Goal: Task Accomplishment & Management: Manage account settings

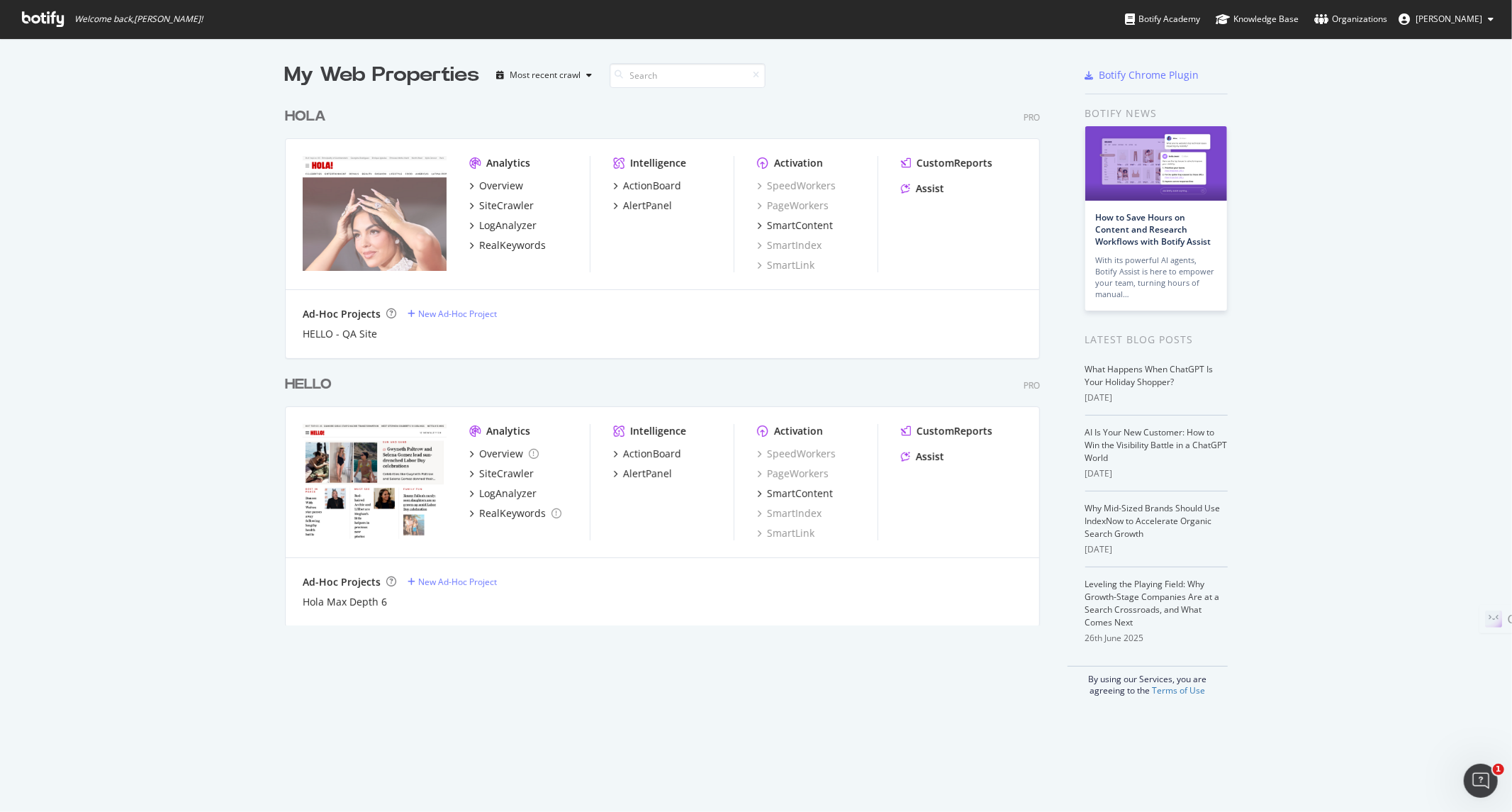
click at [299, 377] on div "HELLO" at bounding box center [309, 384] width 47 height 21
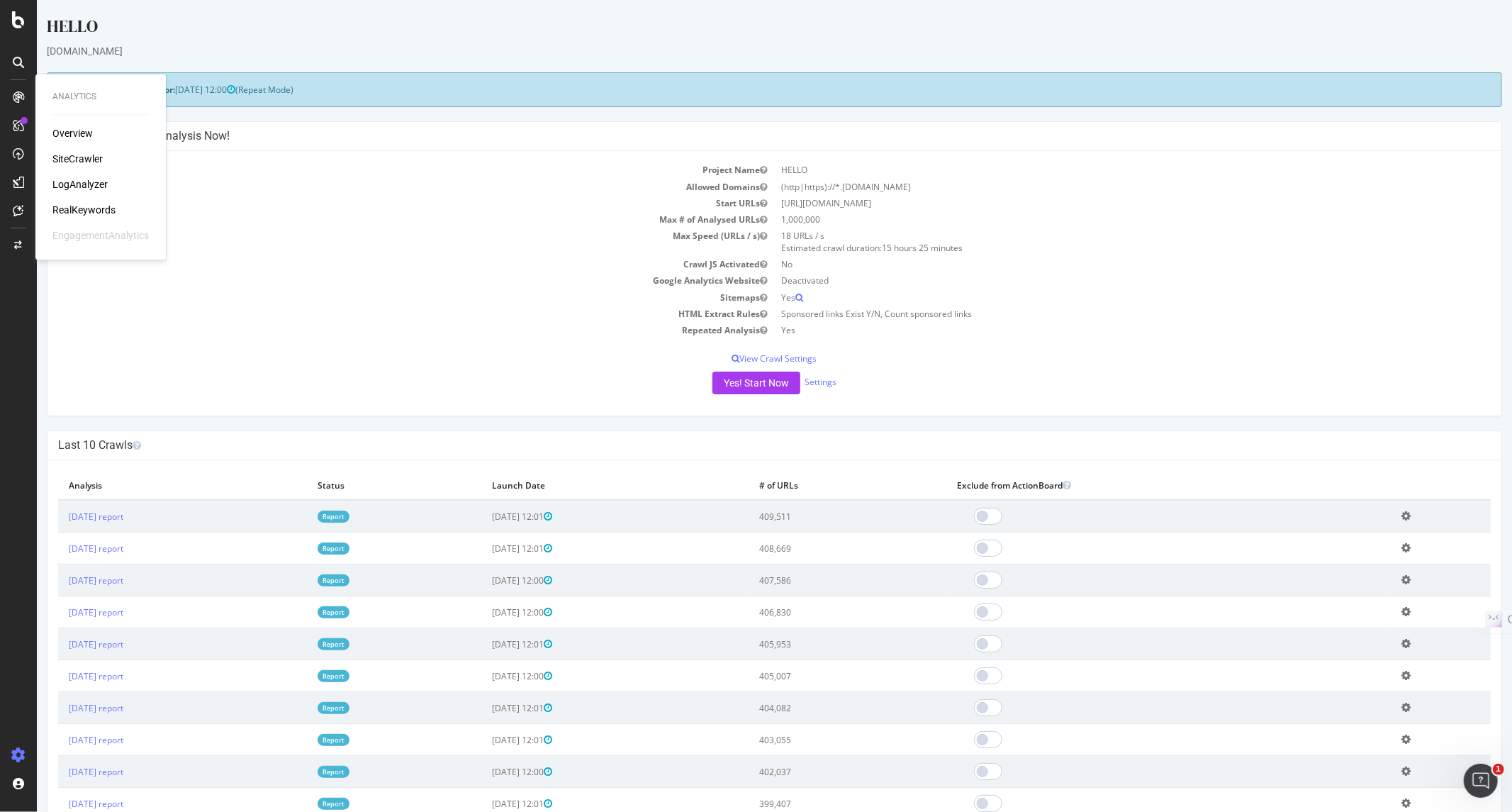
click at [80, 132] on div "Overview" at bounding box center [72, 134] width 41 height 14
click at [349, 513] on link "Report" at bounding box center [332, 516] width 32 height 12
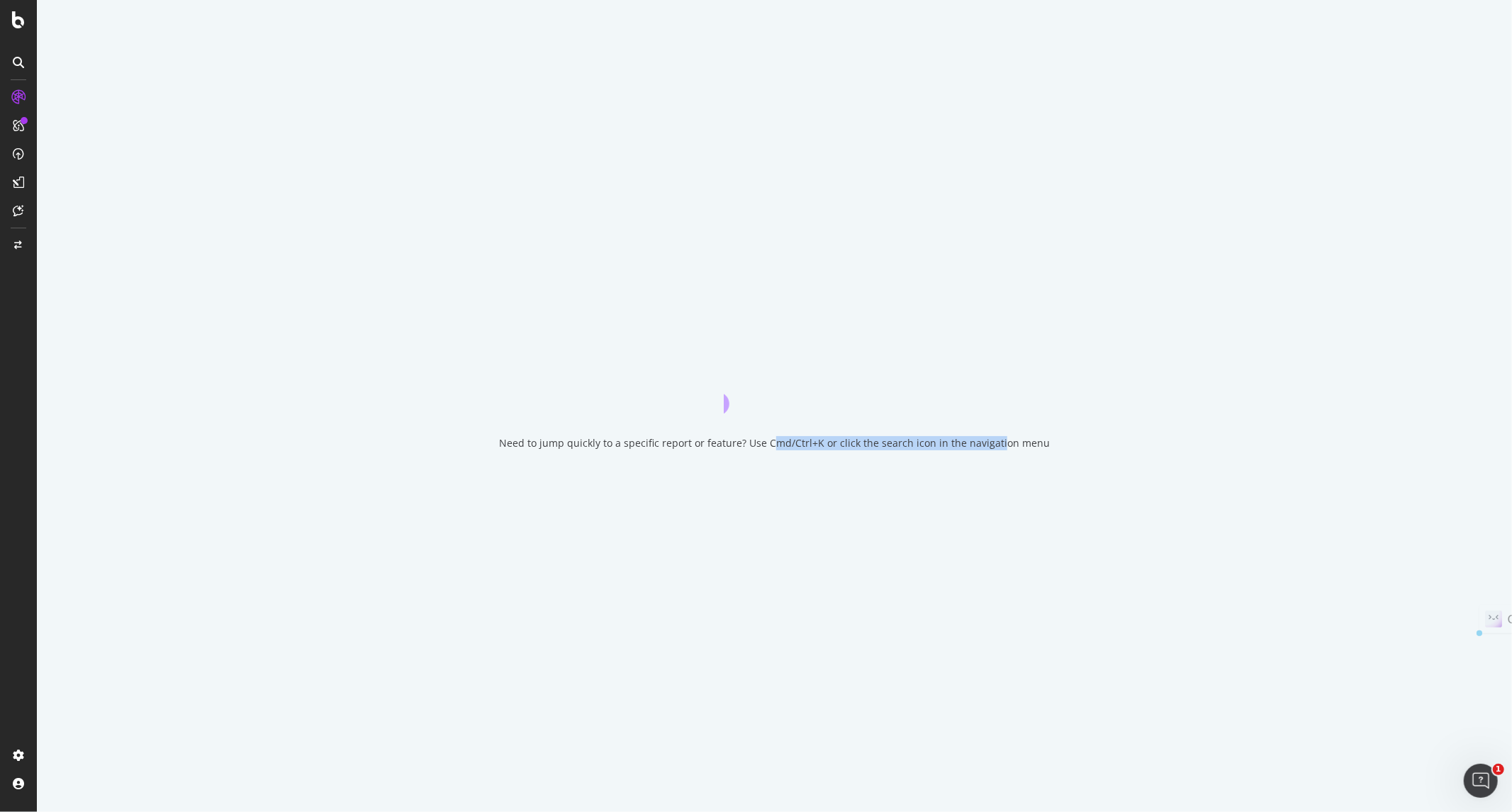
drag, startPoint x: 780, startPoint y: 444, endPoint x: 1000, endPoint y: 446, distance: 220.0
click at [1000, 446] on div "Need to jump quickly to a specific report or feature? Use Cmd/Ctrl+K or click t…" at bounding box center [774, 444] width 550 height 14
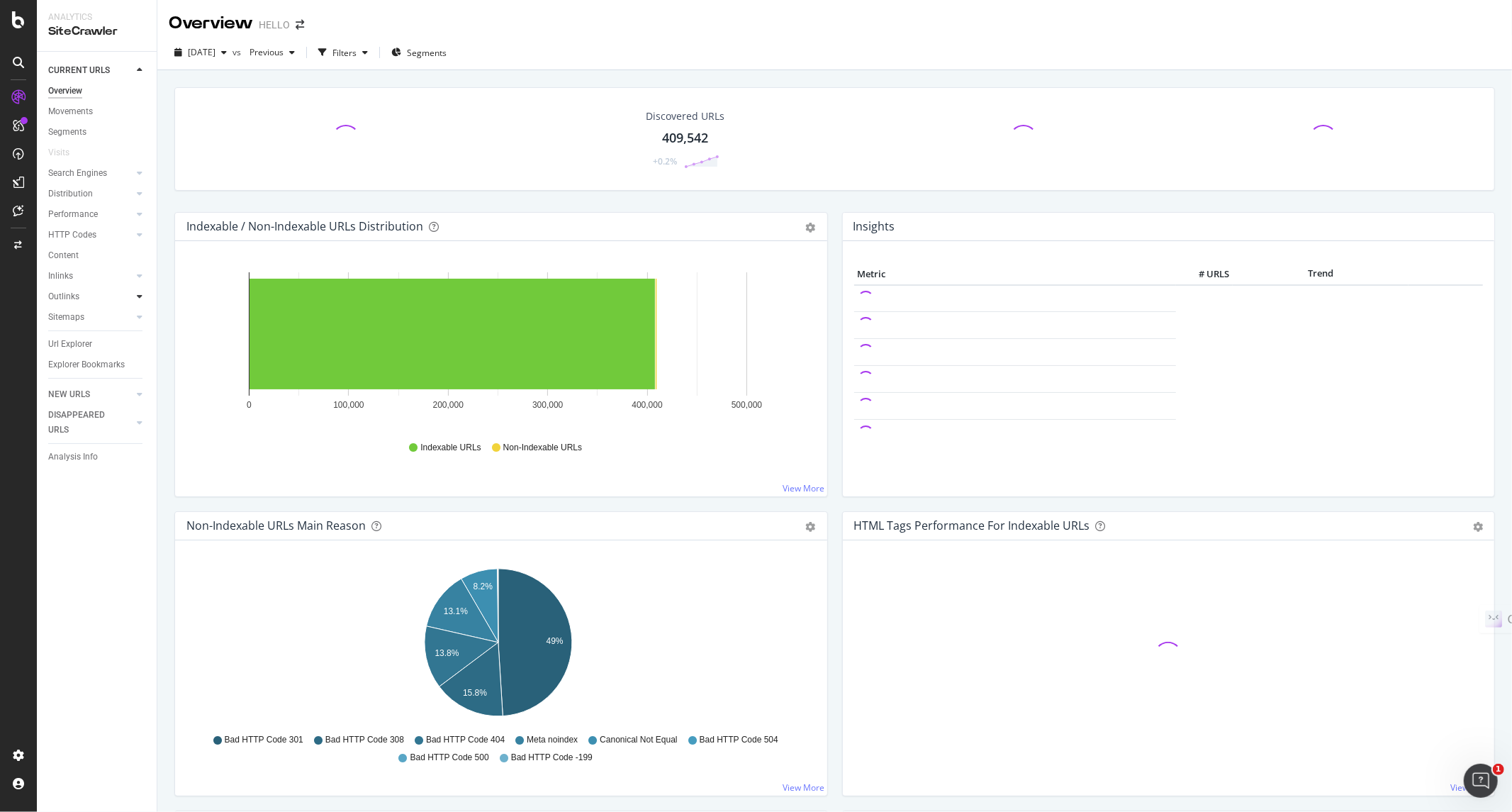
click at [137, 298] on icon at bounding box center [139, 296] width 5 height 8
click at [71, 298] on div "Outlinks" at bounding box center [63, 296] width 31 height 14
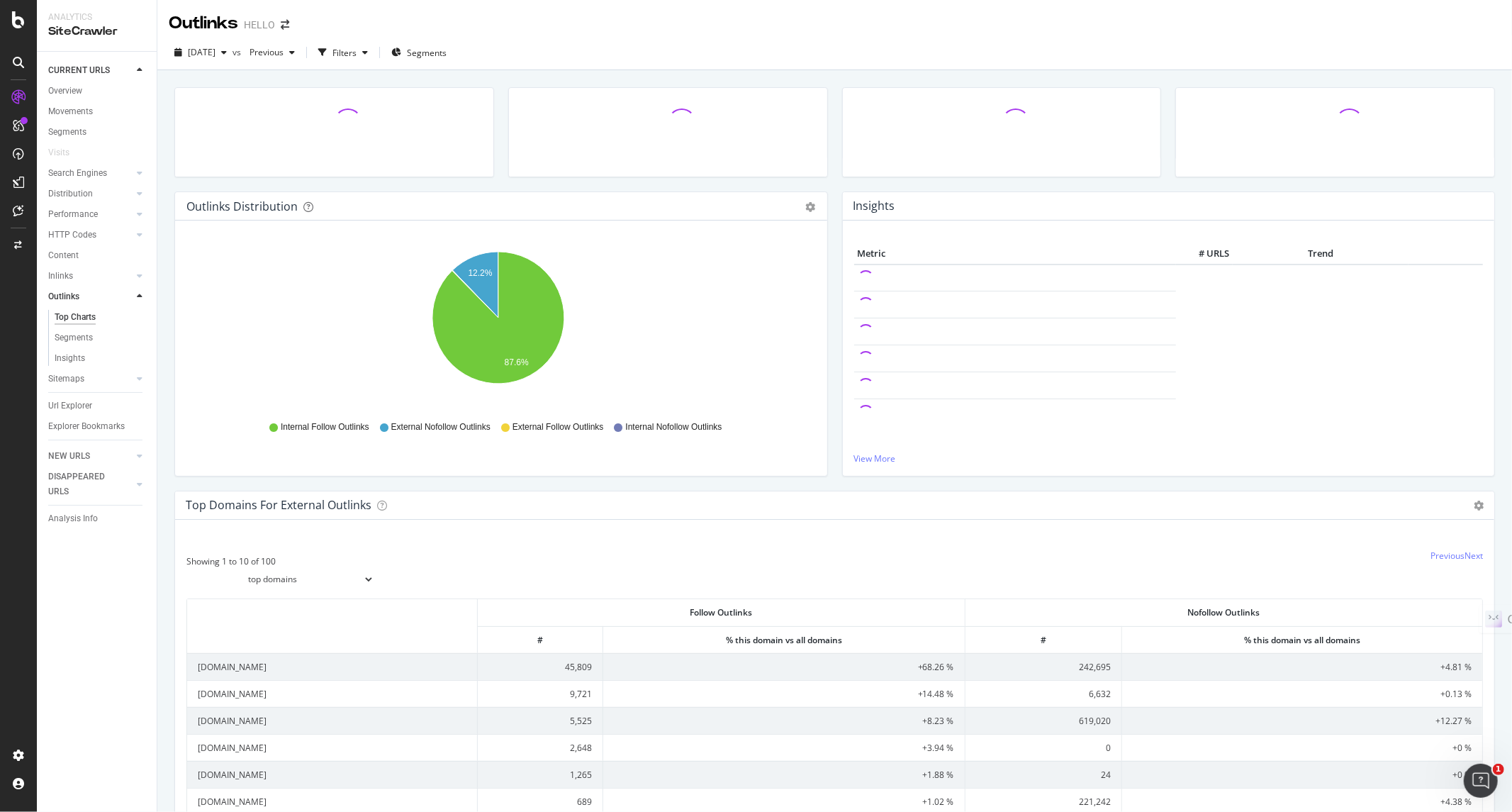
scroll to position [158, 0]
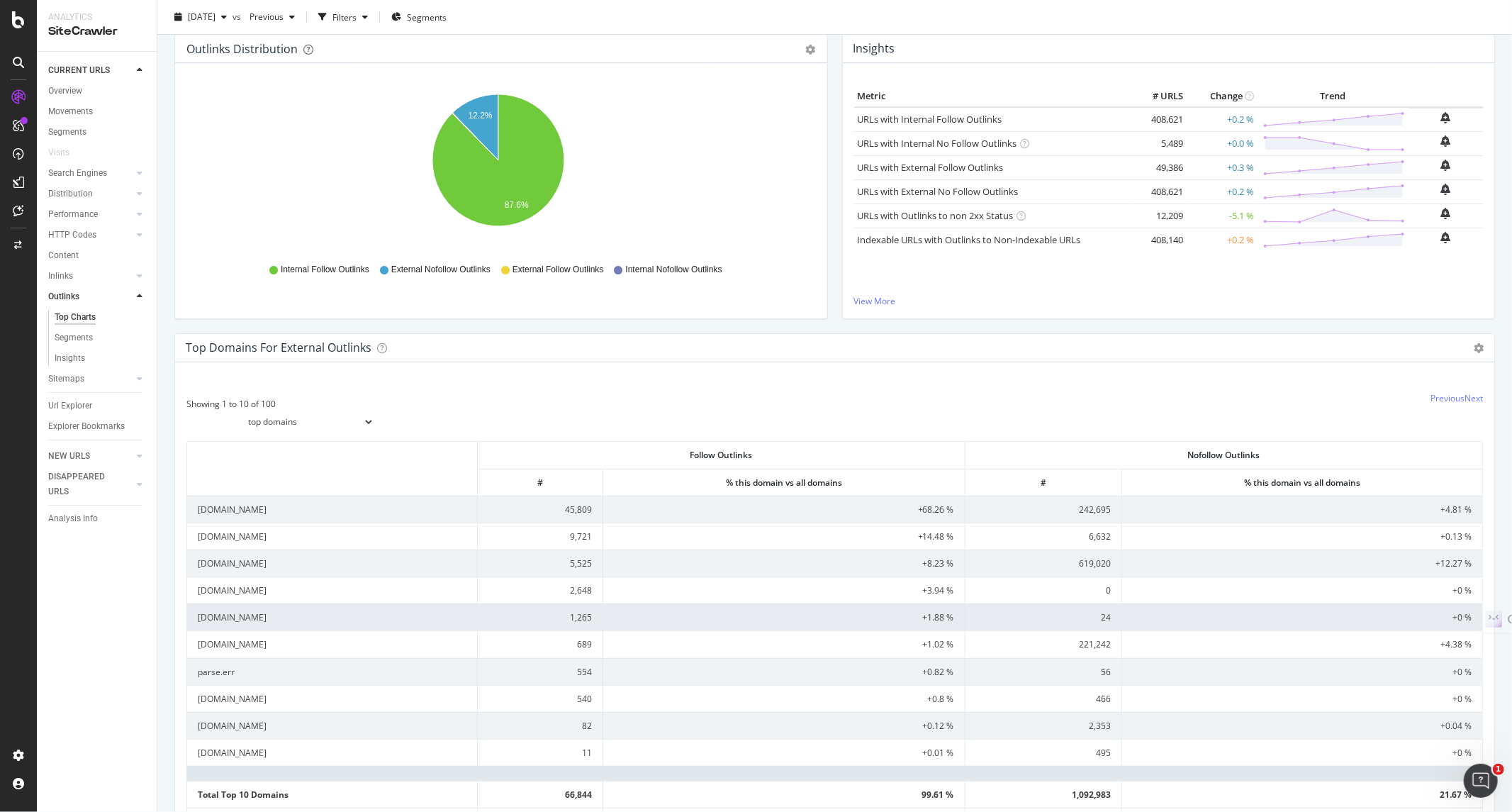
click at [575, 621] on td "1,265" at bounding box center [541, 616] width 126 height 27
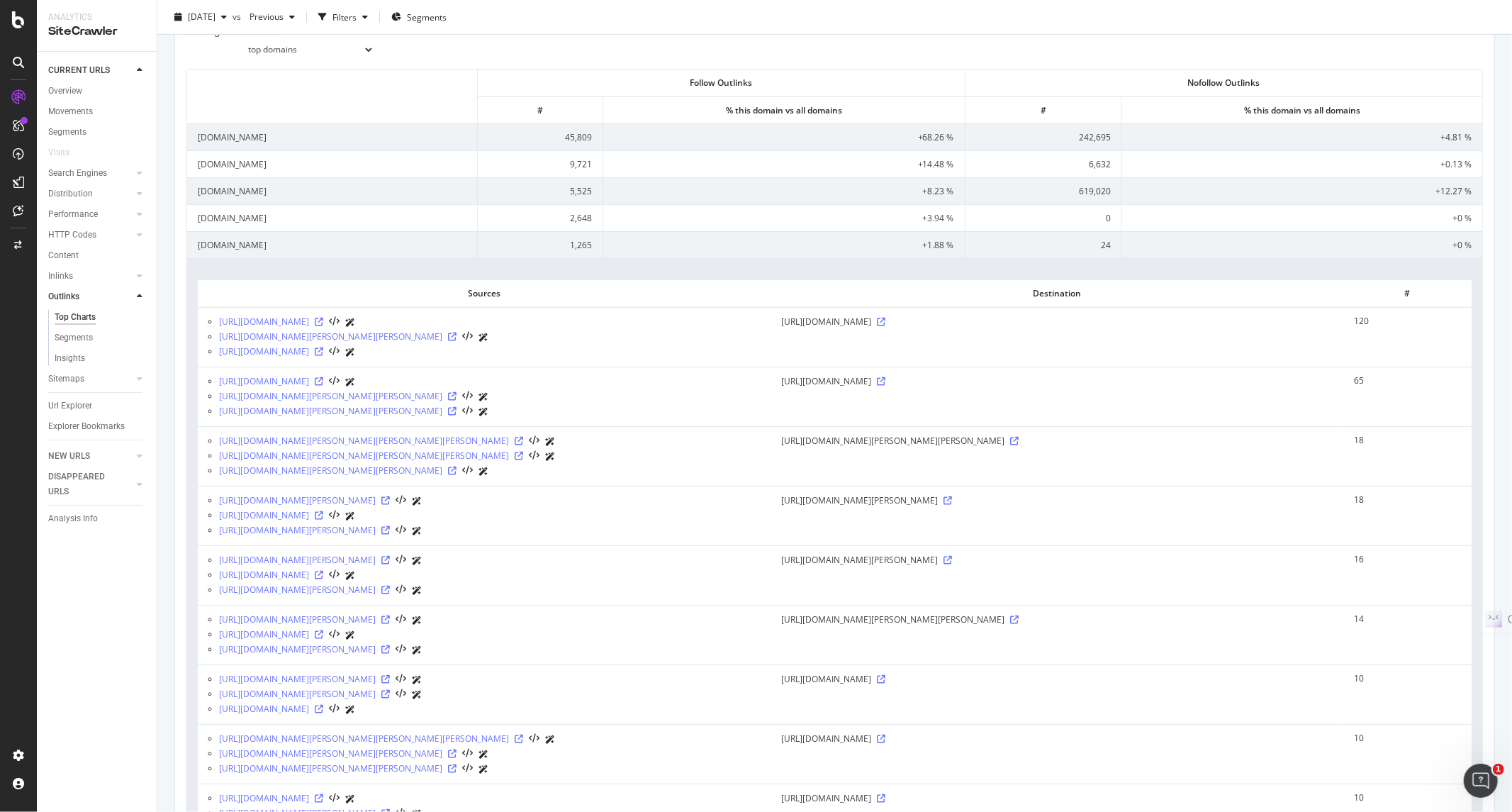
scroll to position [550, 0]
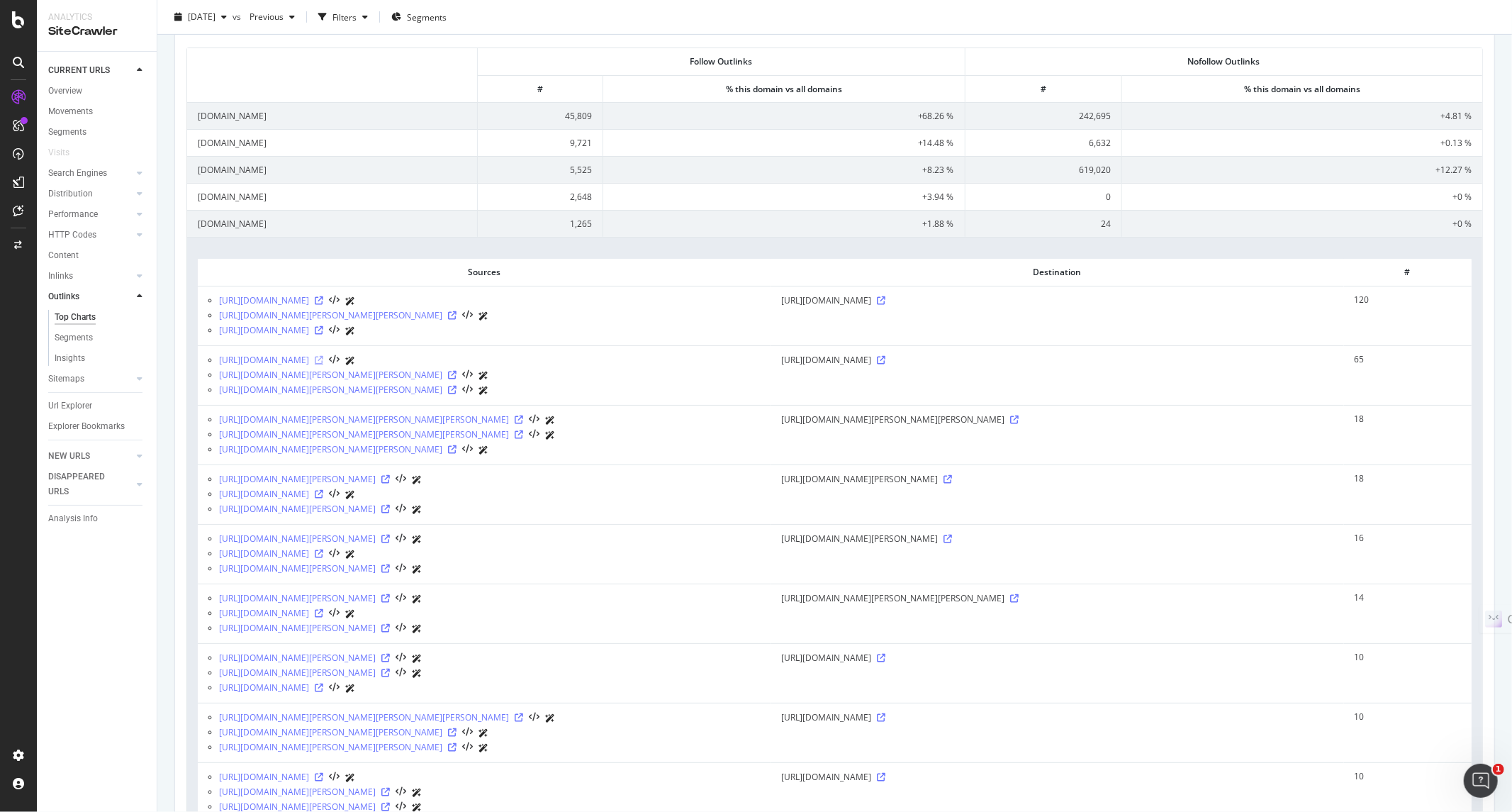
click at [323, 364] on icon at bounding box center [319, 359] width 8 height 8
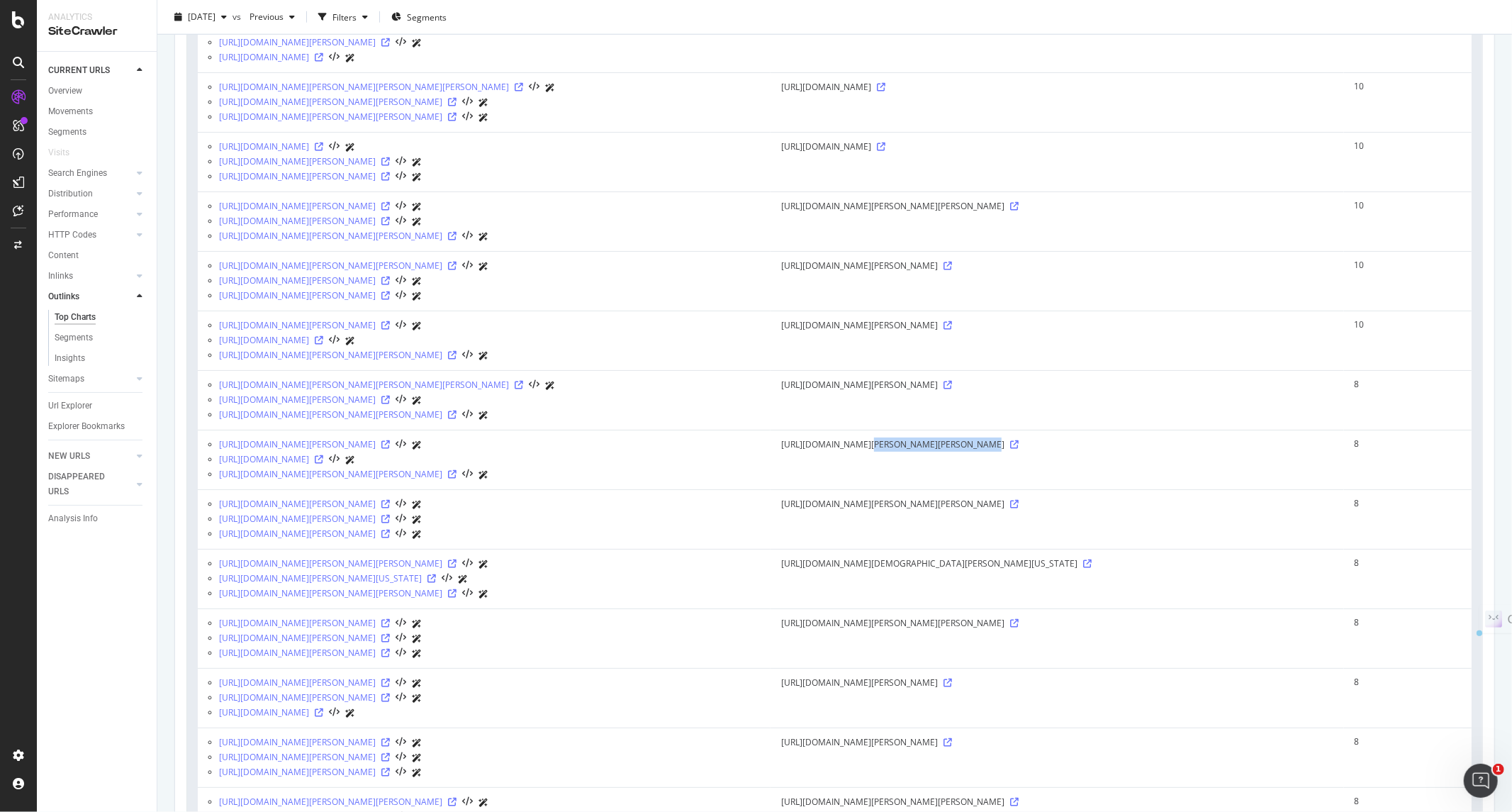
drag, startPoint x: 855, startPoint y: 579, endPoint x: 965, endPoint y: 583, distance: 110.1
click at [965, 452] on span "[URL][DOMAIN_NAME][PERSON_NAME][PERSON_NAME]" at bounding box center [893, 444] width 224 height 14
drag, startPoint x: 856, startPoint y: 513, endPoint x: 914, endPoint y: 511, distance: 58.0
click at [914, 392] on span "[URL][DOMAIN_NAME][PERSON_NAME]" at bounding box center [859, 385] width 157 height 14
drag, startPoint x: 854, startPoint y: 447, endPoint x: 910, endPoint y: 444, distance: 56.1
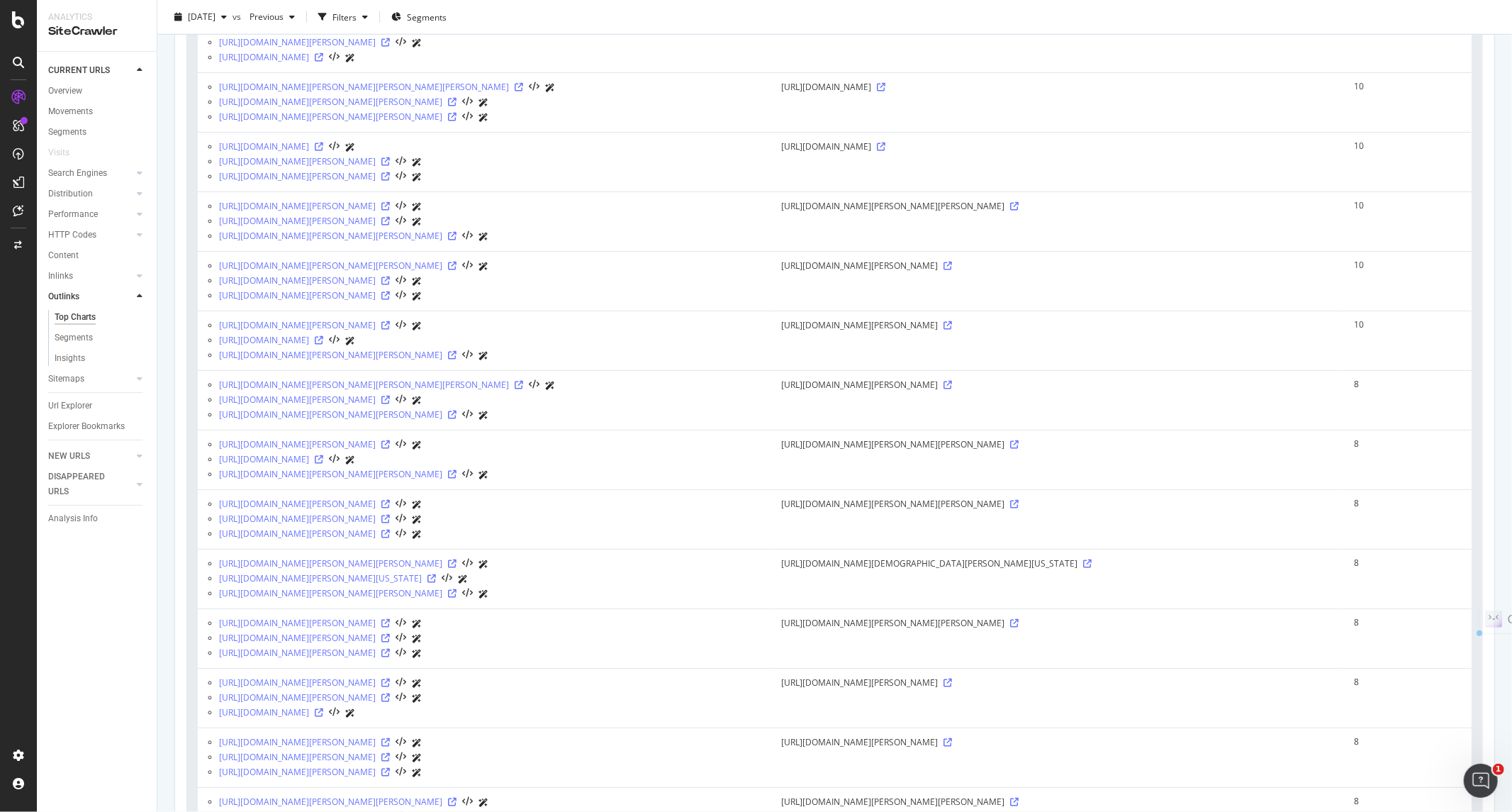
click at [910, 332] on span "[URL][DOMAIN_NAME][PERSON_NAME]" at bounding box center [859, 326] width 157 height 14
drag, startPoint x: 862, startPoint y: 372, endPoint x: 951, endPoint y: 327, distance: 99.7
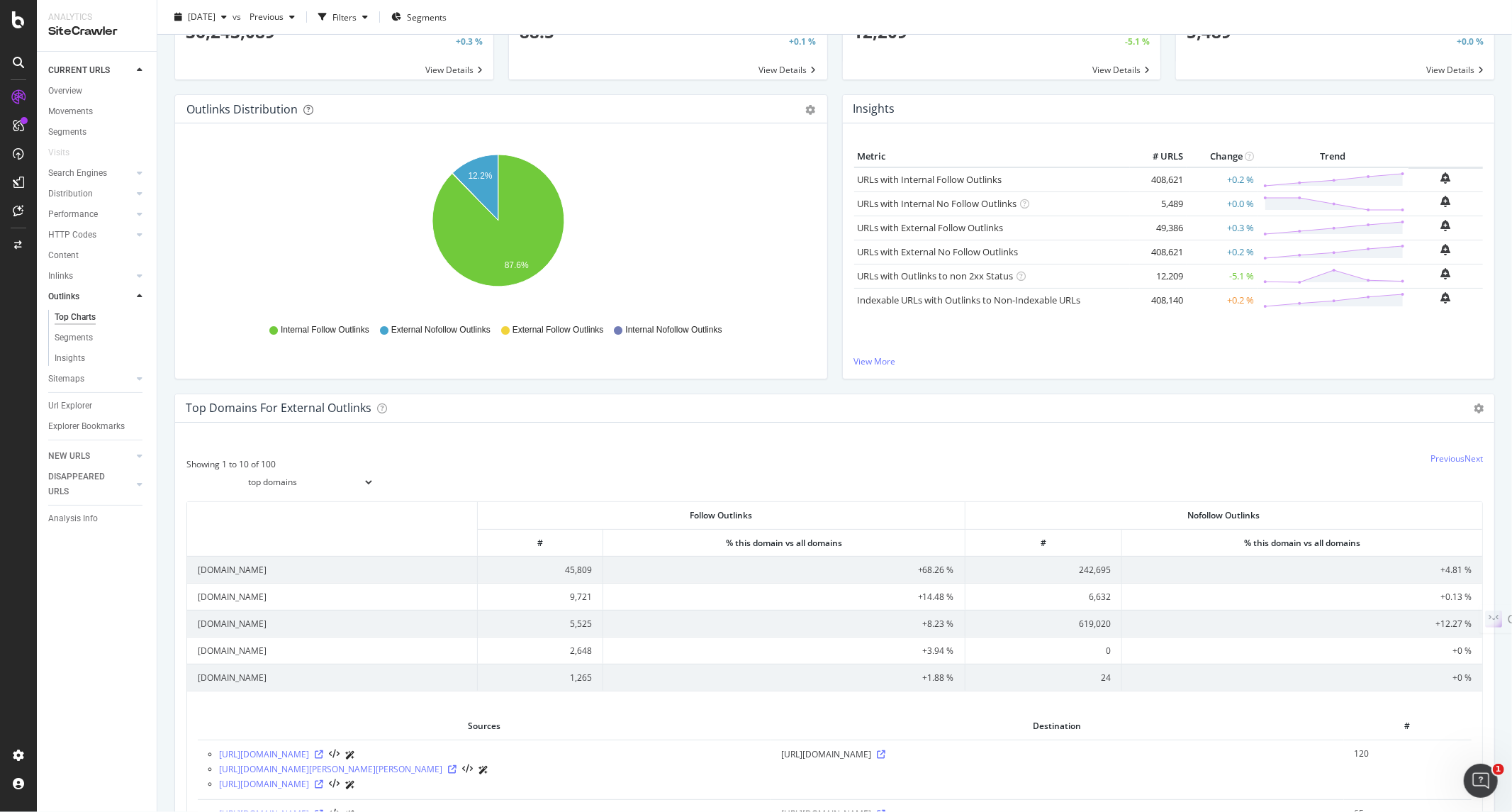
scroll to position [0, 0]
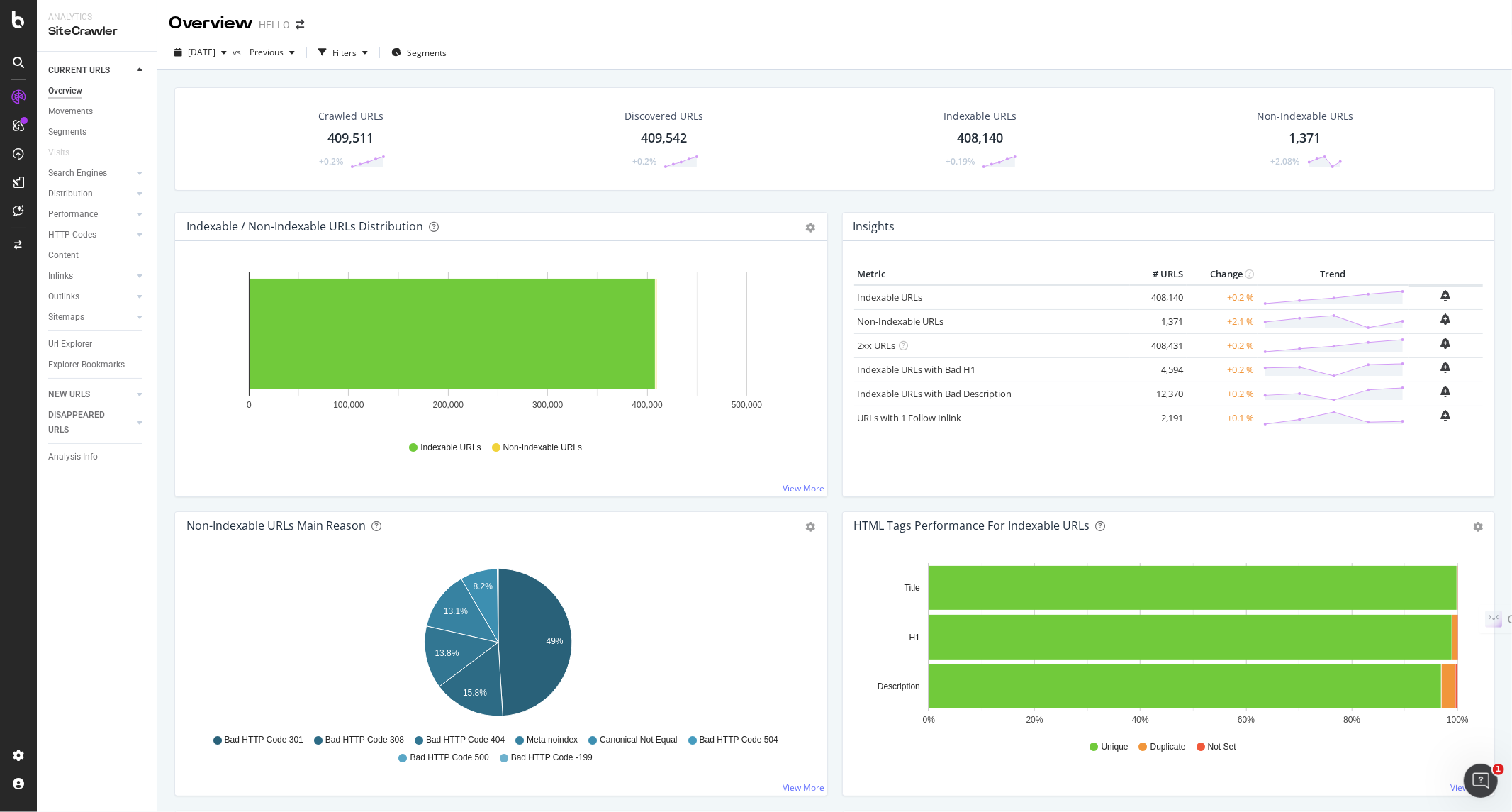
click at [66, 82] on div "Overview Movements Segments Visits Search Engines Top Charts Segments Conversio…" at bounding box center [102, 232] width 109 height 303
click at [65, 93] on div "Overview" at bounding box center [65, 91] width 34 height 14
click at [283, 55] on span "Previous" at bounding box center [263, 52] width 40 height 12
click at [335, 151] on div "[DATE]" at bounding box center [313, 152] width 76 height 13
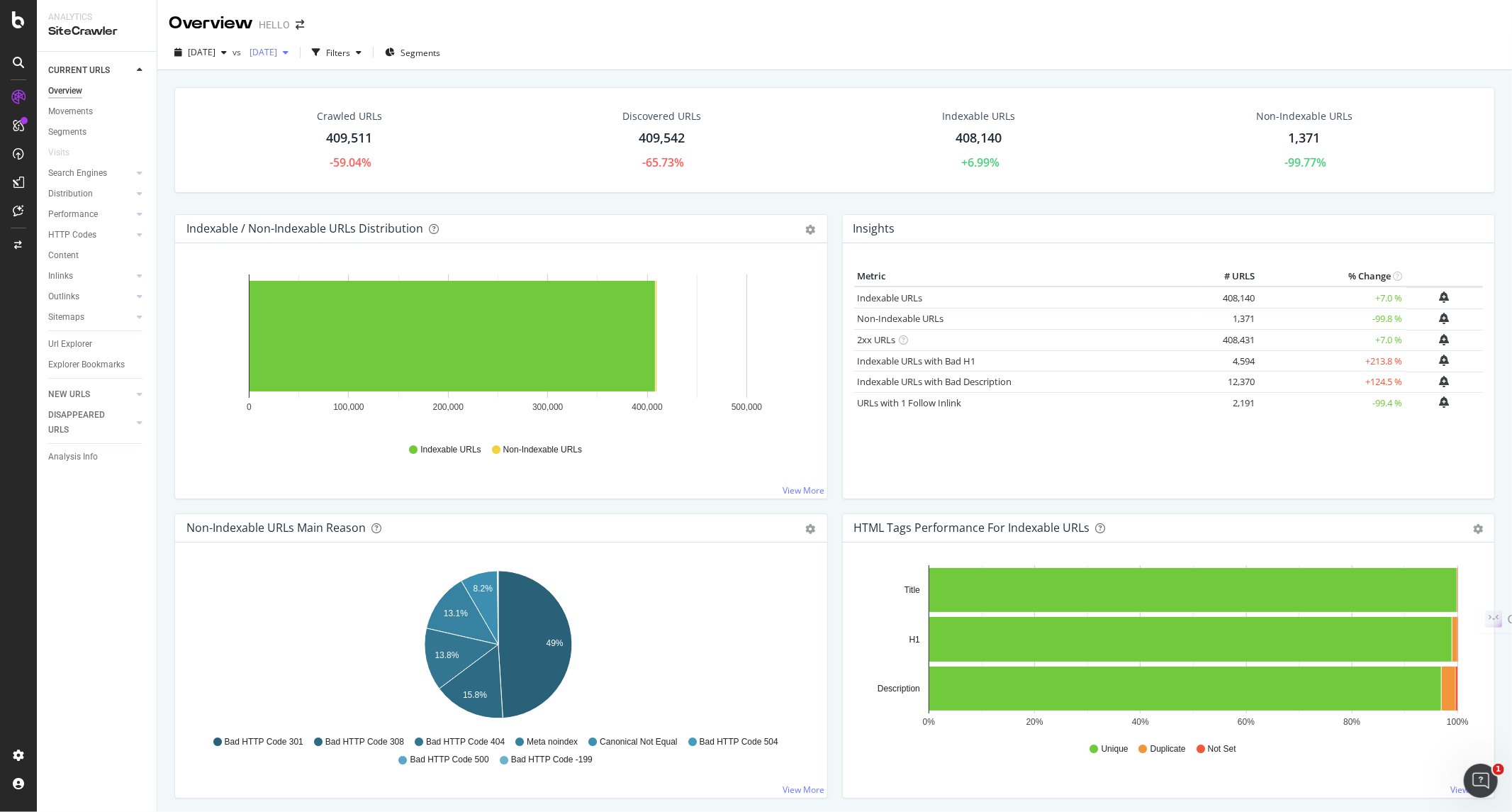
click at [277, 54] on span "[DATE]" at bounding box center [260, 52] width 33 height 12
click at [603, 44] on div "[DATE] vs [DATE] Filters Segments" at bounding box center [835, 54] width 1354 height 28
drag, startPoint x: 329, startPoint y: 162, endPoint x: 406, endPoint y: 167, distance: 77.2
click at [406, 167] on div "Crawled URLs 409,511 -59.04%" at bounding box center [349, 140] width 306 height 76
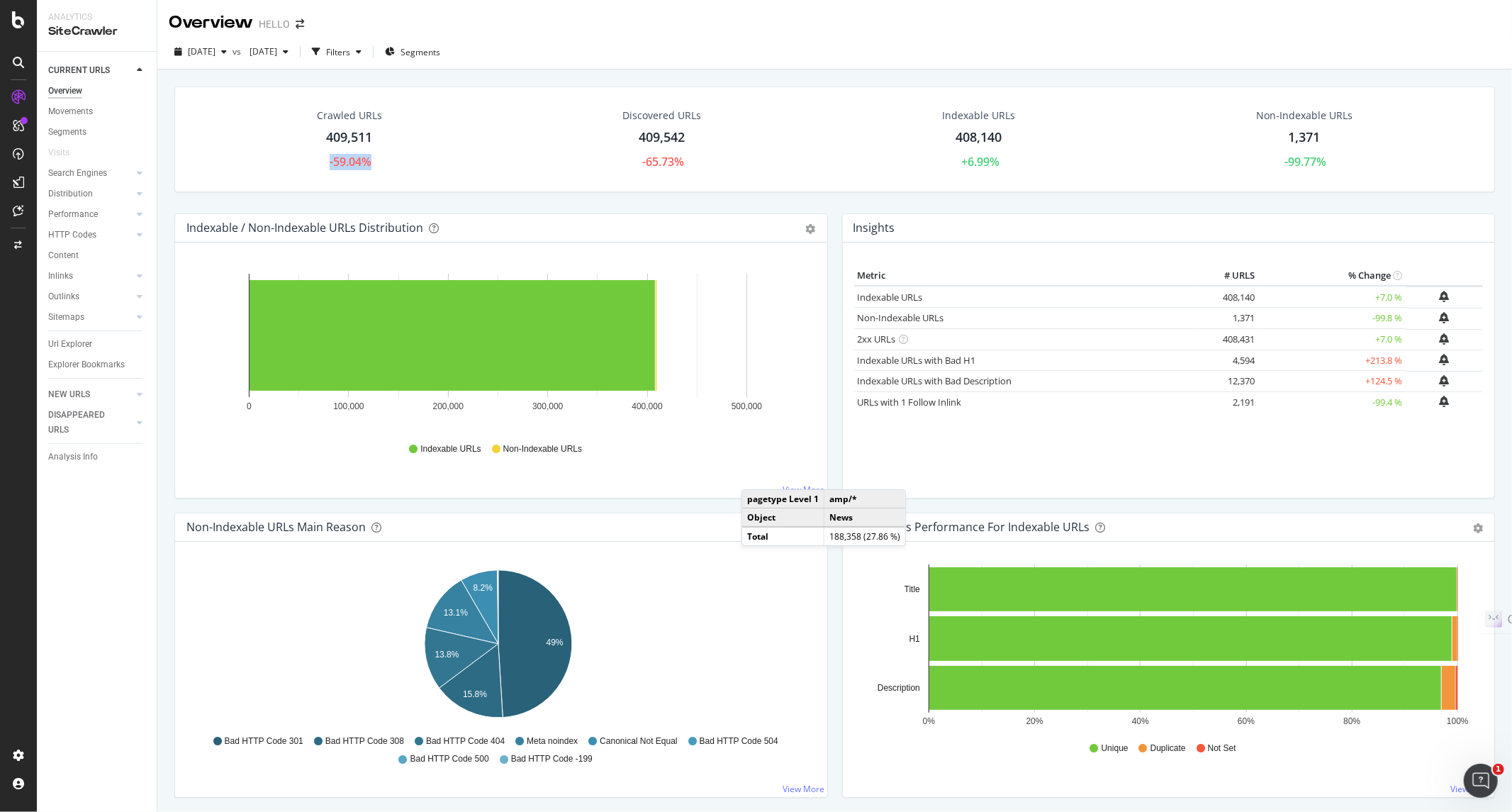
scroll to position [0, 0]
drag, startPoint x: 1394, startPoint y: 358, endPoint x: 1343, endPoint y: 359, distance: 51.0
click at [1343, 359] on tr "Indexable URLs with Bad H1 4,594 +213.8 %" at bounding box center [1169, 360] width 629 height 21
drag, startPoint x: 1377, startPoint y: 377, endPoint x: 1359, endPoint y: 377, distance: 18.0
click at [1359, 377] on td "+124.5 %" at bounding box center [1333, 381] width 147 height 21
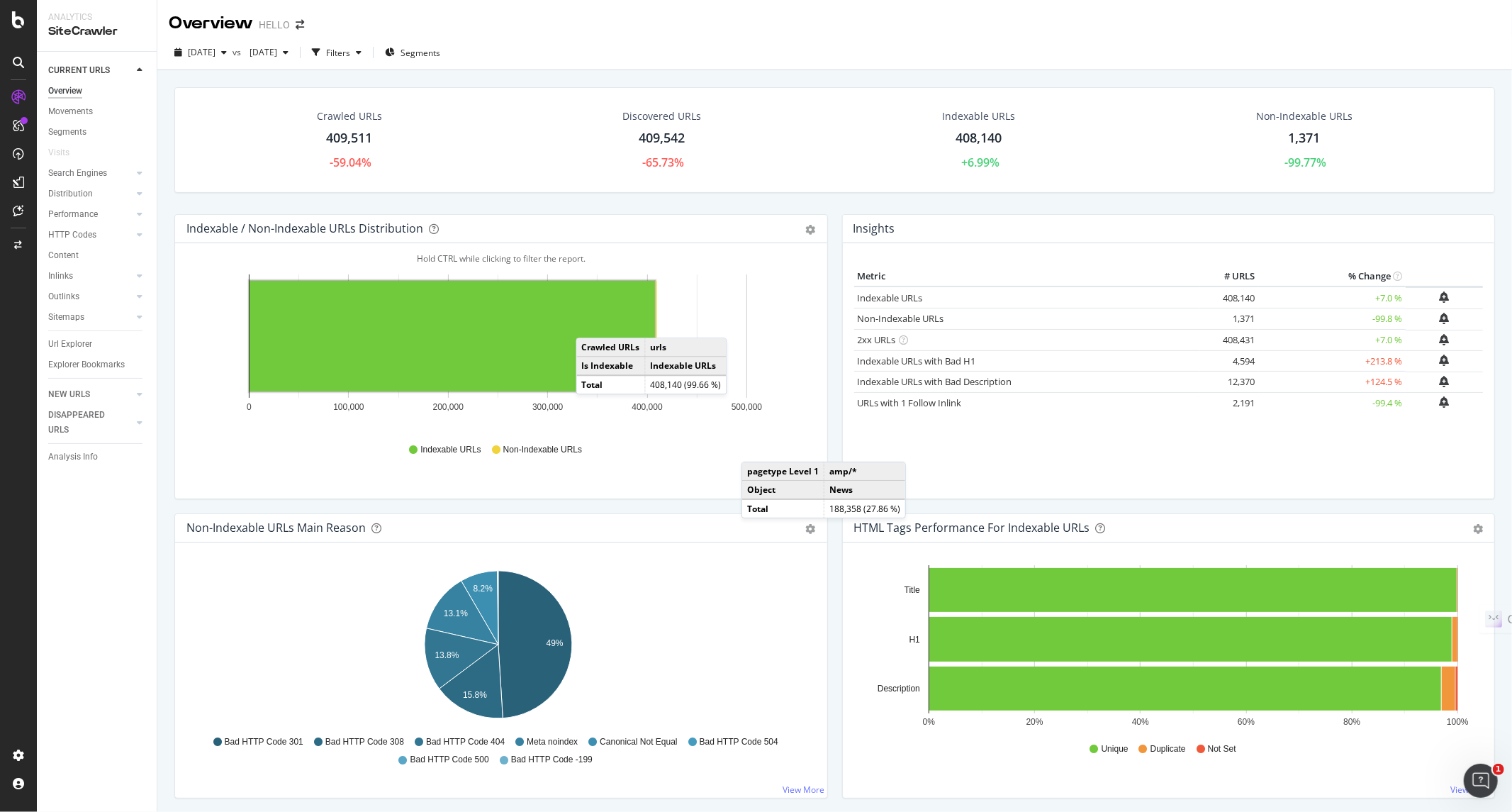
click at [356, 152] on div "Crawled URLs 409,511 -59.04%" at bounding box center [349, 140] width 93 height 76
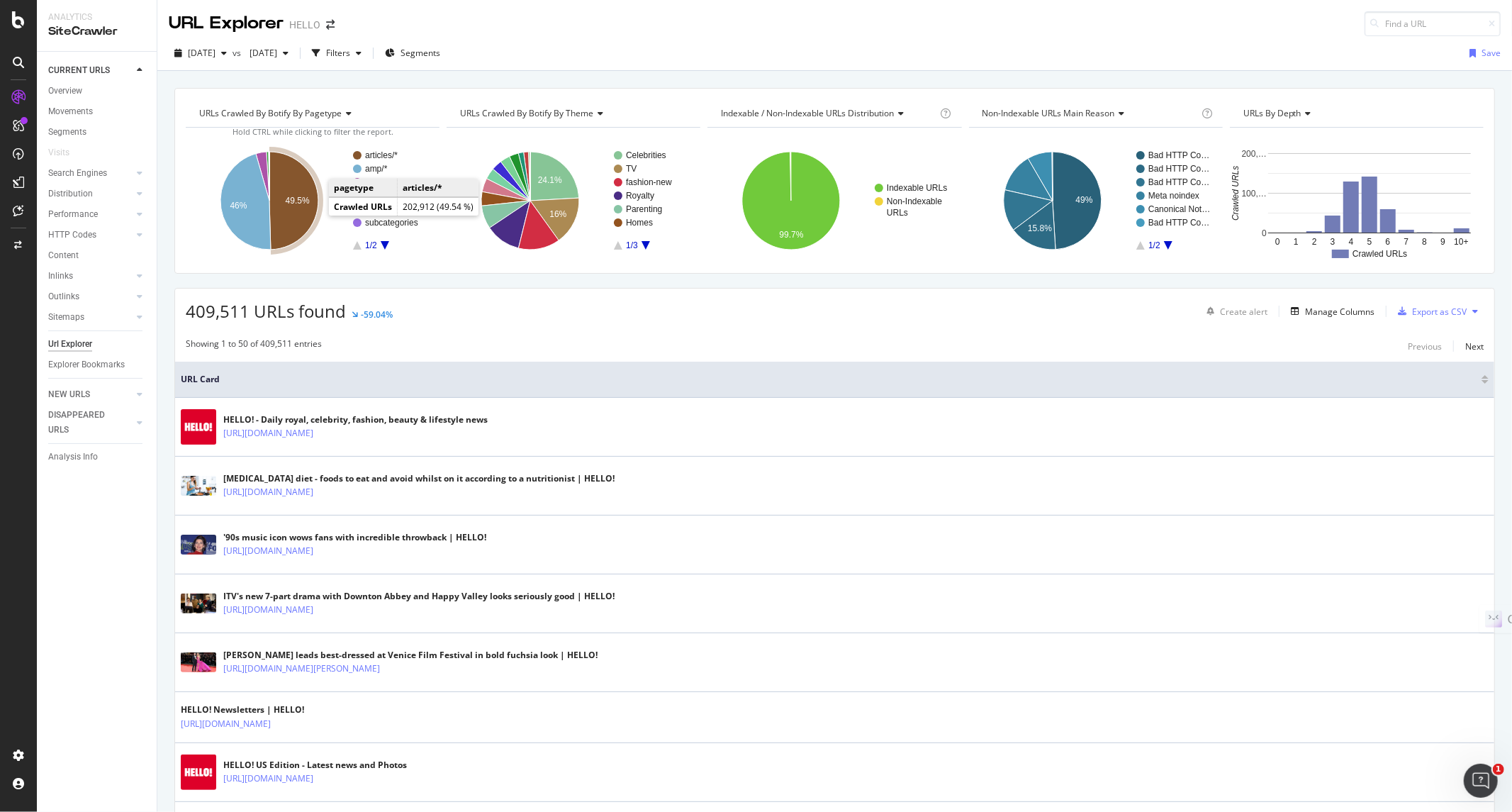
click at [299, 195] on icon "A chart." at bounding box center [294, 201] width 49 height 98
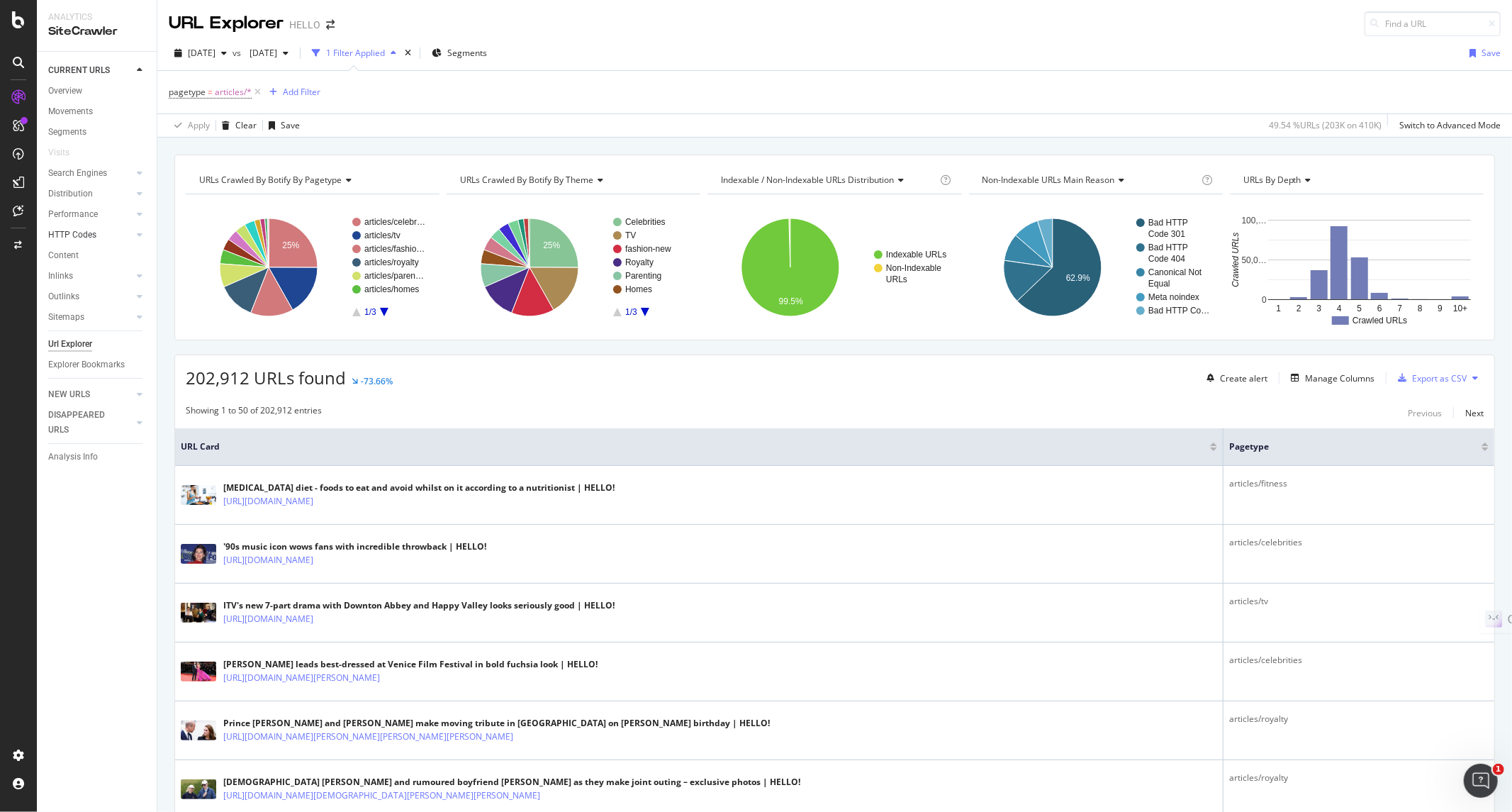
click at [100, 232] on link "HTTP Codes" at bounding box center [90, 234] width 84 height 14
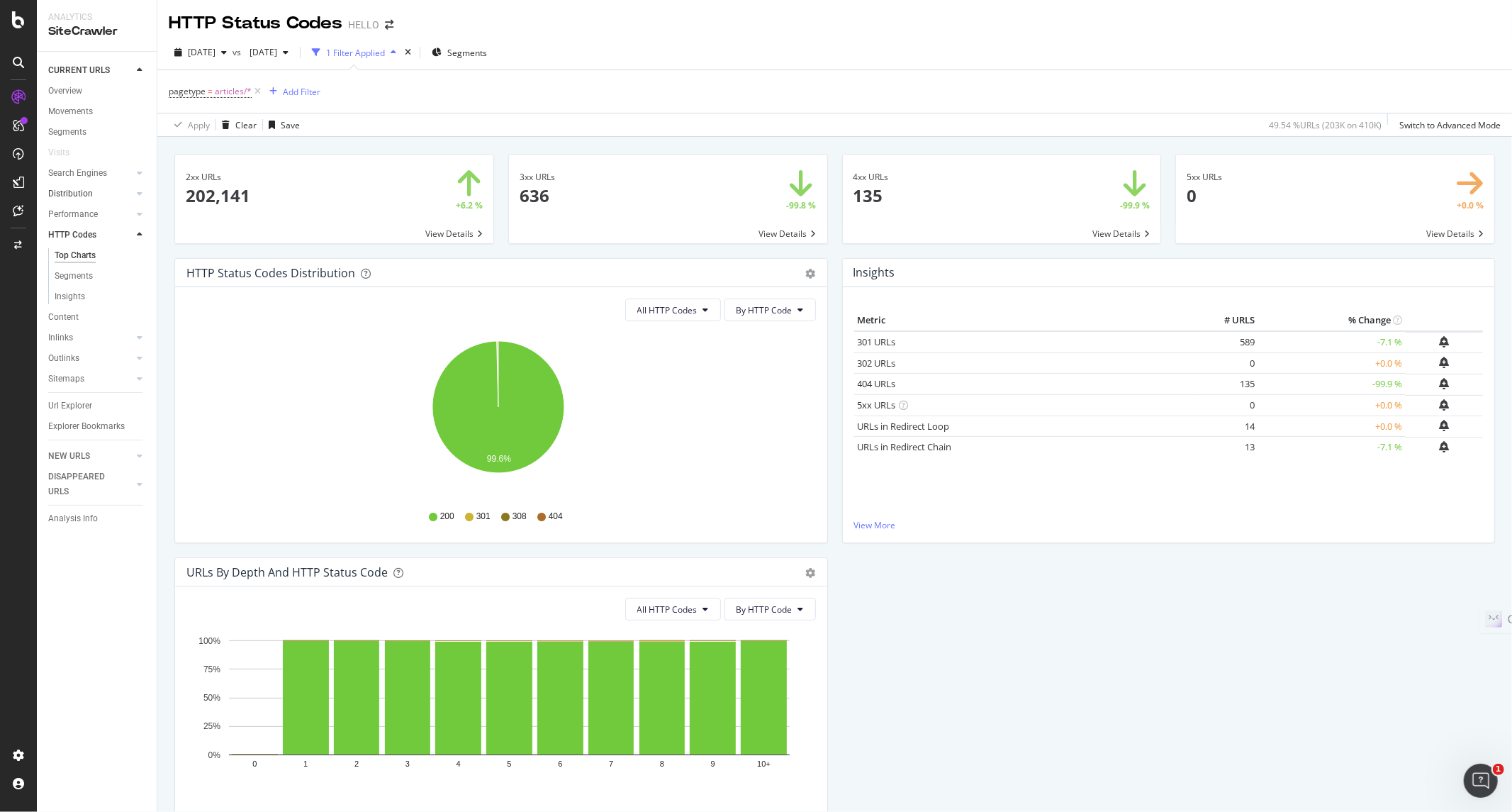
click at [103, 195] on link "Distribution" at bounding box center [90, 194] width 84 height 14
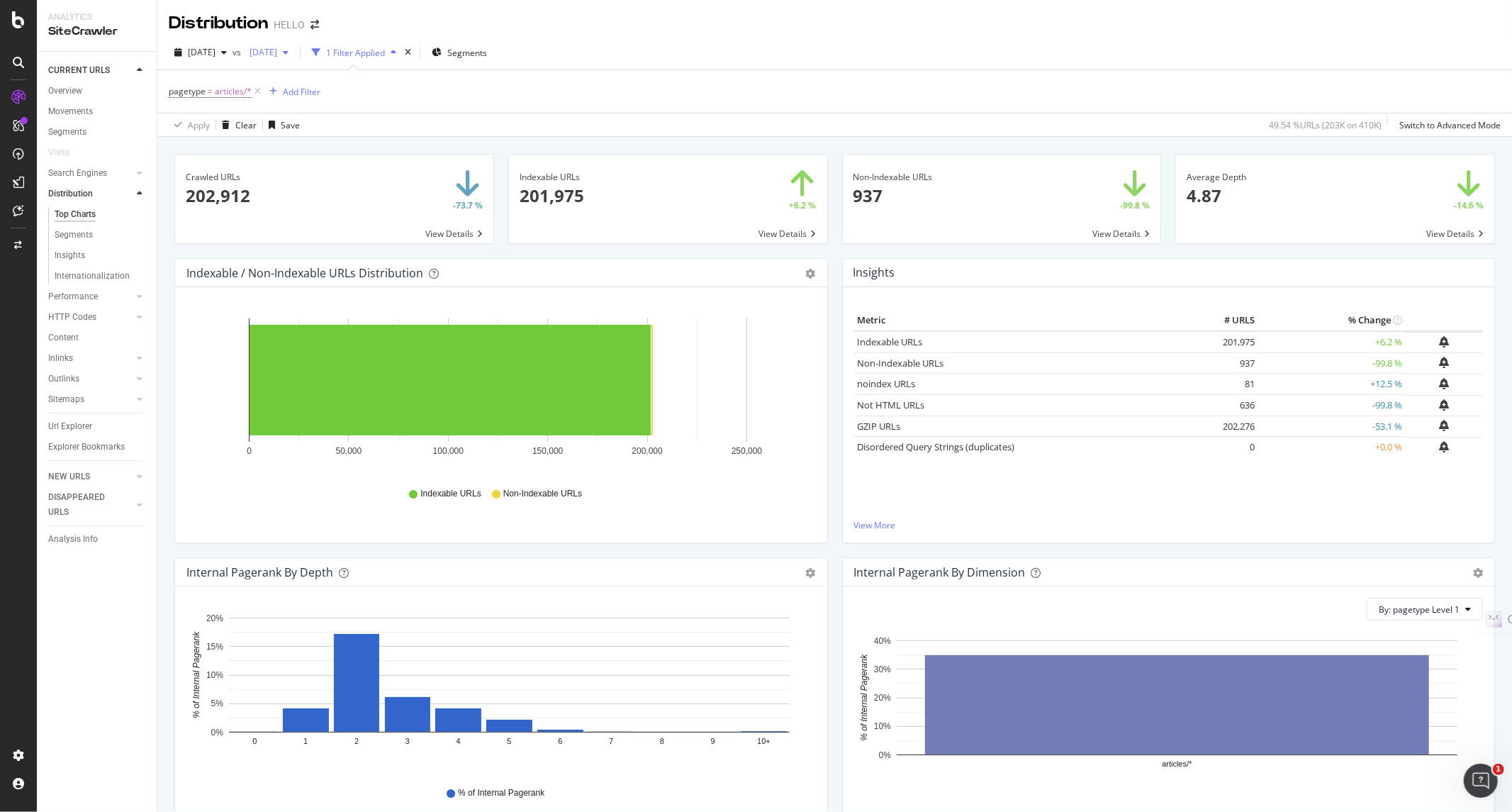
click at [277, 54] on span "[DATE]" at bounding box center [260, 52] width 33 height 12
click at [512, 90] on div "pagetype = articles/* Add Filter" at bounding box center [834, 91] width 1332 height 43
click at [96, 292] on div "Performance" at bounding box center [72, 296] width 50 height 14
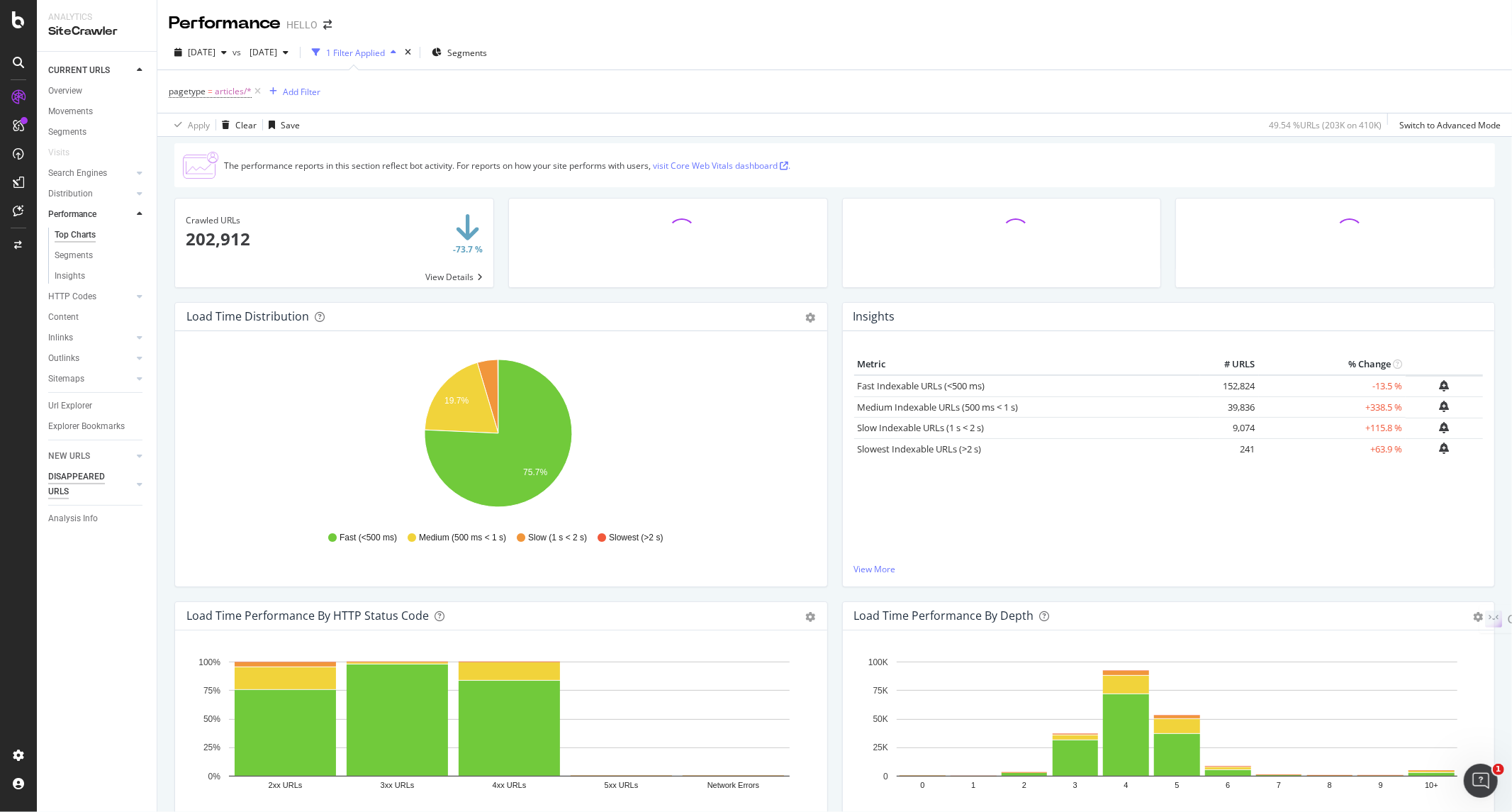
click at [74, 479] on div "DISAPPEARED URLS" at bounding box center [83, 483] width 72 height 30
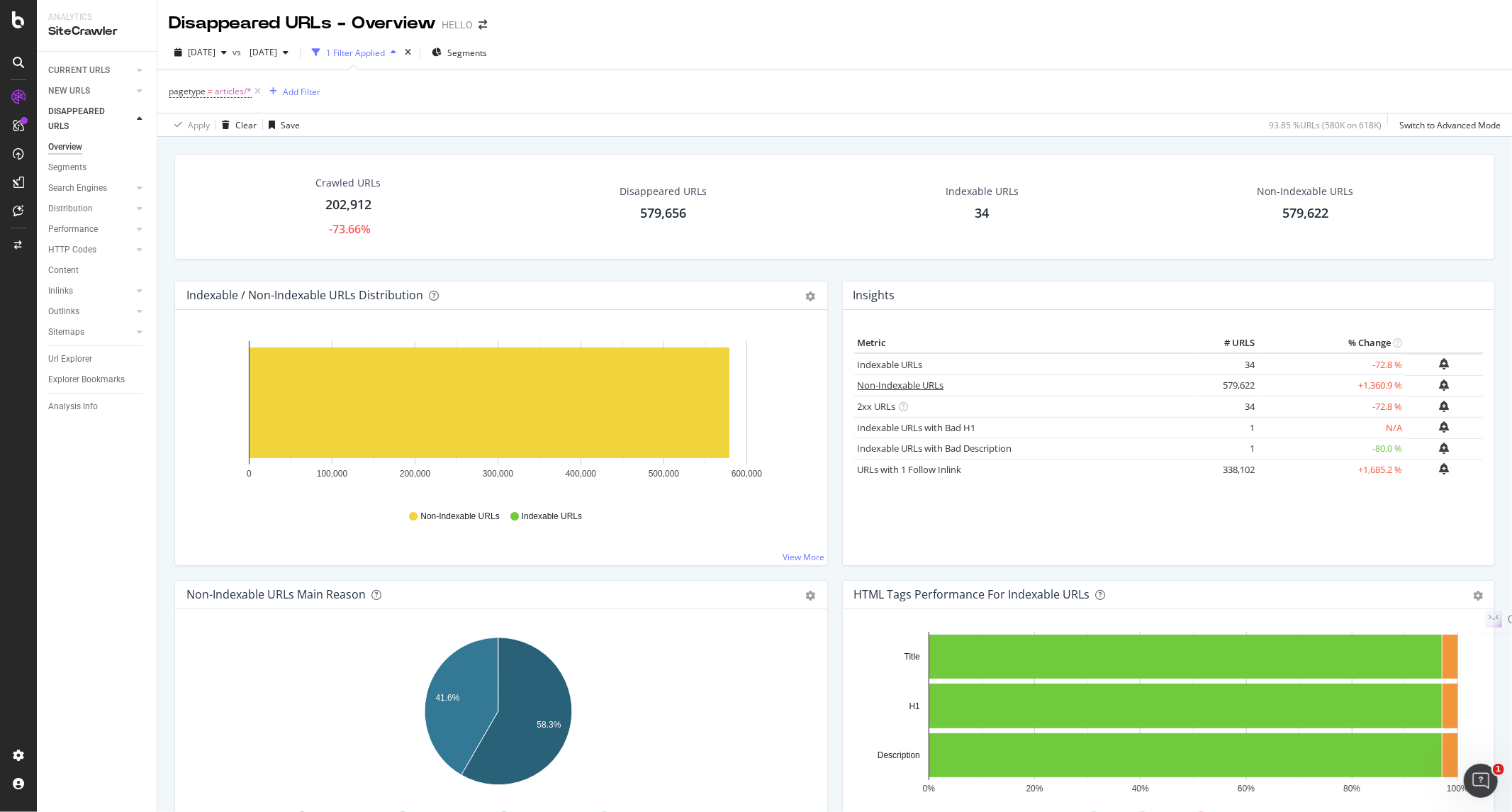
click at [892, 384] on link "Non-Indexable URLs" at bounding box center [901, 385] width 87 height 13
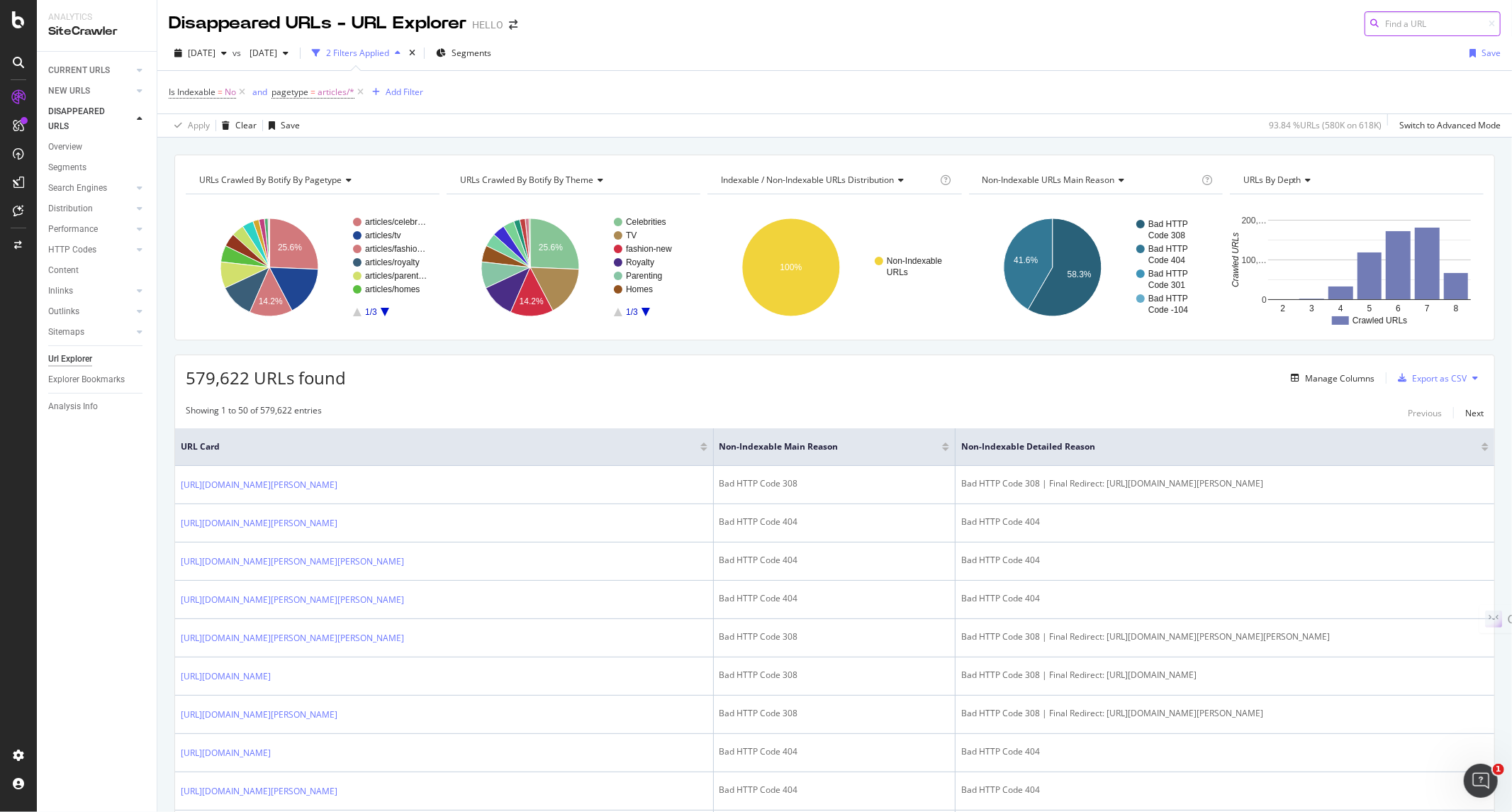
scroll to position [236, 0]
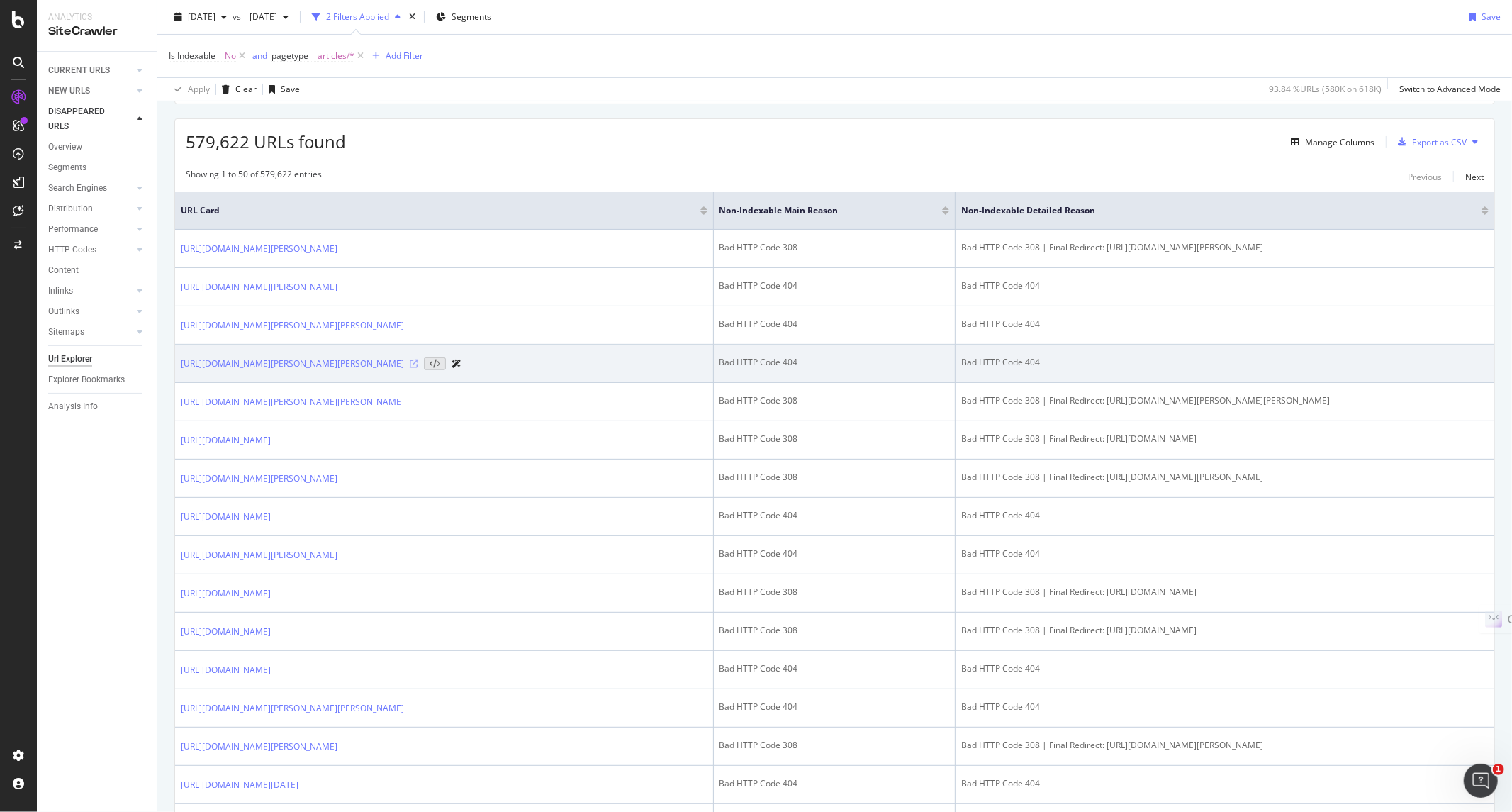
click at [418, 368] on icon at bounding box center [414, 363] width 8 height 8
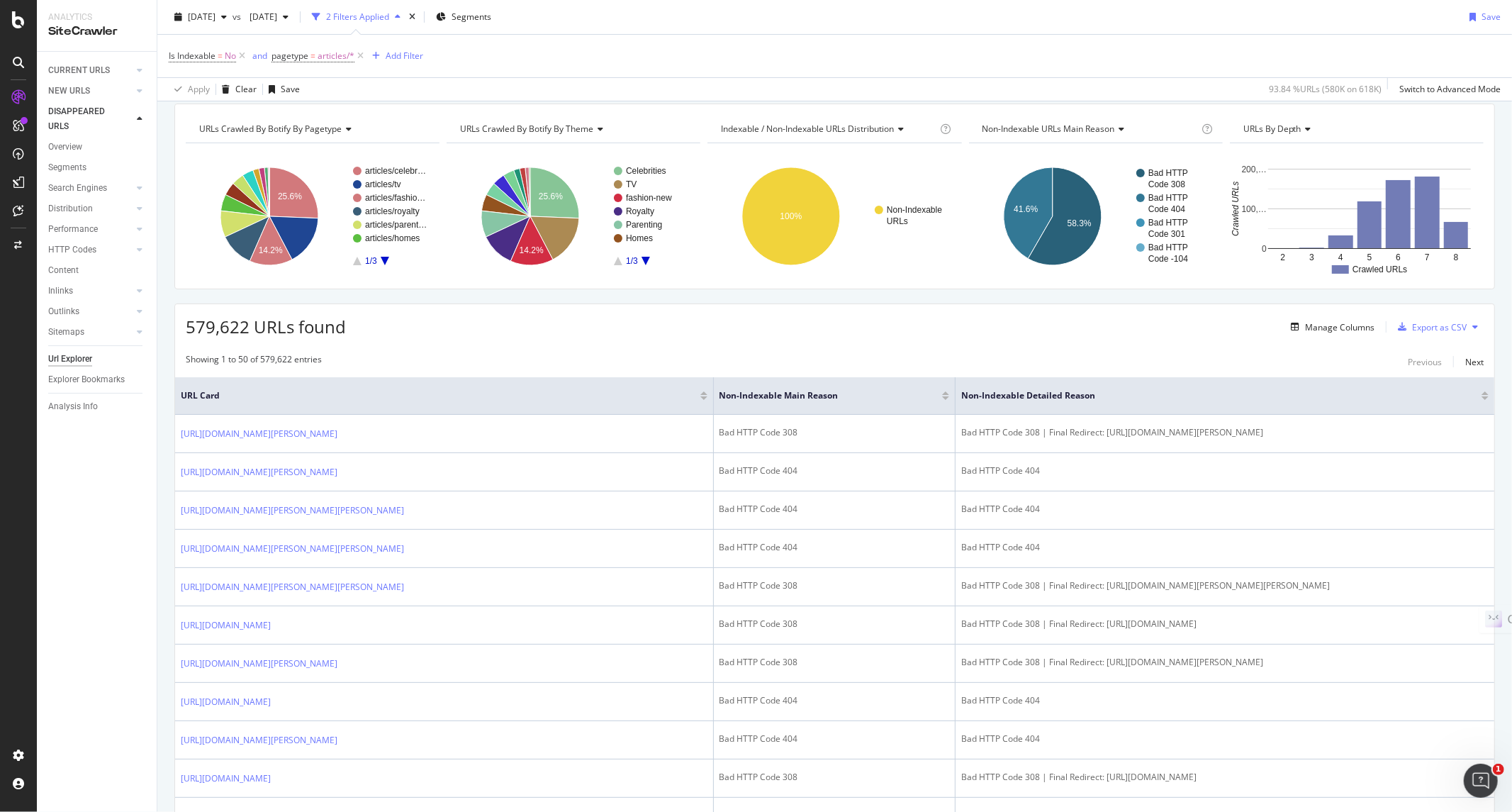
scroll to position [0, 0]
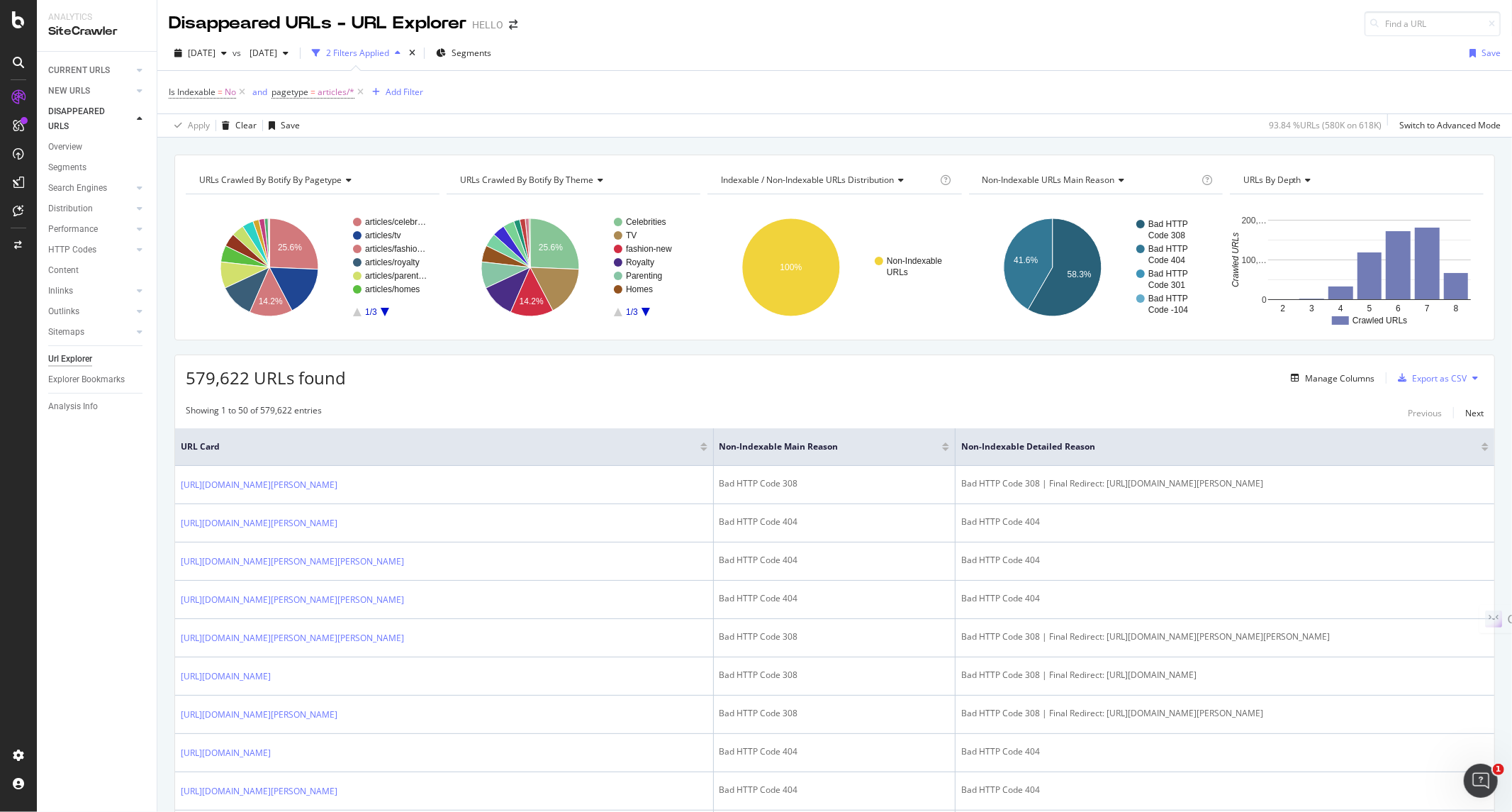
click at [642, 315] on rect "A chart." at bounding box center [650, 266] width 73 height 99
click at [642, 310] on icon "A chart." at bounding box center [646, 311] width 8 height 8
click at [616, 314] on icon "A chart." at bounding box center [617, 311] width 8 height 8
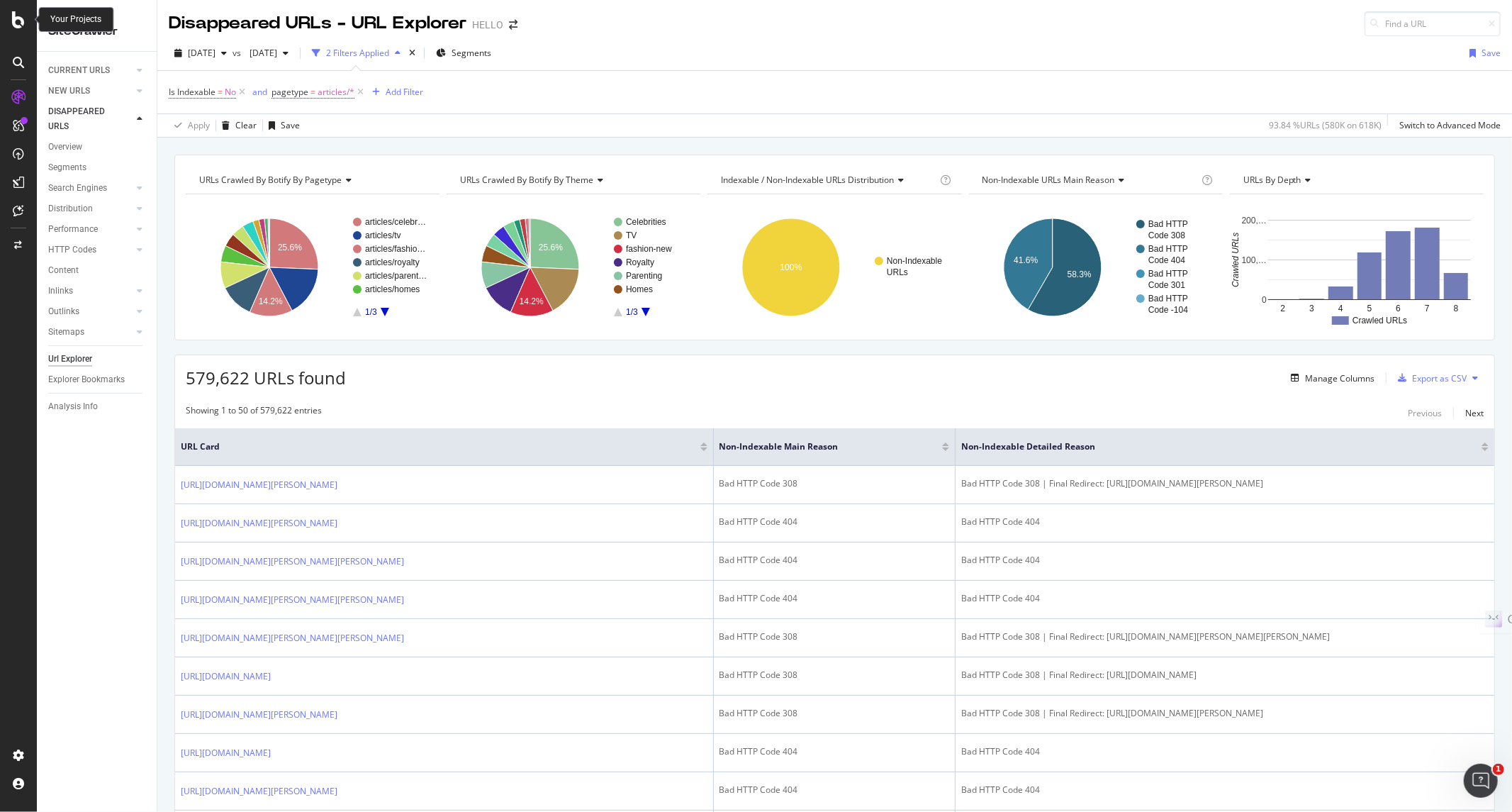
click at [15, 24] on icon at bounding box center [18, 20] width 13 height 17
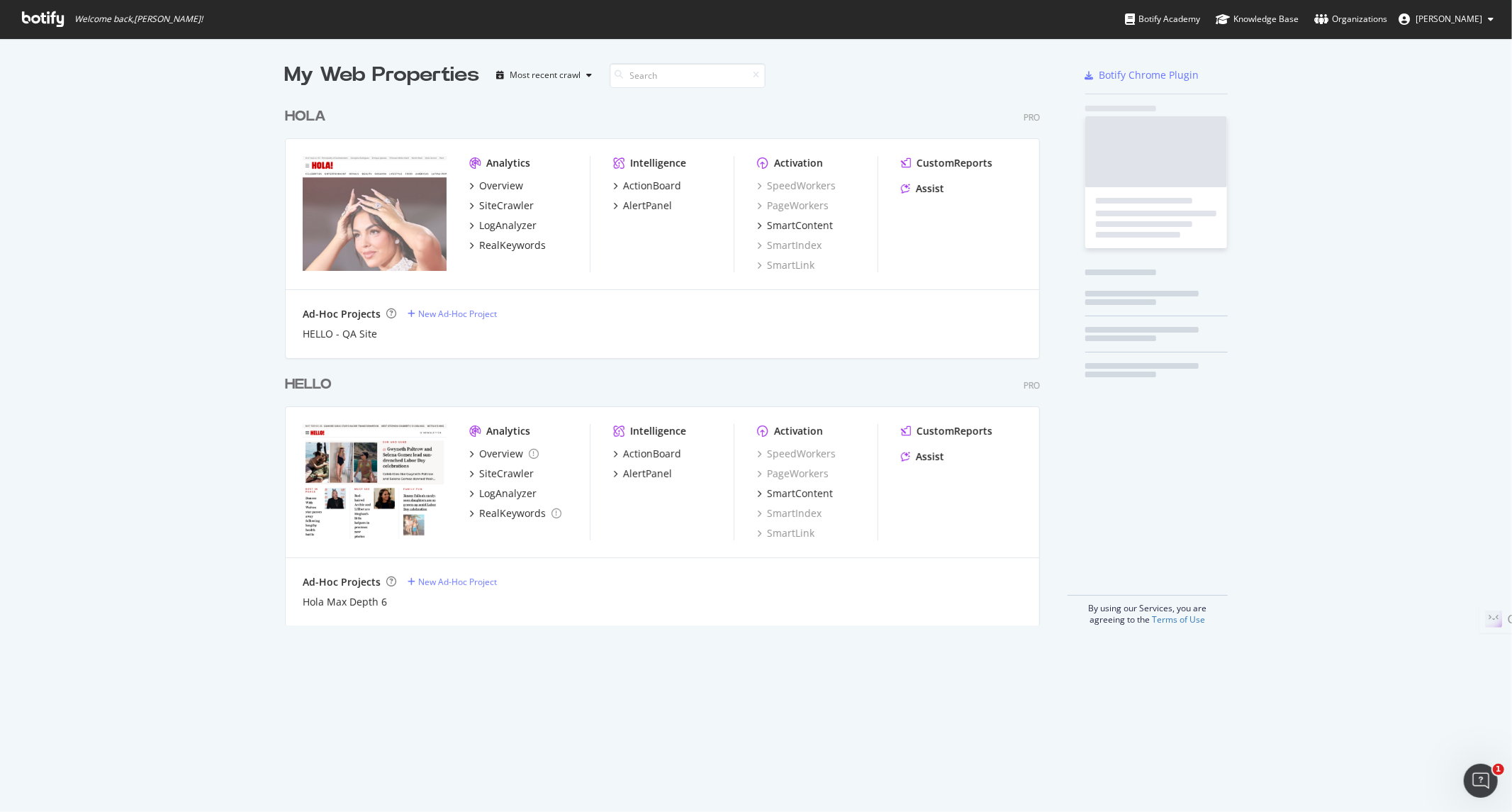
scroll to position [799, 1488]
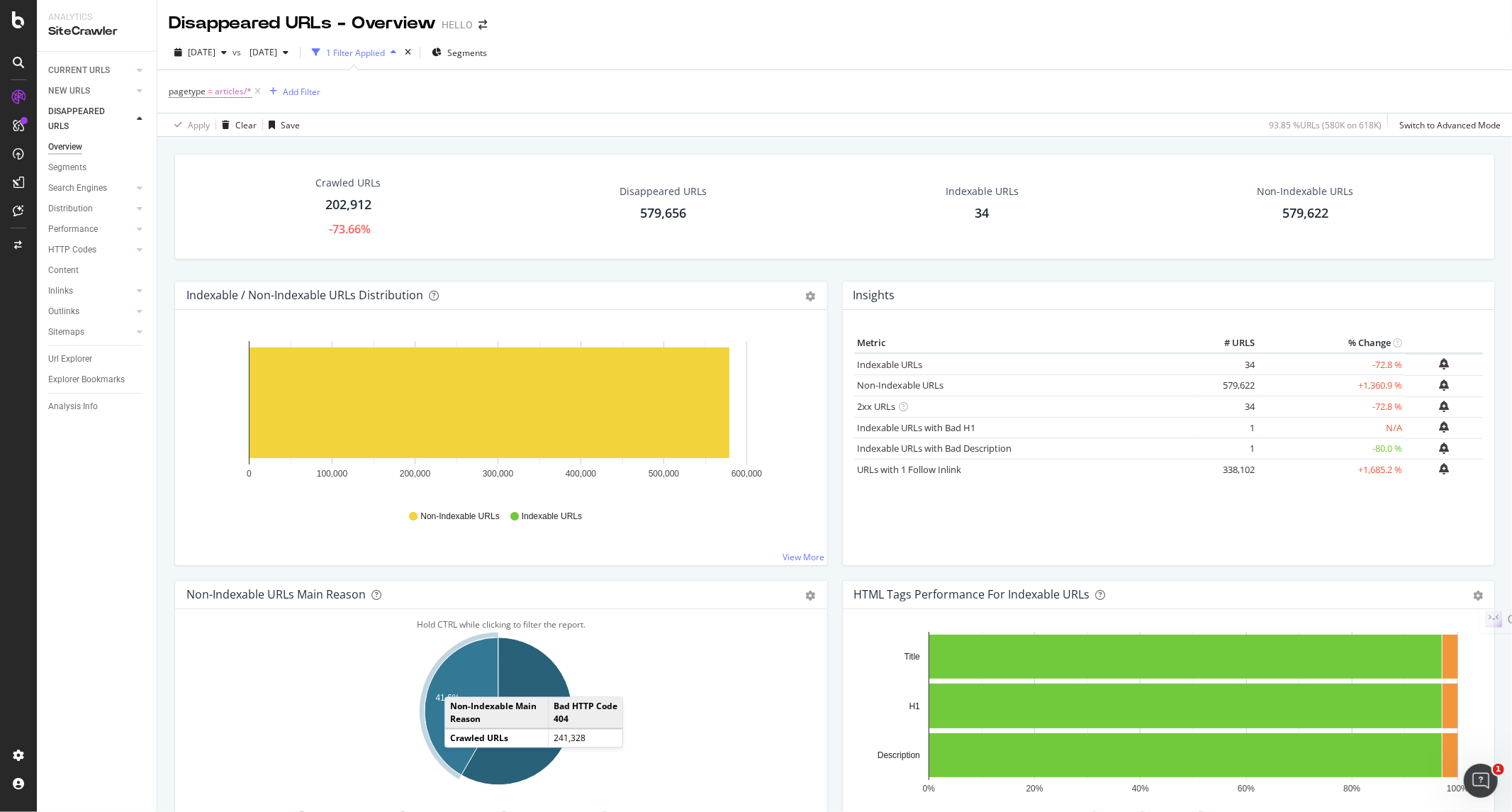
click at [451, 235] on div "Crawled URLs 202,912 -73.66%" at bounding box center [349, 206] width 304 height 76
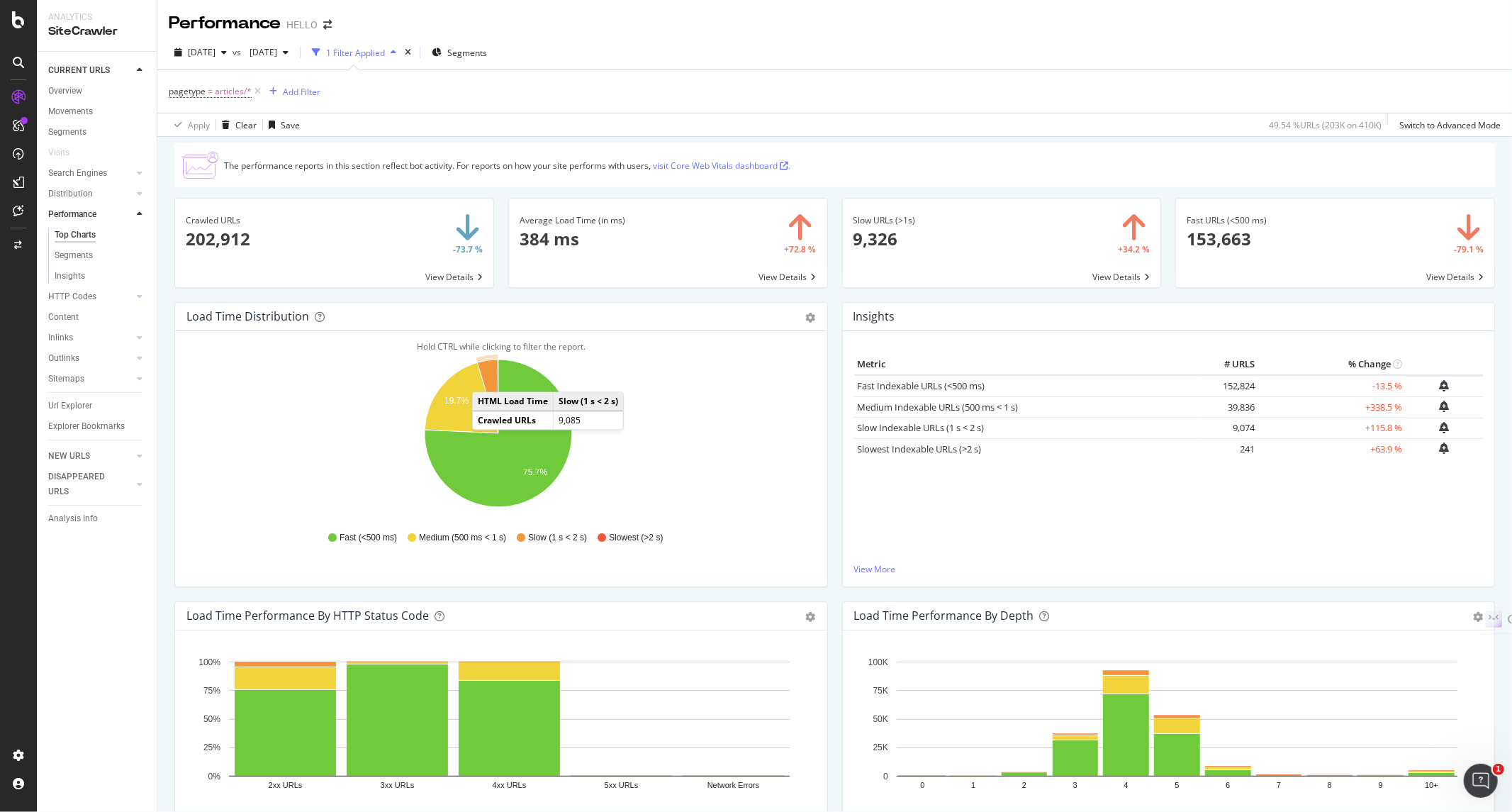
click at [252, 597] on div "Load Time Distribution Pie Table Export as CSV Add to Custom Report Hold CTRL w…" at bounding box center [502, 452] width 668 height 299
click at [66, 96] on div "Overview" at bounding box center [65, 91] width 34 height 14
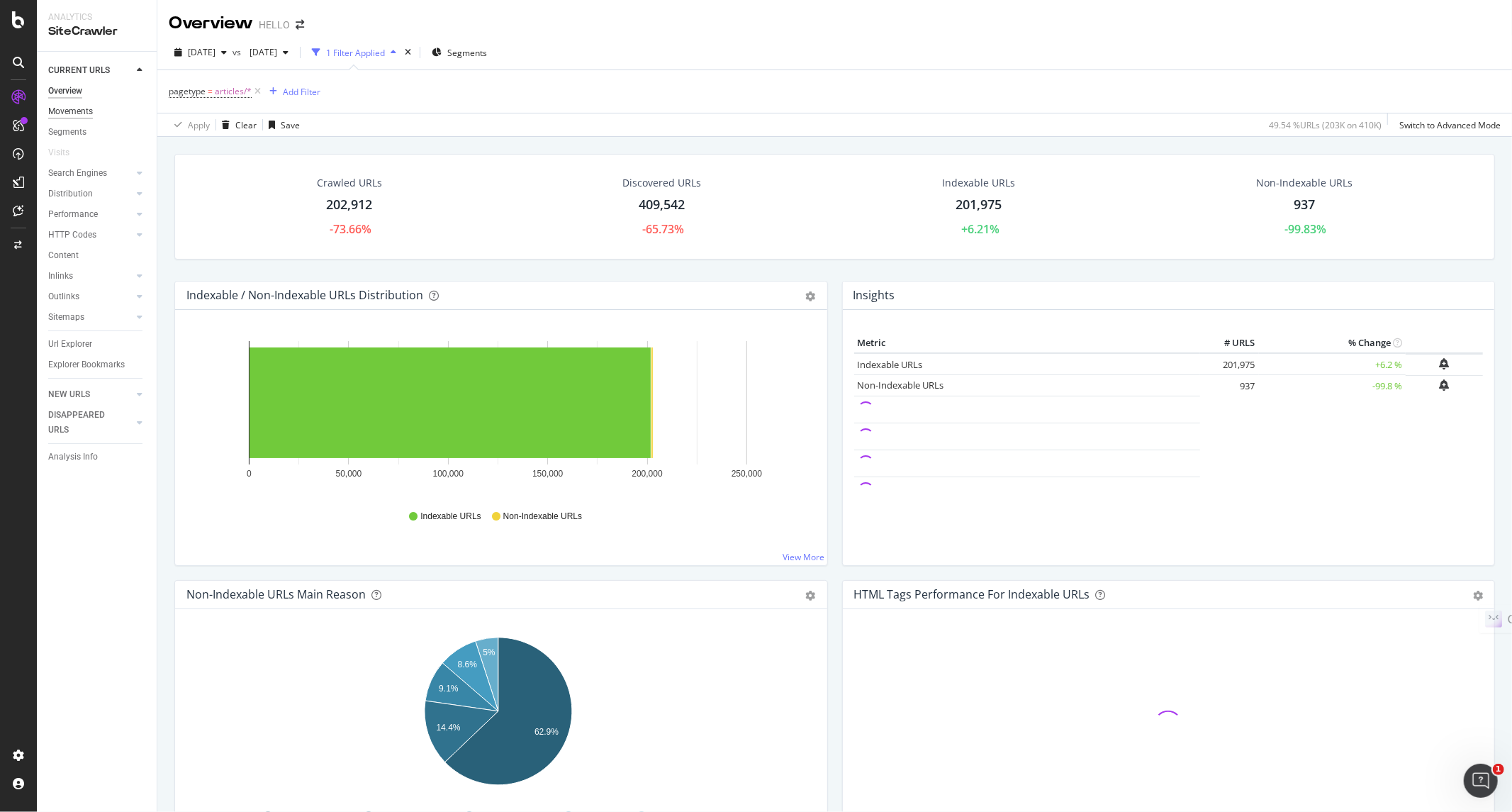
click at [87, 115] on div "Movements" at bounding box center [70, 111] width 44 height 14
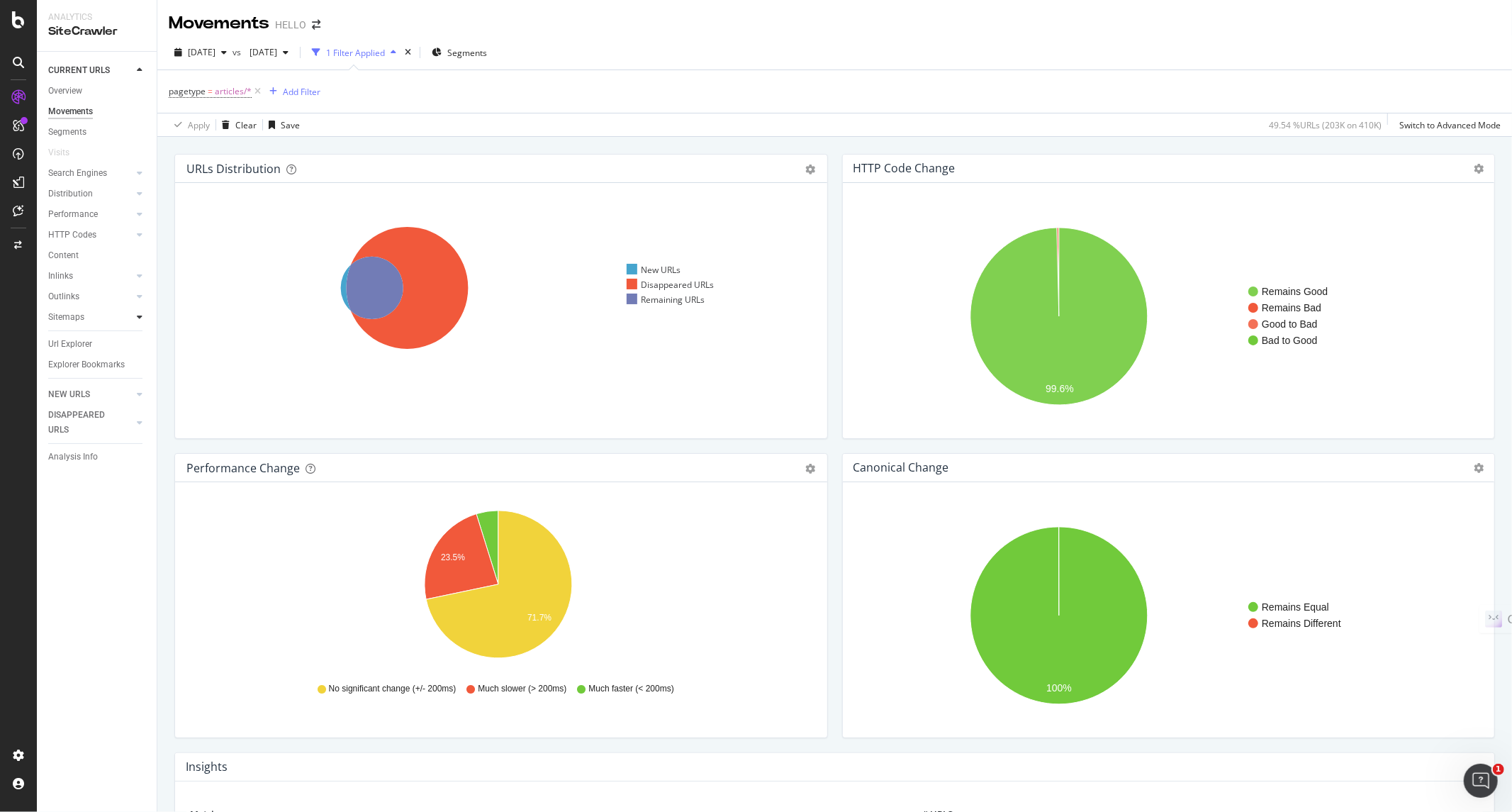
click at [137, 313] on icon at bounding box center [139, 316] width 5 height 8
click at [75, 336] on div "Top Charts" at bounding box center [75, 338] width 42 height 14
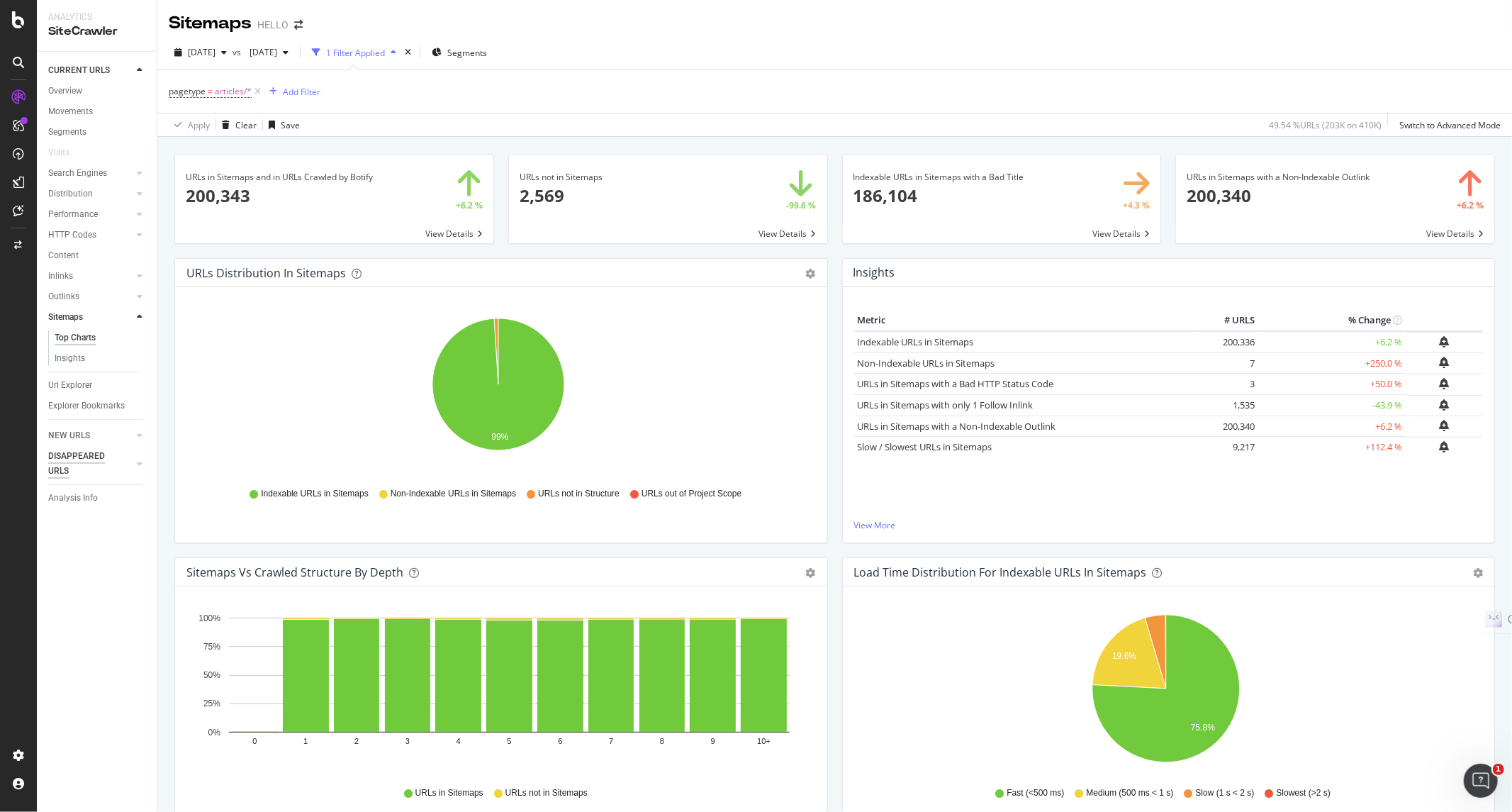
click at [93, 454] on div "DISAPPEARED URLS" at bounding box center [83, 463] width 72 height 30
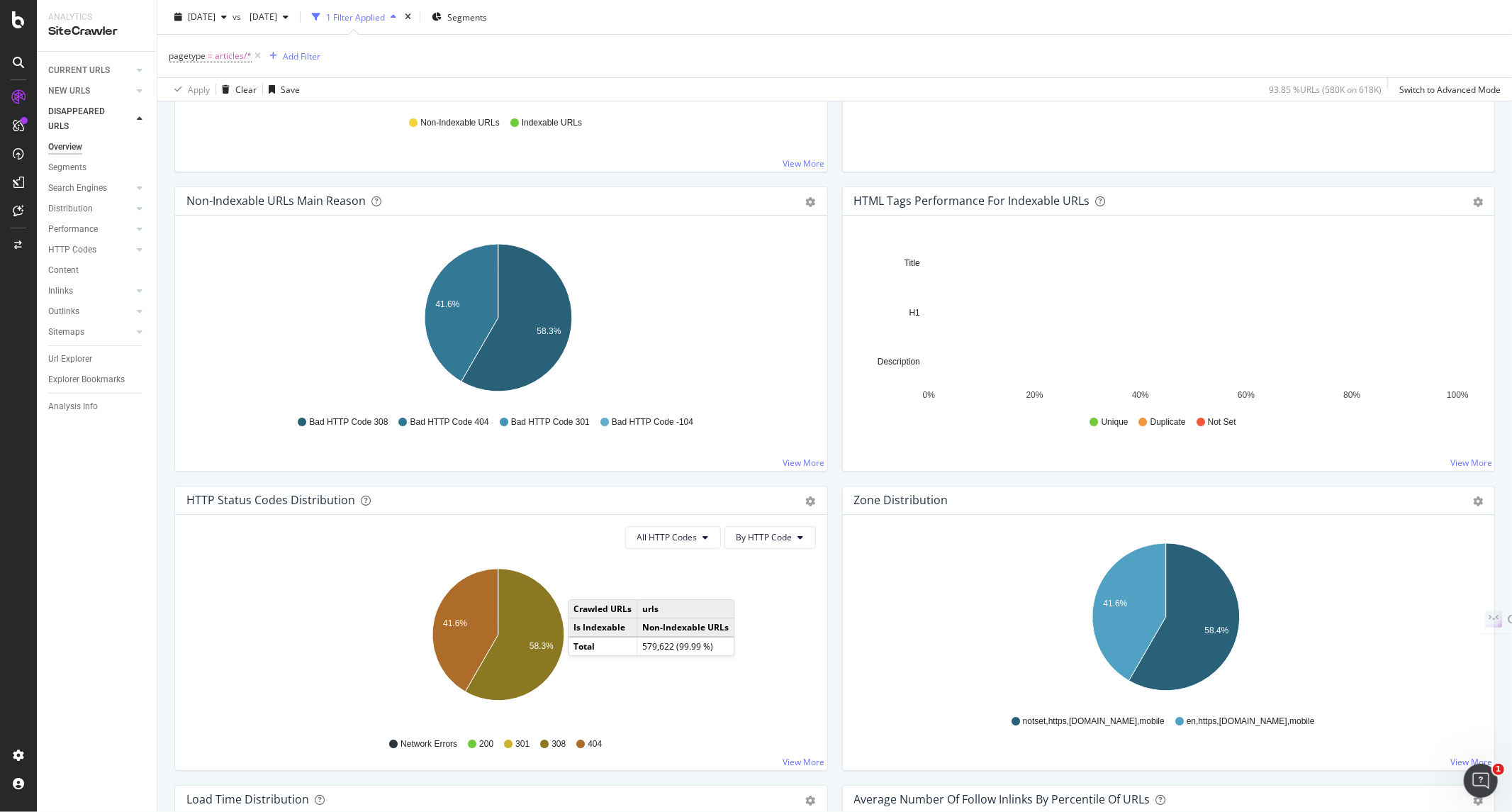
scroll to position [709, 0]
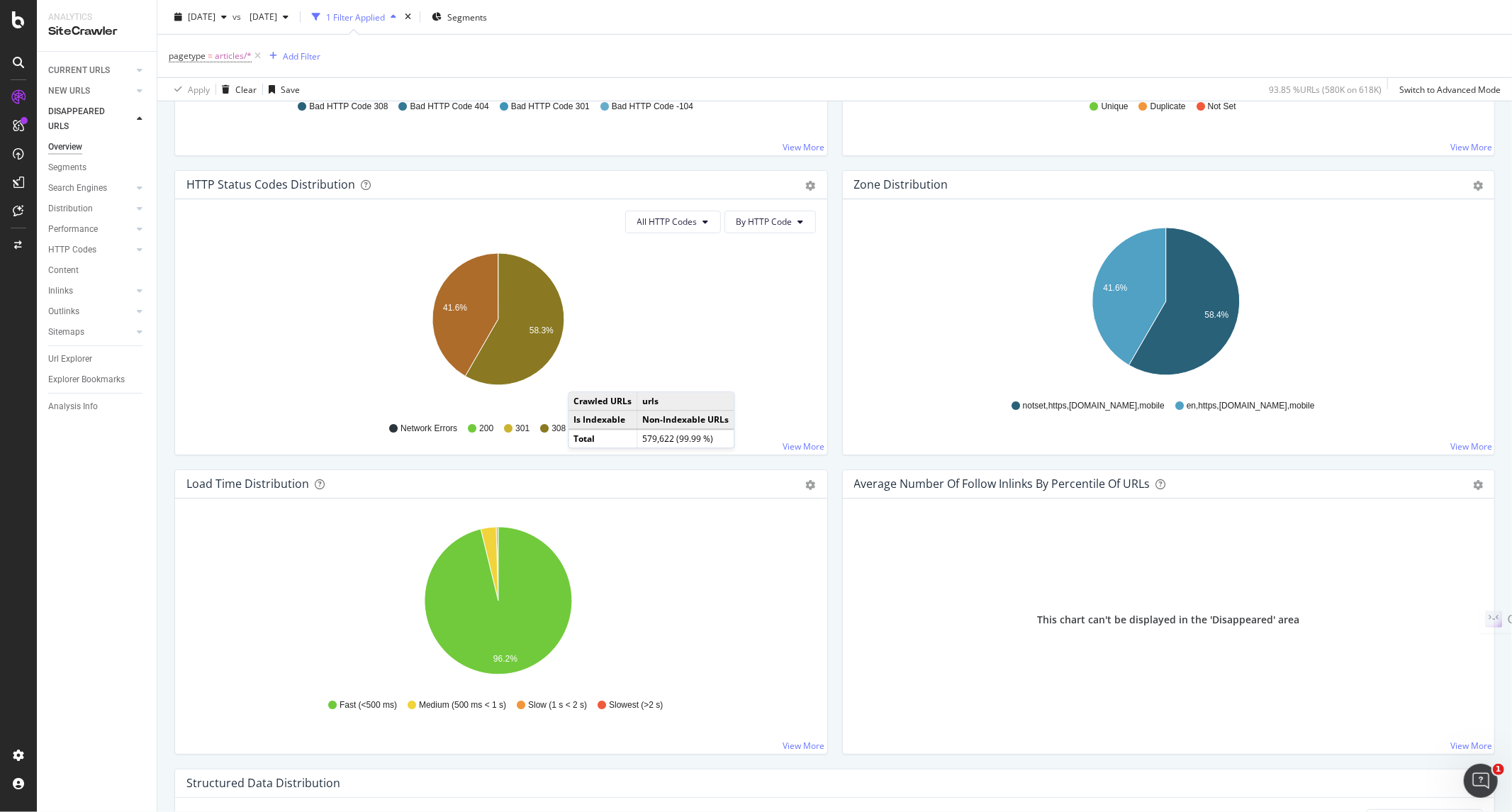
click at [686, 253] on icon "41.6% 58.3%" at bounding box center [498, 327] width 623 height 165
click at [534, 322] on icon "A chart." at bounding box center [515, 320] width 100 height 132
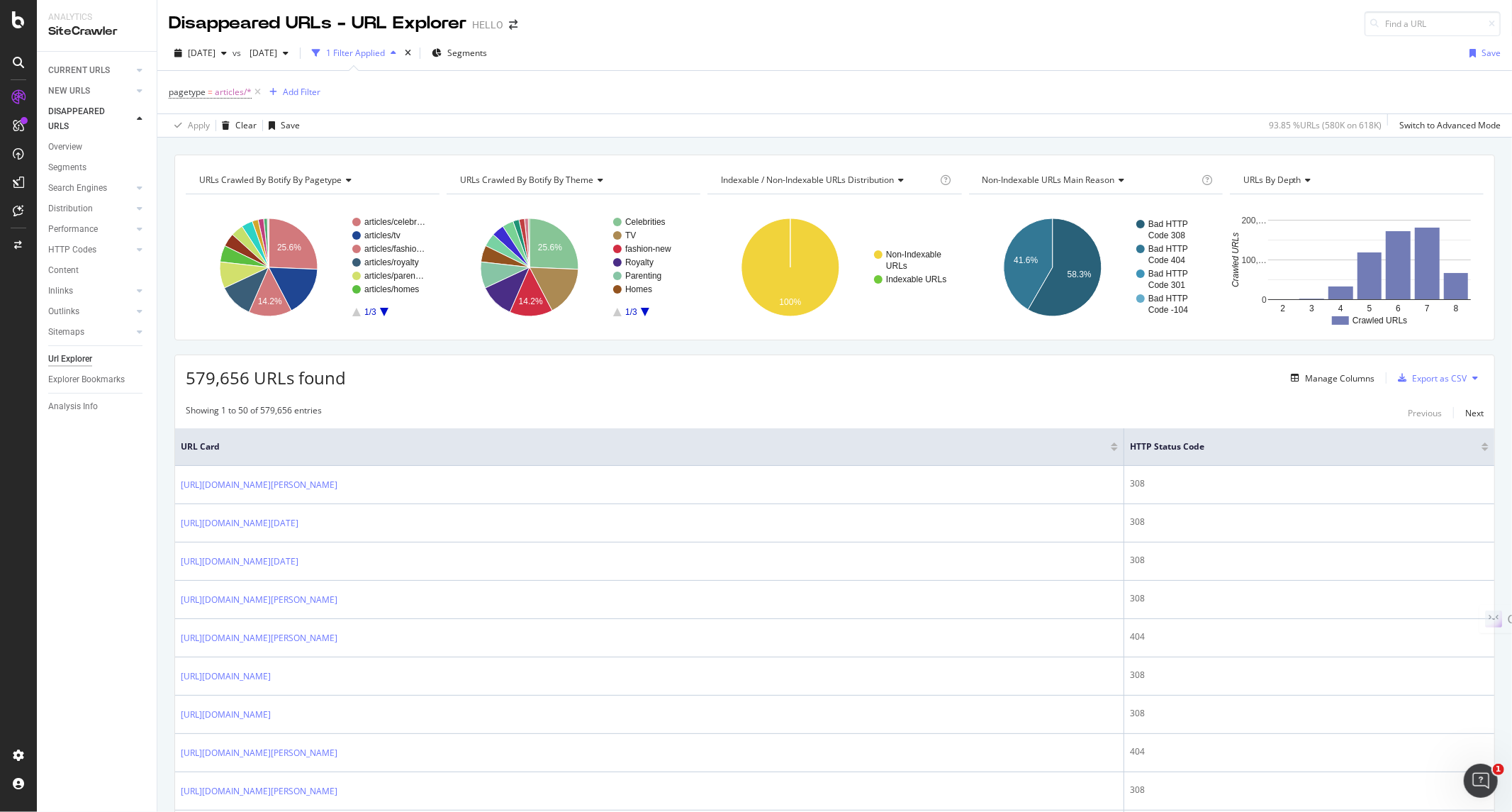
click at [65, 520] on div "CURRENT URLS Overview Movements Segments Visits Search Engines Top Charts Segme…" at bounding box center [97, 431] width 120 height 759
click at [93, 707] on div "Profile" at bounding box center [101, 704] width 127 height 20
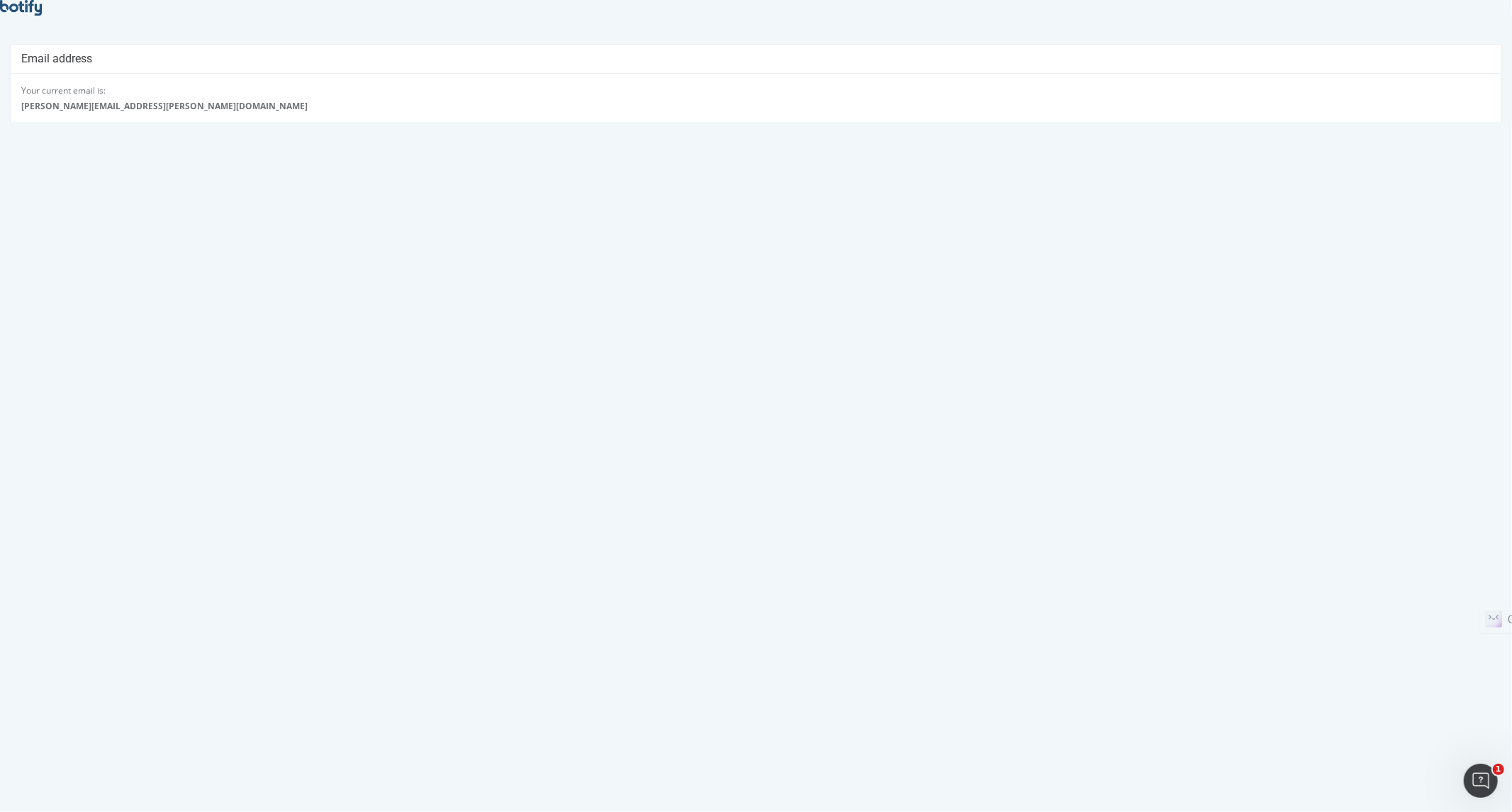
click at [18, 12] on icon at bounding box center [21, 7] width 42 height 15
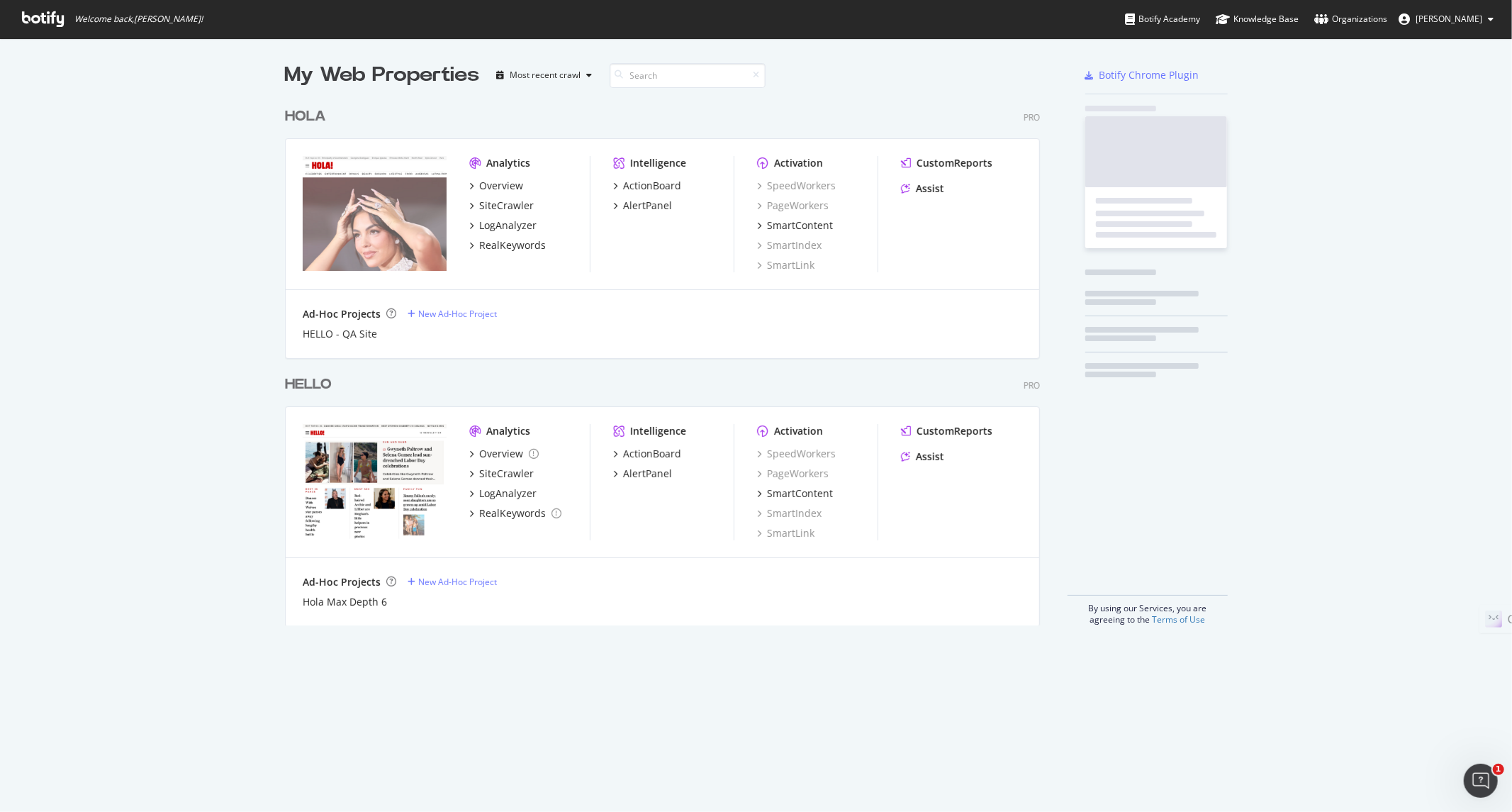
scroll to position [799, 1488]
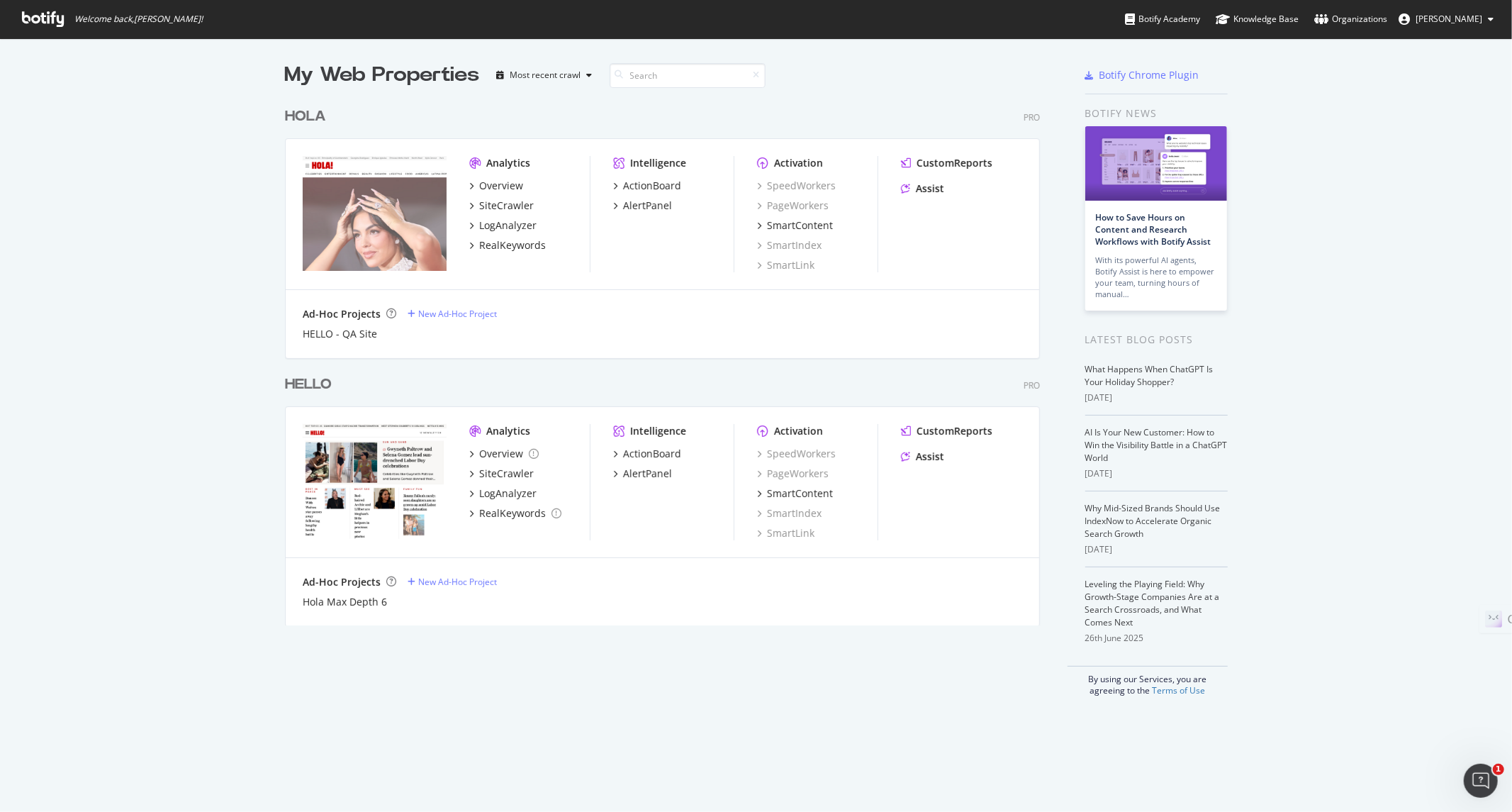
click at [312, 380] on div "HELLO" at bounding box center [309, 384] width 47 height 21
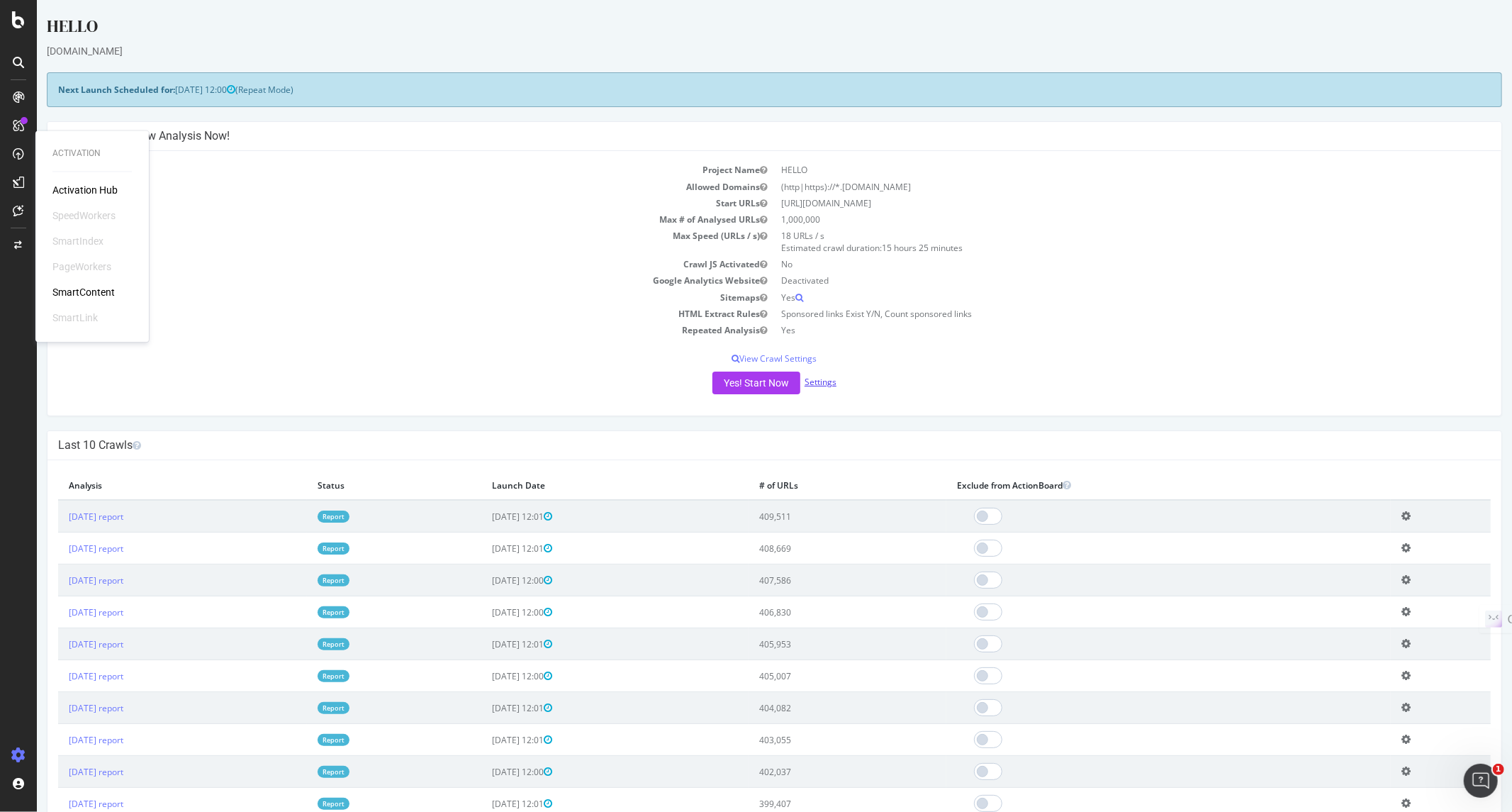
click at [816, 380] on link "Settings" at bounding box center [819, 381] width 32 height 12
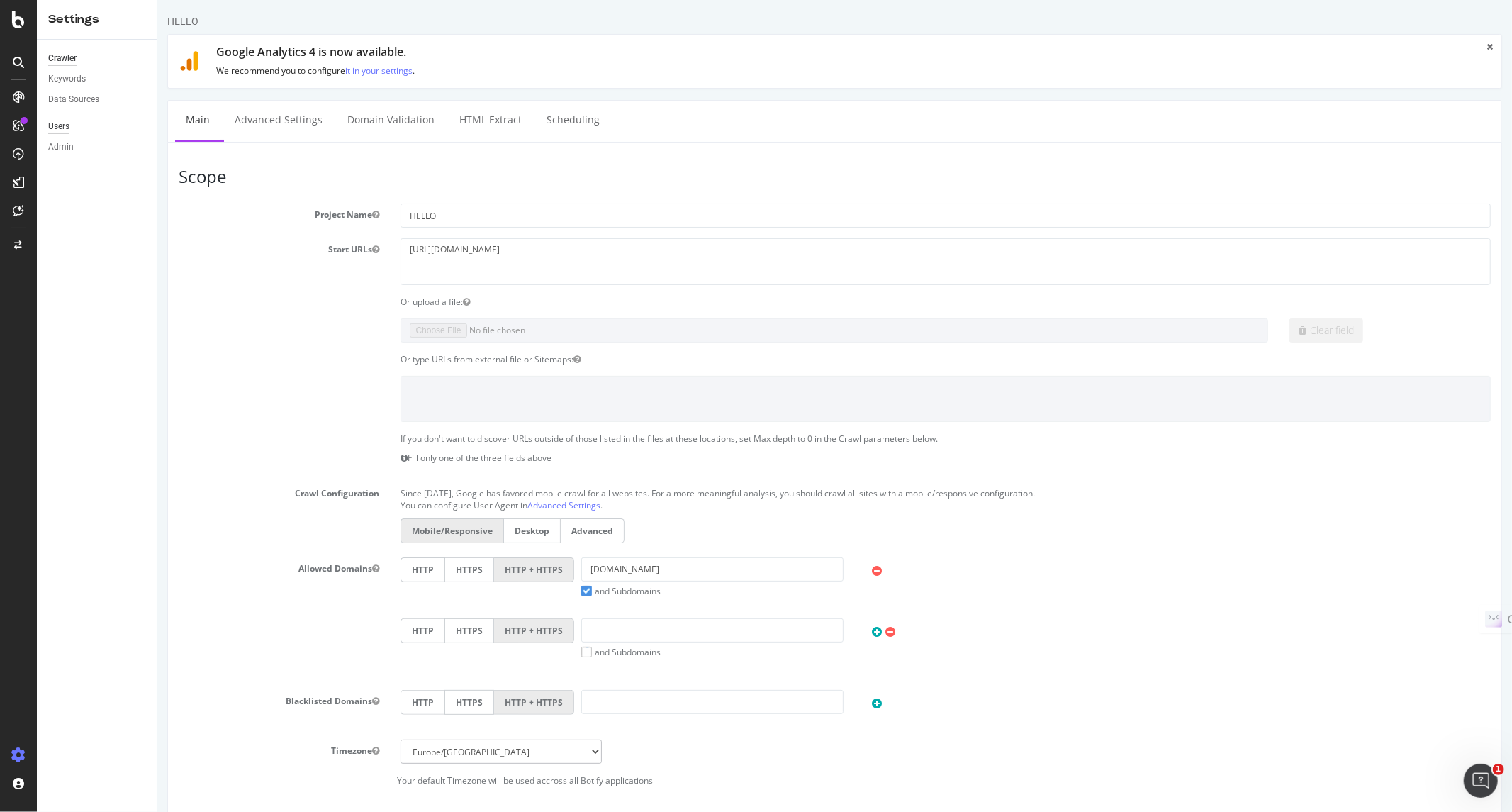
click at [61, 119] on div "Users" at bounding box center [58, 127] width 21 height 14
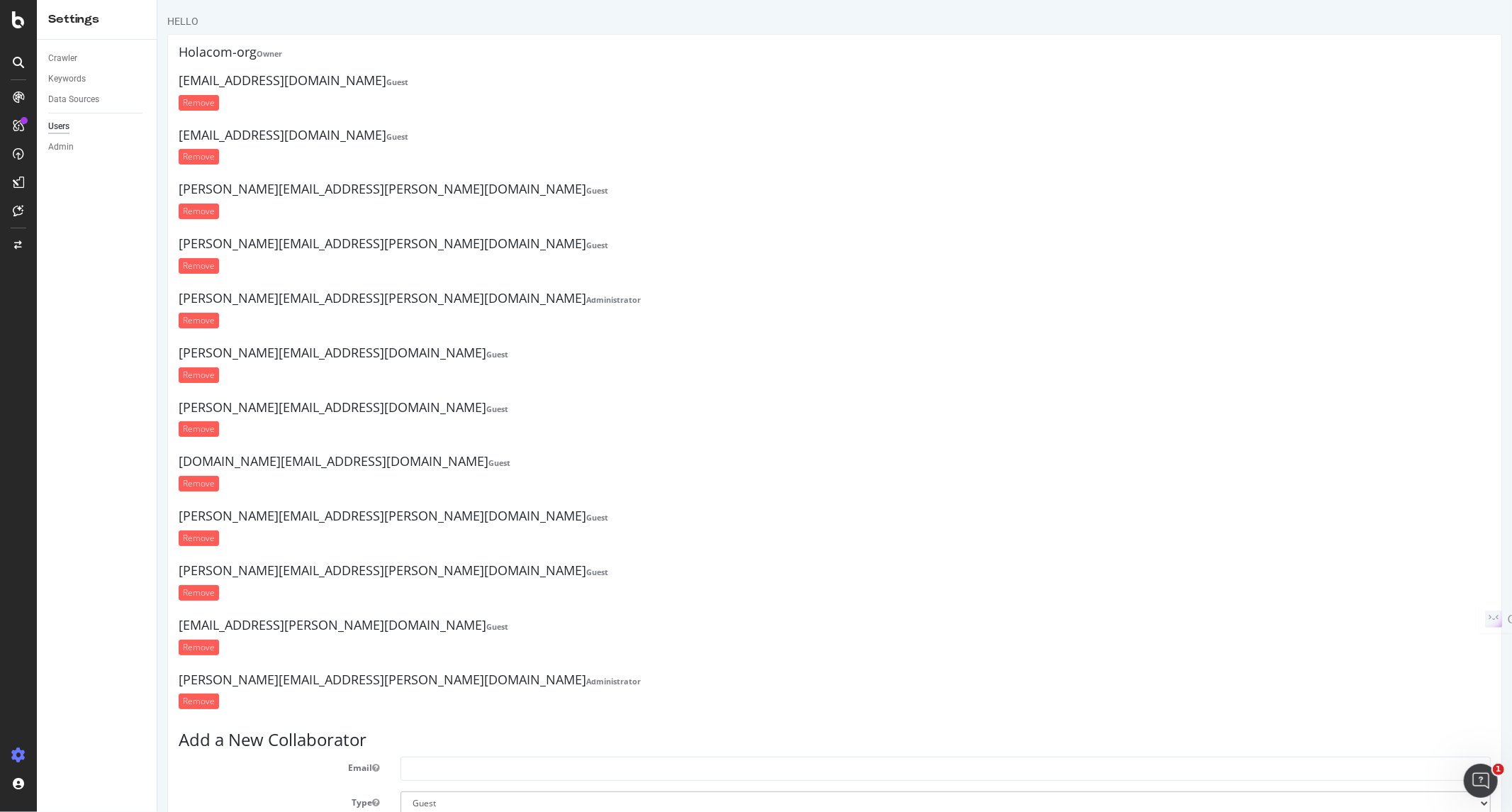
click at [1191, 132] on h4 "[EMAIL_ADDRESS][DOMAIN_NAME] Guest" at bounding box center [834, 136] width 1312 height 14
click at [189, 157] on input "Remove" at bounding box center [198, 156] width 41 height 15
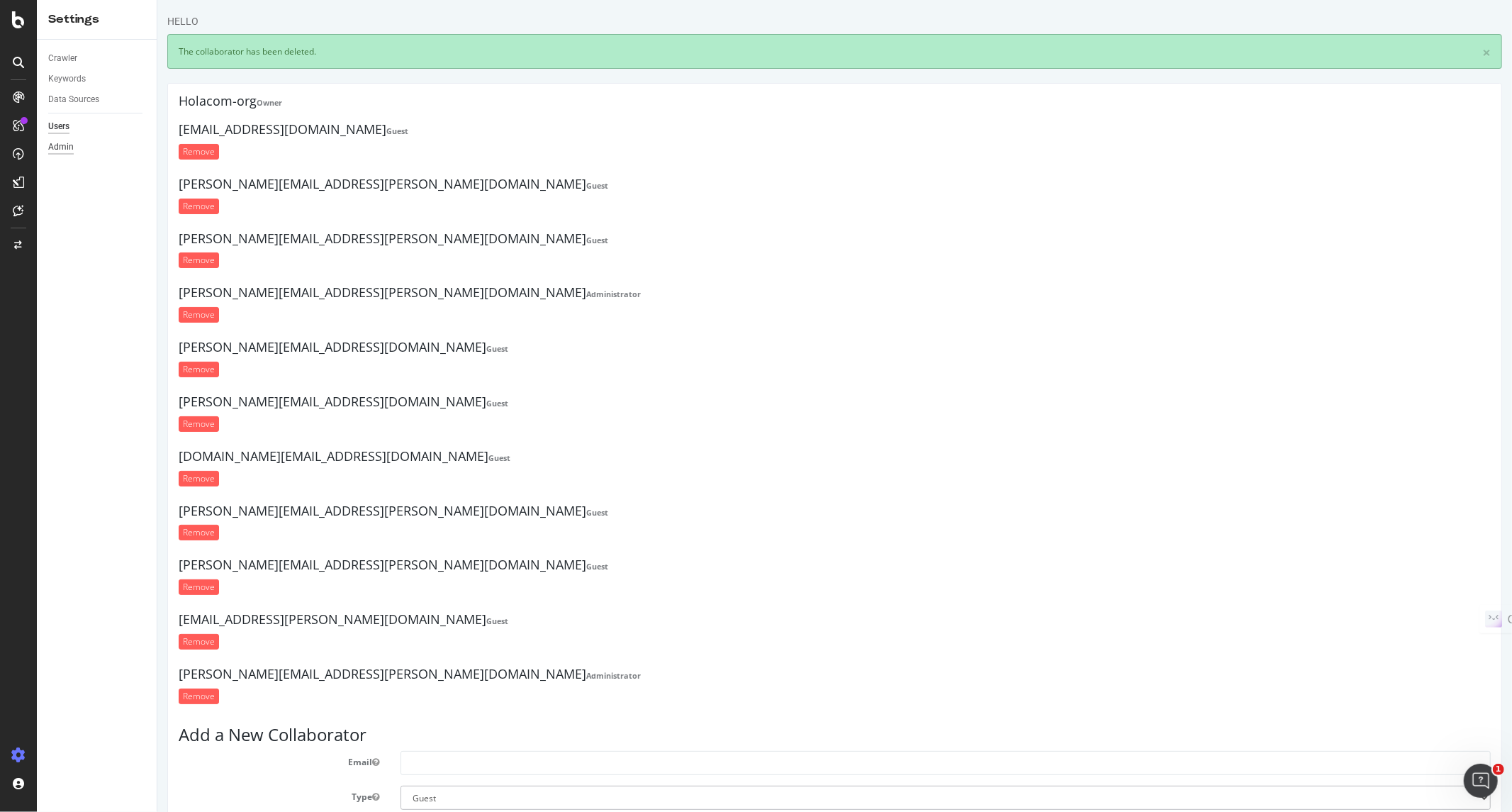
click at [71, 148] on div "Admin" at bounding box center [61, 147] width 25 height 14
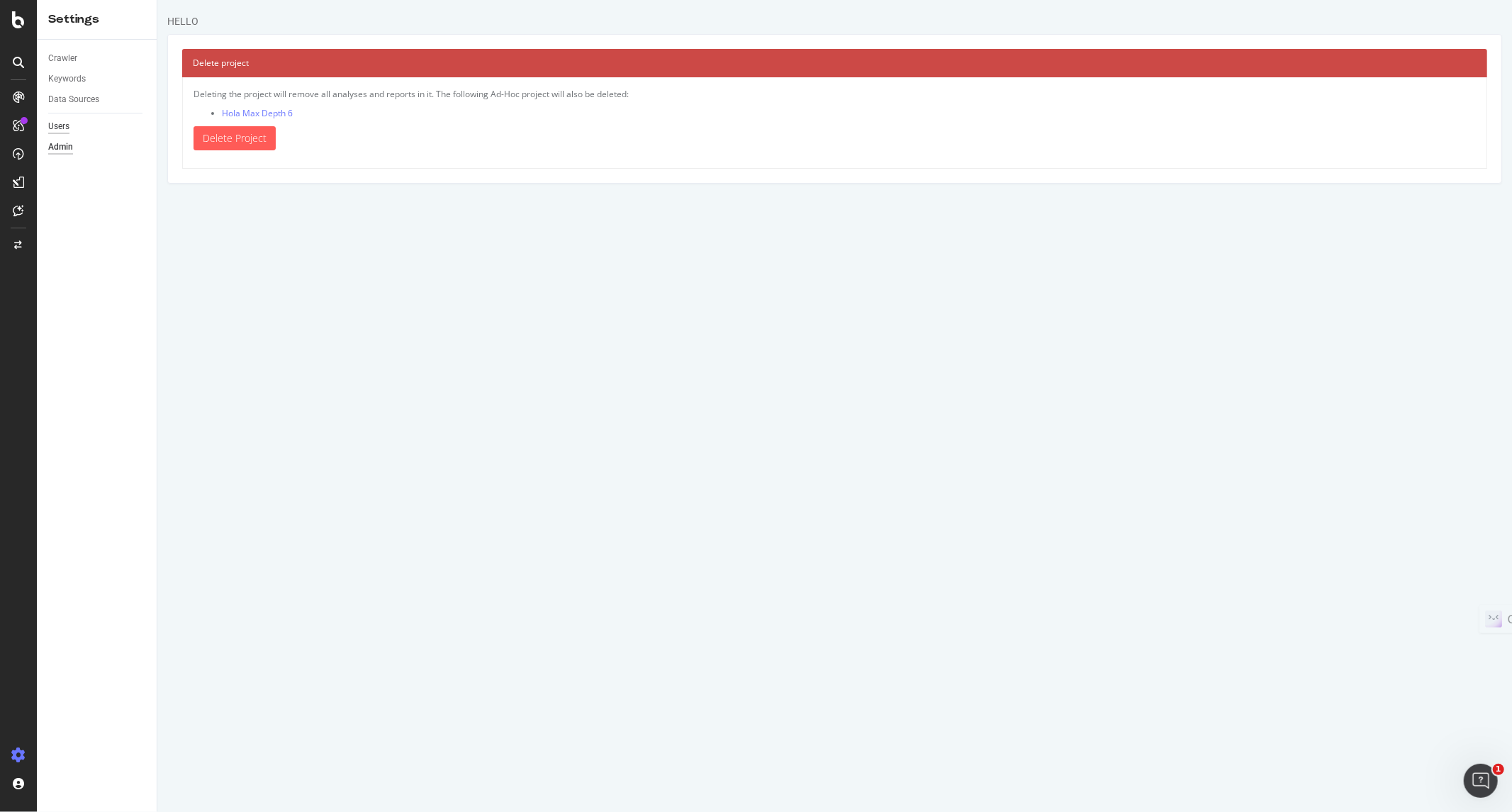
click at [60, 129] on div "Users" at bounding box center [58, 127] width 21 height 14
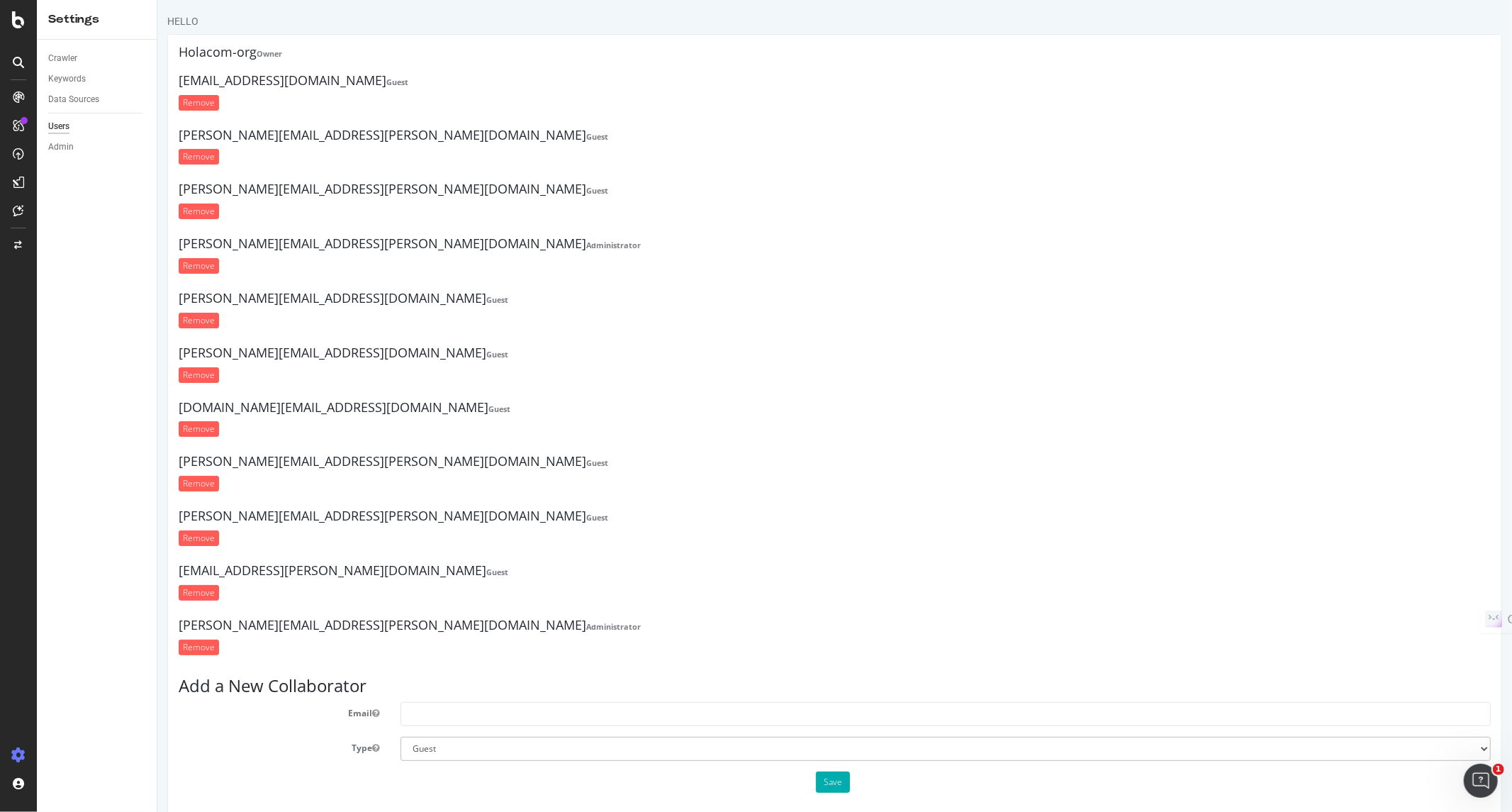
click at [586, 186] on strong "Guest" at bounding box center [597, 190] width 22 height 11
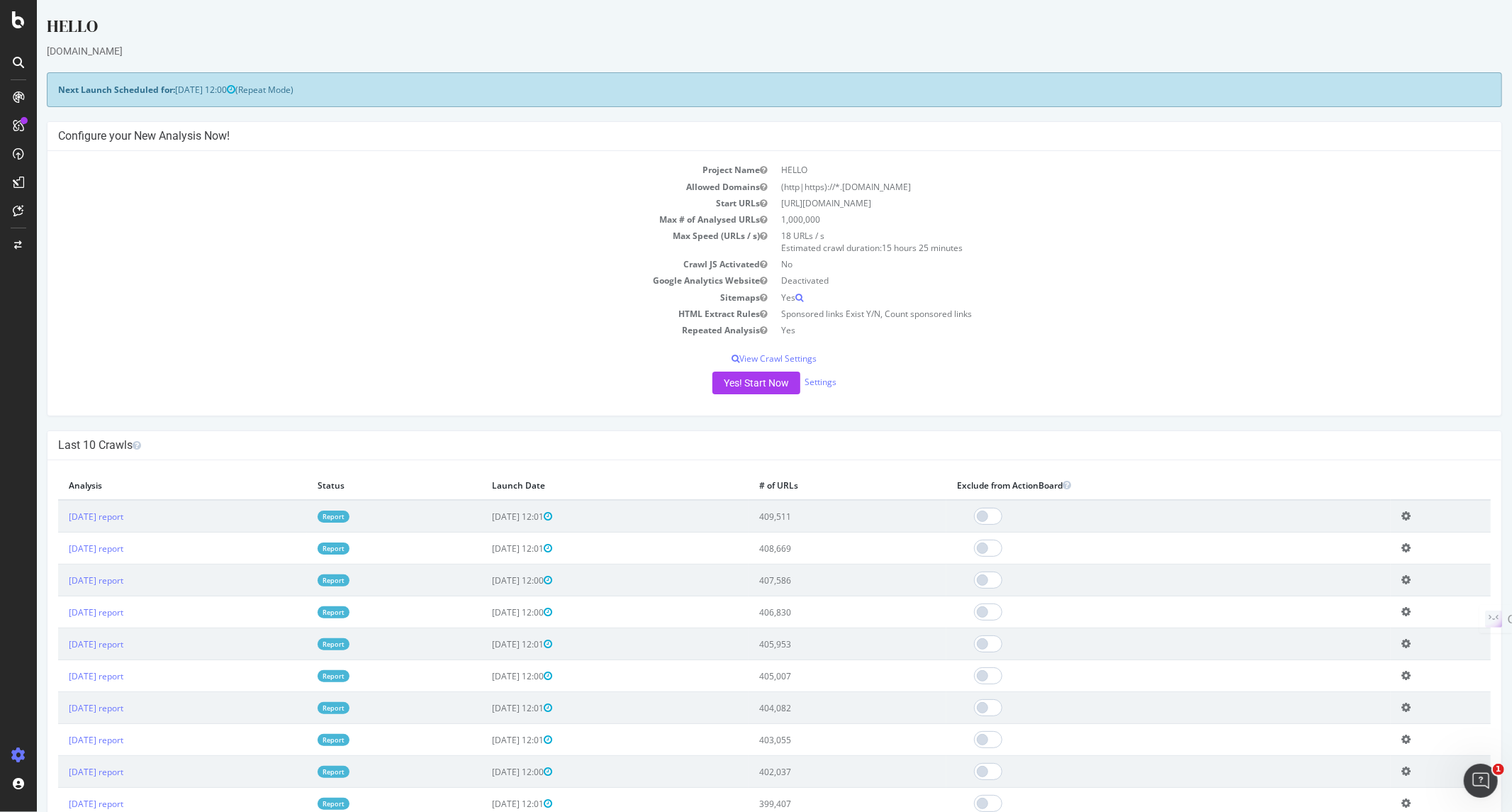
click at [349, 515] on link "Report" at bounding box center [332, 516] width 32 height 12
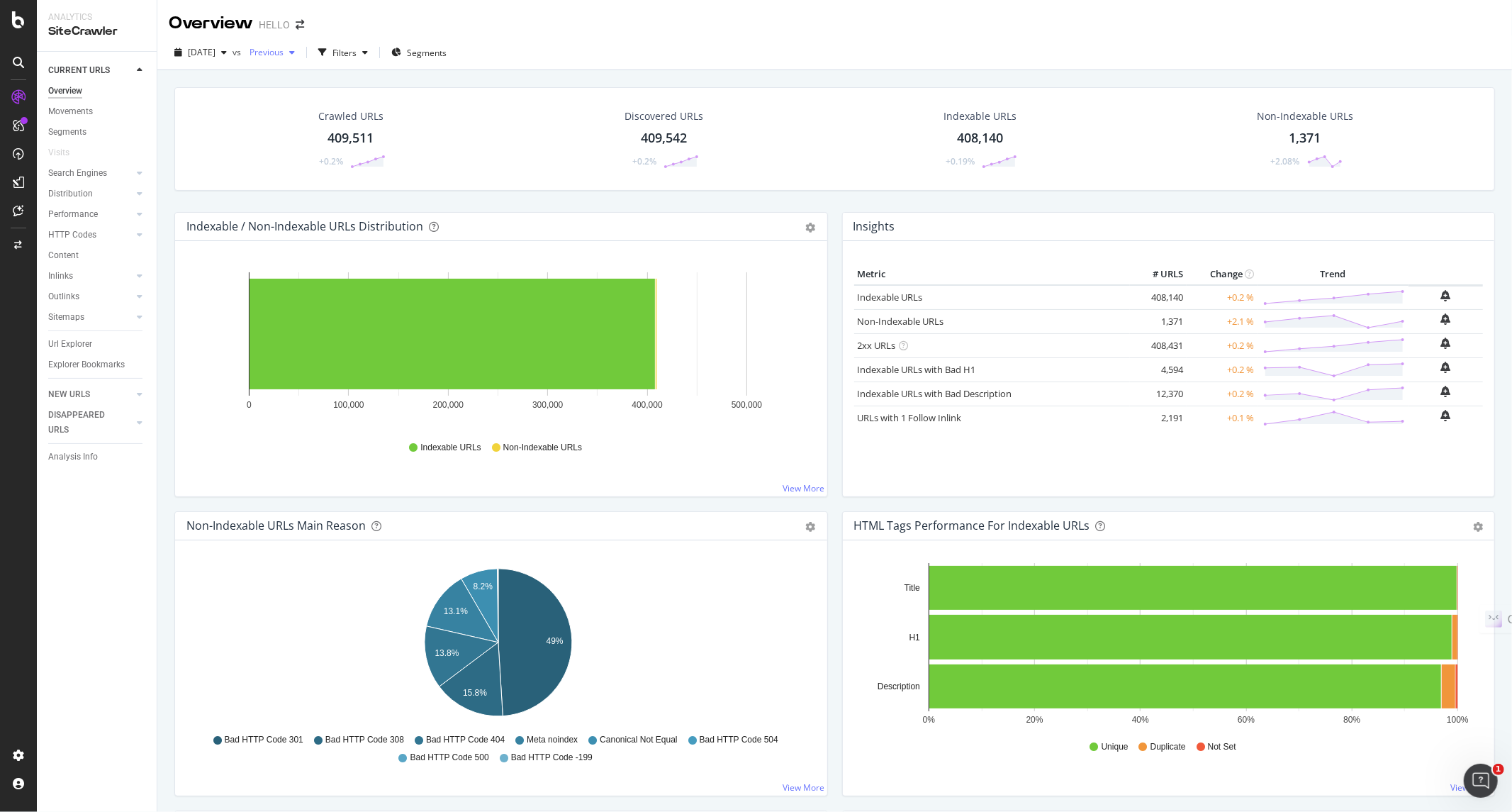
click at [283, 53] on span "Previous" at bounding box center [263, 52] width 40 height 12
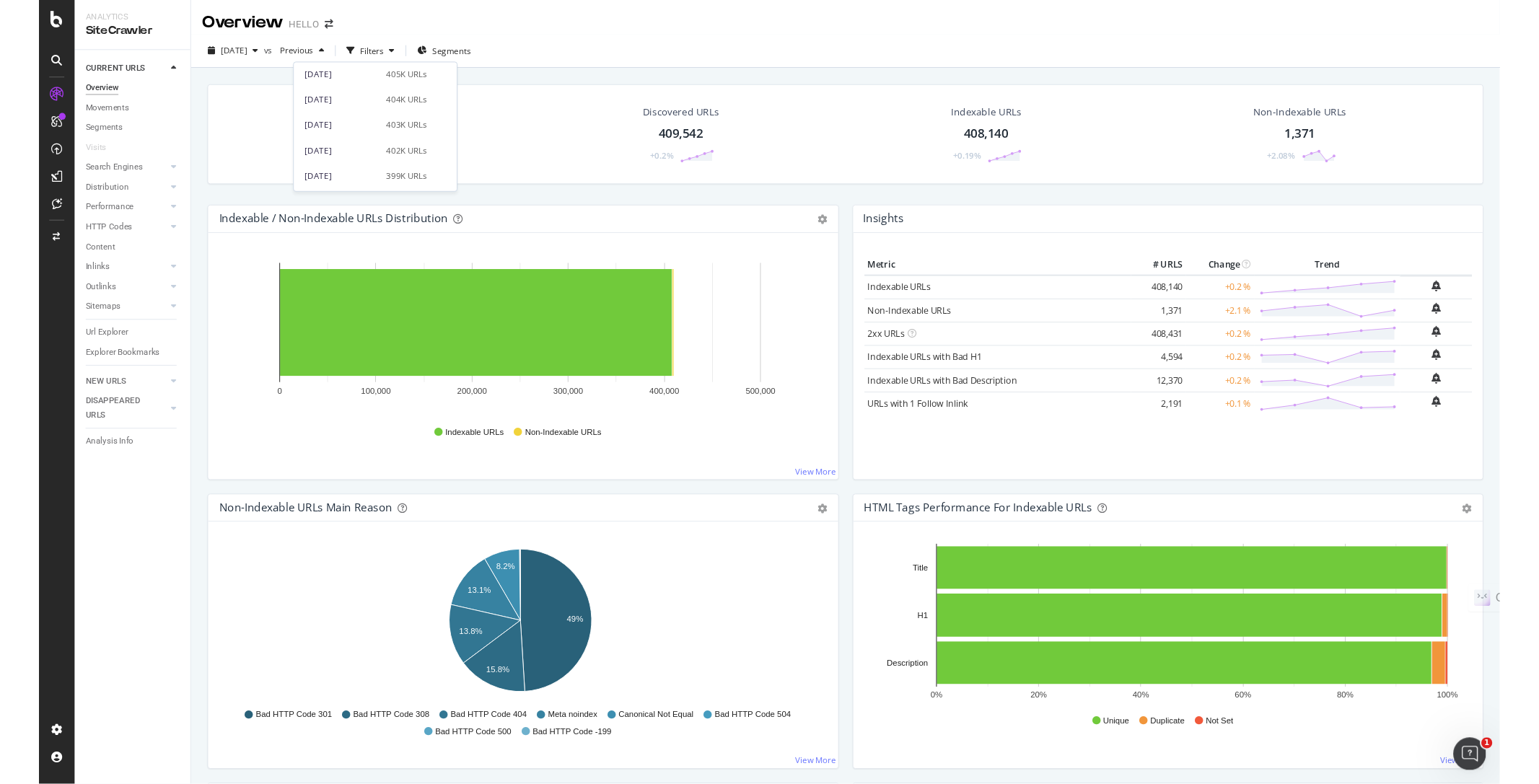
scroll to position [240, 0]
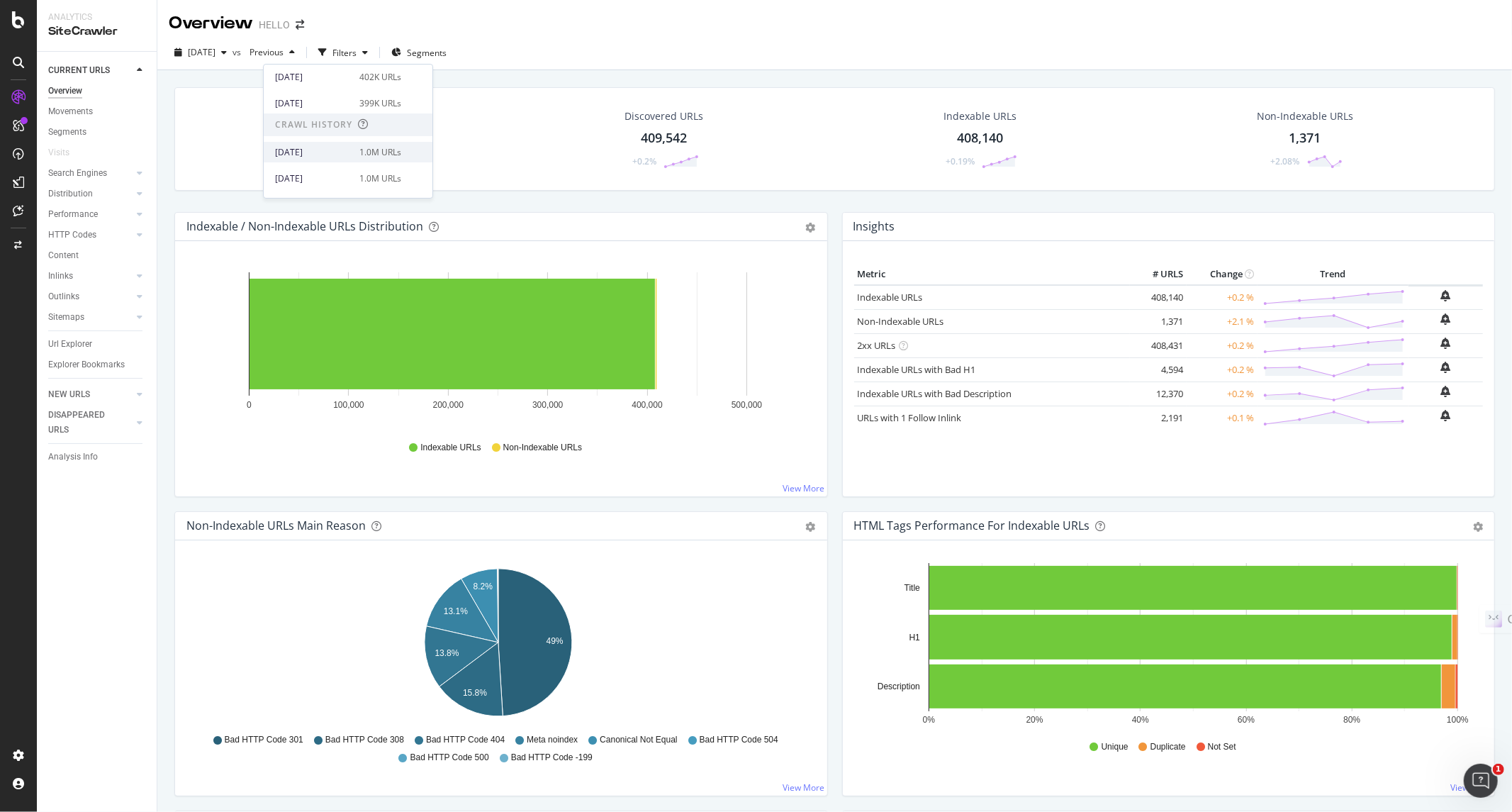
click at [322, 155] on div "[DATE]" at bounding box center [313, 152] width 76 height 13
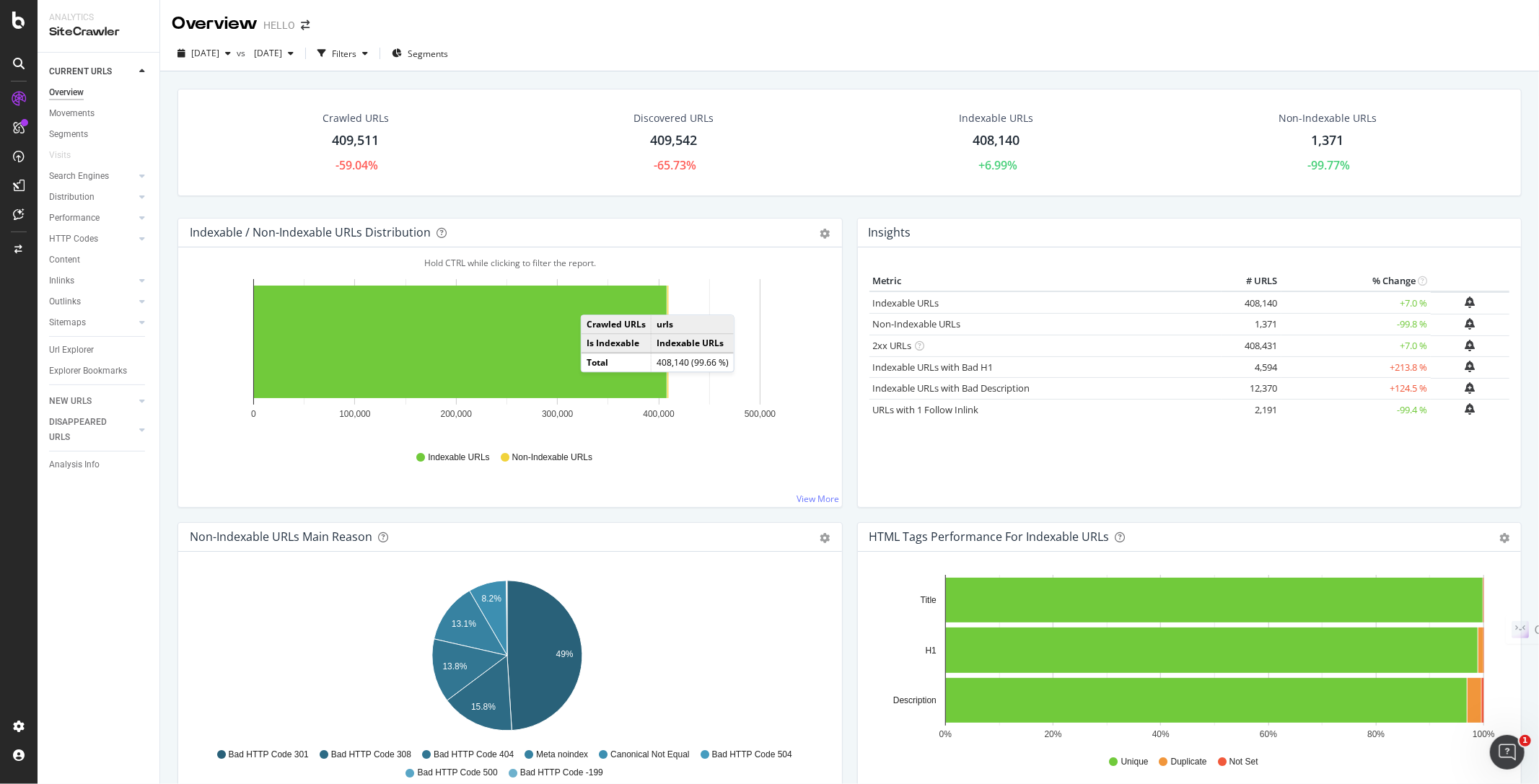
drag, startPoint x: 81, startPoint y: 420, endPoint x: 621, endPoint y: 451, distance: 540.9
click at [81, 420] on div "DISAPPEARED URLS" at bounding box center [85, 429] width 73 height 30
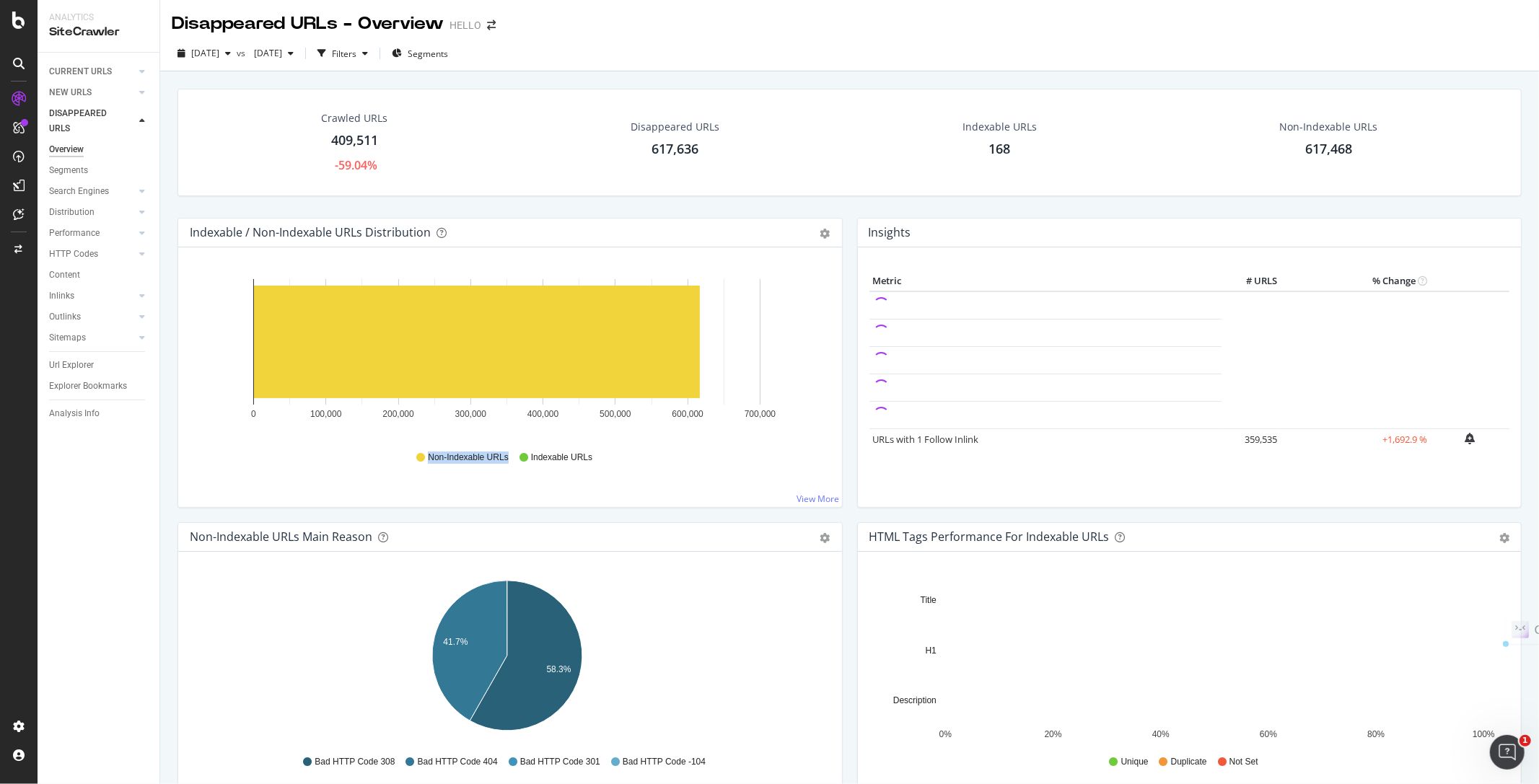
drag, startPoint x: 427, startPoint y: 457, endPoint x: 507, endPoint y: 457, distance: 80.0
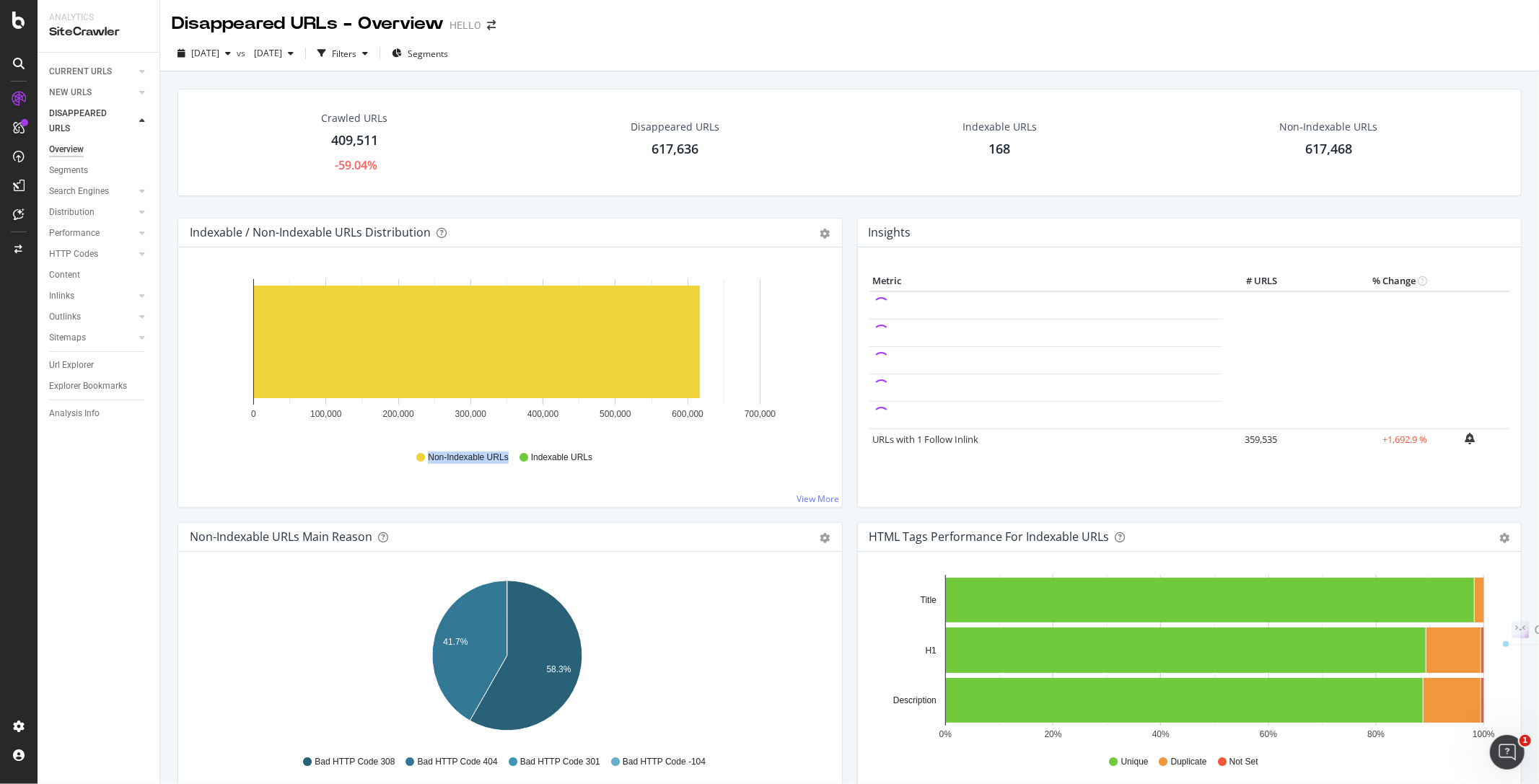
click at [507, 457] on div "Non-Indexable URLs Indexable URLs" at bounding box center [511, 457] width 627 height 32
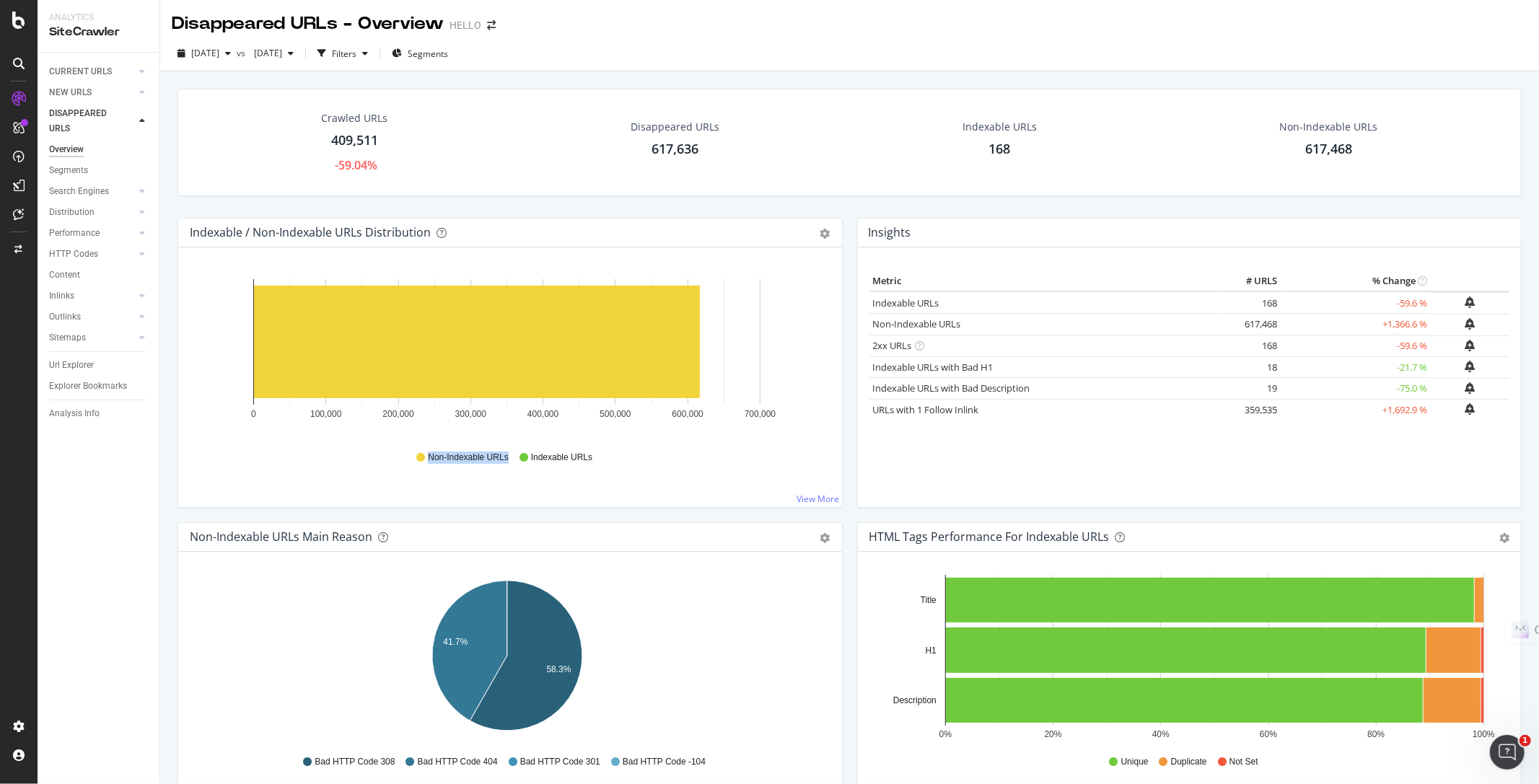
scroll to position [80, 0]
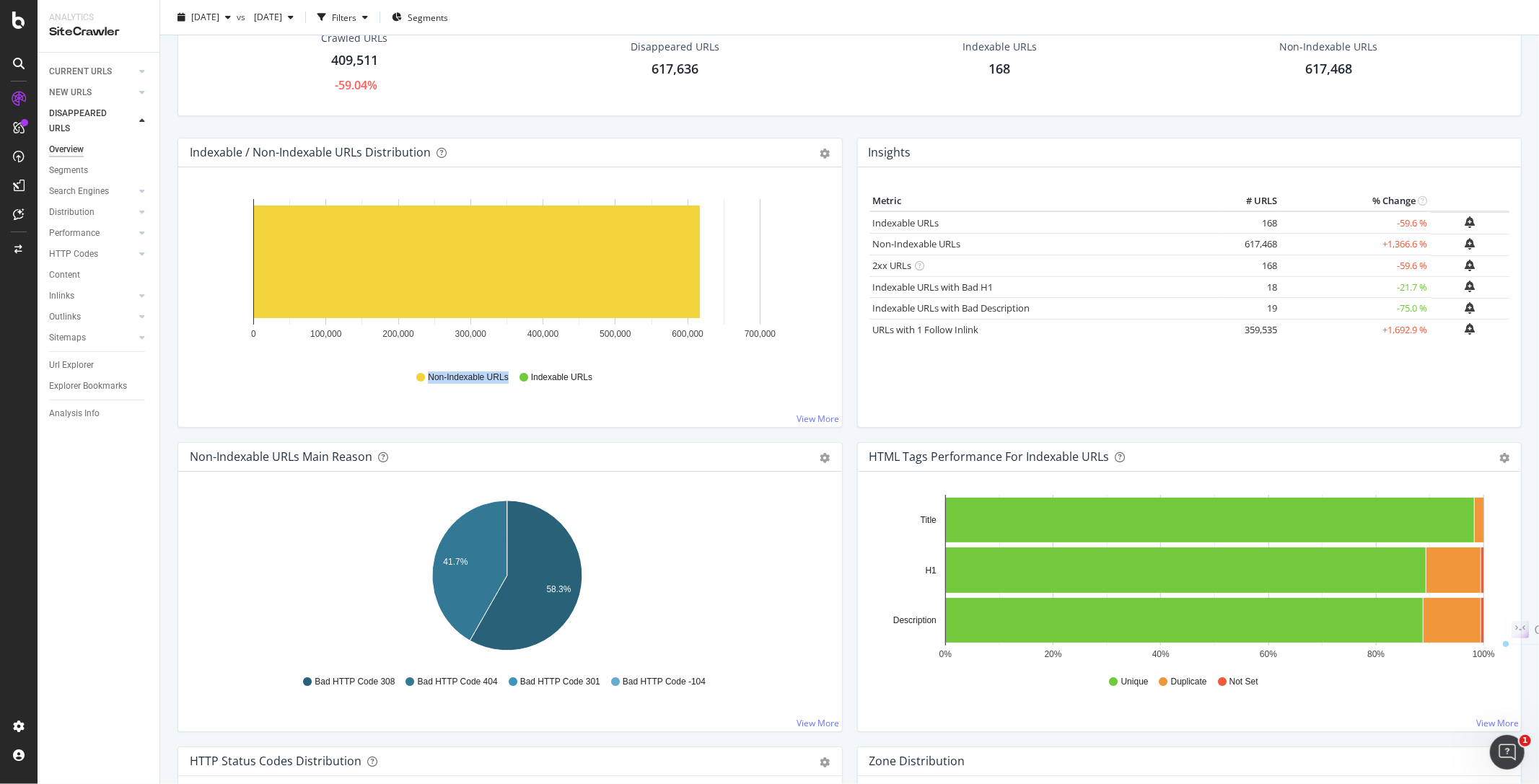
drag, startPoint x: 1275, startPoint y: 232, endPoint x: 1204, endPoint y: 252, distance: 73.8
click at [1204, 252] on tbody "Indexable URLs 168 -59.6 % Non-Indexable URLs 617,468 +1,366.6 % 2xx URLs 168 -…" at bounding box center [1190, 275] width 640 height 128
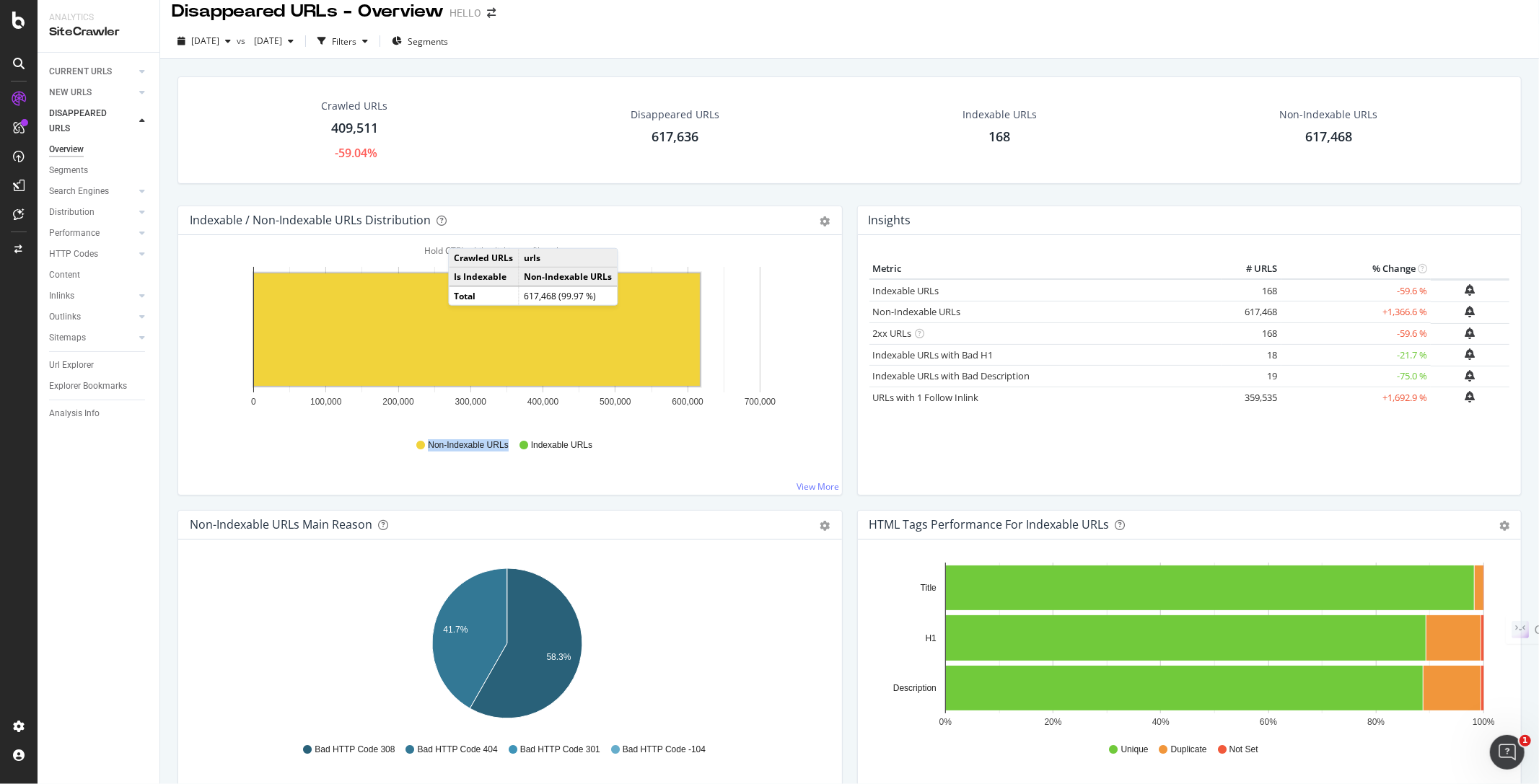
scroll to position [0, 0]
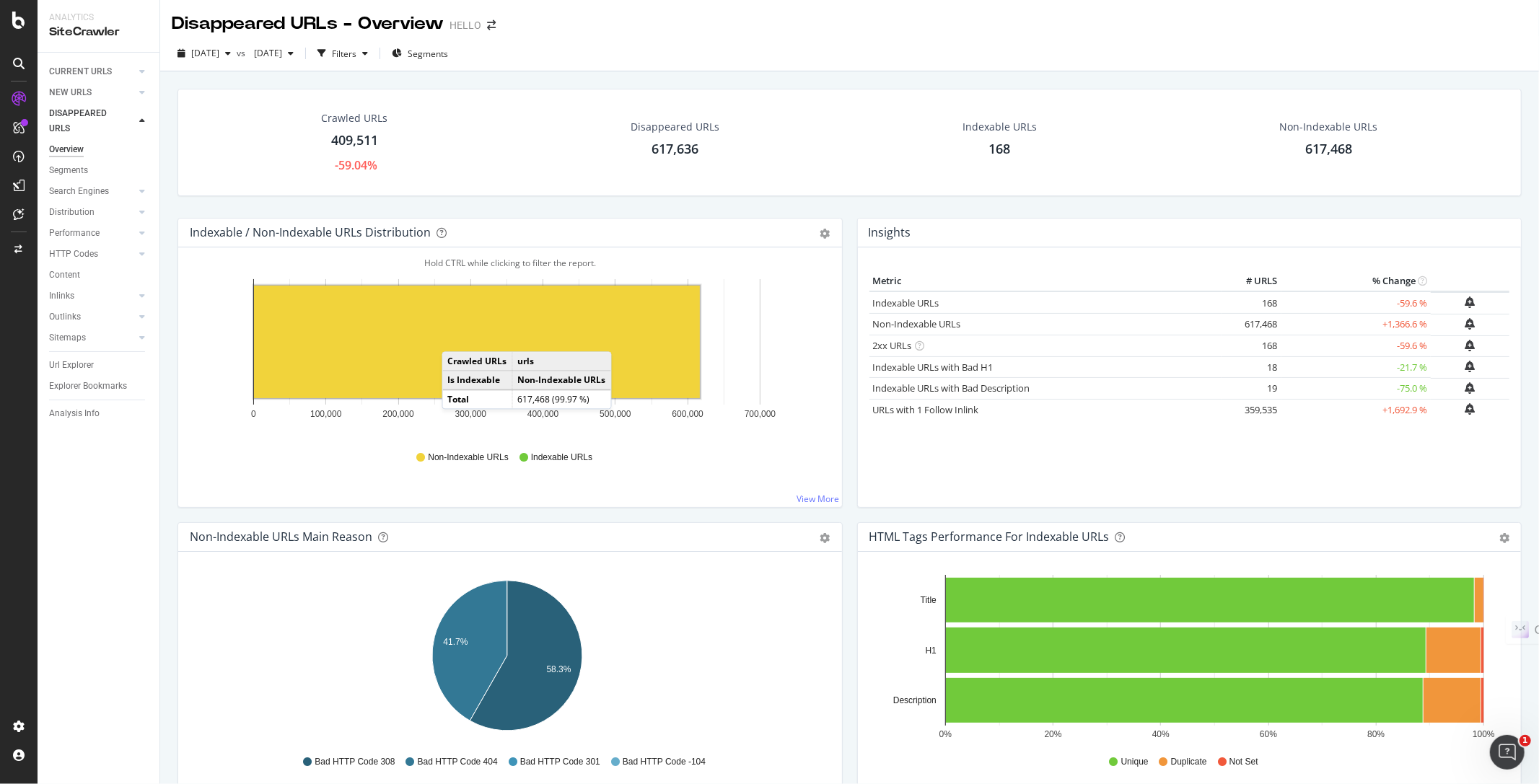
click at [454, 362] on td "Crawled URLs" at bounding box center [478, 361] width 70 height 18
click at [417, 350] on rect "A chart." at bounding box center [477, 342] width 446 height 112
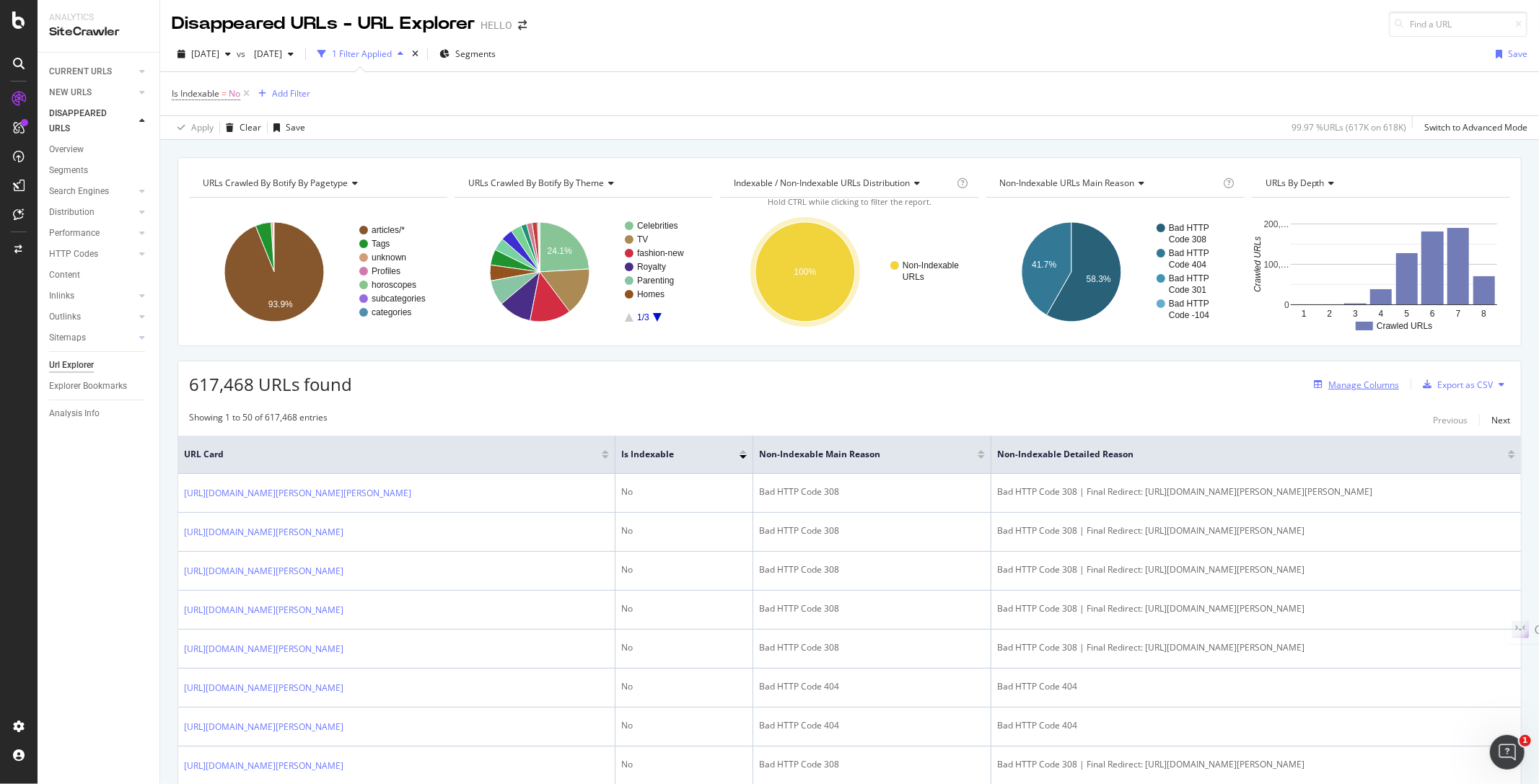
click at [1342, 382] on div "Manage Columns" at bounding box center [1364, 384] width 71 height 12
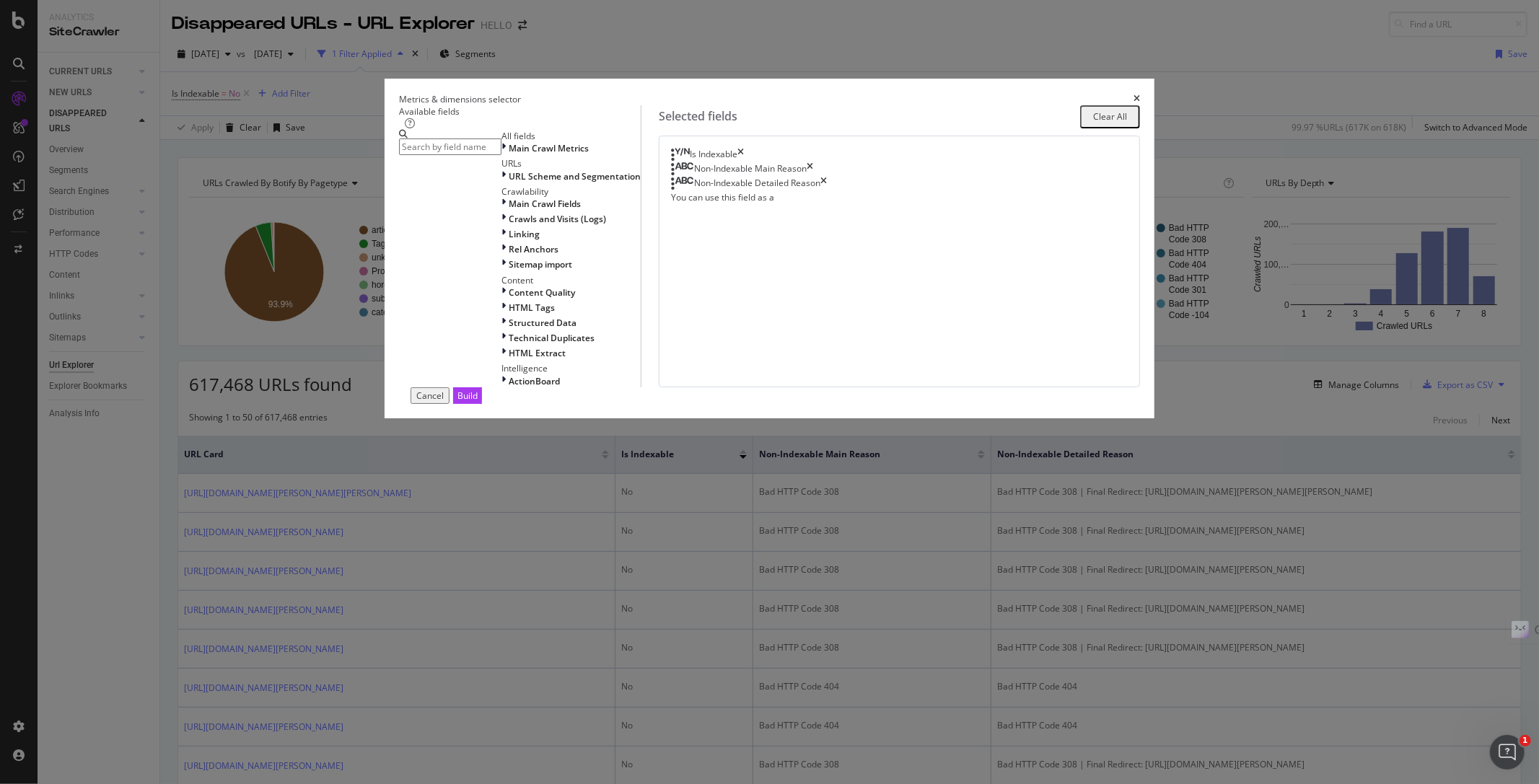
click at [501, 155] on input "modal" at bounding box center [450, 146] width 102 height 17
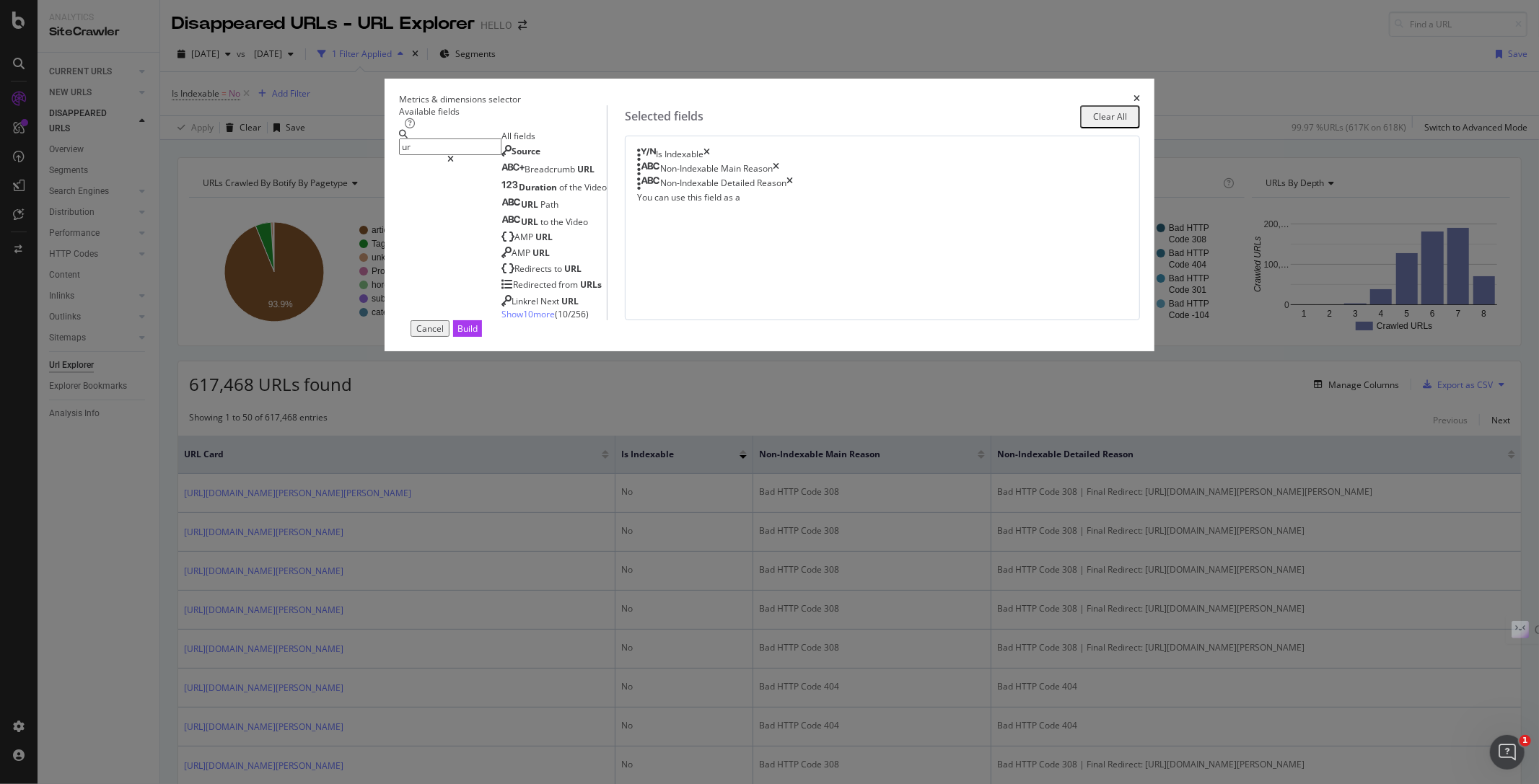
type input "u"
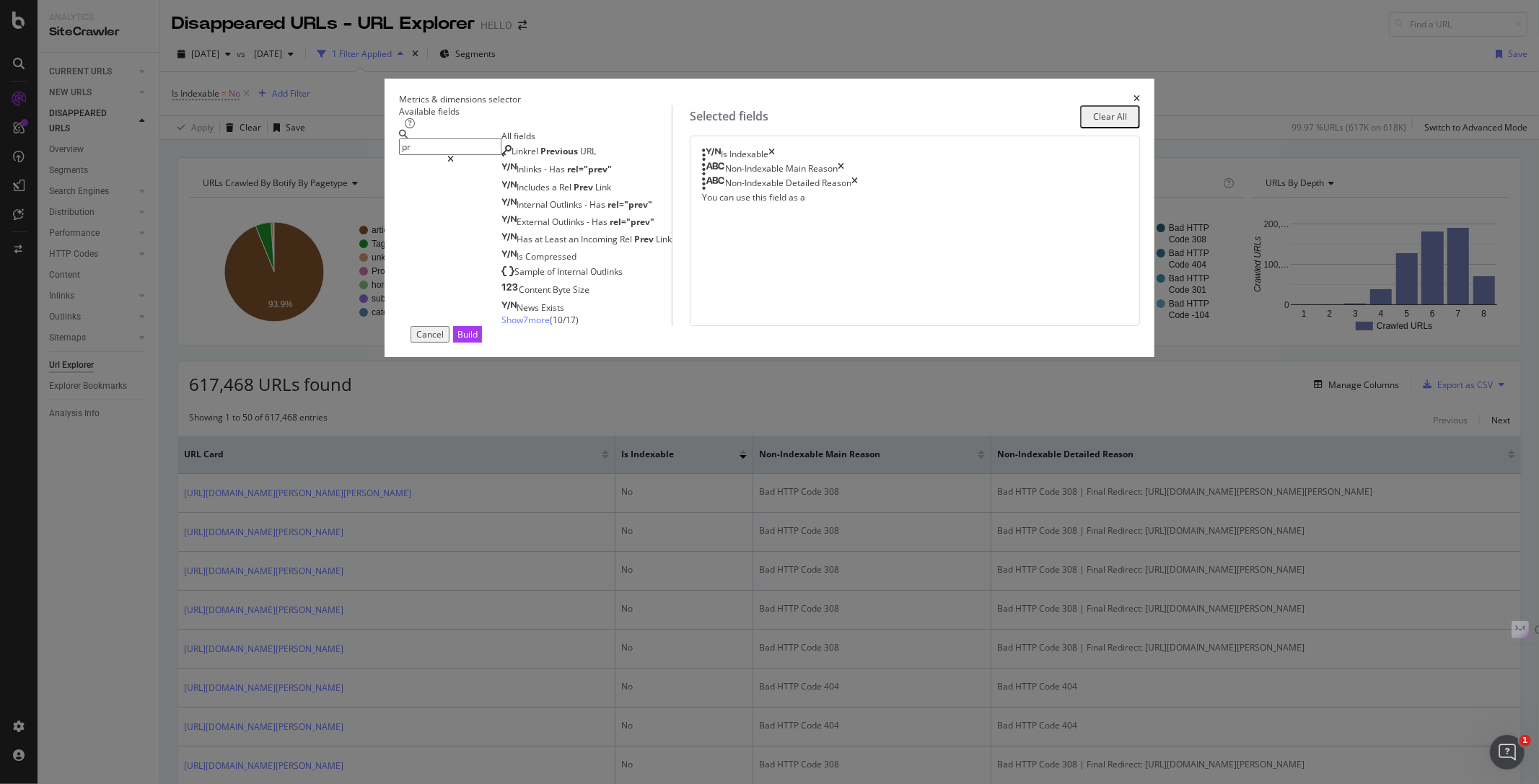
type input "p"
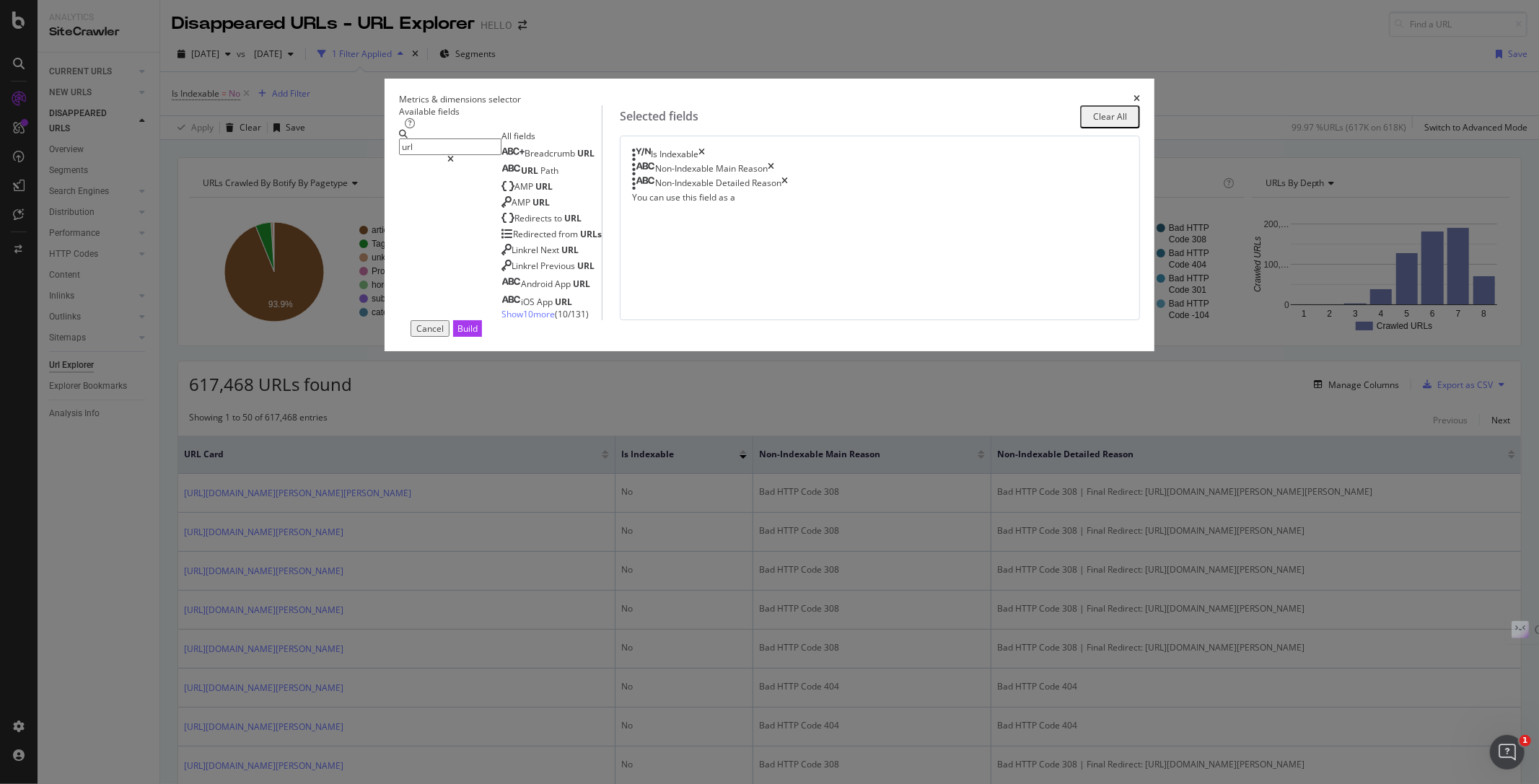
click at [525, 321] on span "Show 10 more" at bounding box center [528, 313] width 53 height 12
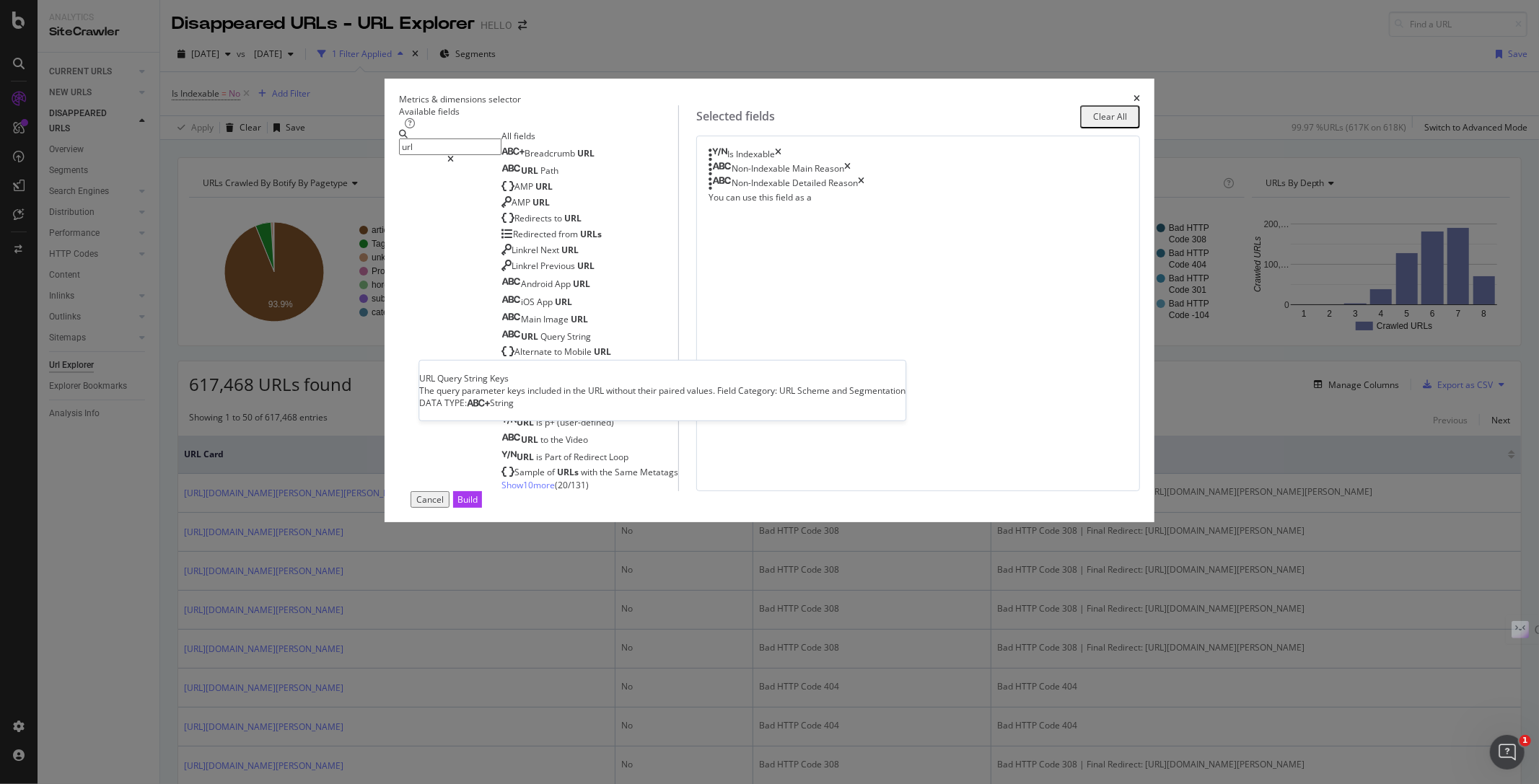
scroll to position [33, 0]
click at [525, 491] on span "Show 10 more" at bounding box center [528, 485] width 53 height 12
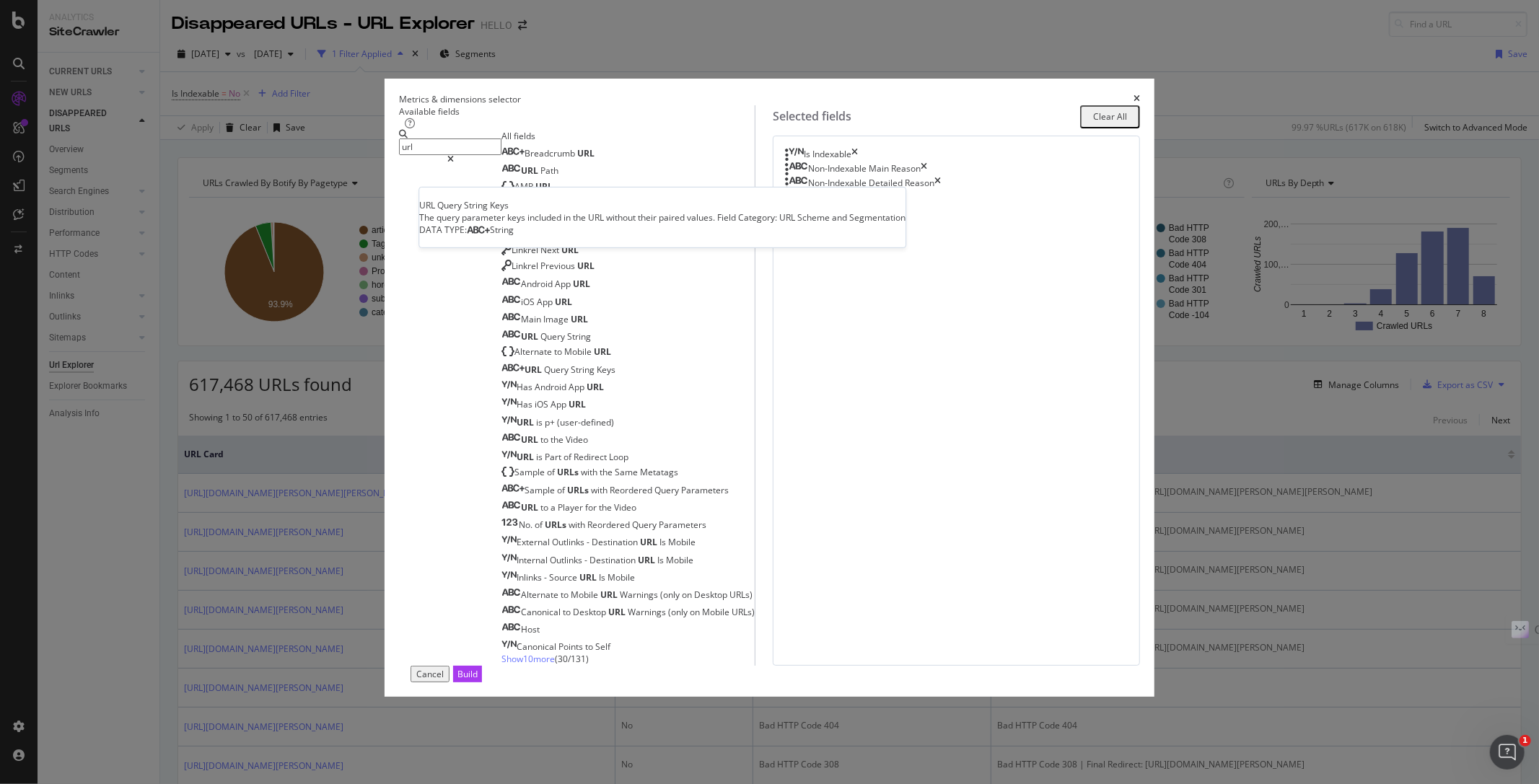
scroll to position [206, 0]
click at [513, 653] on span "Show 10 more" at bounding box center [528, 659] width 53 height 12
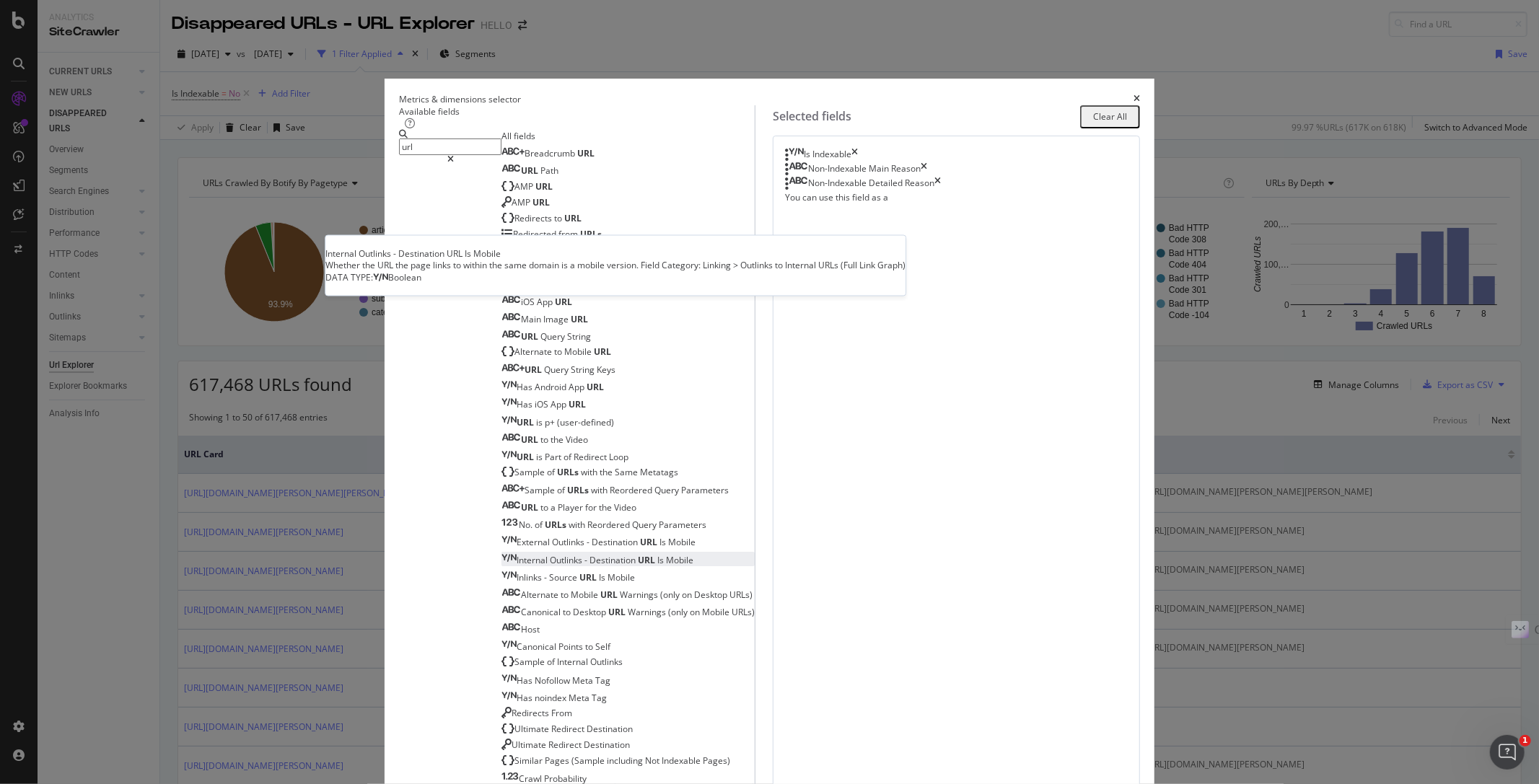
scroll to position [387, 0]
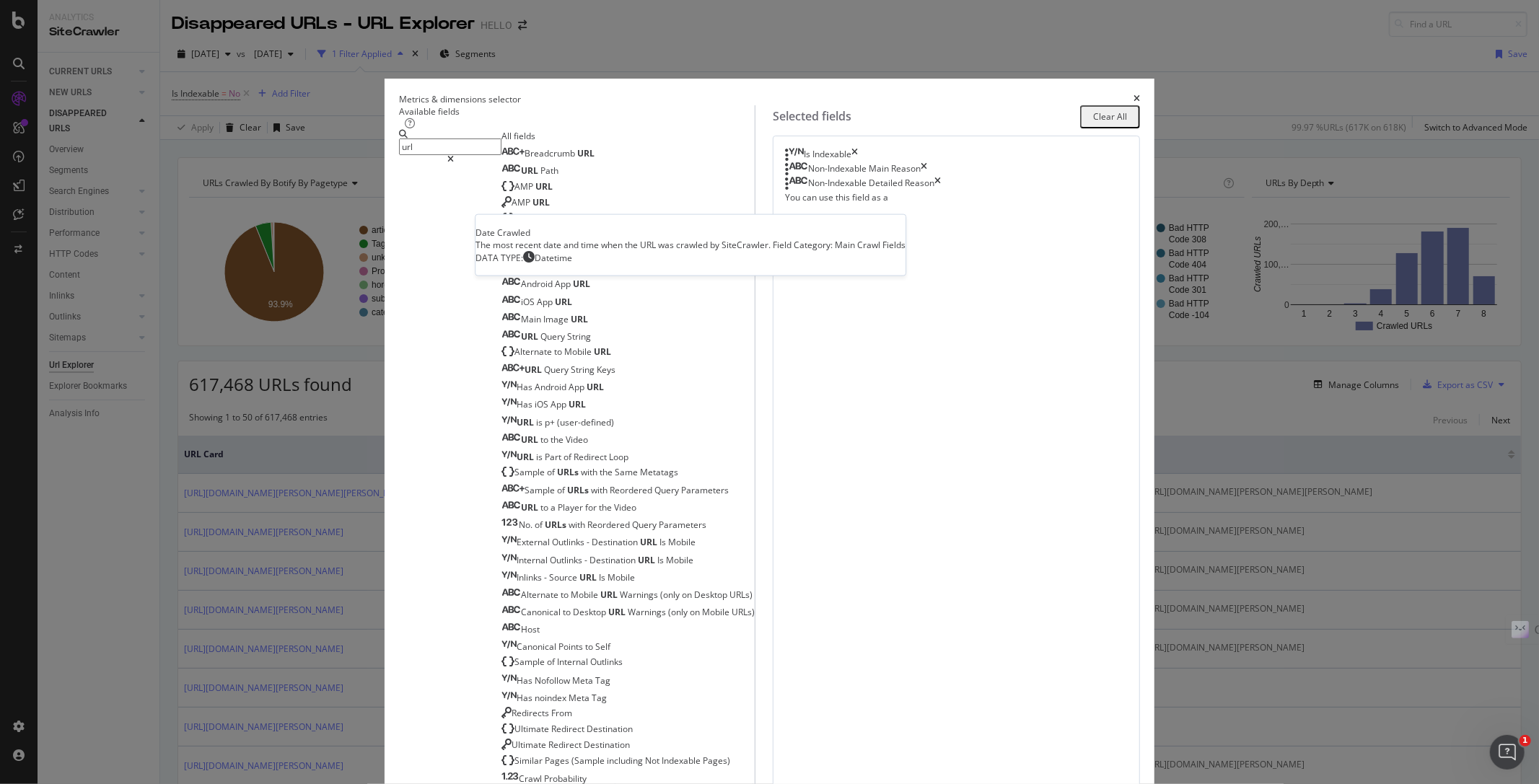
scroll to position [918, 0]
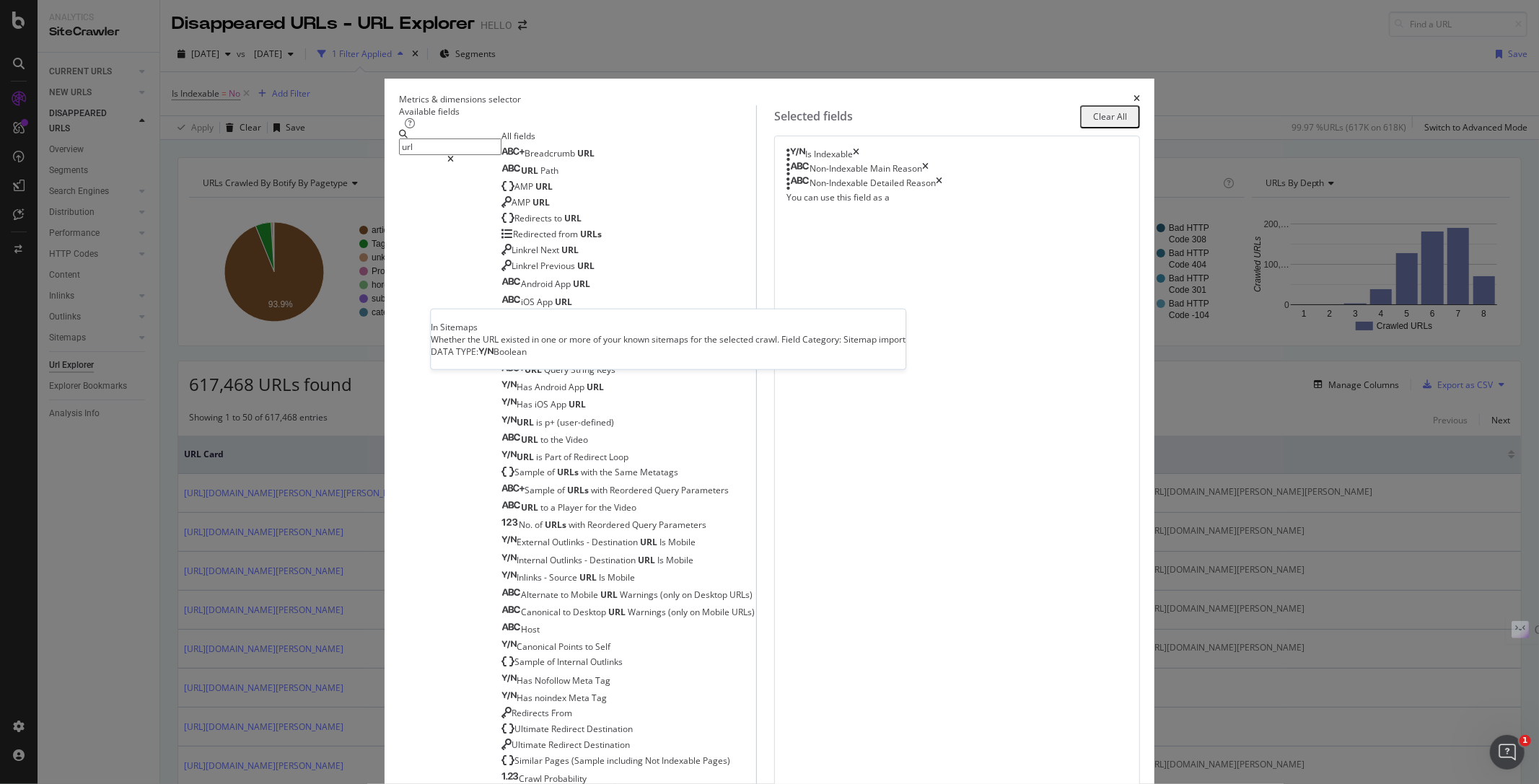
scroll to position [1092, 0]
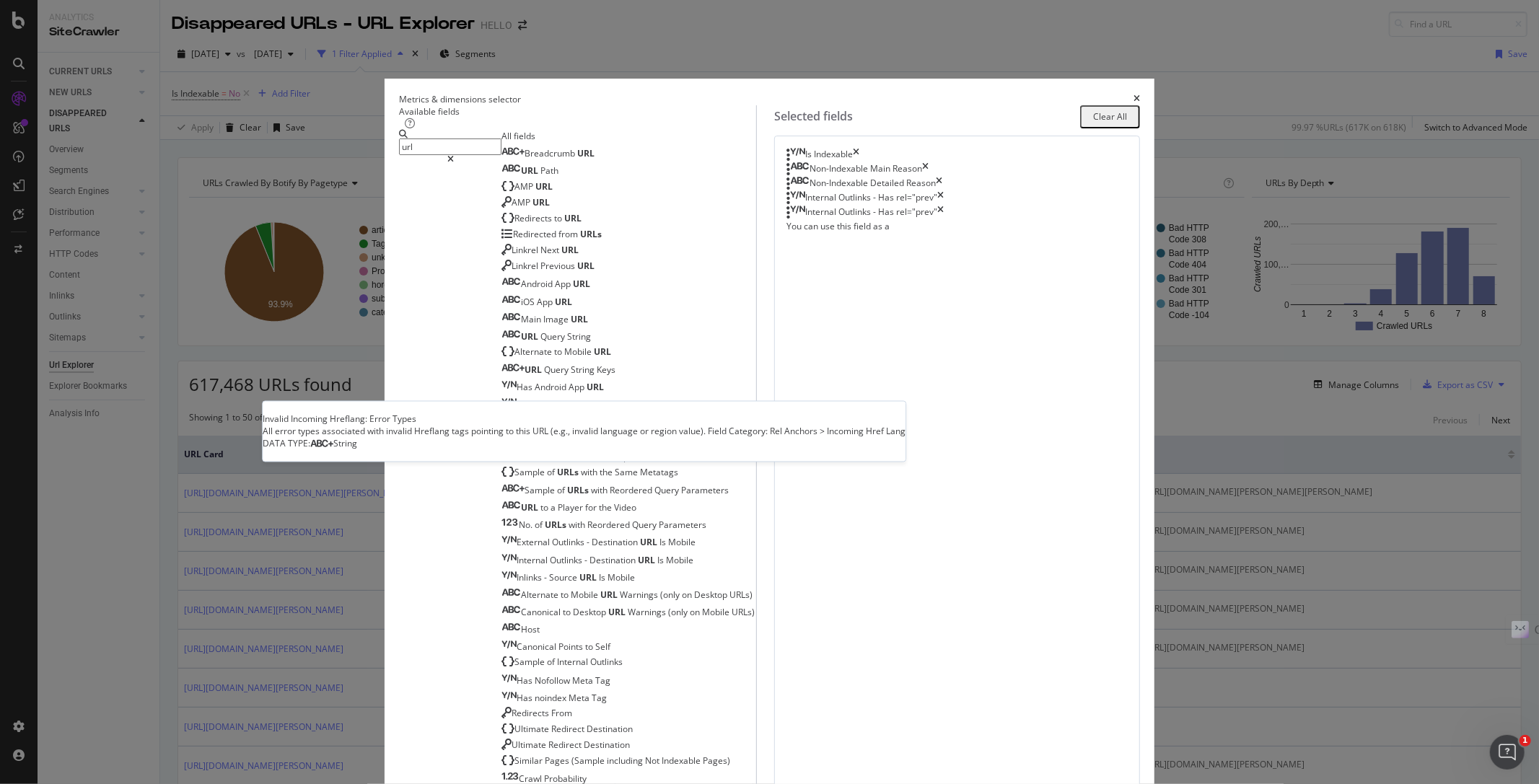
scroll to position [1267, 0]
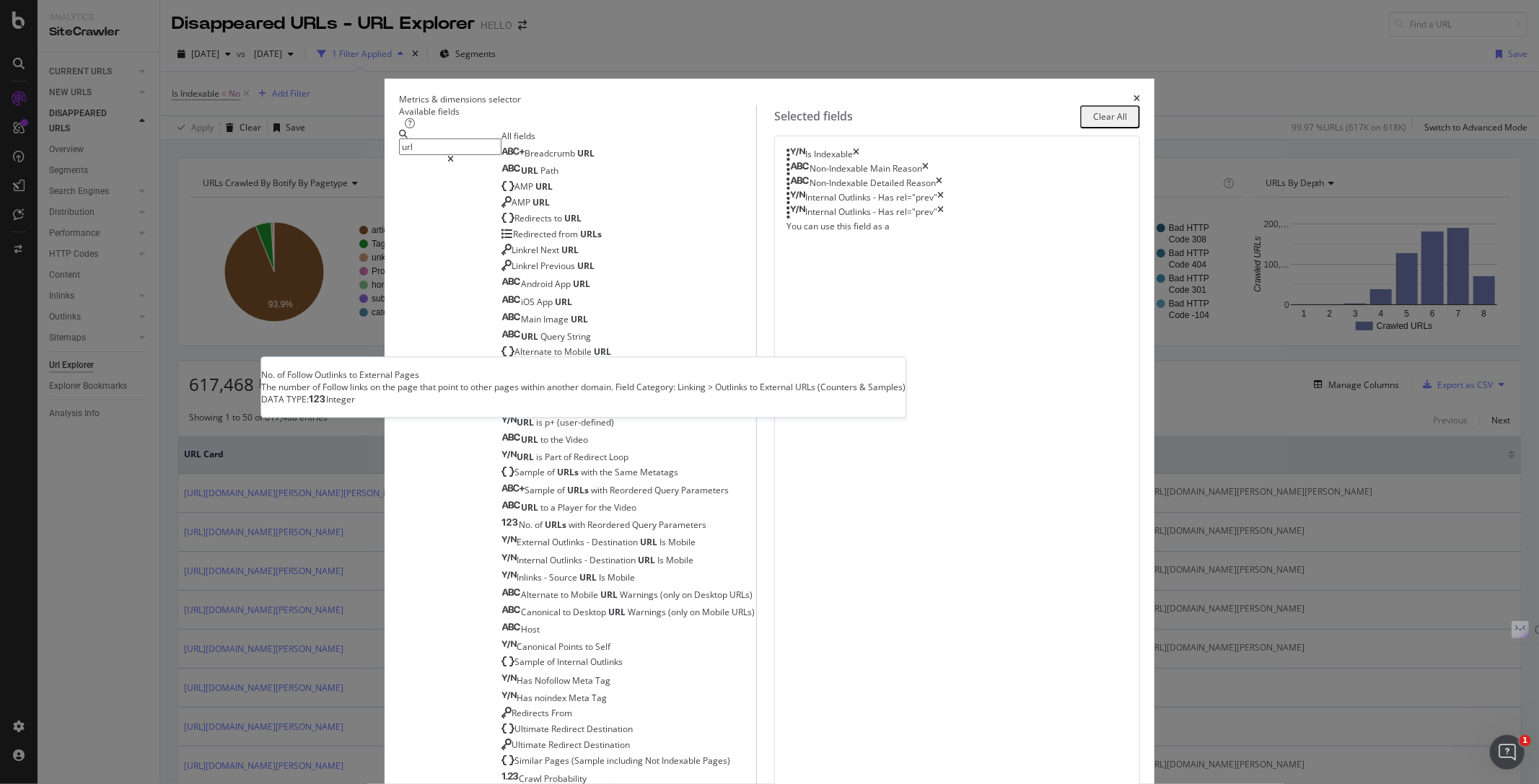
scroll to position [1440, 0]
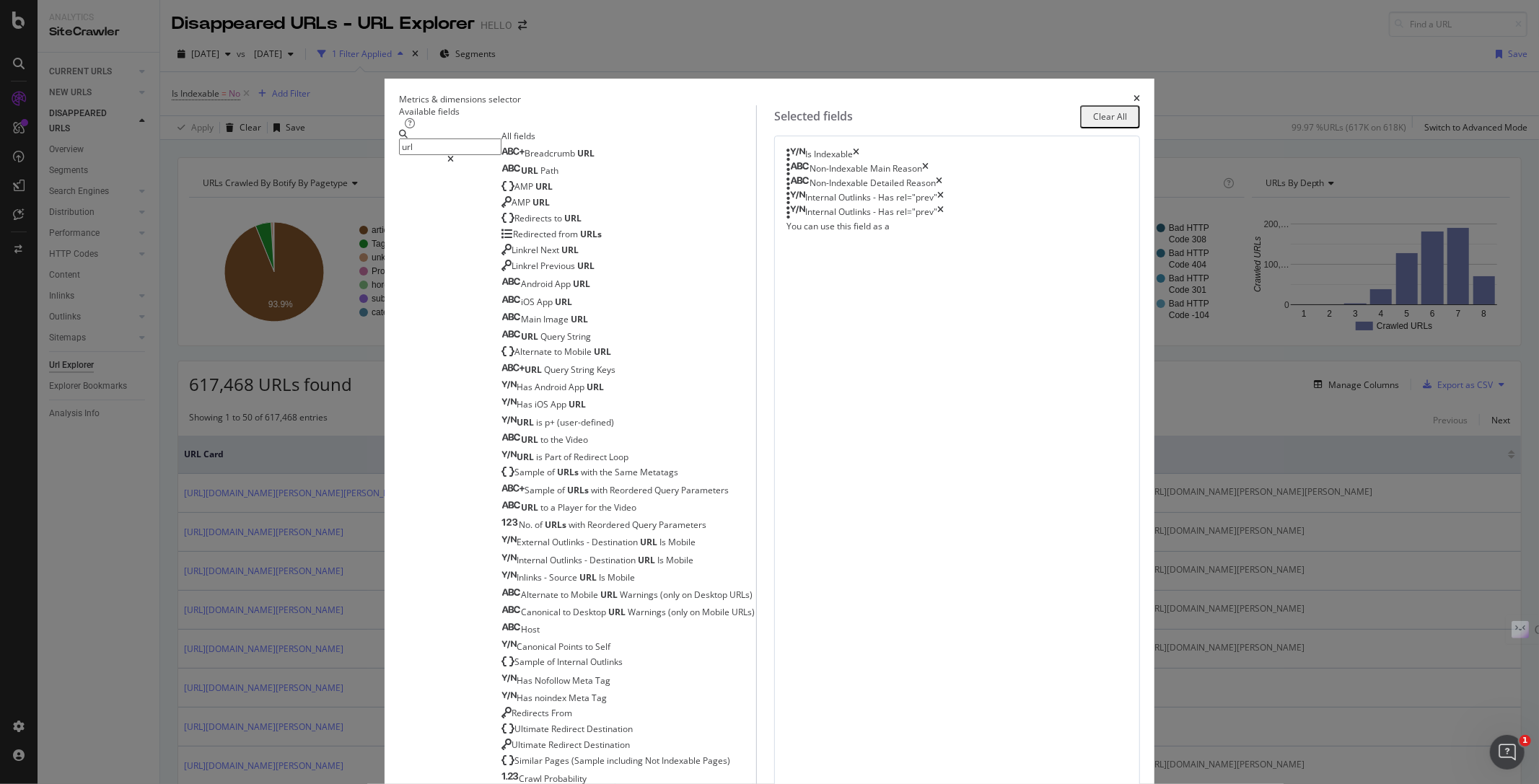
click at [501, 155] on input "url" at bounding box center [450, 146] width 102 height 17
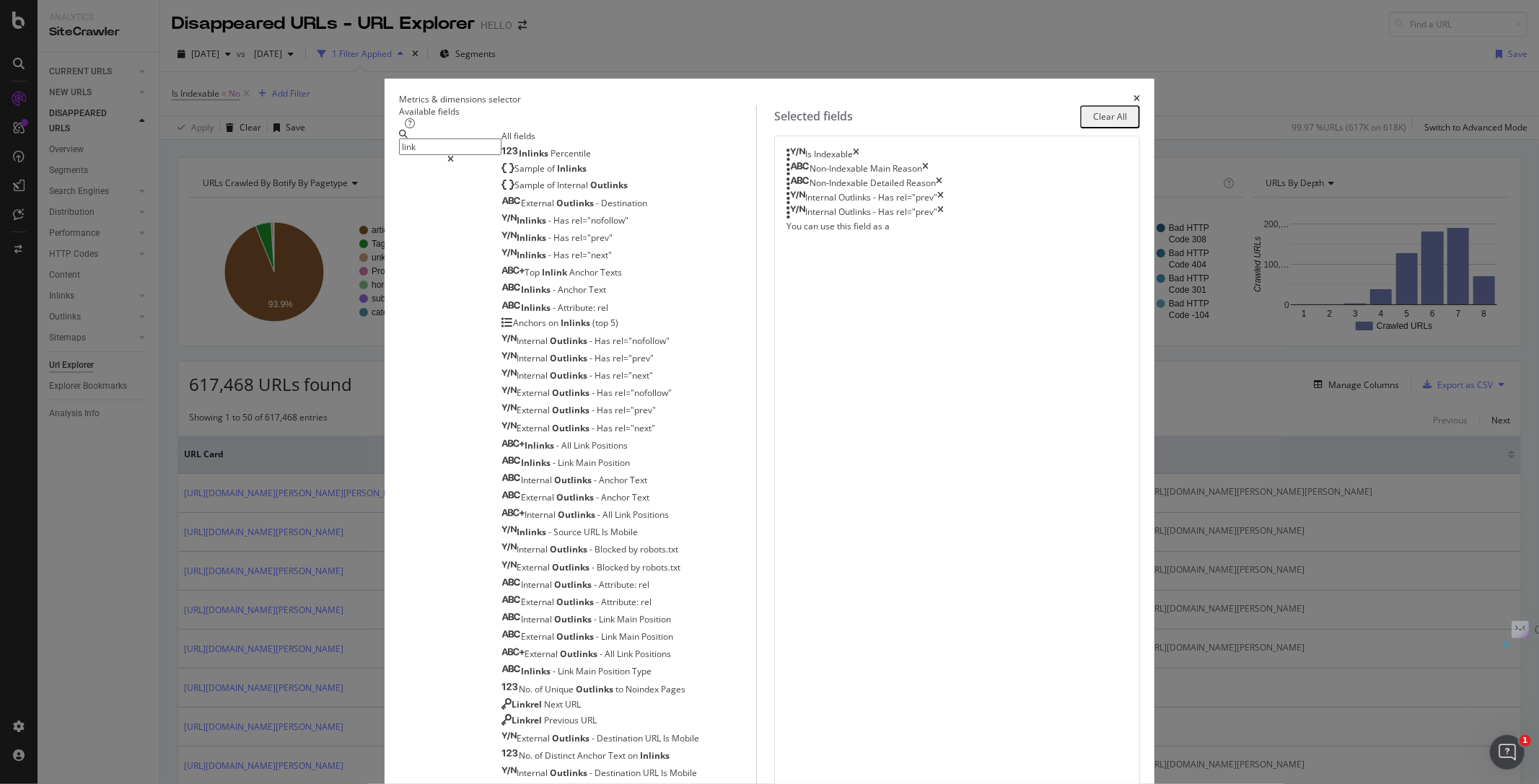
click at [501, 155] on input "link" at bounding box center [450, 146] width 102 height 17
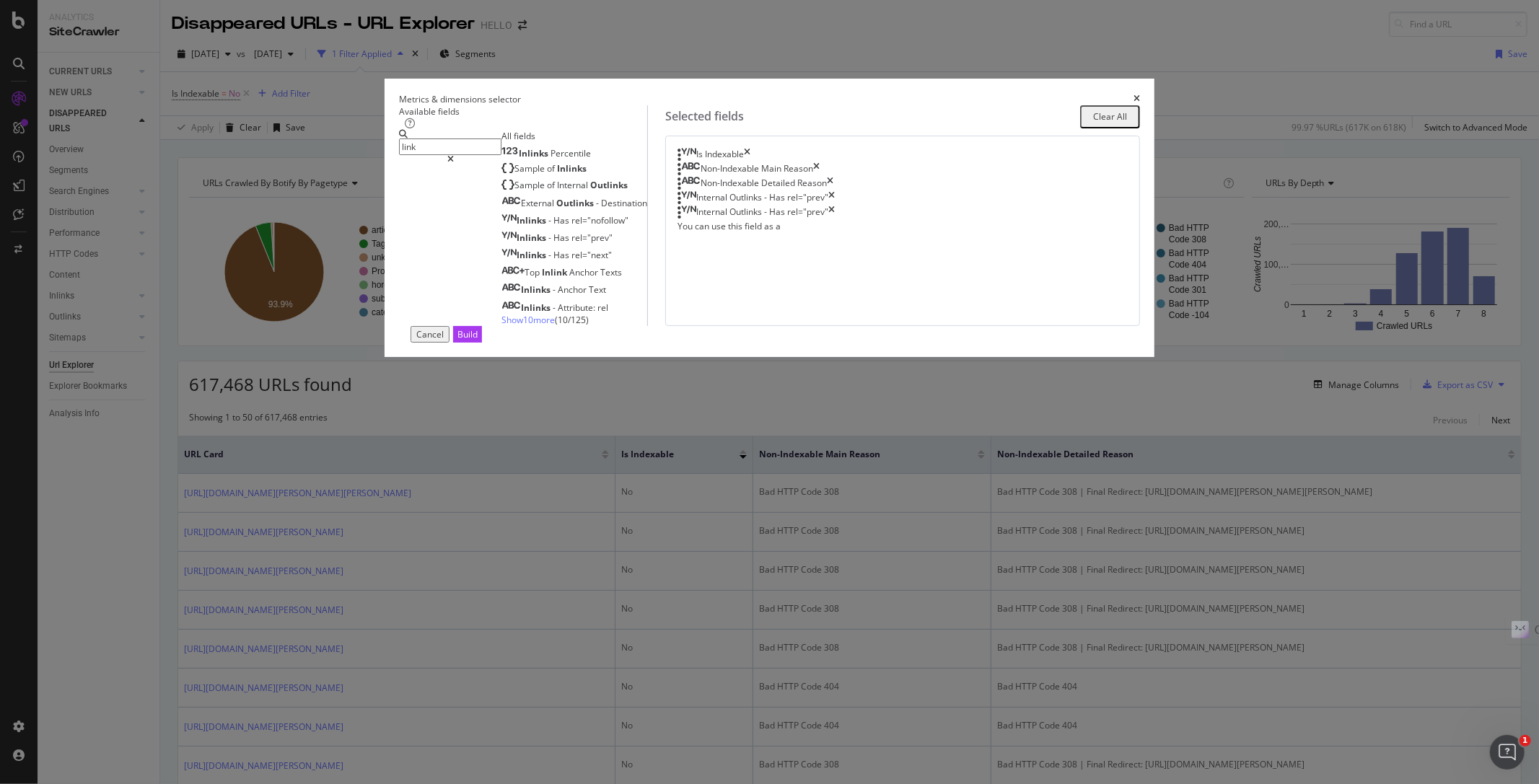
scroll to position [0, 0]
drag, startPoint x: 506, startPoint y: 211, endPoint x: 477, endPoint y: 214, distance: 29.2
click at [477, 164] on div "link" at bounding box center [450, 146] width 102 height 34
type input "p"
drag, startPoint x: 524, startPoint y: 212, endPoint x: 482, endPoint y: 222, distance: 43.2
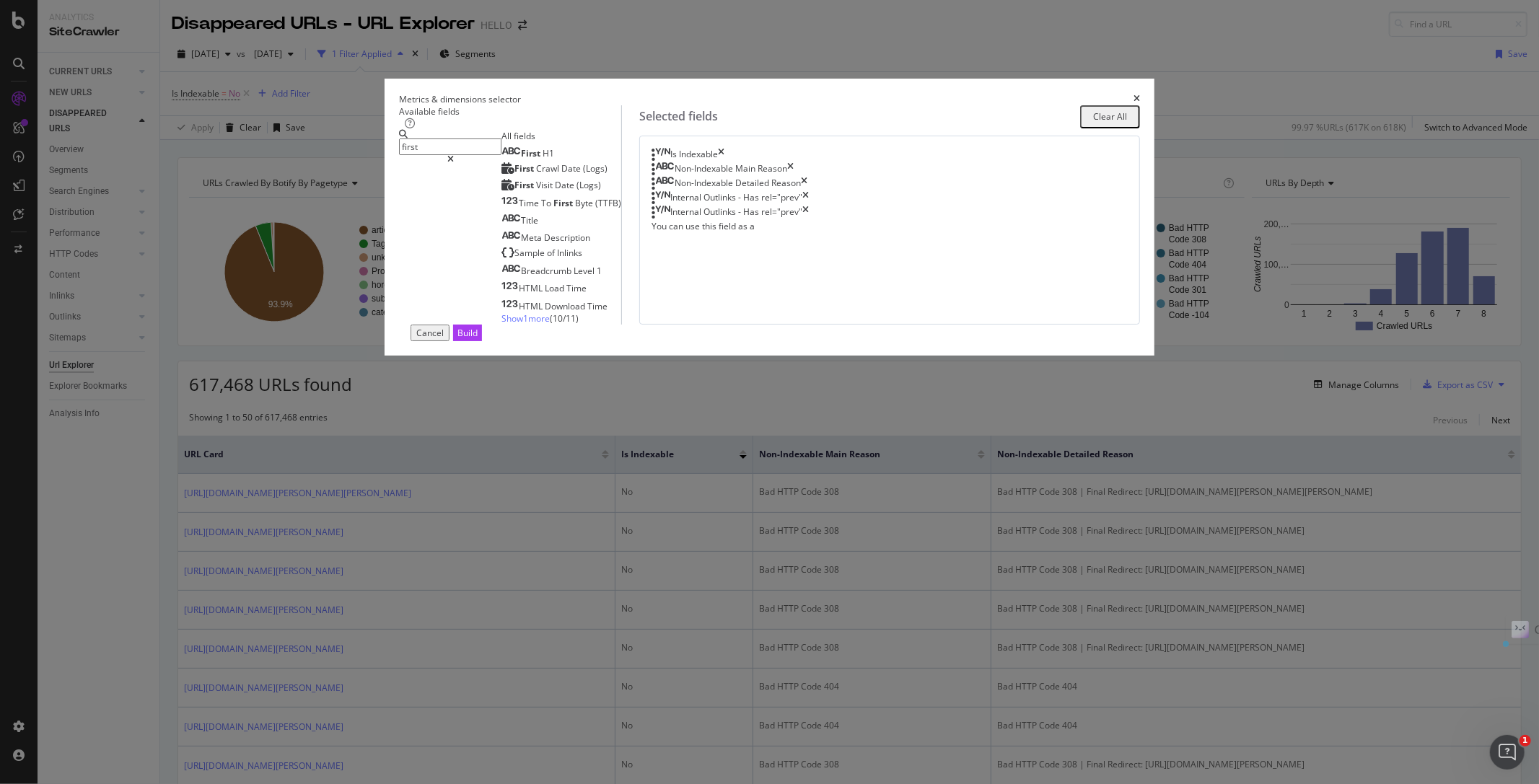
click at [482, 164] on div "first" at bounding box center [450, 146] width 102 height 34
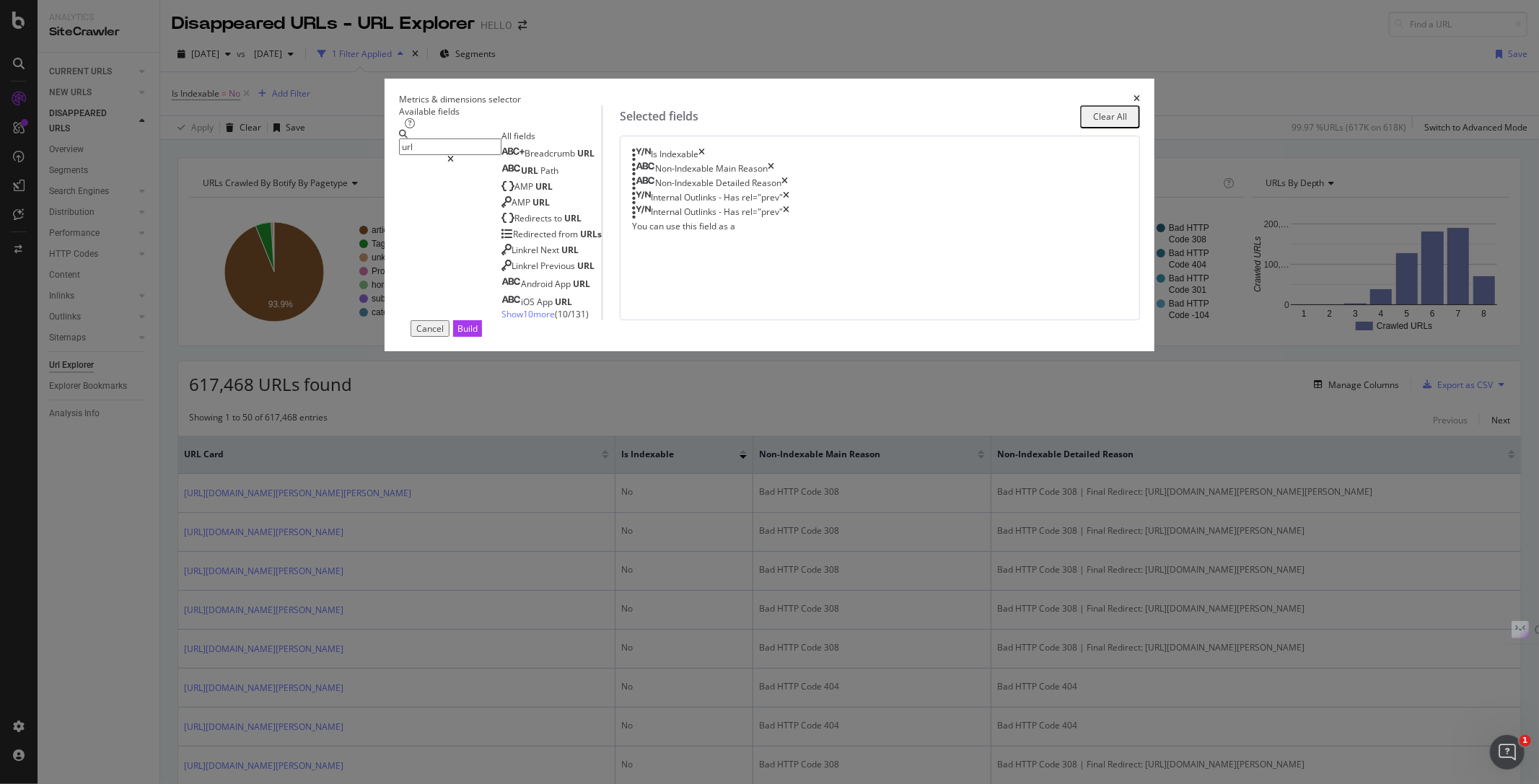
click at [523, 321] on span "Show 10 more" at bounding box center [528, 313] width 53 height 12
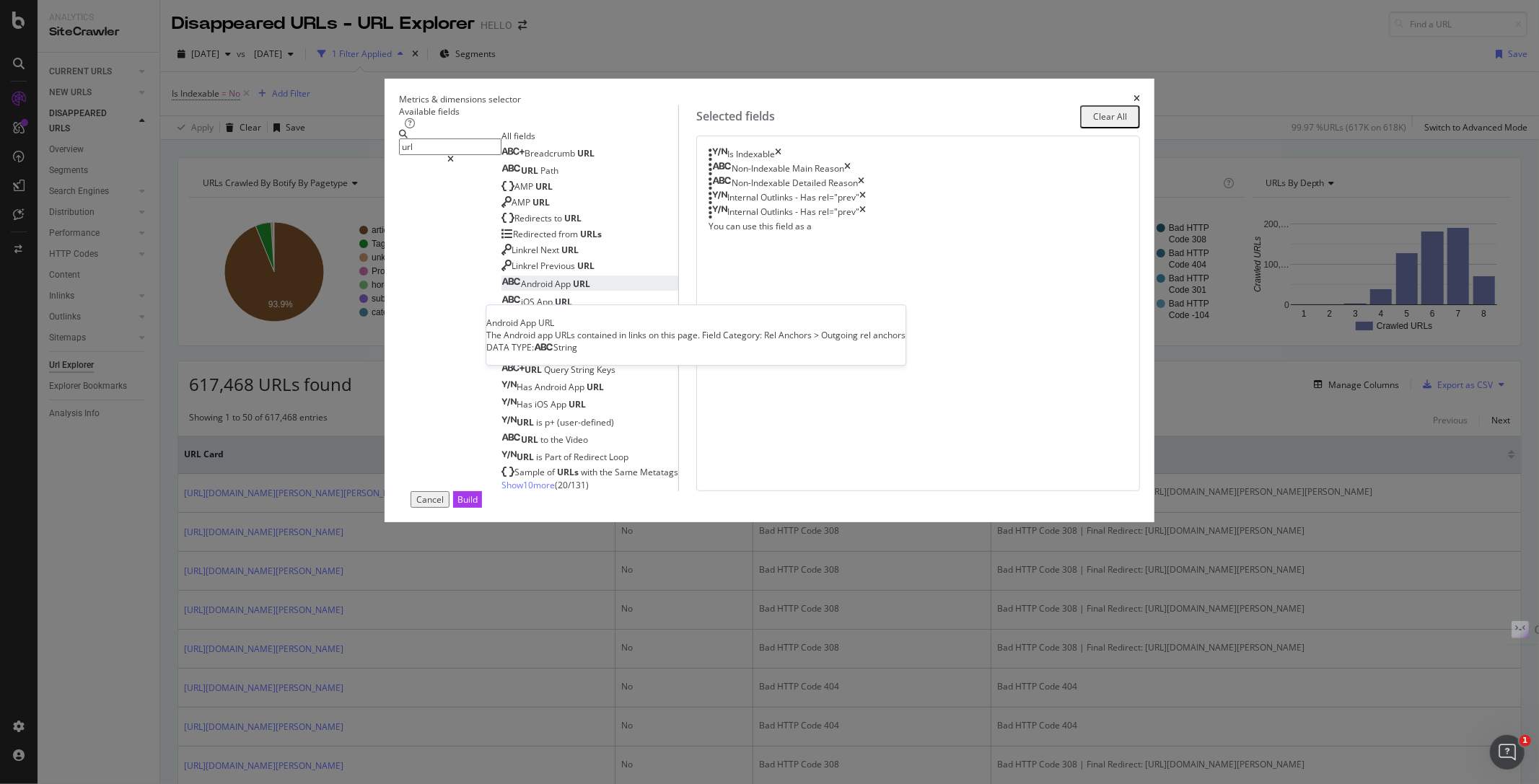
scroll to position [33, 0]
click at [523, 491] on div "Show 10 more ( 20 / 131 )" at bounding box center [590, 485] width 177 height 12
click at [525, 491] on span "Show 10 more" at bounding box center [528, 485] width 53 height 12
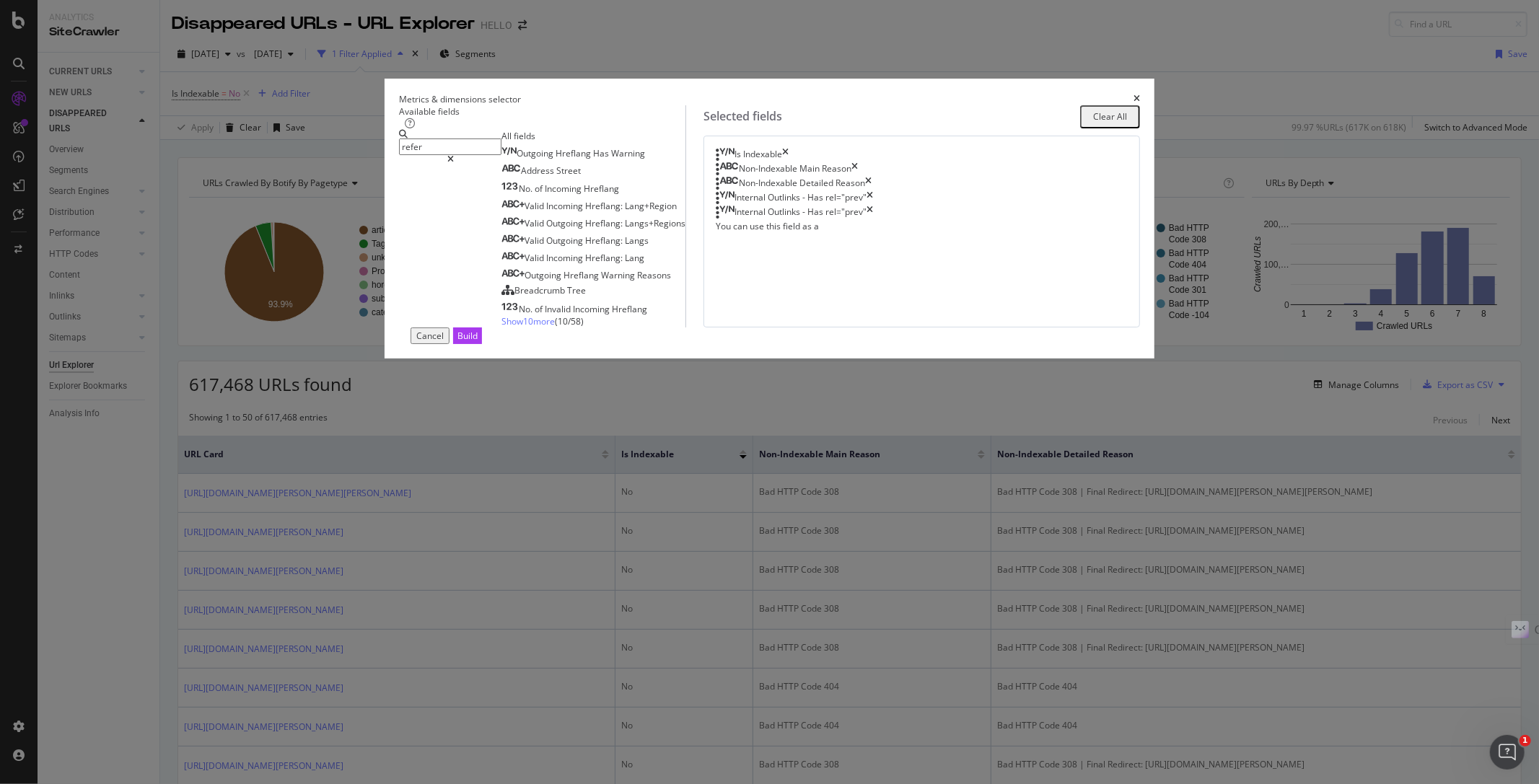
scroll to position [0, 0]
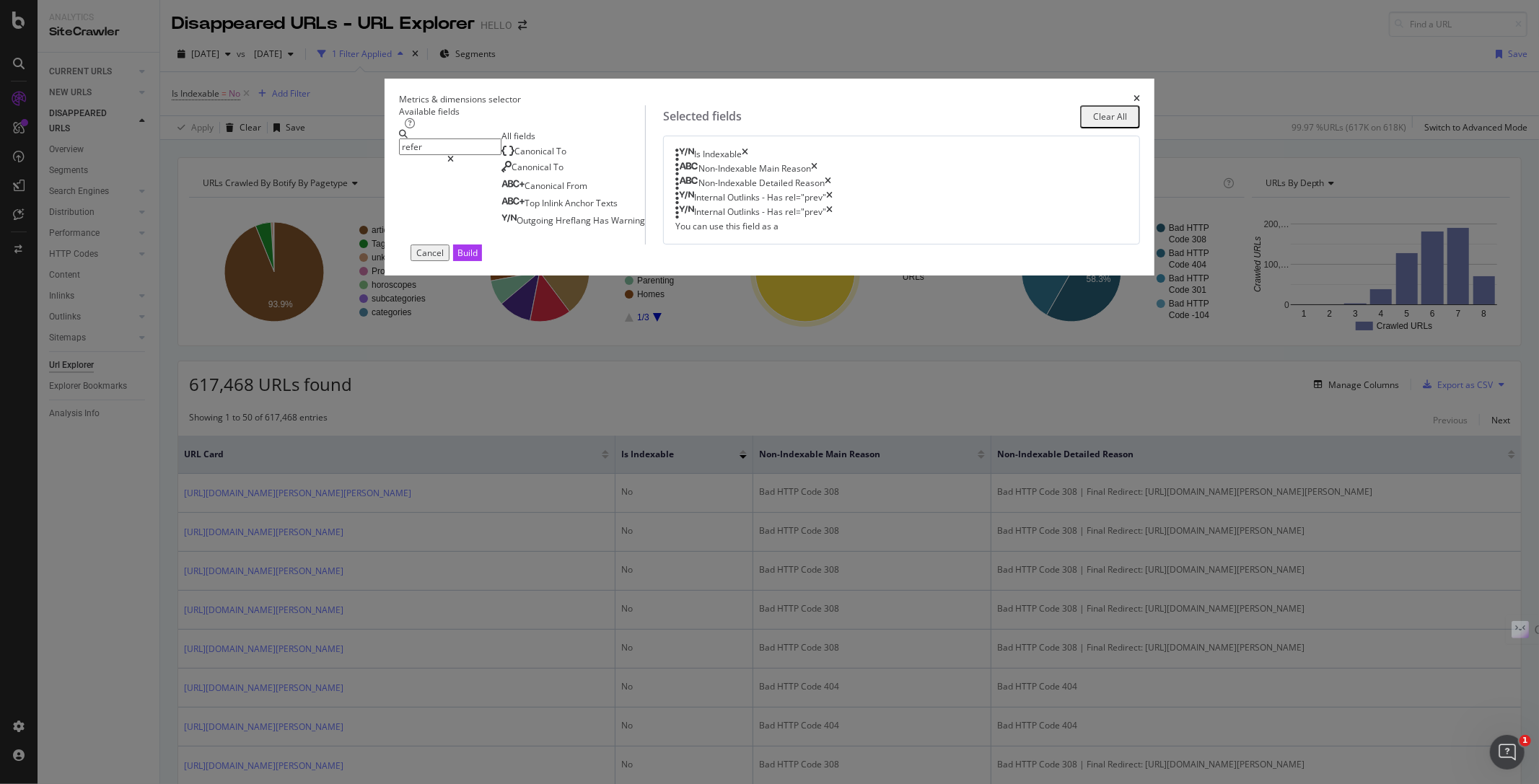
click at [501, 155] on input "refer" at bounding box center [450, 146] width 102 height 17
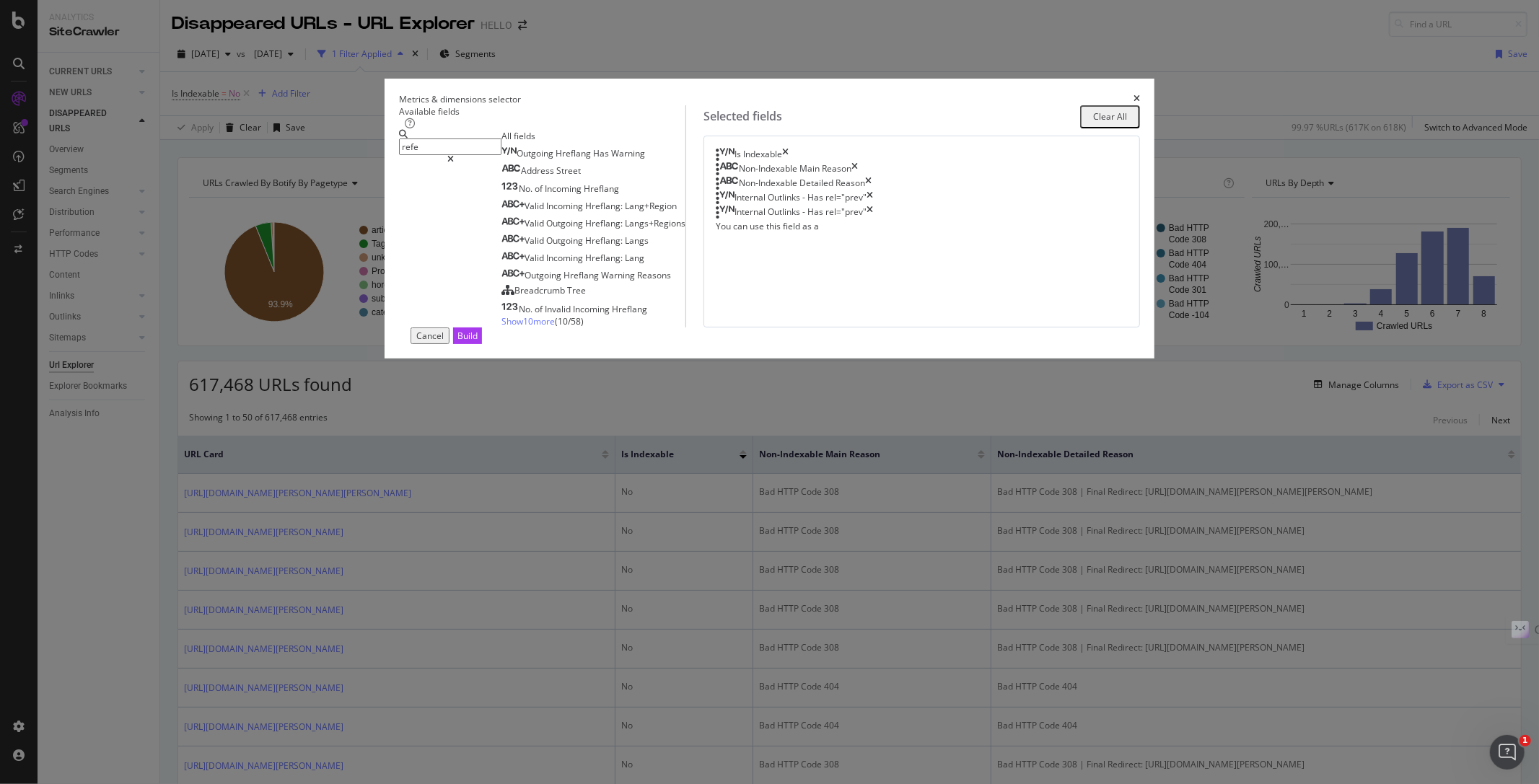
click at [501, 155] on input "refe" at bounding box center [450, 146] width 102 height 17
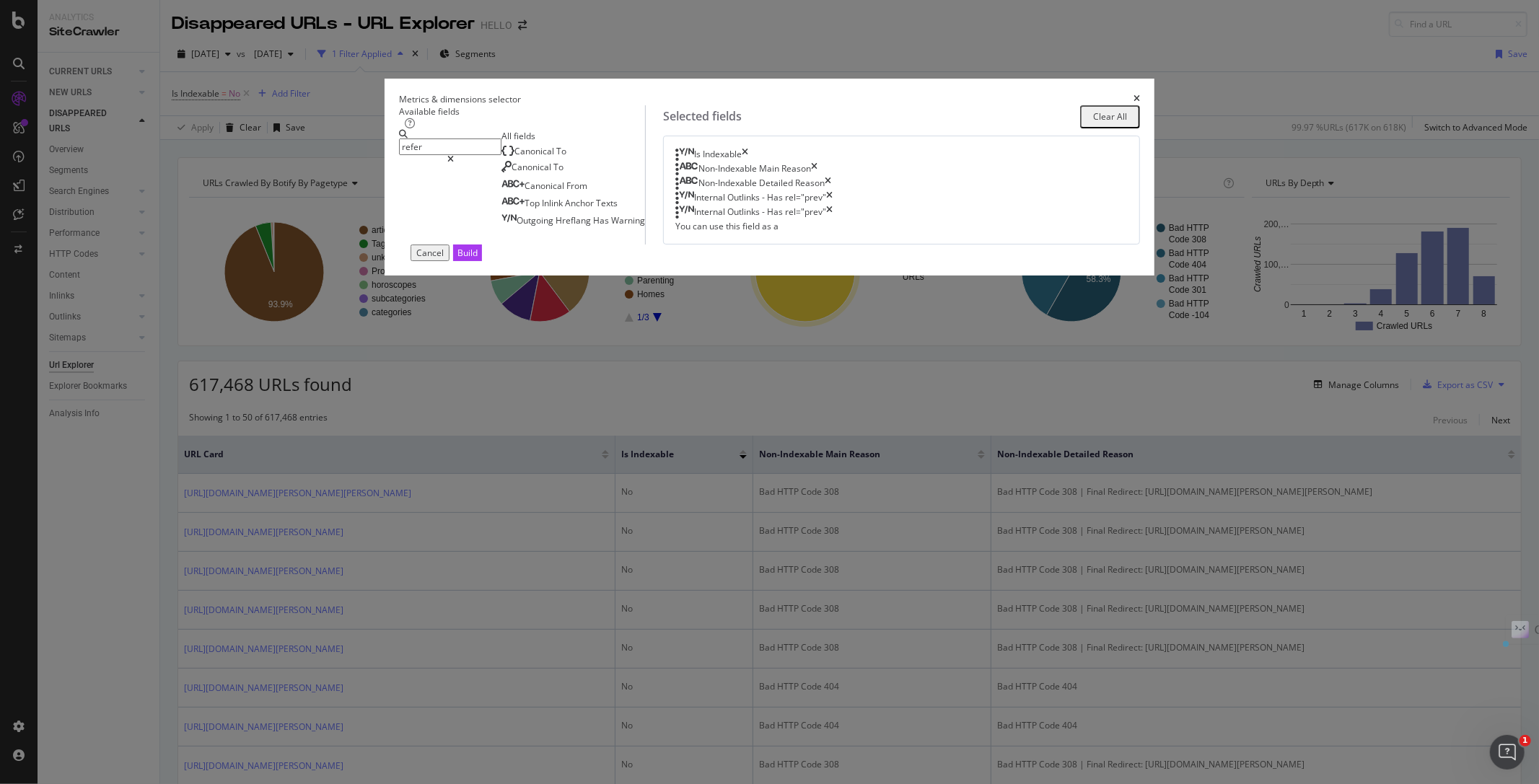
drag, startPoint x: 517, startPoint y: 212, endPoint x: 454, endPoint y: 208, distance: 63.1
click at [447, 216] on div "Available fields refer All fields Canonical To Canonical To Canonical From Top …" at bounding box center [770, 174] width 741 height 139
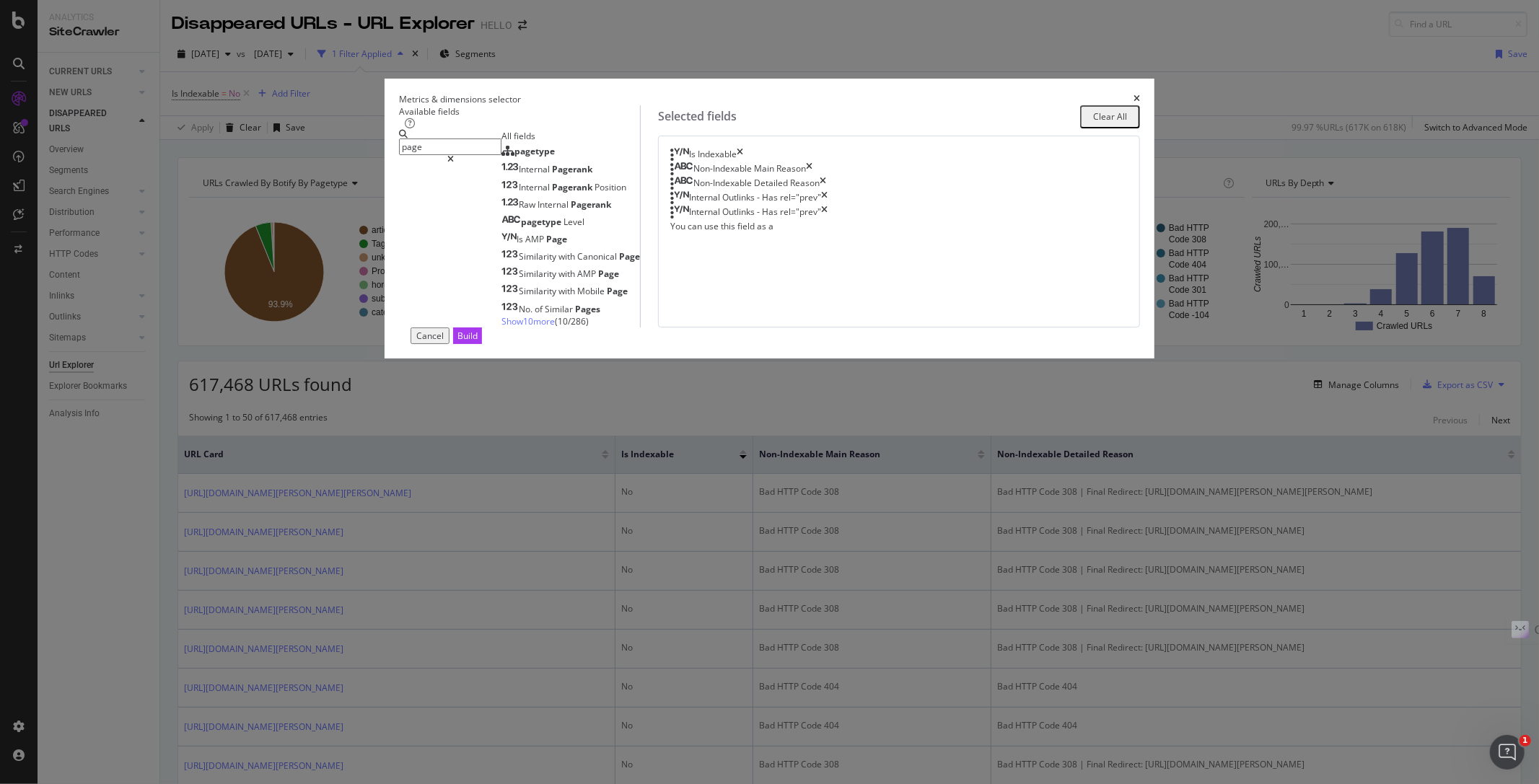
type input "page"
click at [555, 327] on span "( 10 / 286 )" at bounding box center [571, 321] width 34 height 12
click at [521, 327] on span "Show 10 more" at bounding box center [528, 321] width 53 height 12
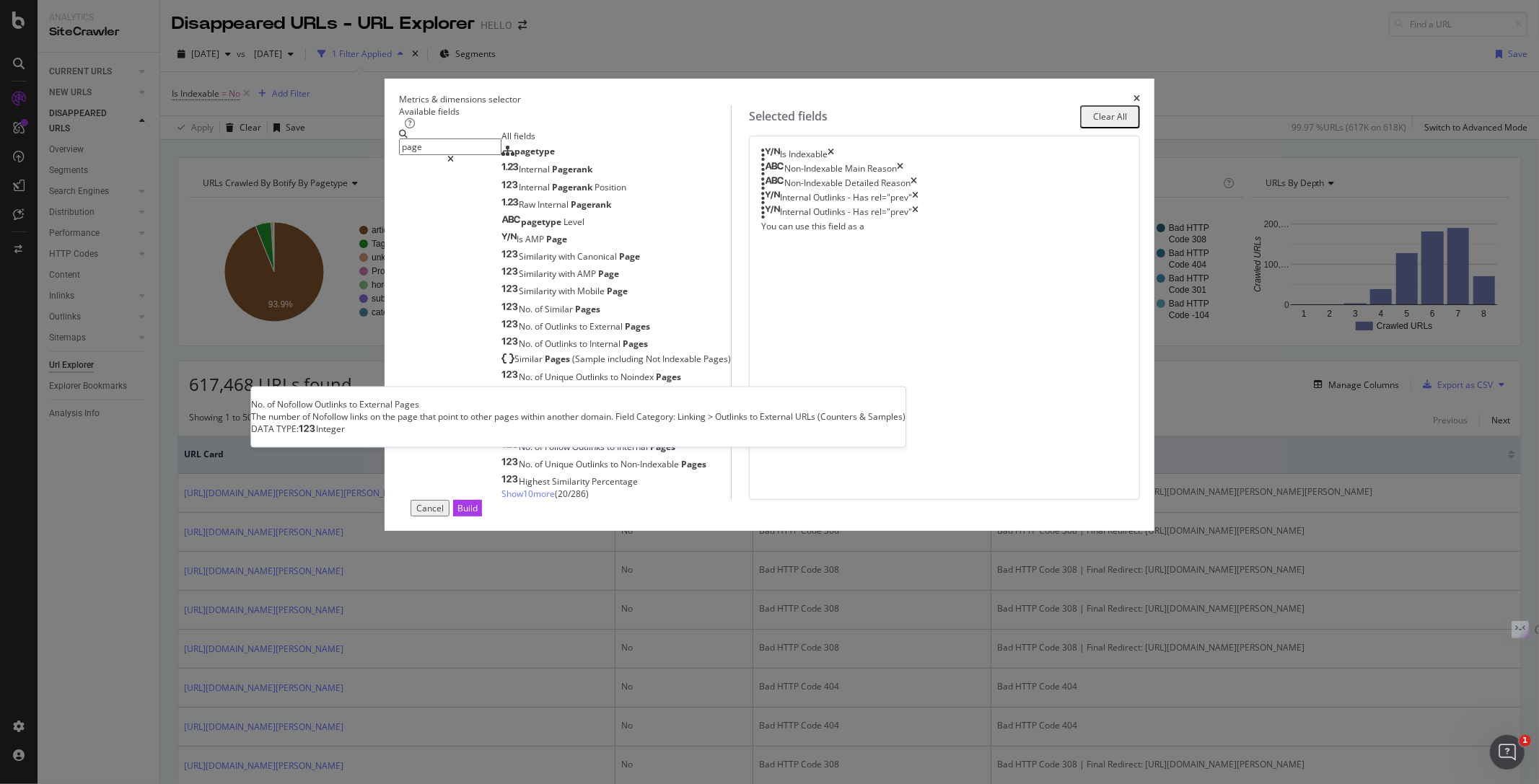
scroll to position [25, 0]
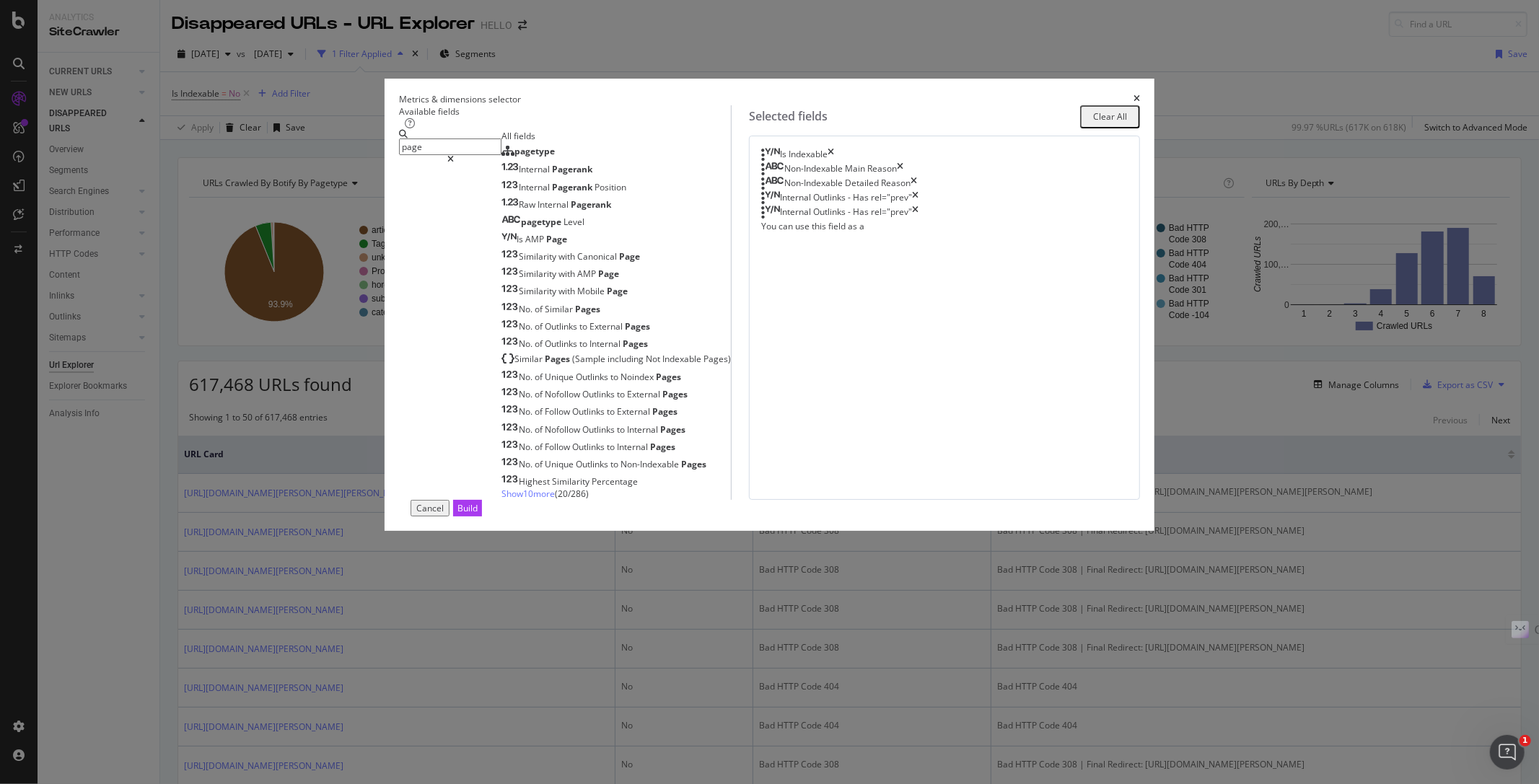
click at [523, 500] on span "Show 10 more" at bounding box center [528, 493] width 53 height 12
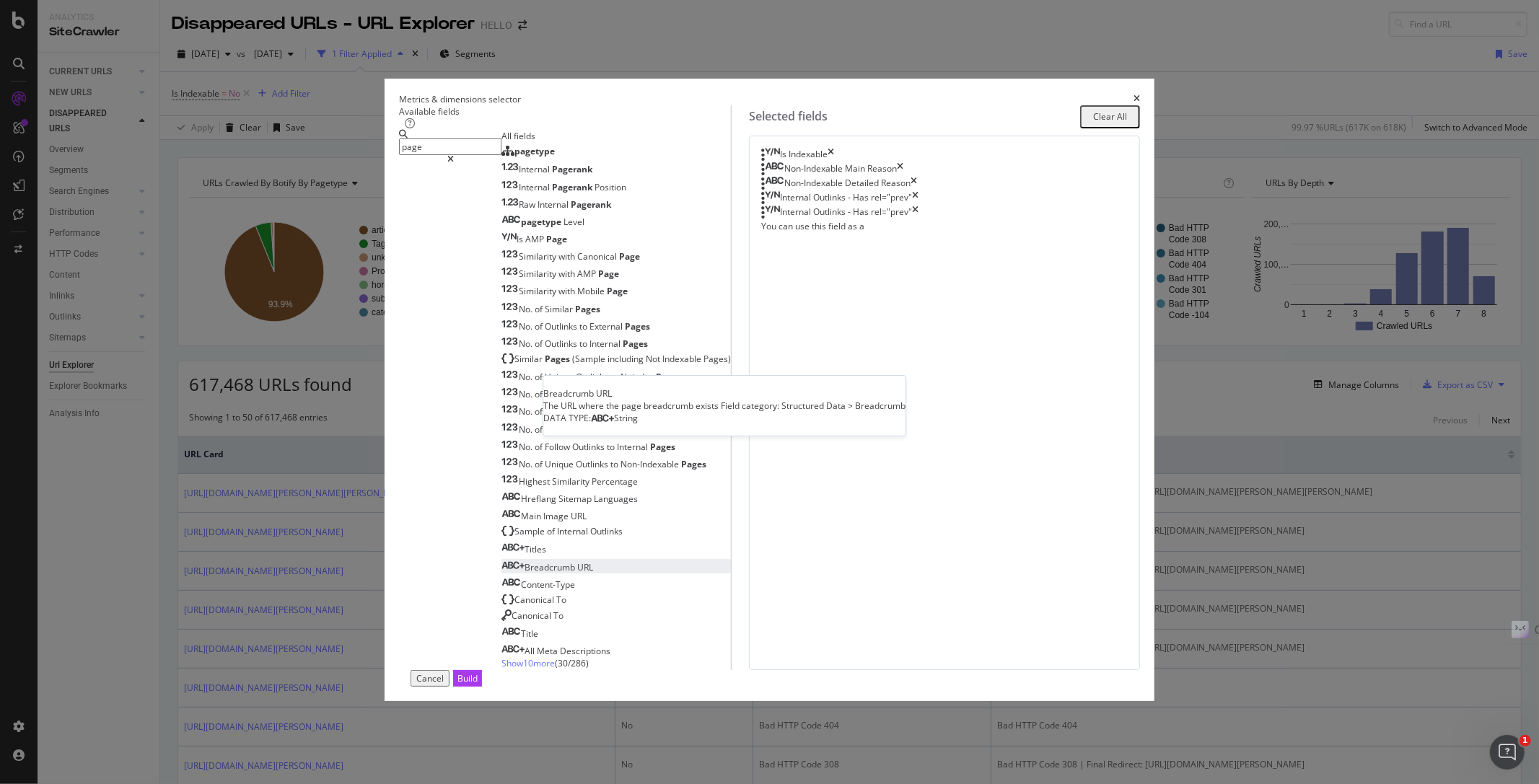
scroll to position [203, 0]
click at [523, 657] on span "Show 10 more" at bounding box center [528, 662] width 53 height 12
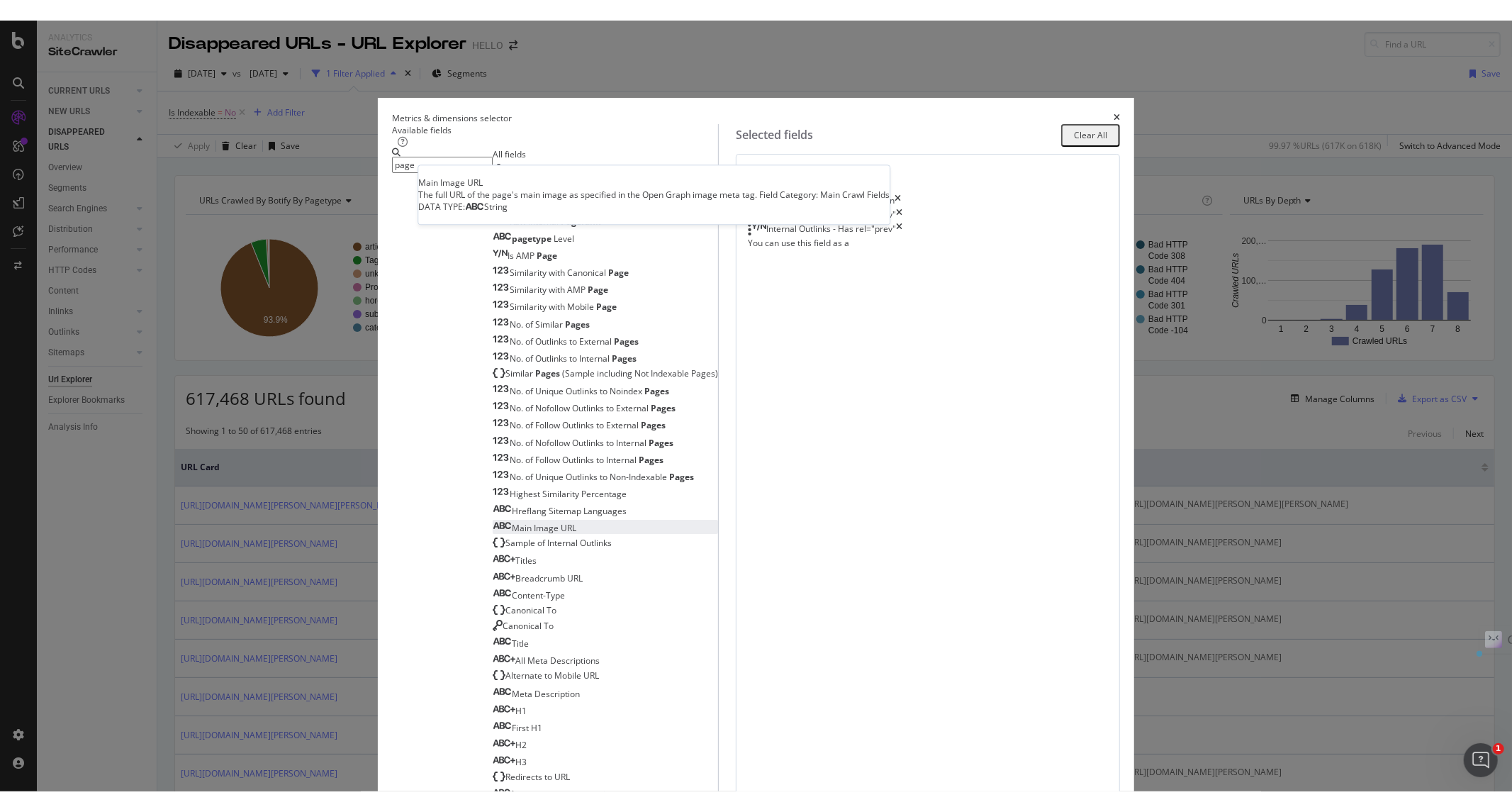
scroll to position [372, 0]
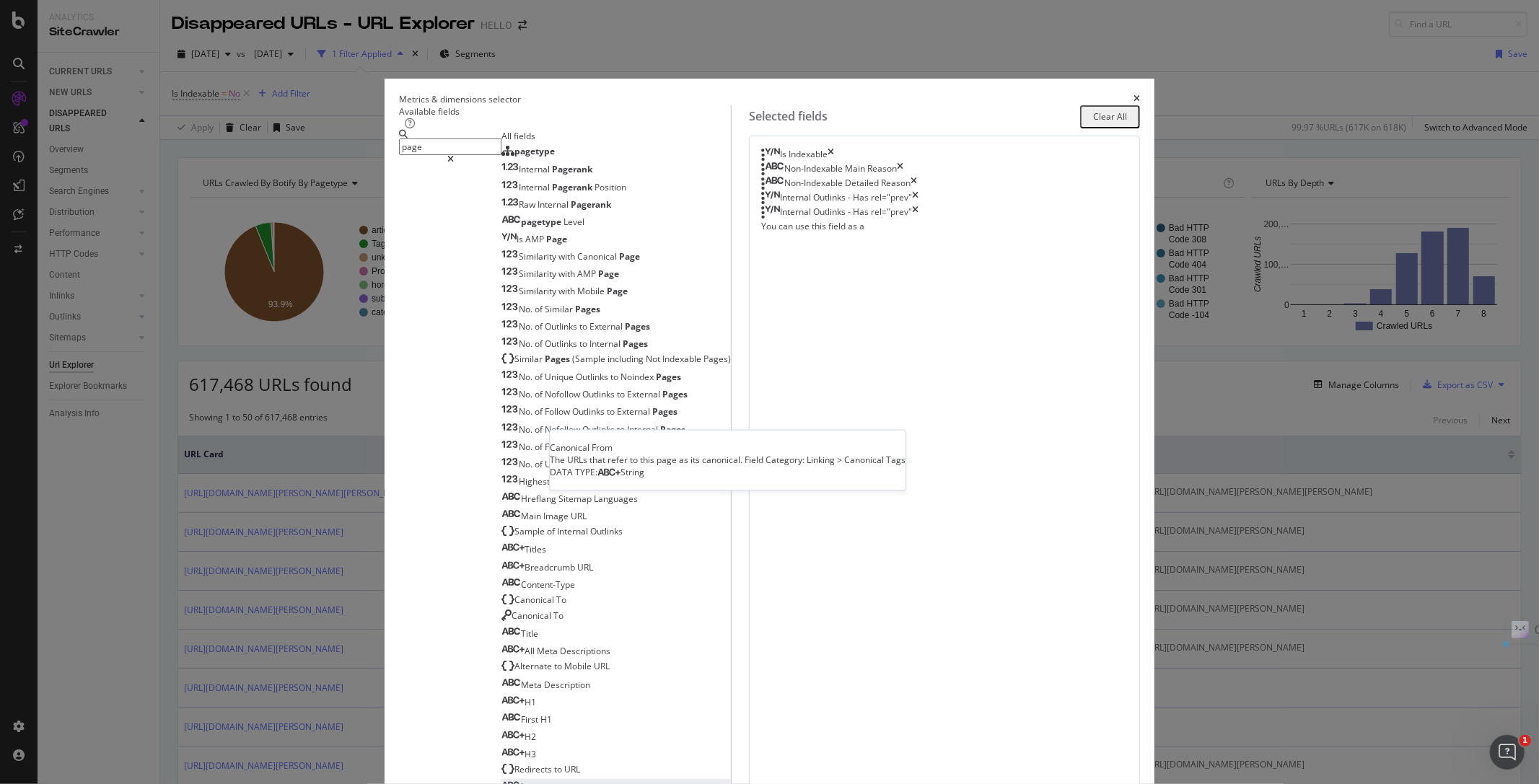
click at [587, 781] on div "Canonical From" at bounding box center [544, 787] width 86 height 12
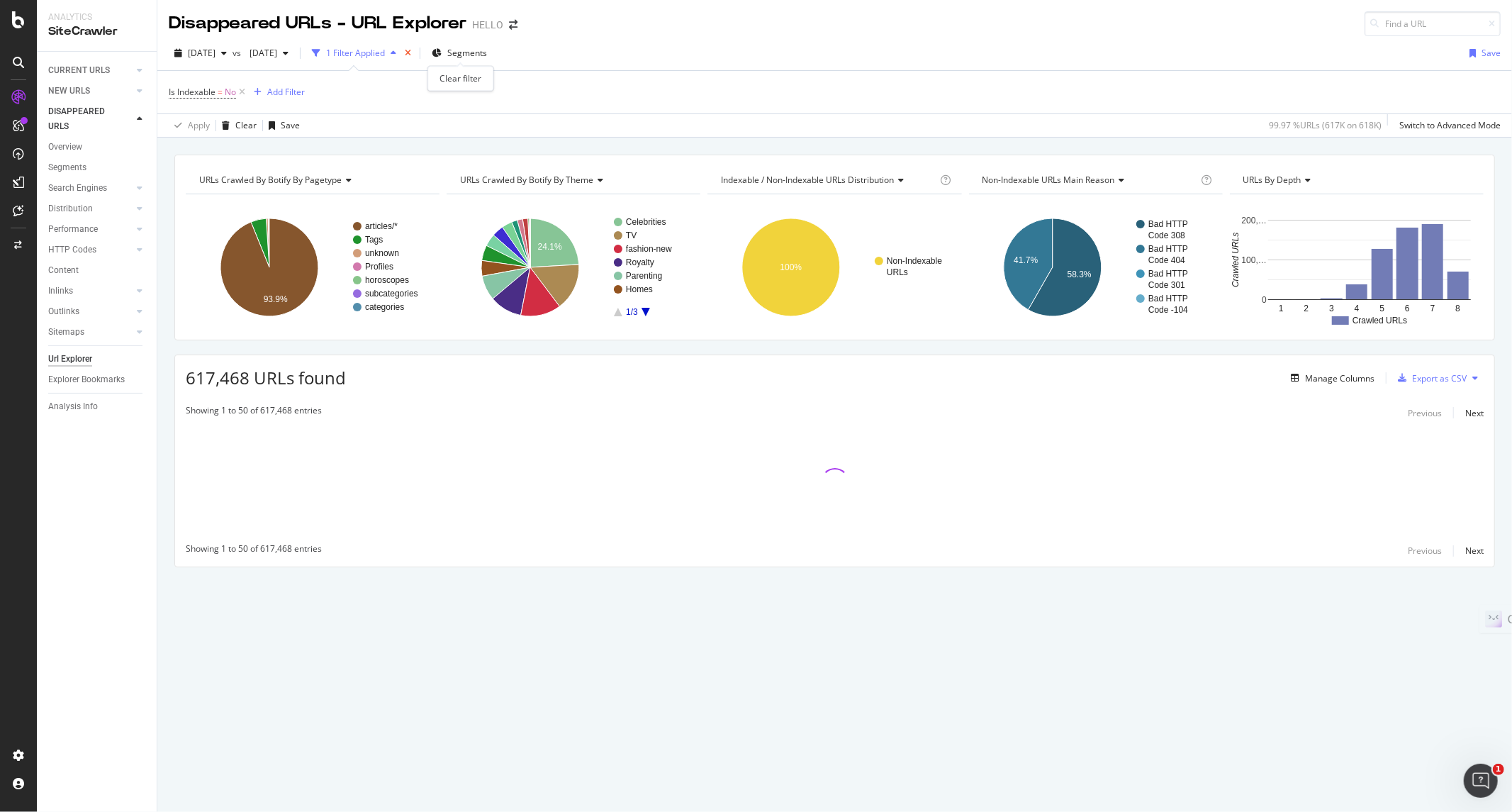
click at [411, 53] on icon "times" at bounding box center [407, 53] width 6 height 8
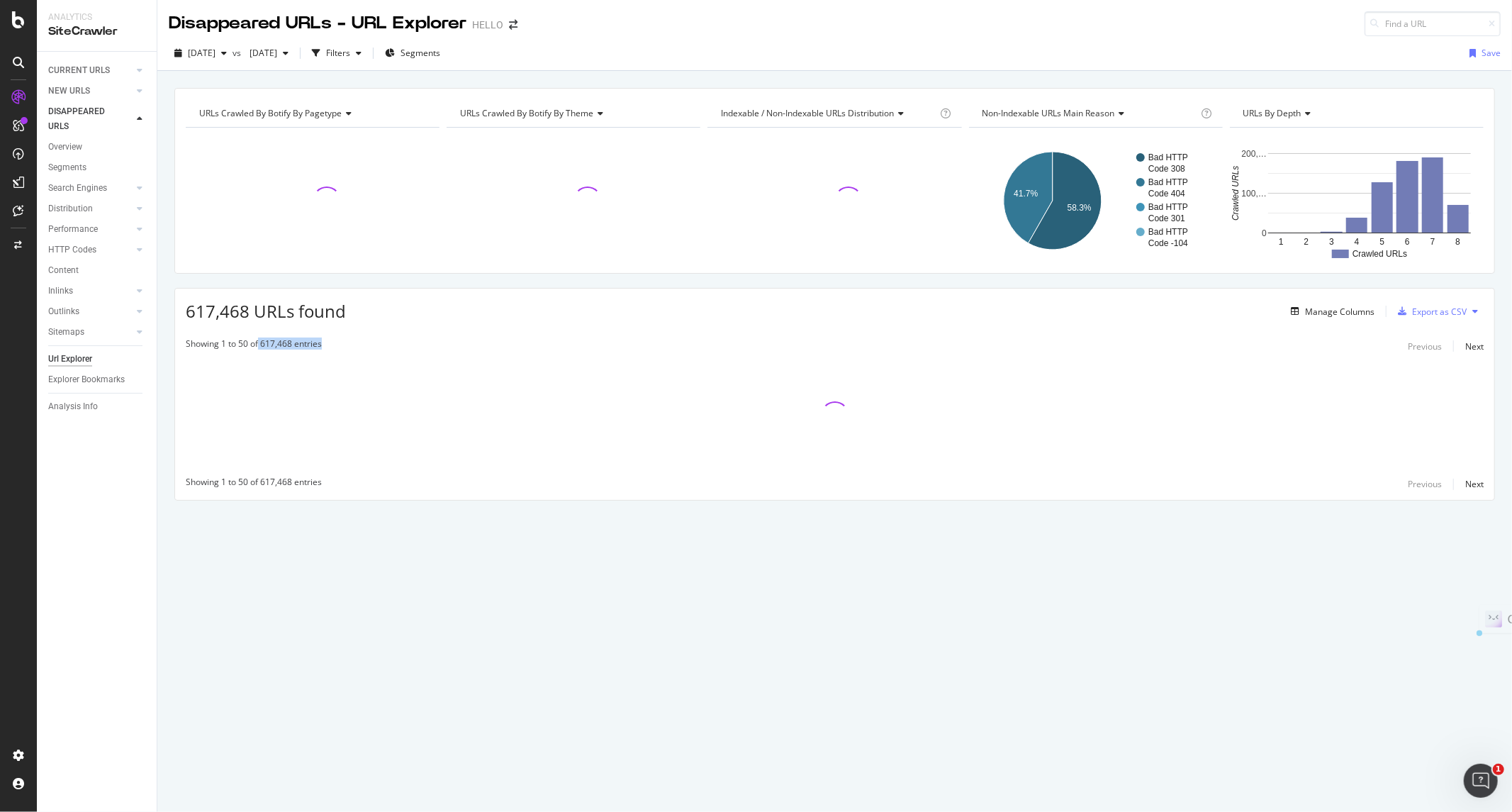
drag, startPoint x: 257, startPoint y: 342, endPoint x: 321, endPoint y: 345, distance: 64.1
click at [321, 345] on div "Showing 1 to 50 of 617,468 entries" at bounding box center [254, 346] width 136 height 17
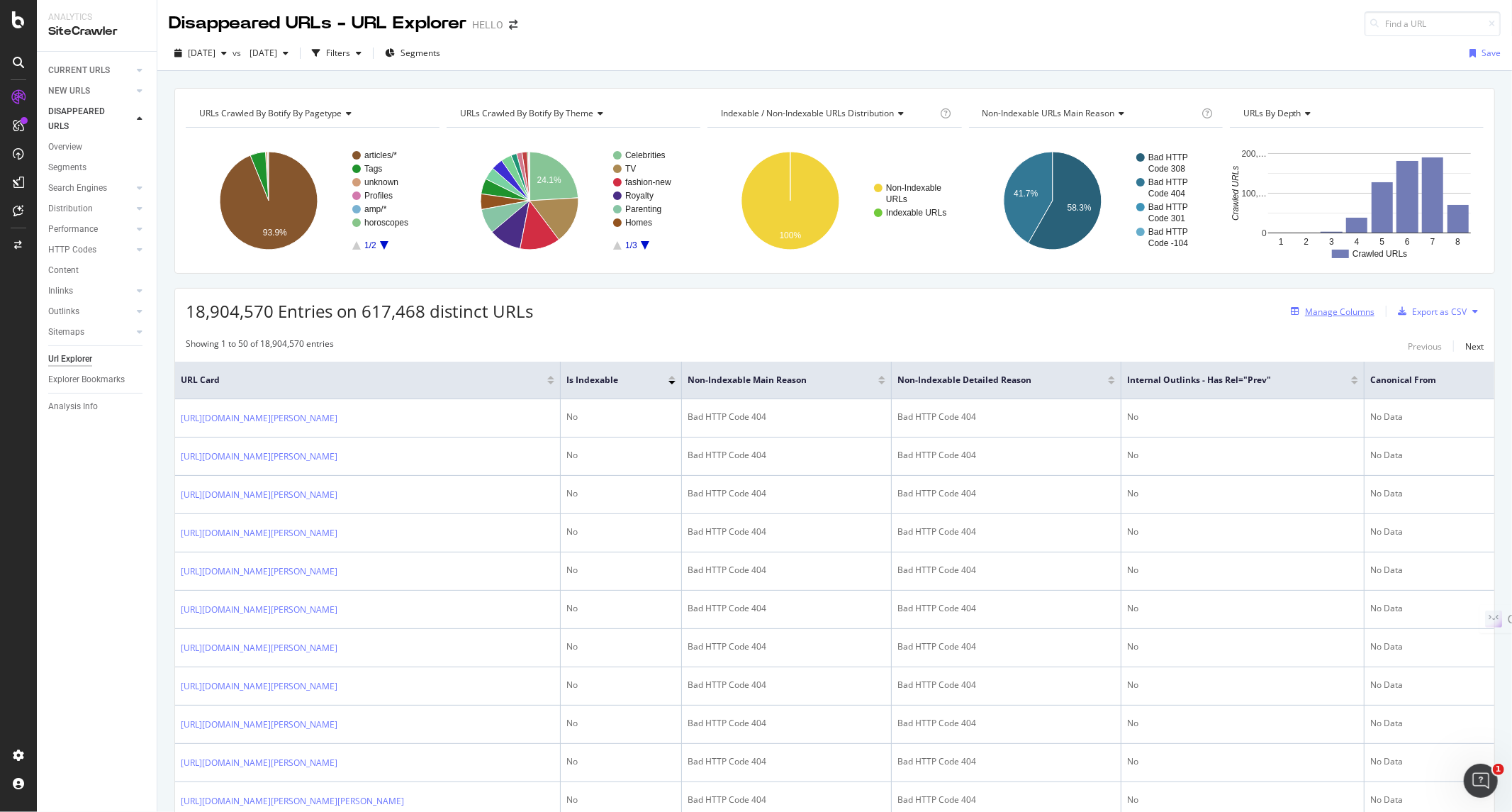
click at [1331, 315] on div "Manage Columns" at bounding box center [1340, 310] width 70 height 12
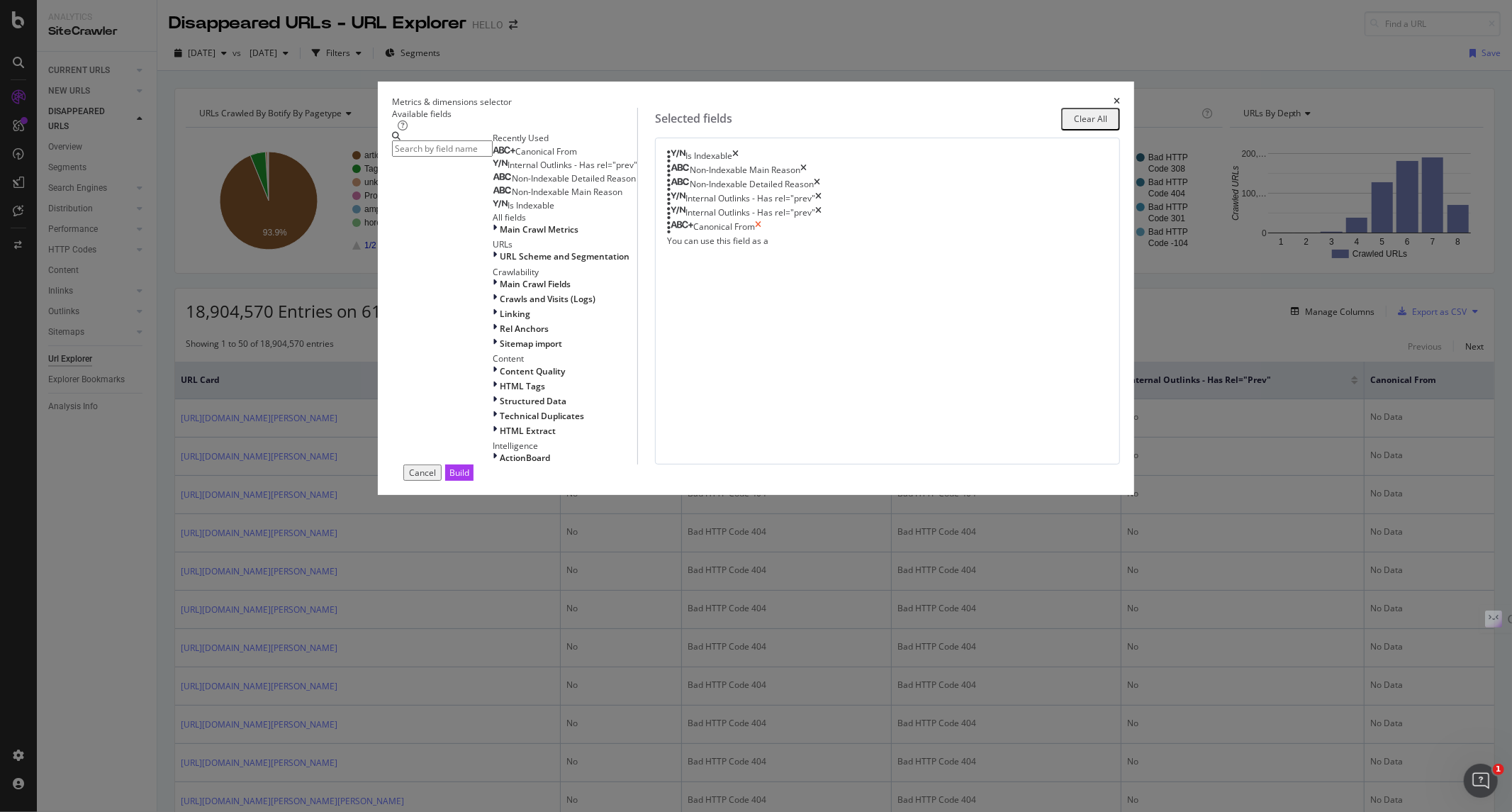
click at [761, 234] on icon "times" at bounding box center [758, 228] width 6 height 14
click at [821, 221] on icon "times" at bounding box center [818, 214] width 6 height 14
click at [821, 206] on icon "times" at bounding box center [818, 199] width 6 height 14
click at [493, 320] on icon "modal" at bounding box center [494, 313] width 5 height 12
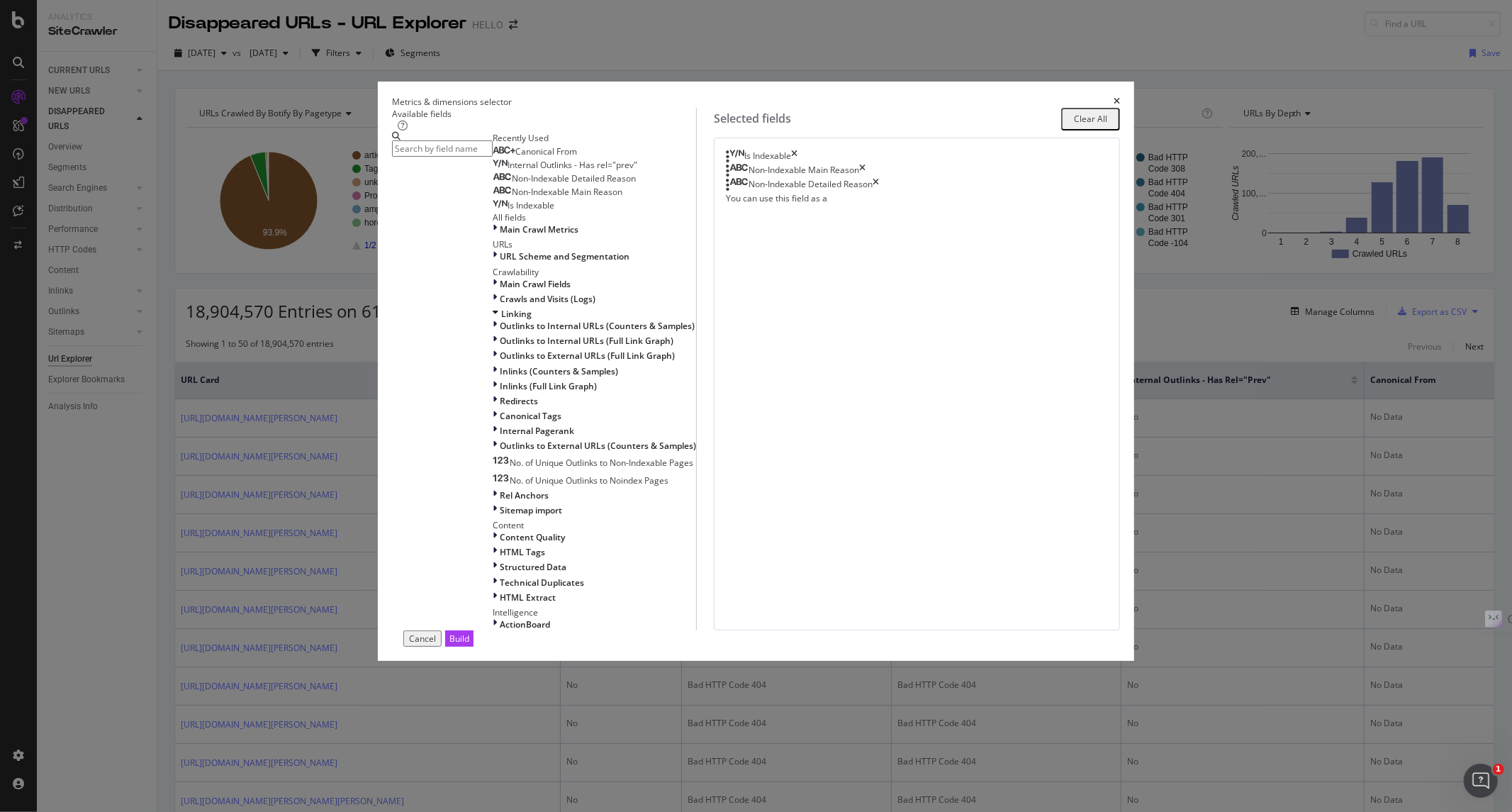
scroll to position [0, 0]
click at [493, 320] on icon "modal" at bounding box center [495, 313] width 5 height 12
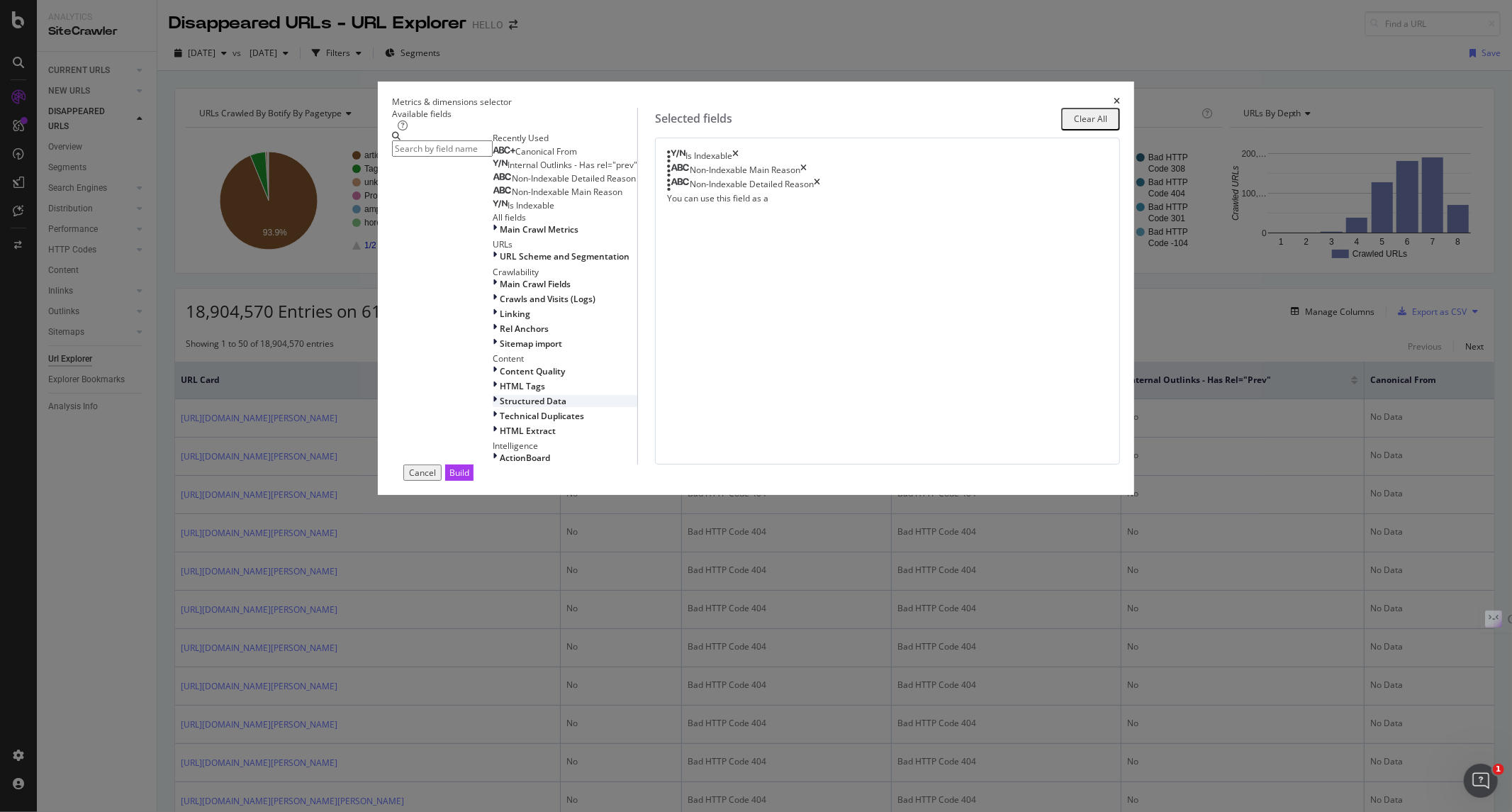
scroll to position [158, 0]
click at [493, 157] on input "modal" at bounding box center [442, 148] width 100 height 16
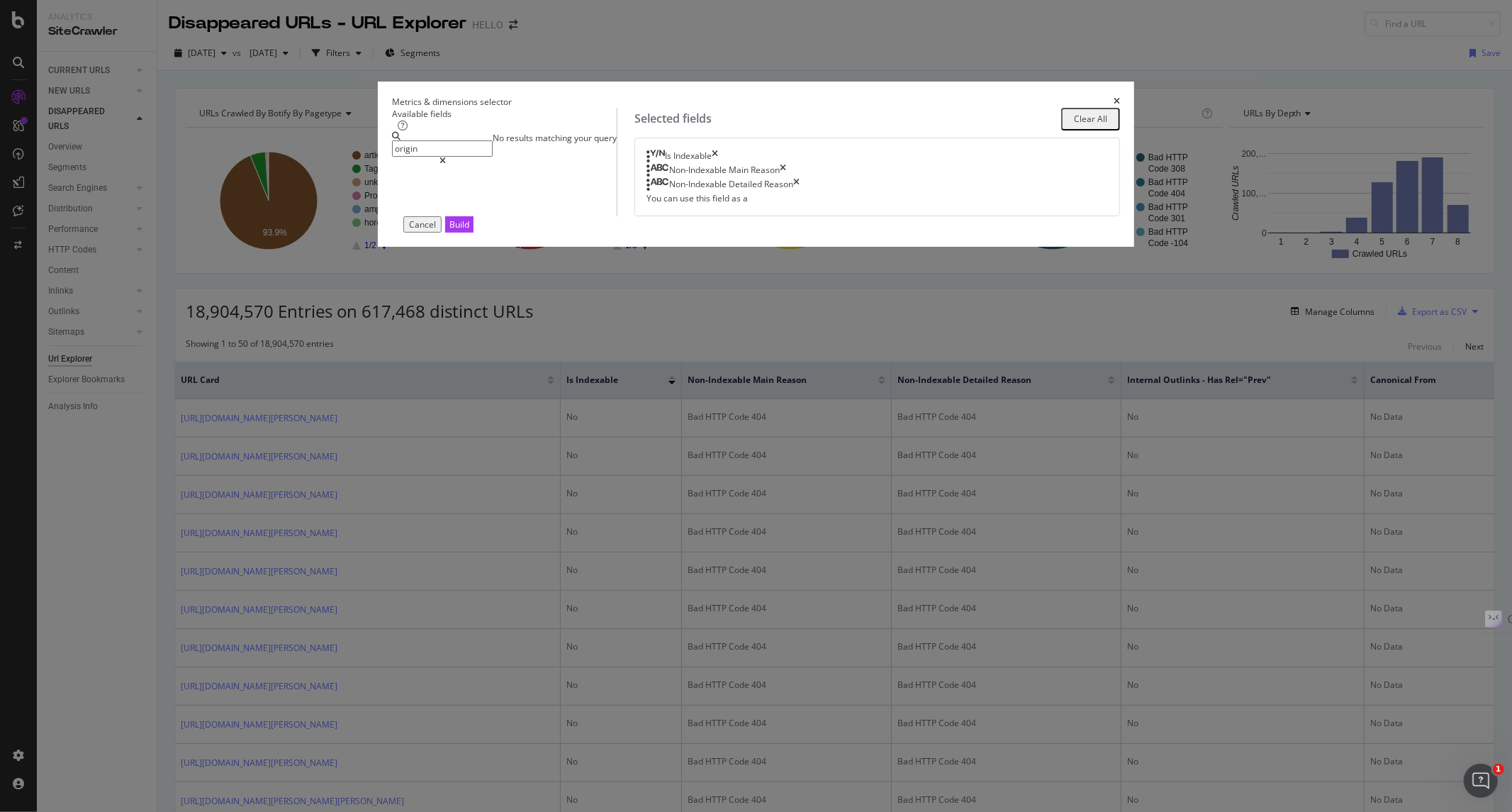
scroll to position [0, 0]
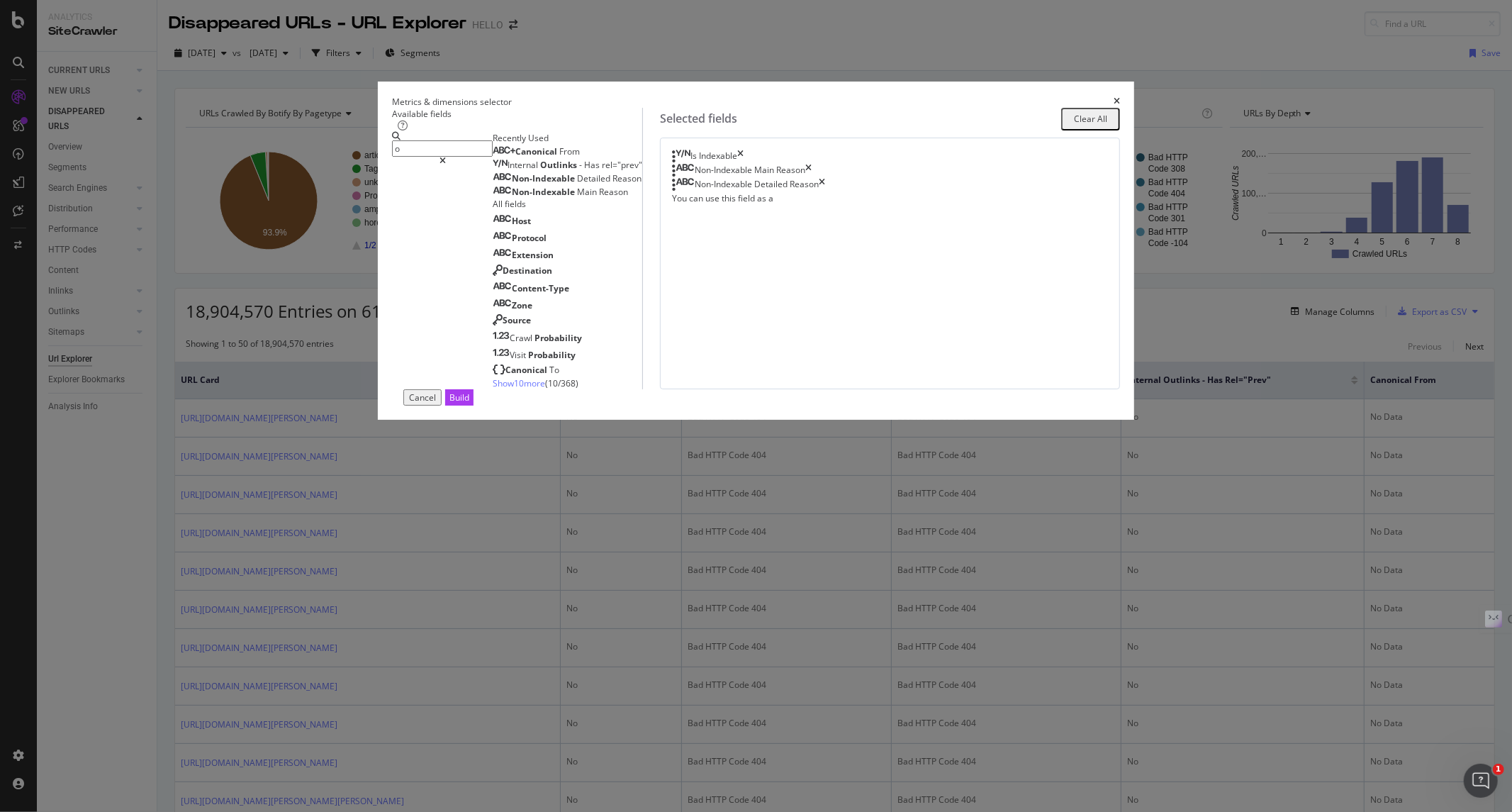
type input "o"
click at [1114, 108] on div "times" at bounding box center [1116, 101] width 6 height 12
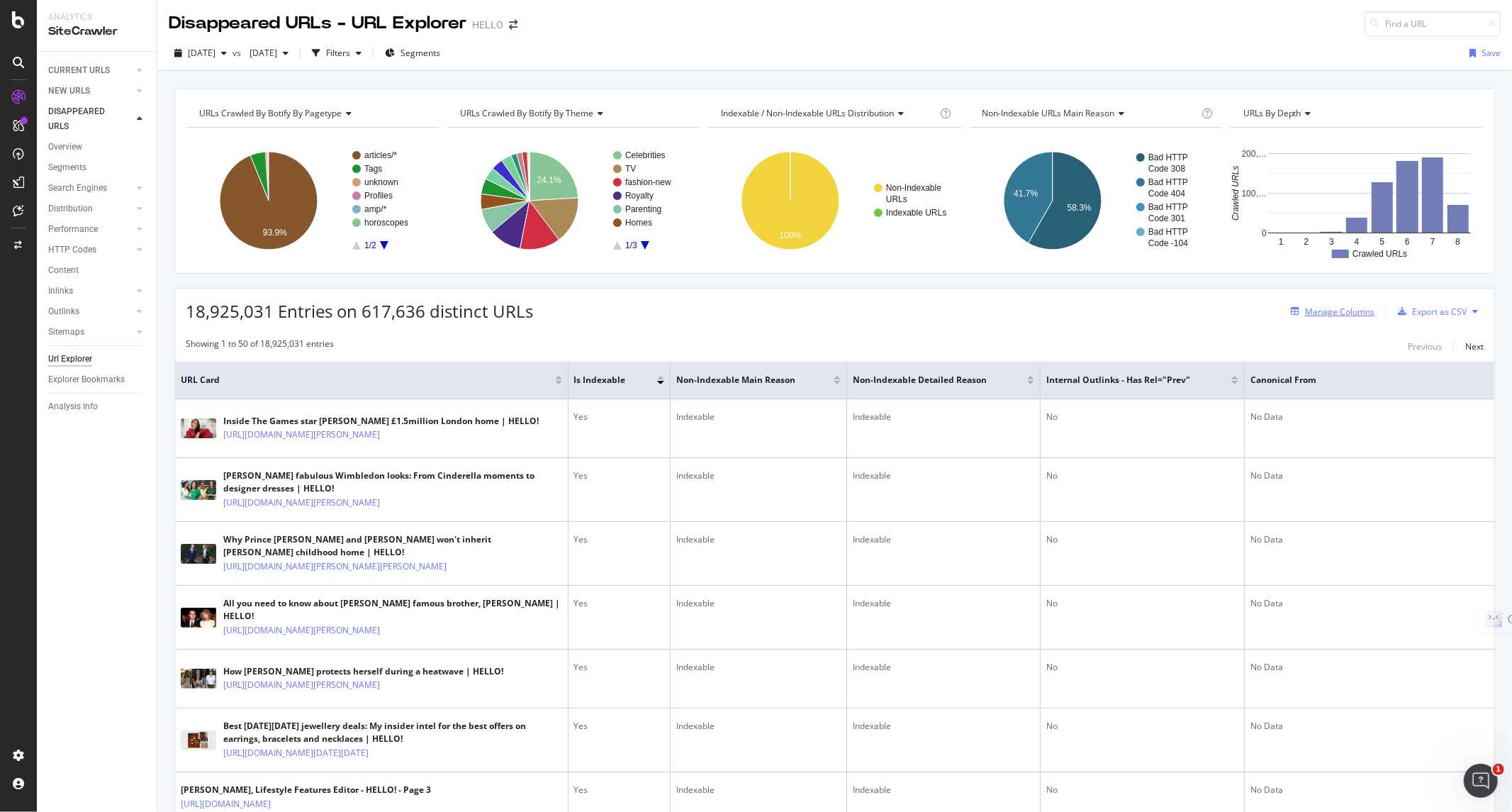
click at [1324, 309] on div "Manage Columns" at bounding box center [1340, 310] width 70 height 12
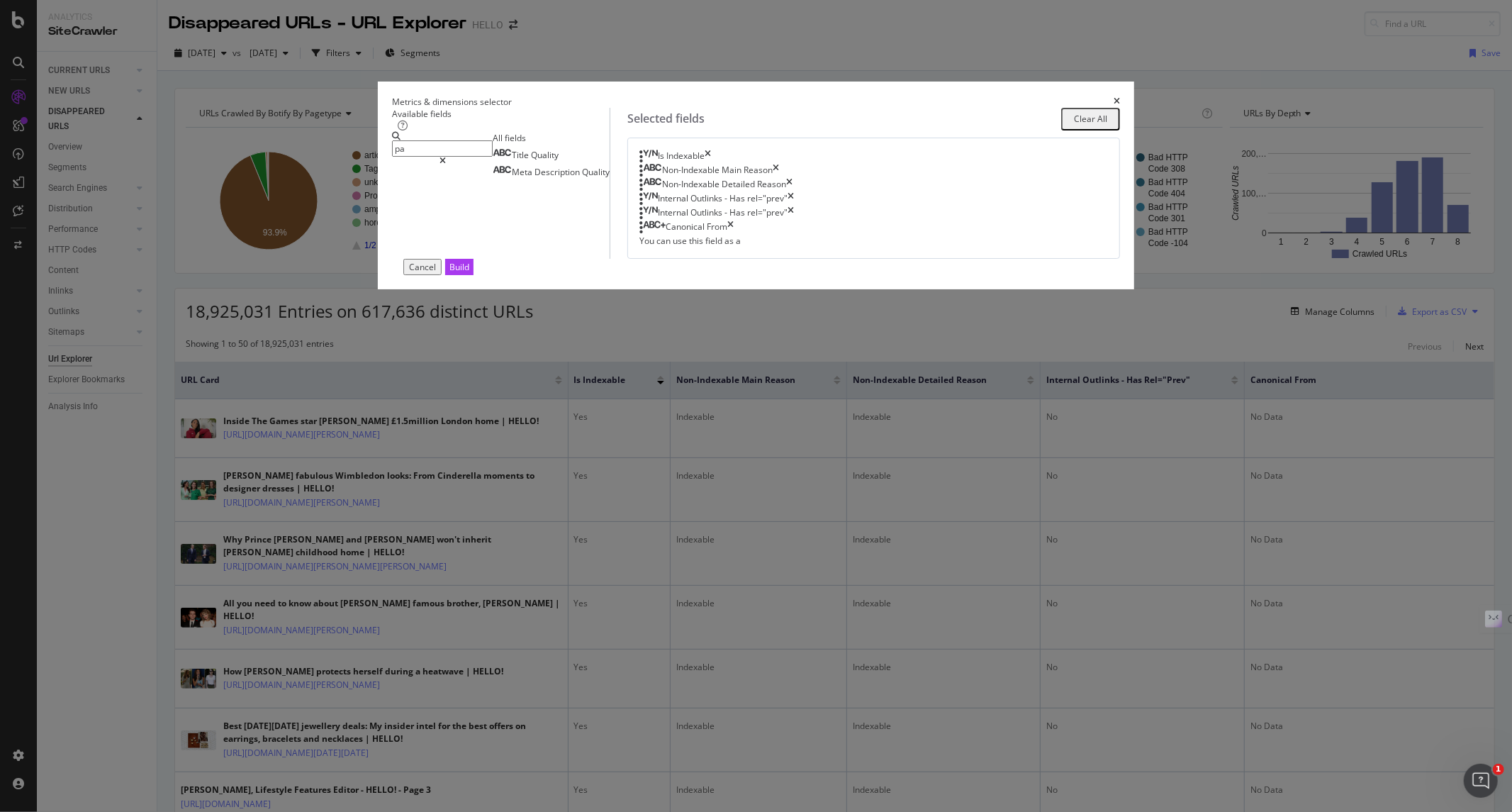
type input "p"
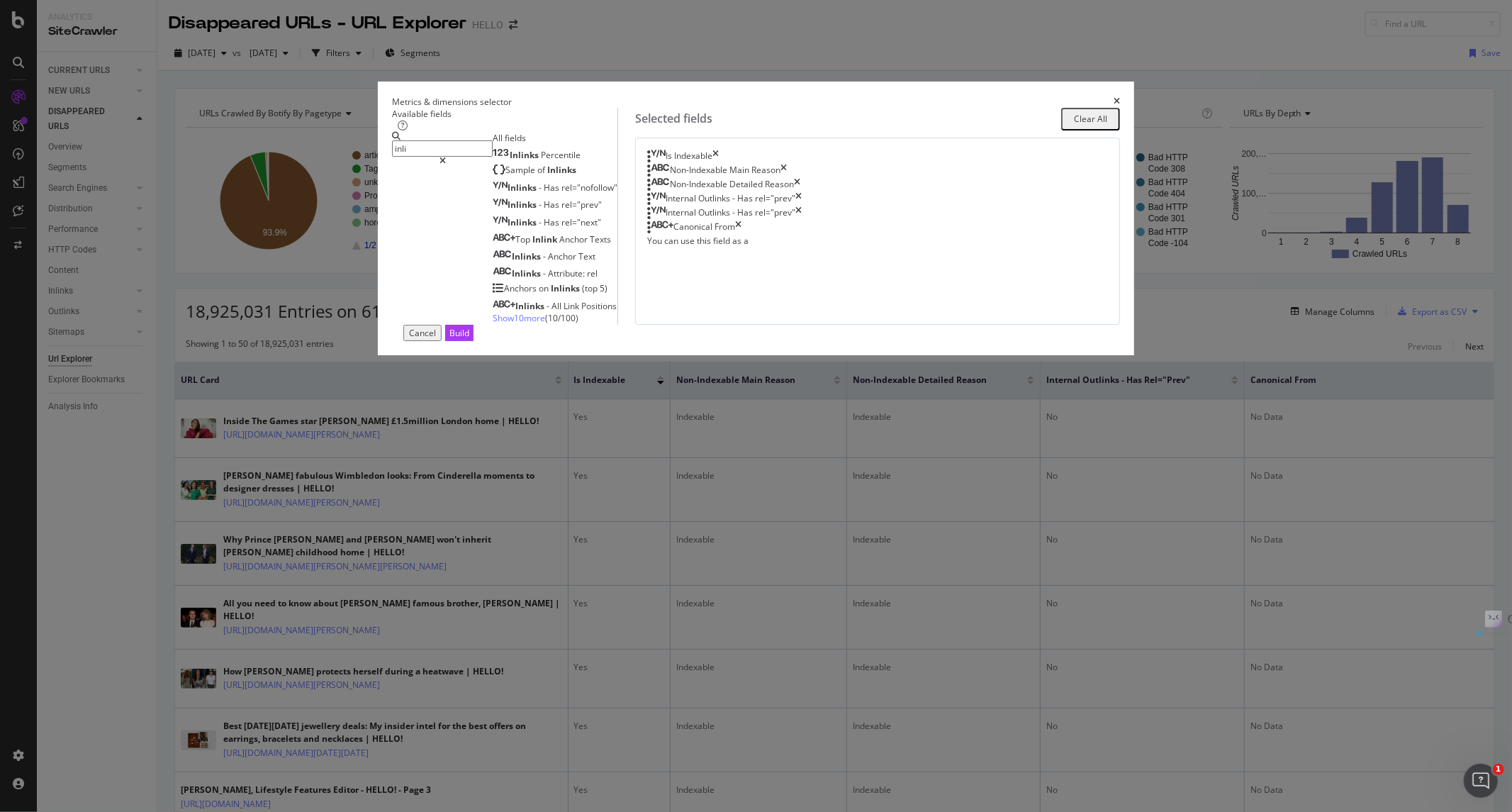
click at [493, 157] on input "inli" at bounding box center [442, 148] width 100 height 16
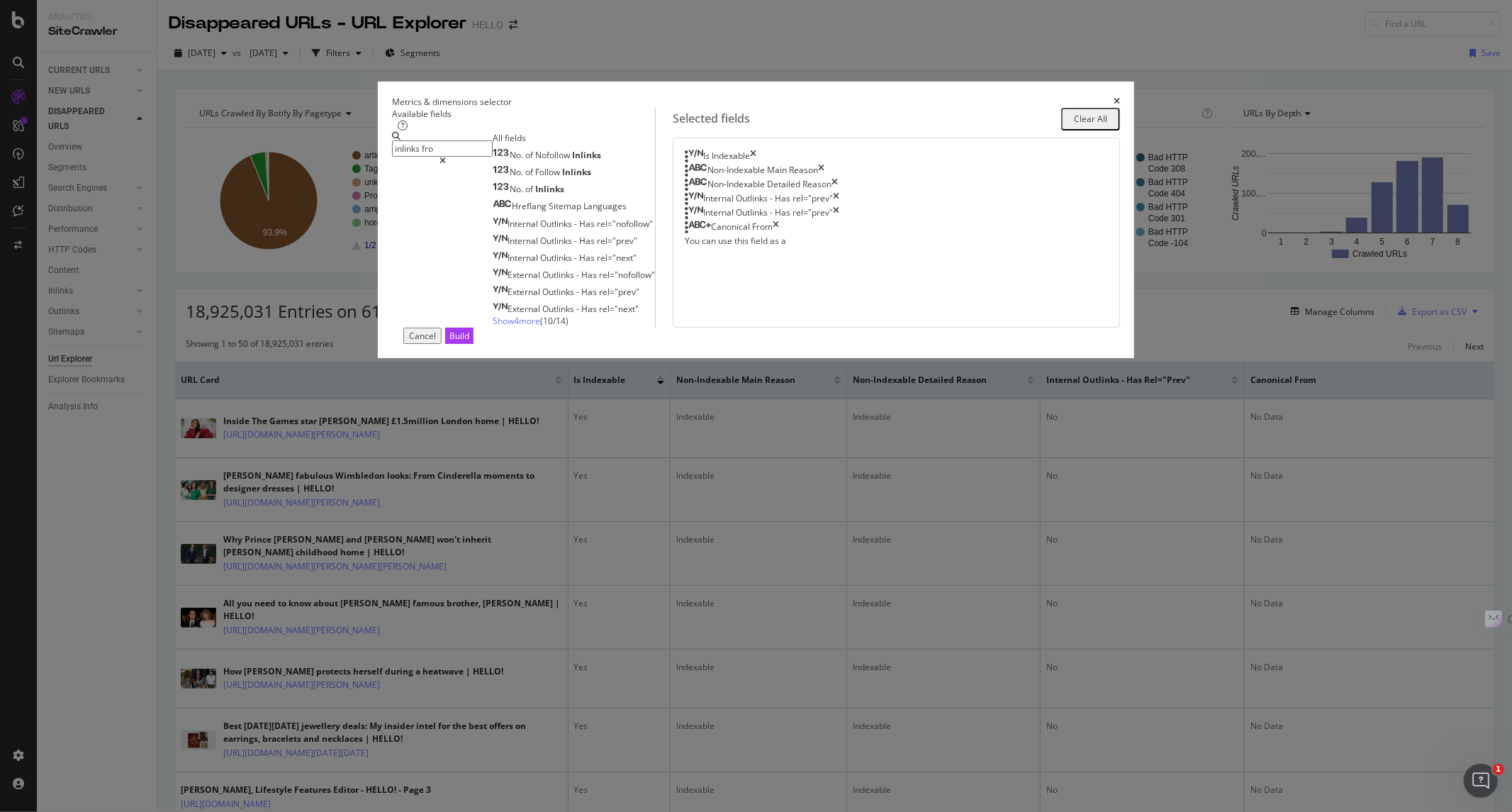
click at [515, 327] on span "Show 4 more" at bounding box center [516, 320] width 47 height 12
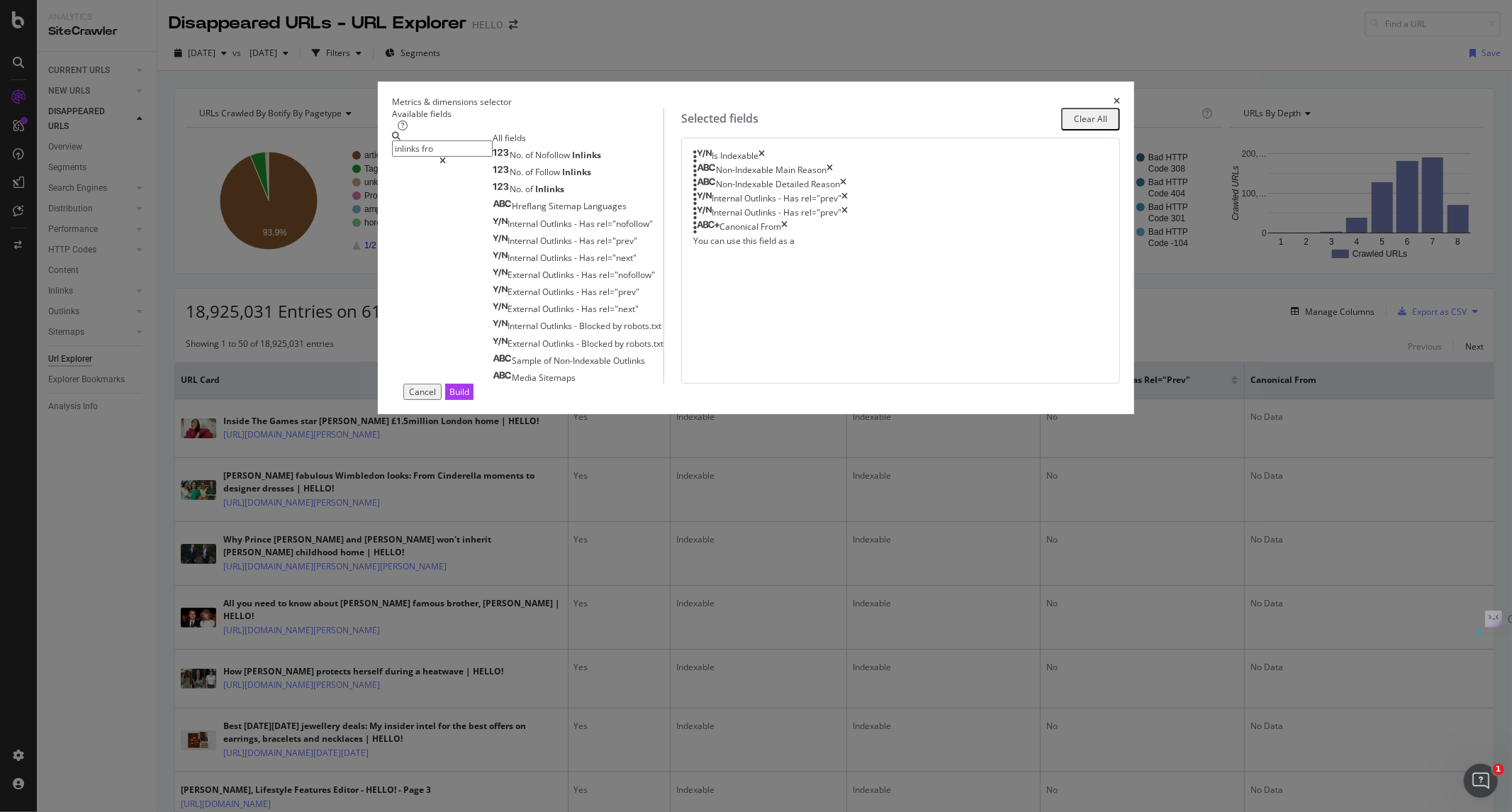
click at [493, 157] on input "inlinks fro" at bounding box center [442, 148] width 100 height 16
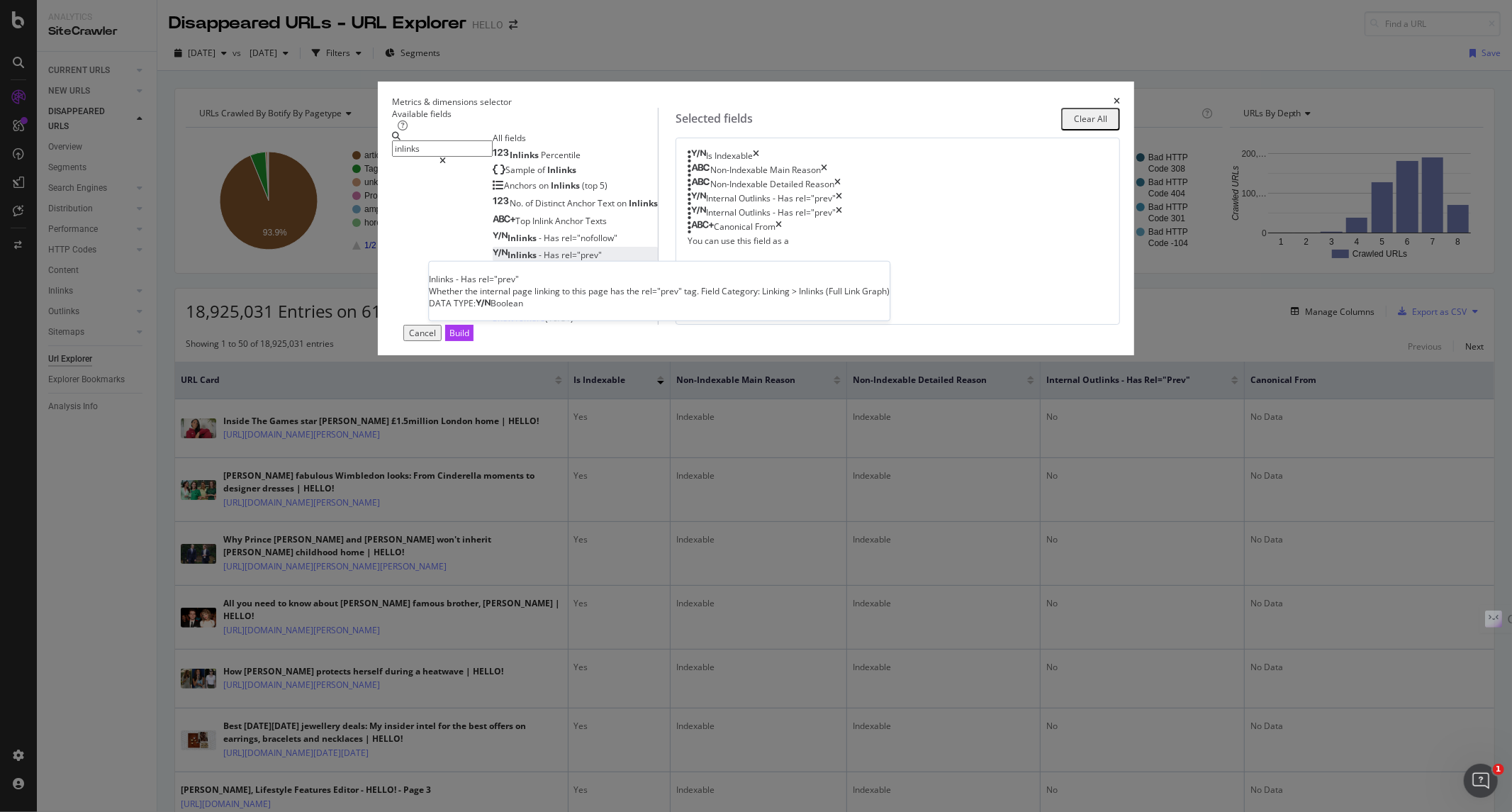
type input "inlinks"
click at [590, 261] on span "rel="prev"" at bounding box center [581, 254] width 41 height 12
drag, startPoint x: 933, startPoint y: 133, endPoint x: 648, endPoint y: 135, distance: 285.0
click at [648, 108] on div "Metrics & dimensions selector" at bounding box center [756, 101] width 728 height 12
click at [436, 339] on div "Cancel" at bounding box center [423, 332] width 27 height 12
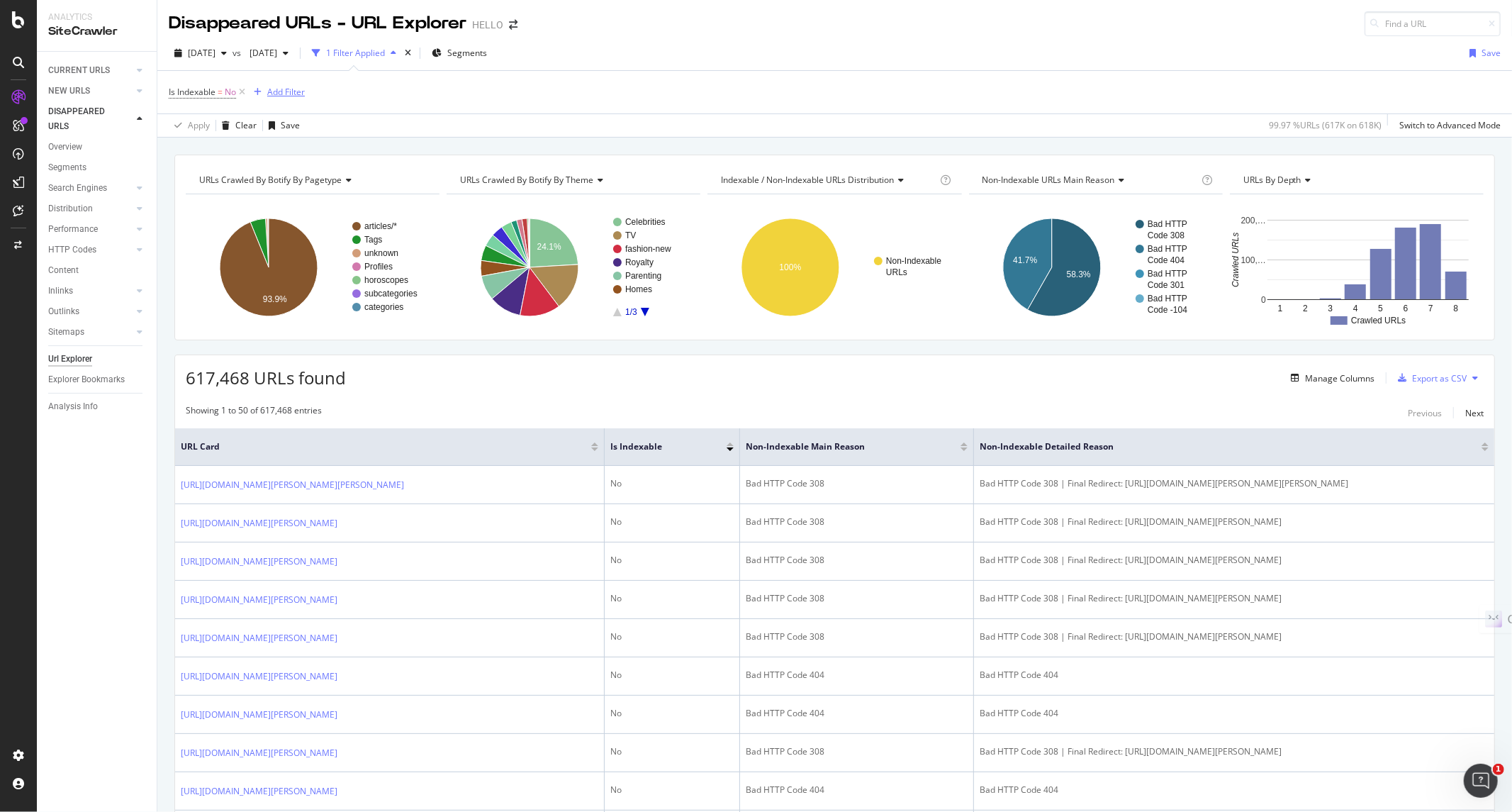
click at [277, 92] on div "Add Filter" at bounding box center [285, 91] width 37 height 12
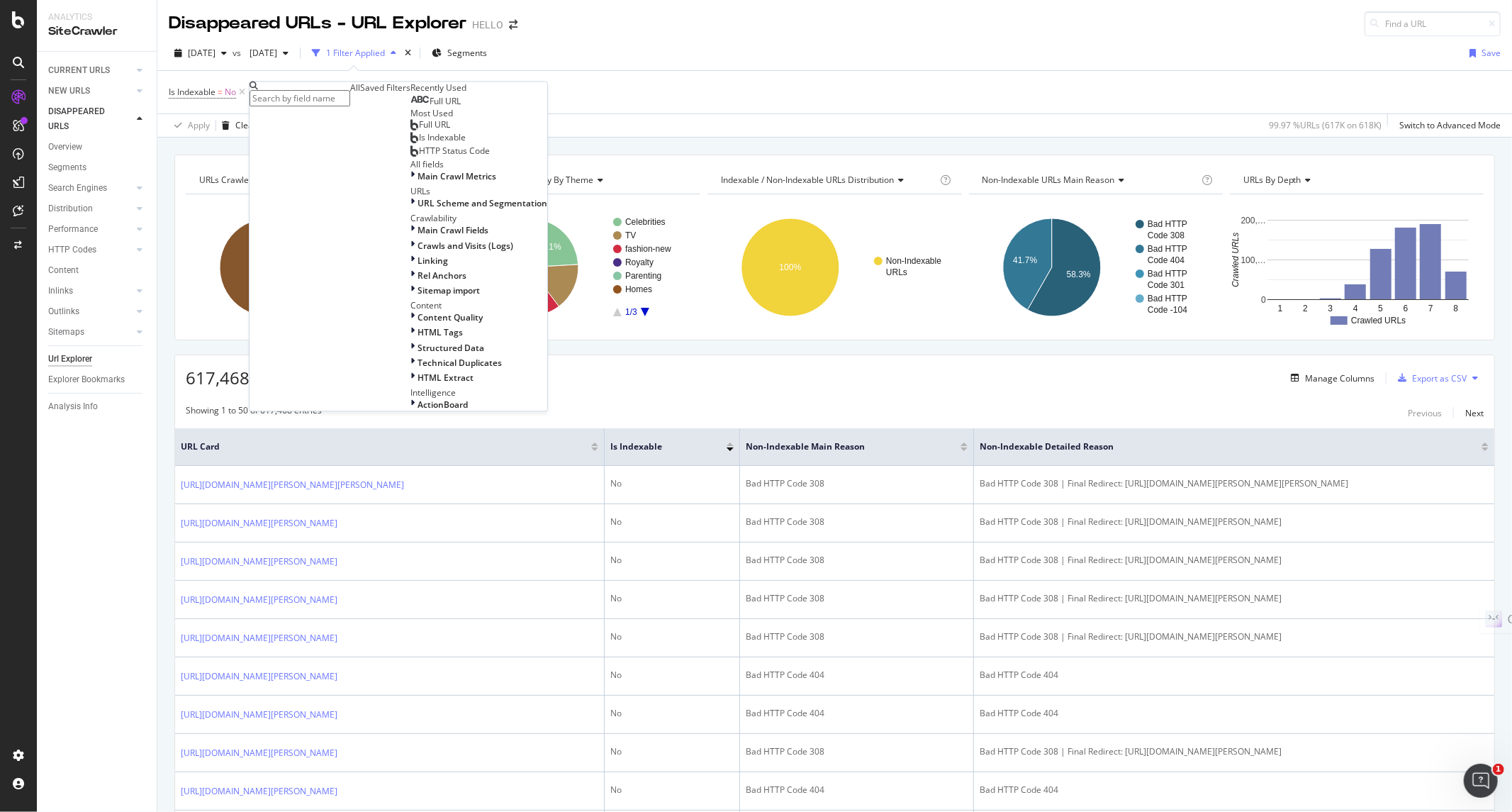
scroll to position [299, 0]
click at [410, 254] on icon at bounding box center [412, 260] width 5 height 12
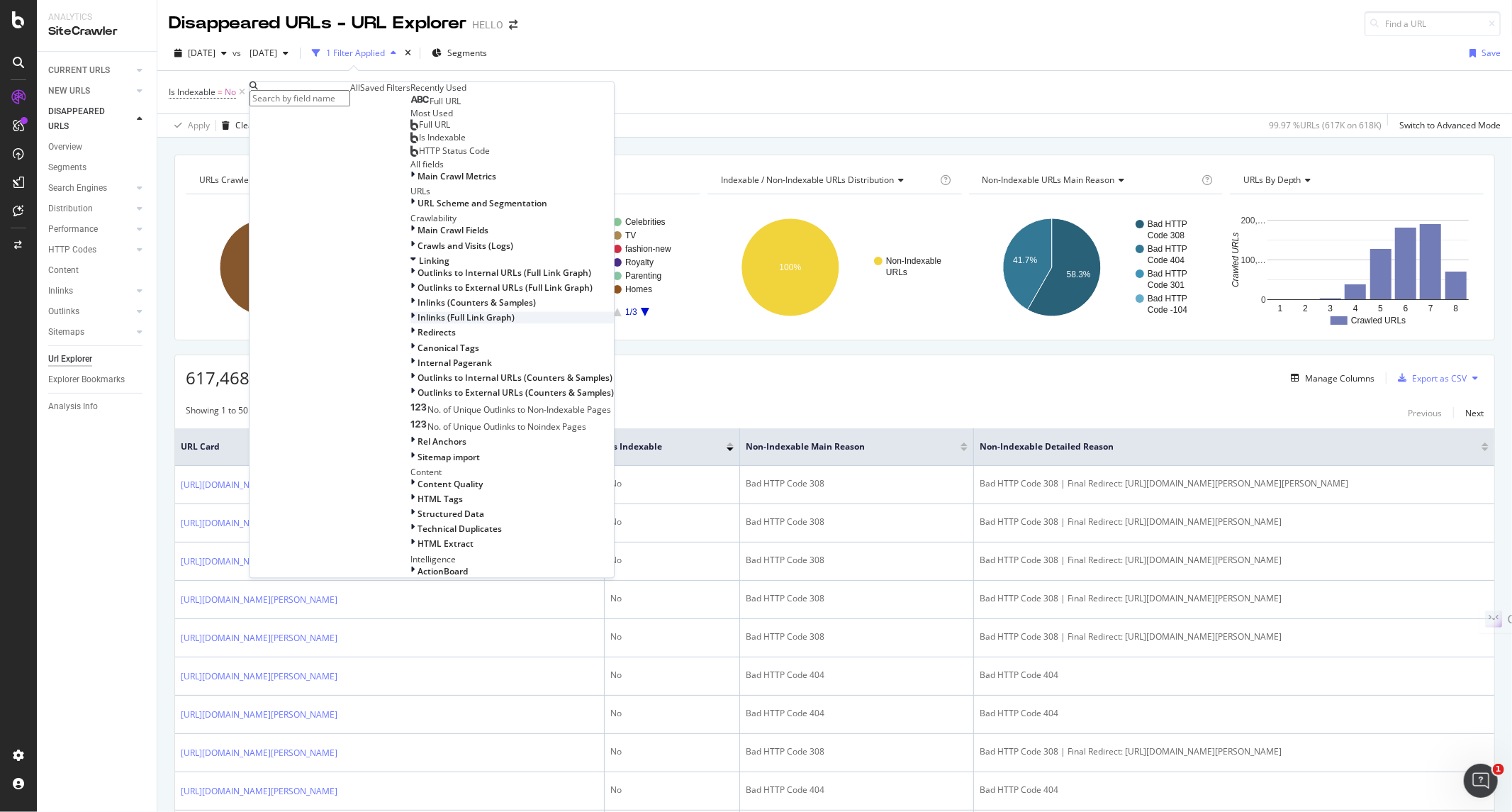
click at [410, 312] on icon at bounding box center [412, 318] width 5 height 12
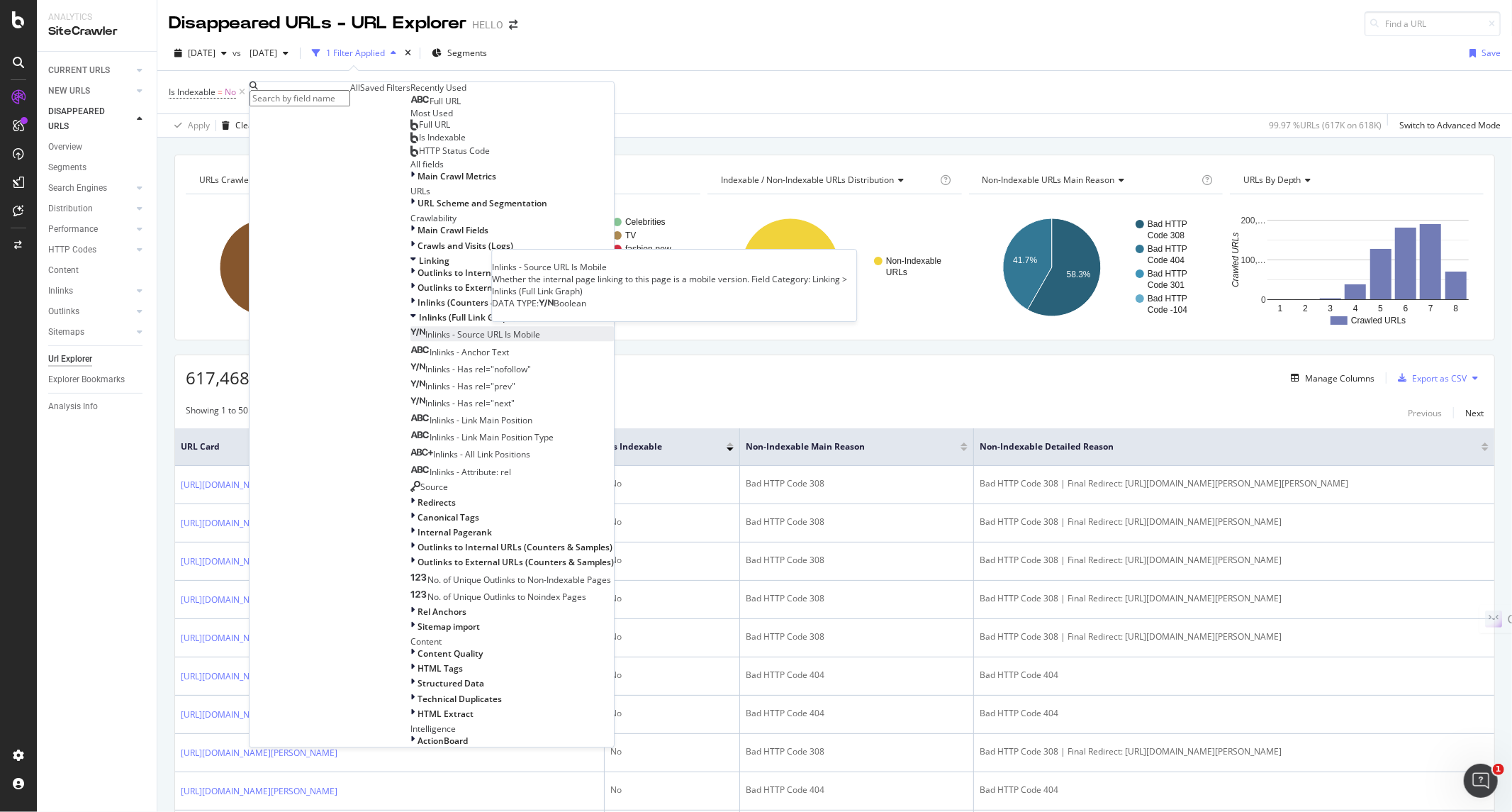
scroll to position [377, 0]
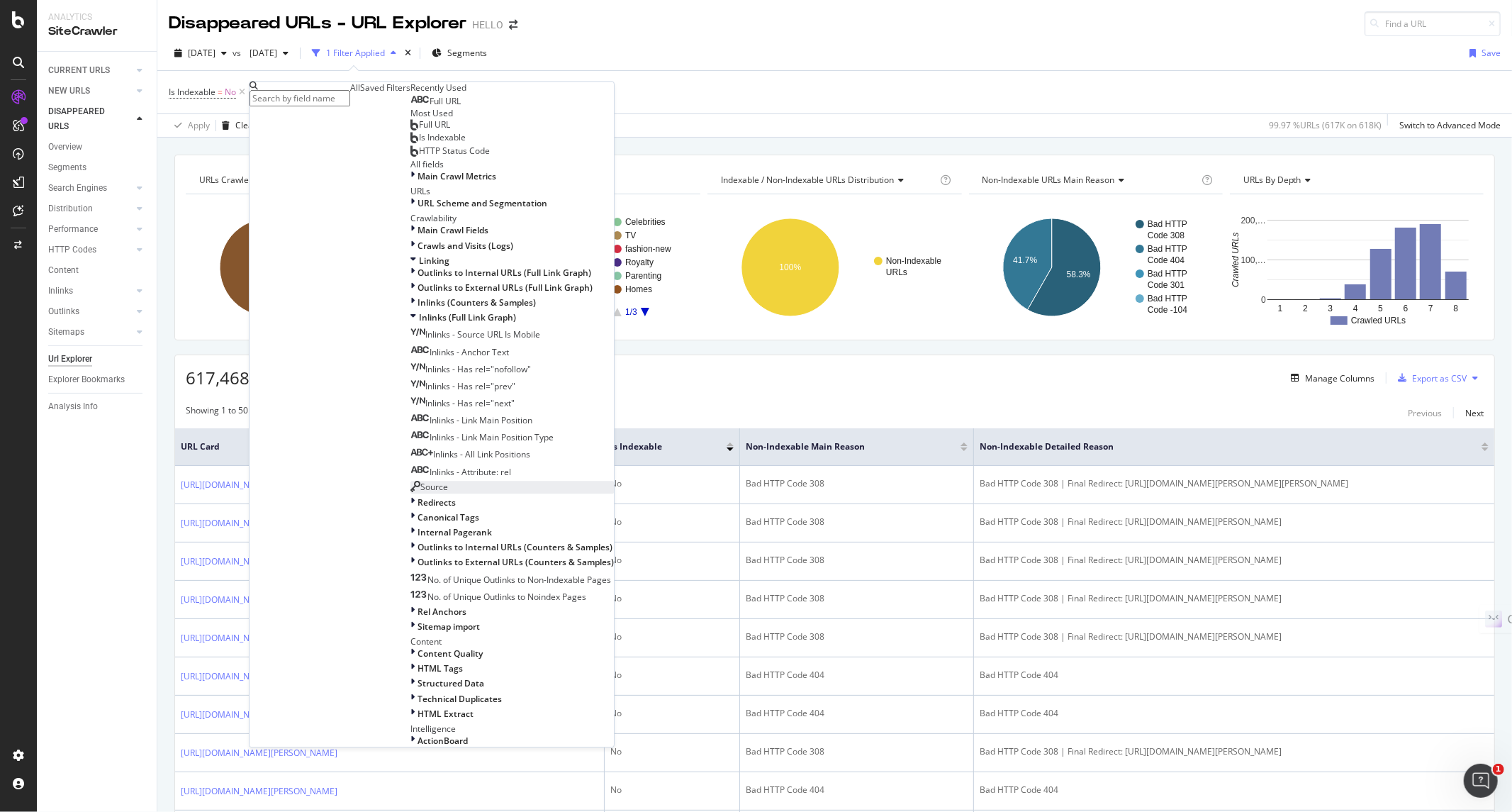
click at [420, 481] on span "Source" at bounding box center [434, 486] width 28 height 12
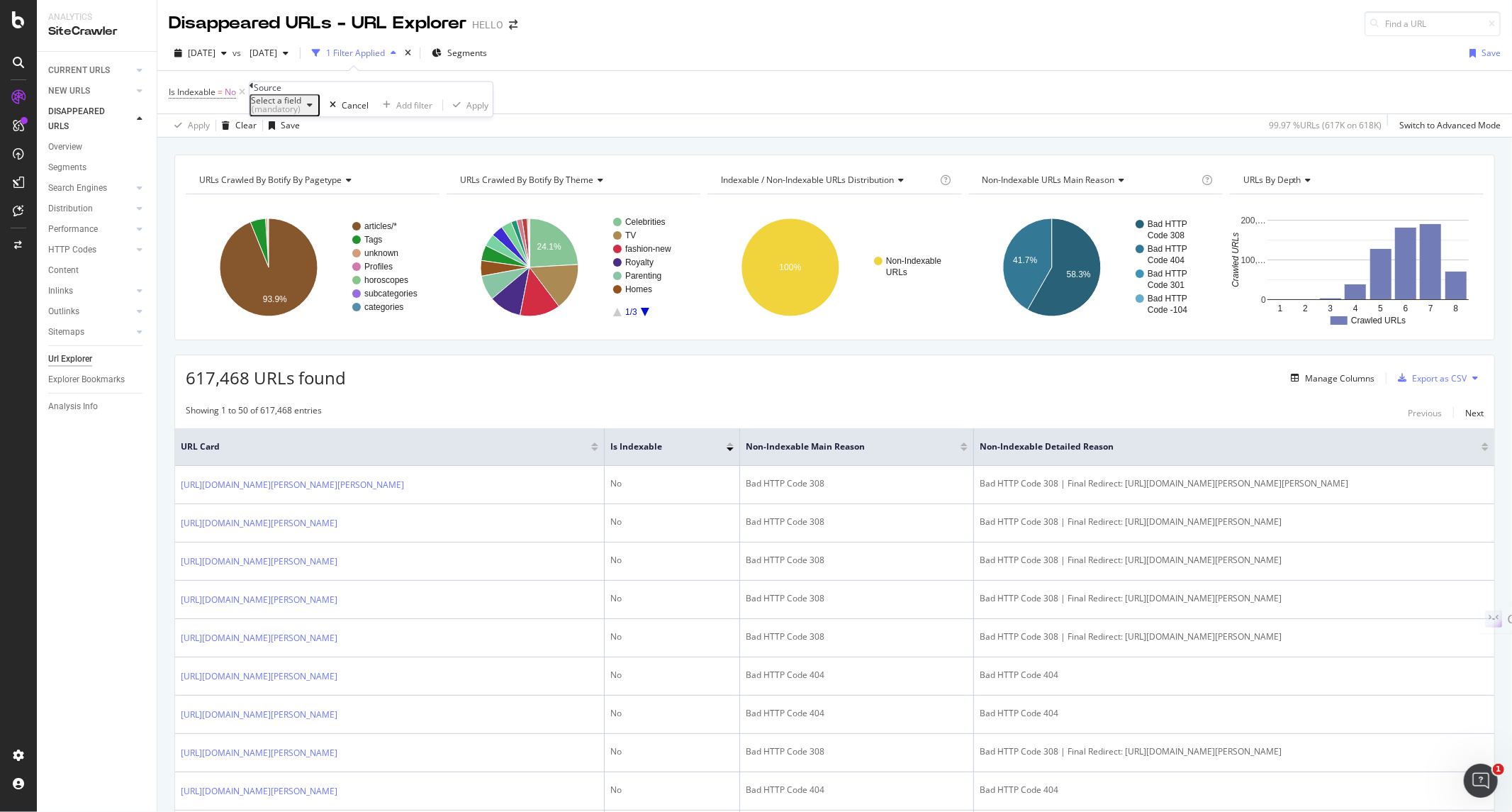
click at [537, 100] on div "Is Indexable = No Add Filter" at bounding box center [834, 91] width 1332 height 43
click at [374, 90] on icon at bounding box center [377, 92] width 12 height 14
click at [1318, 377] on div "Manage Columns" at bounding box center [1340, 377] width 70 height 12
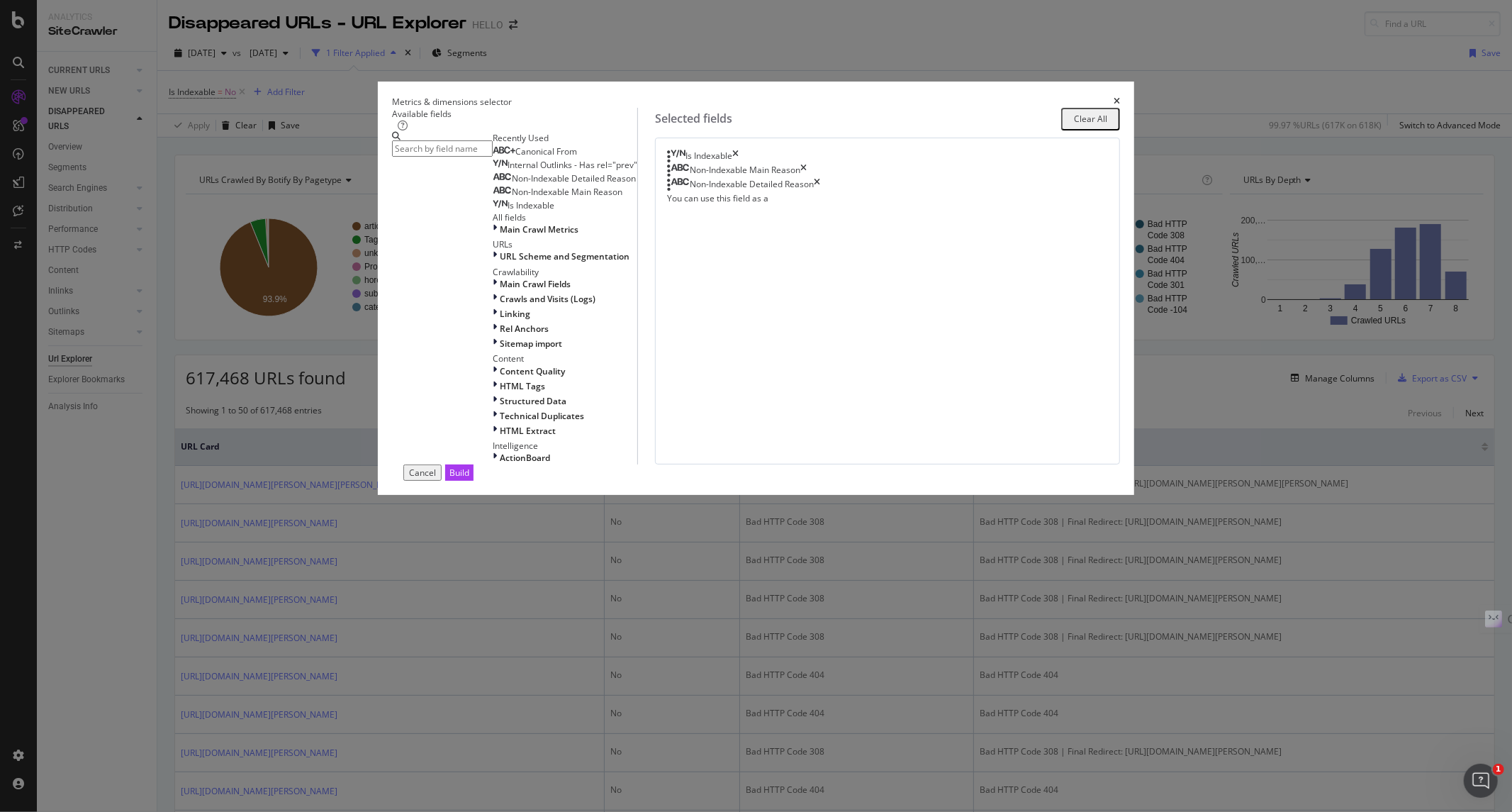
click at [493, 157] on input "modal" at bounding box center [442, 148] width 100 height 16
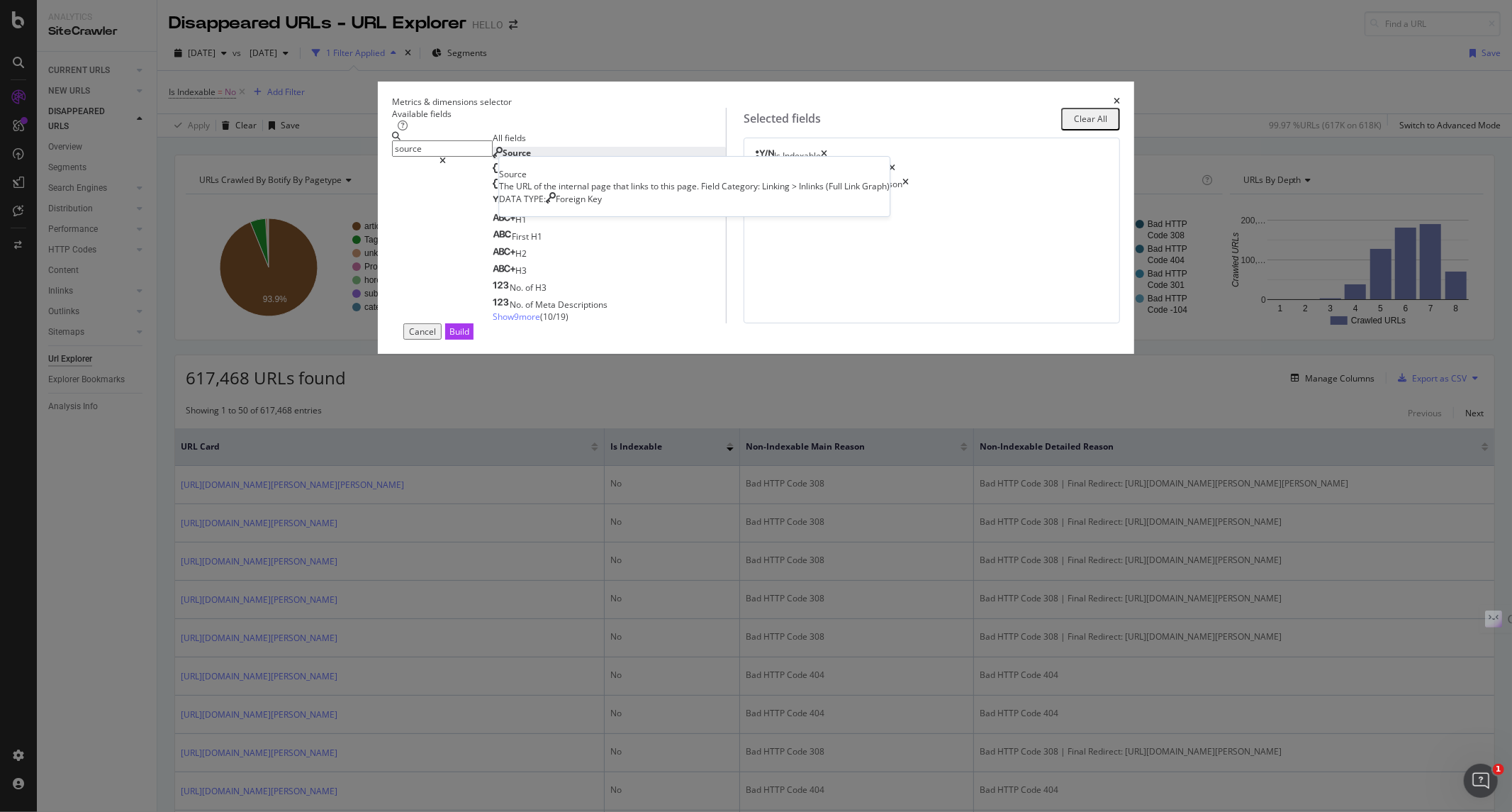
type input "source"
click at [531, 158] on div "Source" at bounding box center [512, 152] width 38 height 12
click at [860, 212] on div "Select a field (mandatory)" at bounding box center [835, 199] width 51 height 24
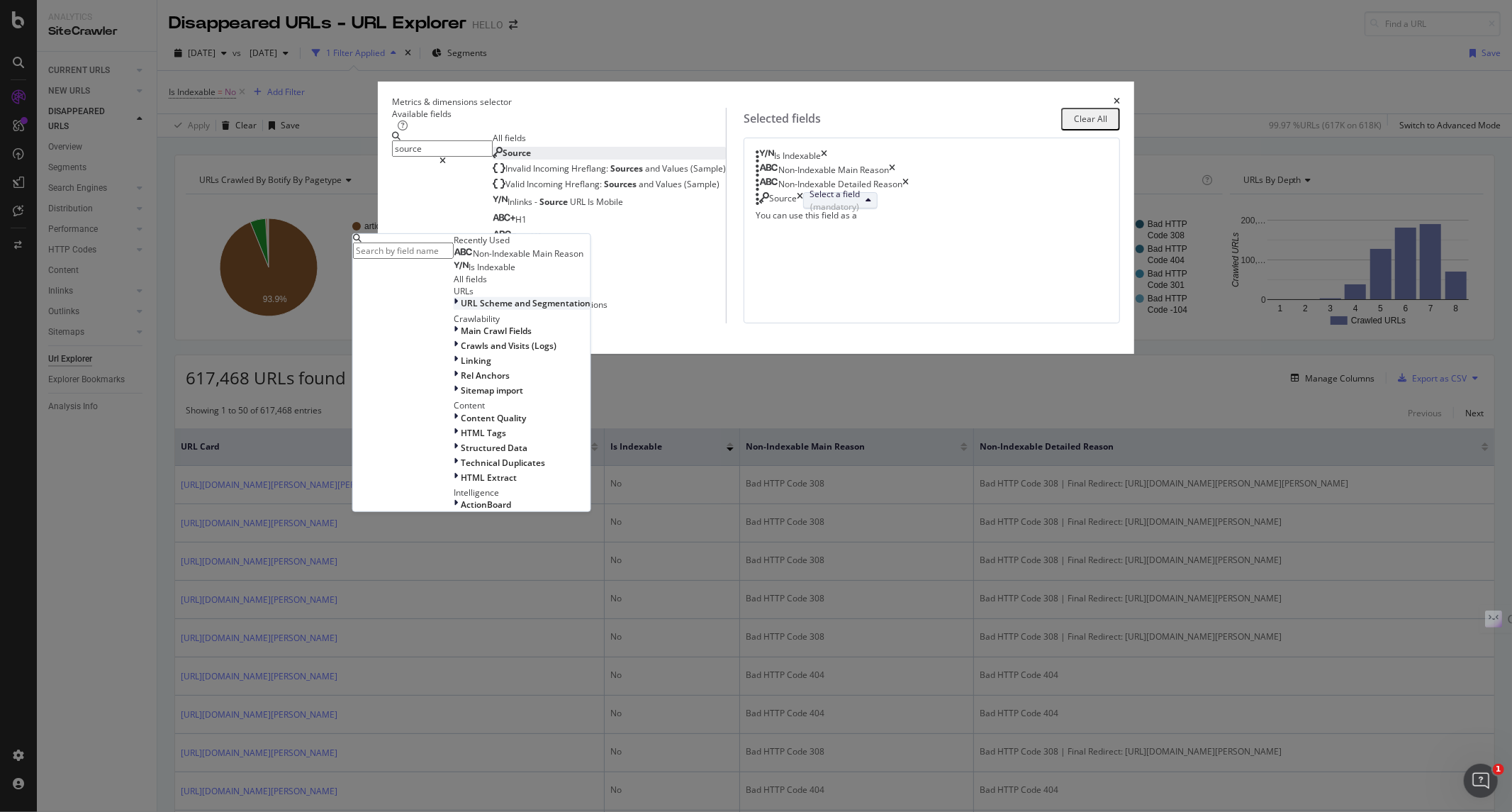
click at [461, 309] on div "modal" at bounding box center [457, 302] width 7 height 12
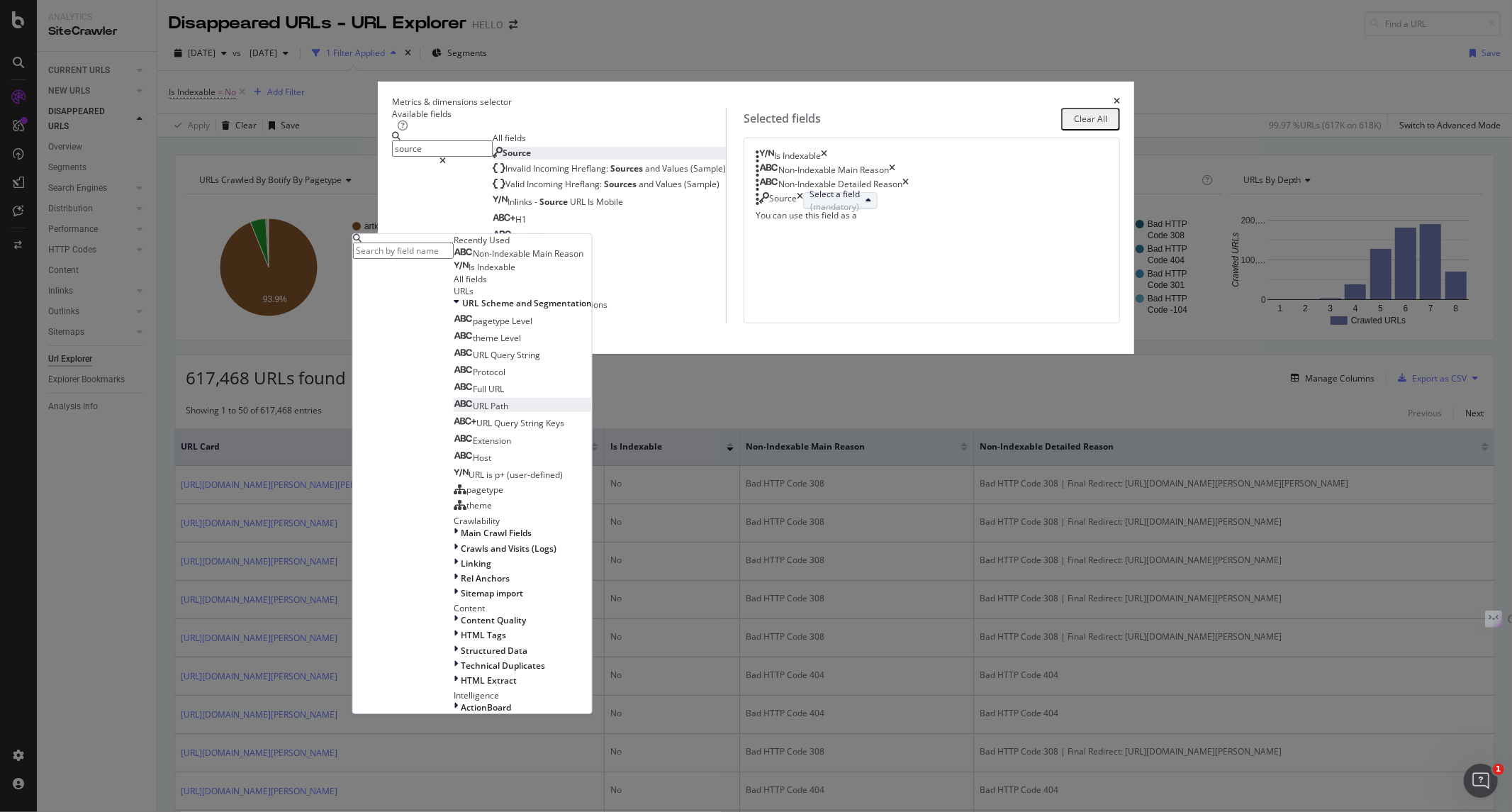
click at [508, 412] on span "URL Path" at bounding box center [481, 406] width 54 height 12
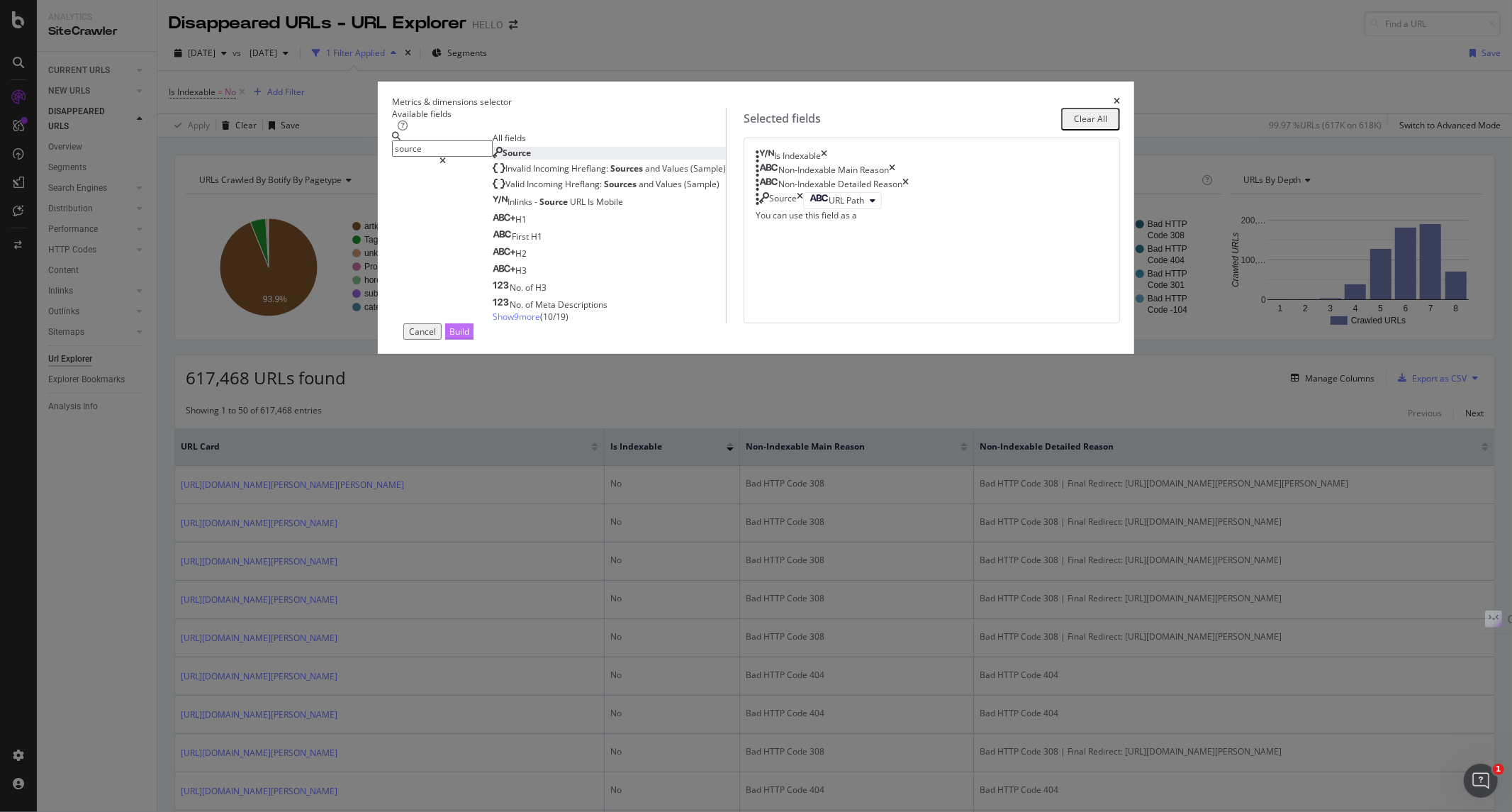
click at [469, 338] on div "Build" at bounding box center [459, 330] width 20 height 12
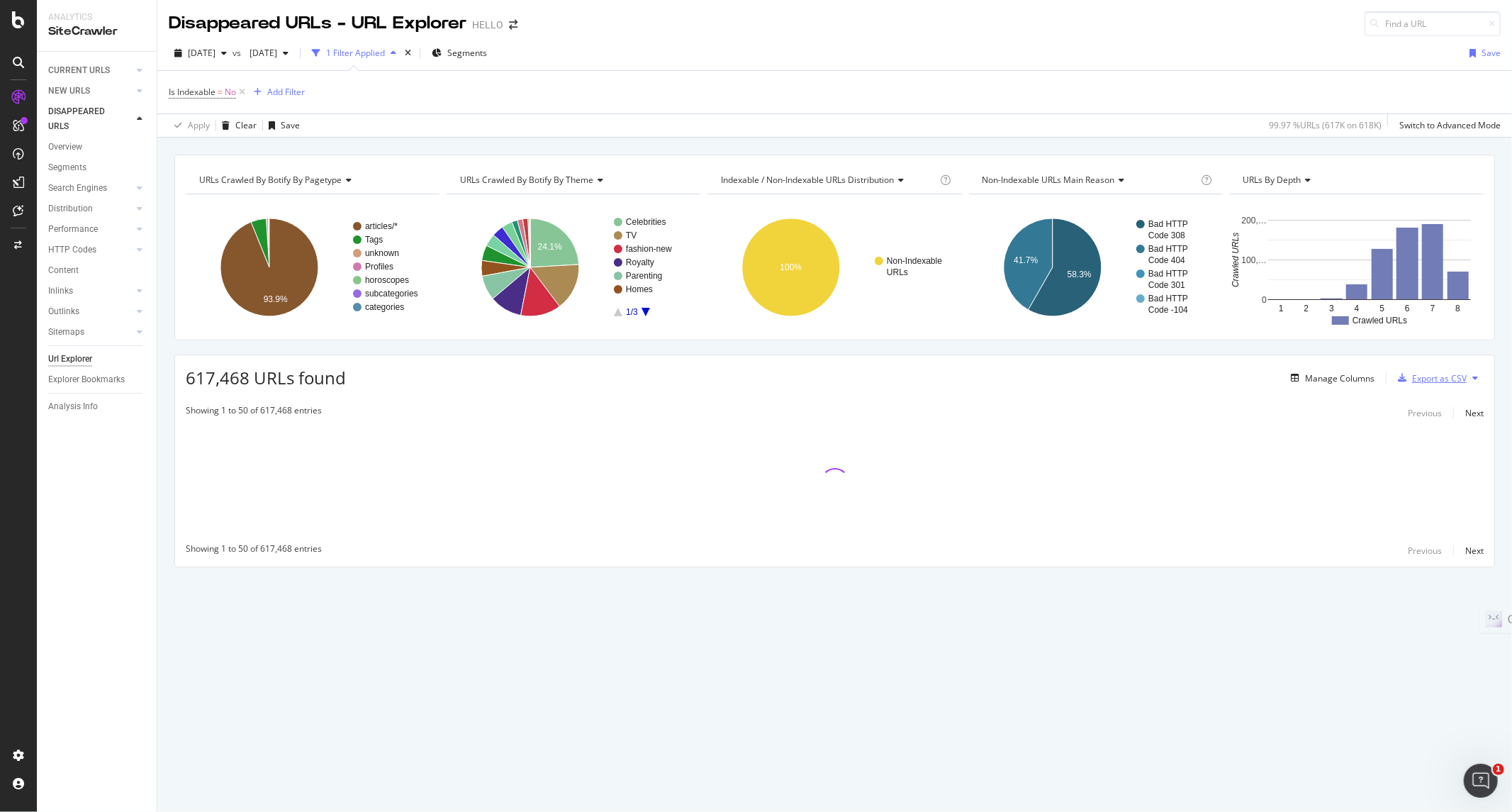
click at [1450, 378] on div "Export as CSV" at bounding box center [1440, 377] width 54 height 12
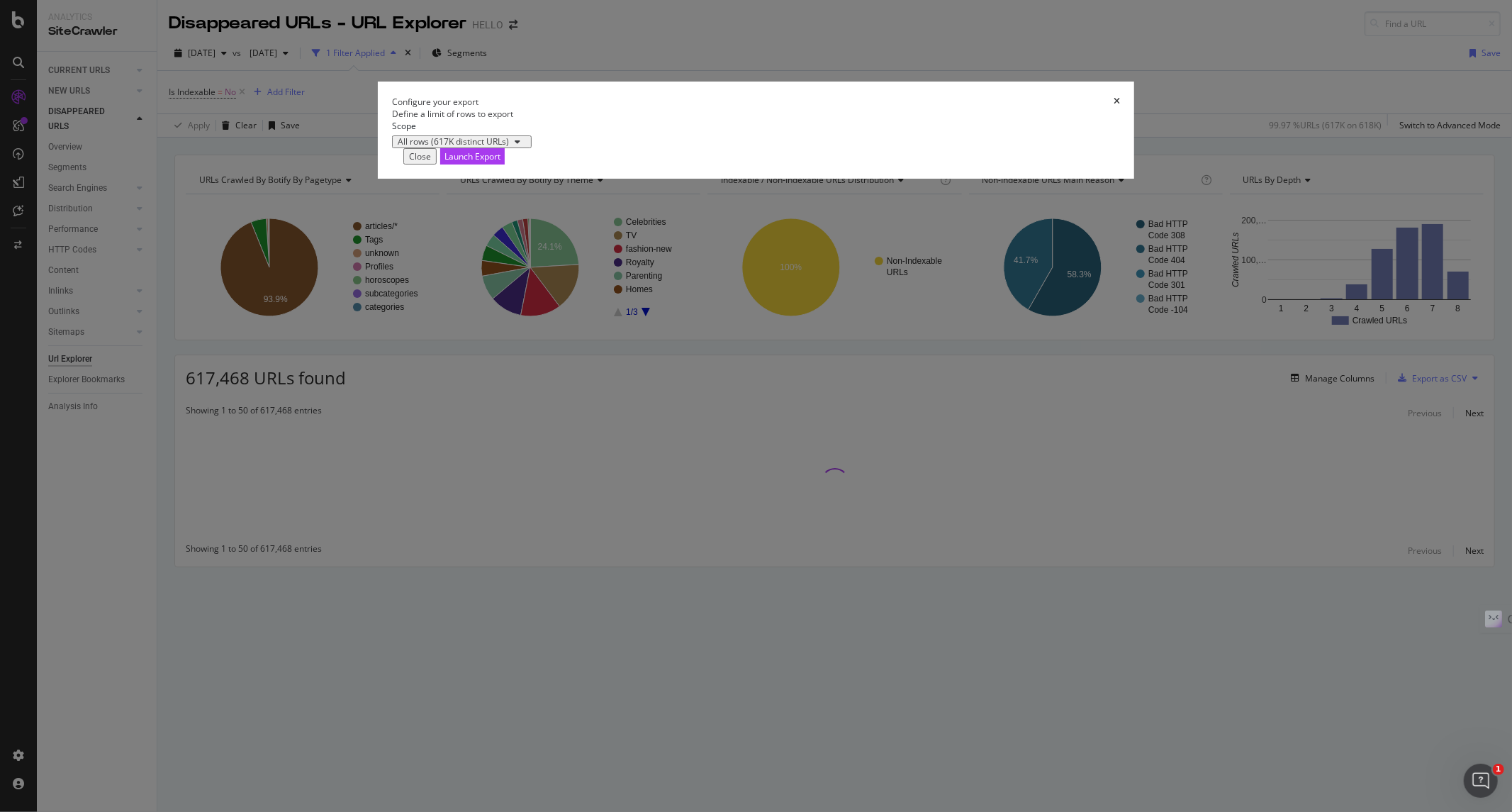
click at [1114, 106] on icon "times" at bounding box center [1116, 100] width 6 height 8
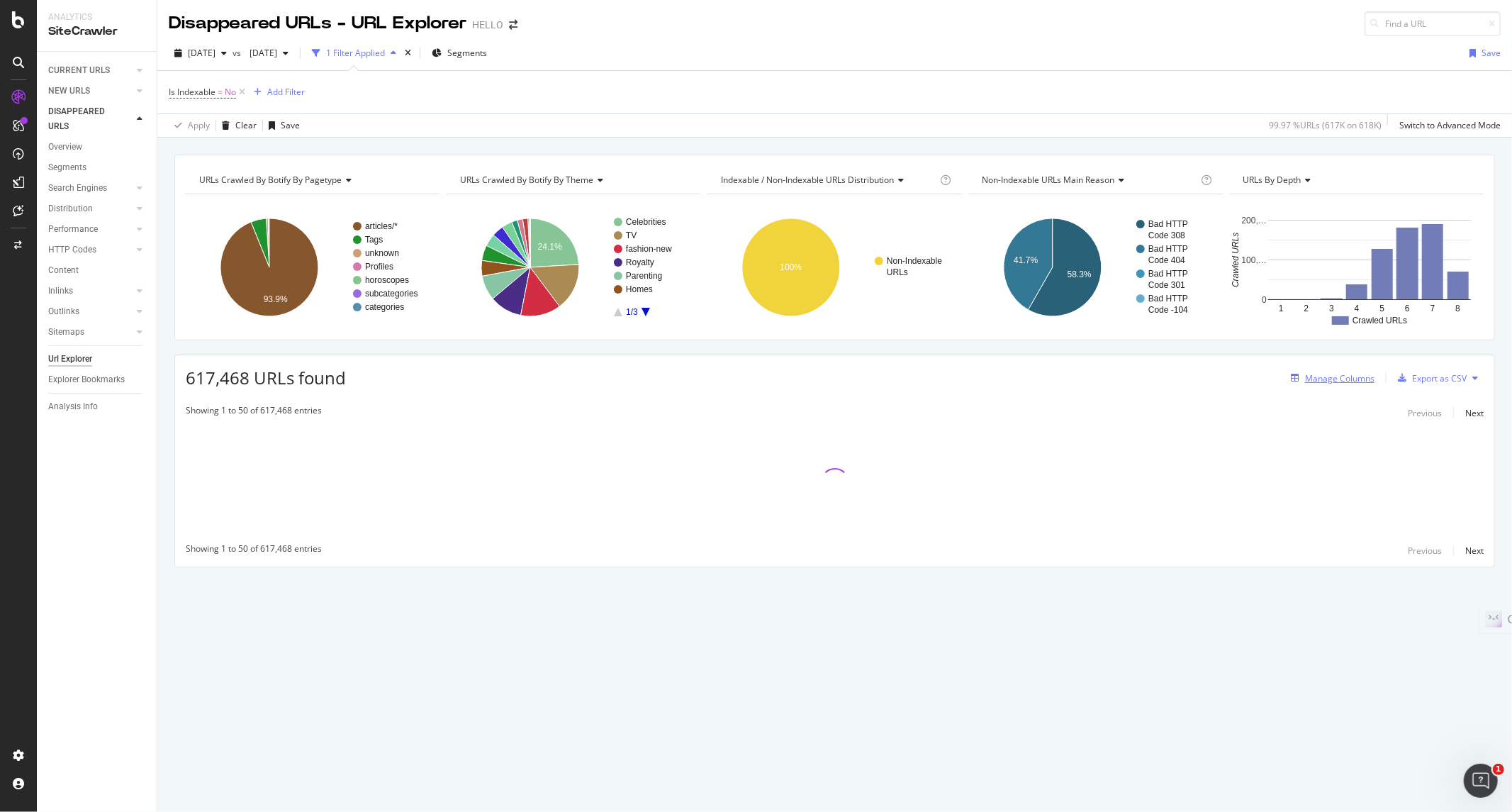
click at [1356, 380] on div "Manage Columns" at bounding box center [1340, 377] width 70 height 12
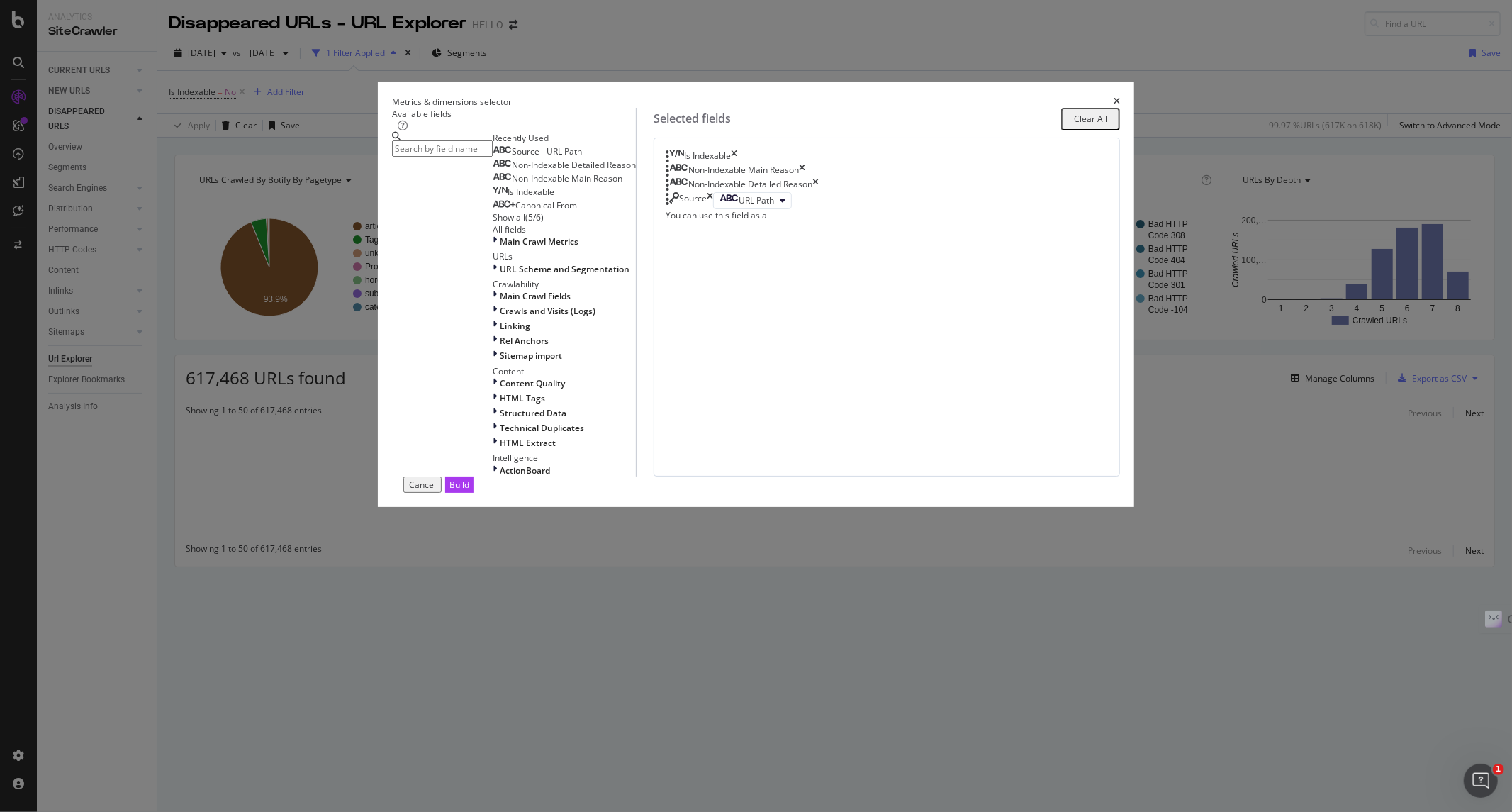
click at [818, 192] on div "Non-Indexable Detailed Reason" at bounding box center [742, 186] width 153 height 14
click at [1114, 106] on icon "times" at bounding box center [1116, 100] width 6 height 8
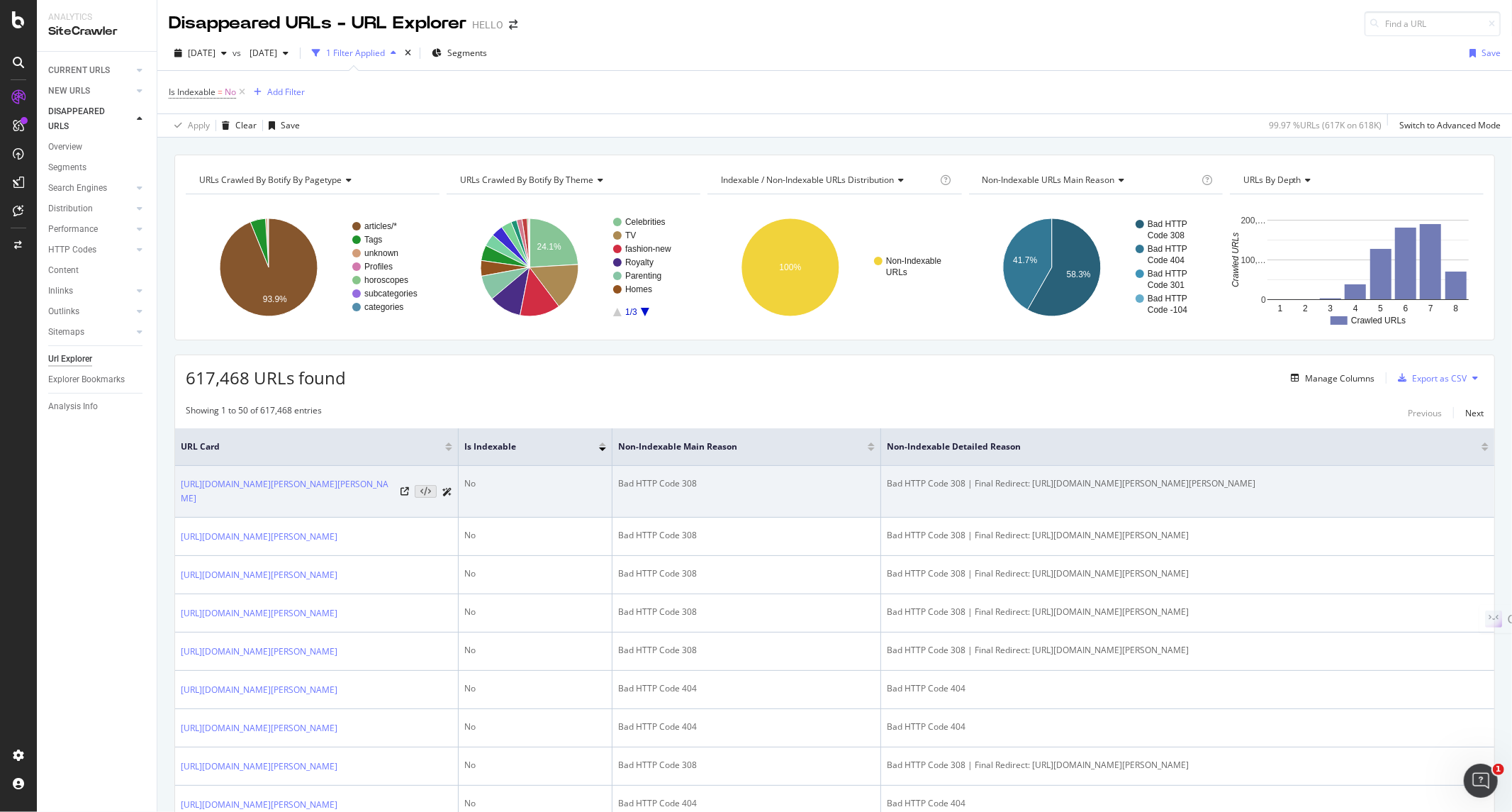
click at [448, 492] on icon at bounding box center [447, 492] width 10 height 8
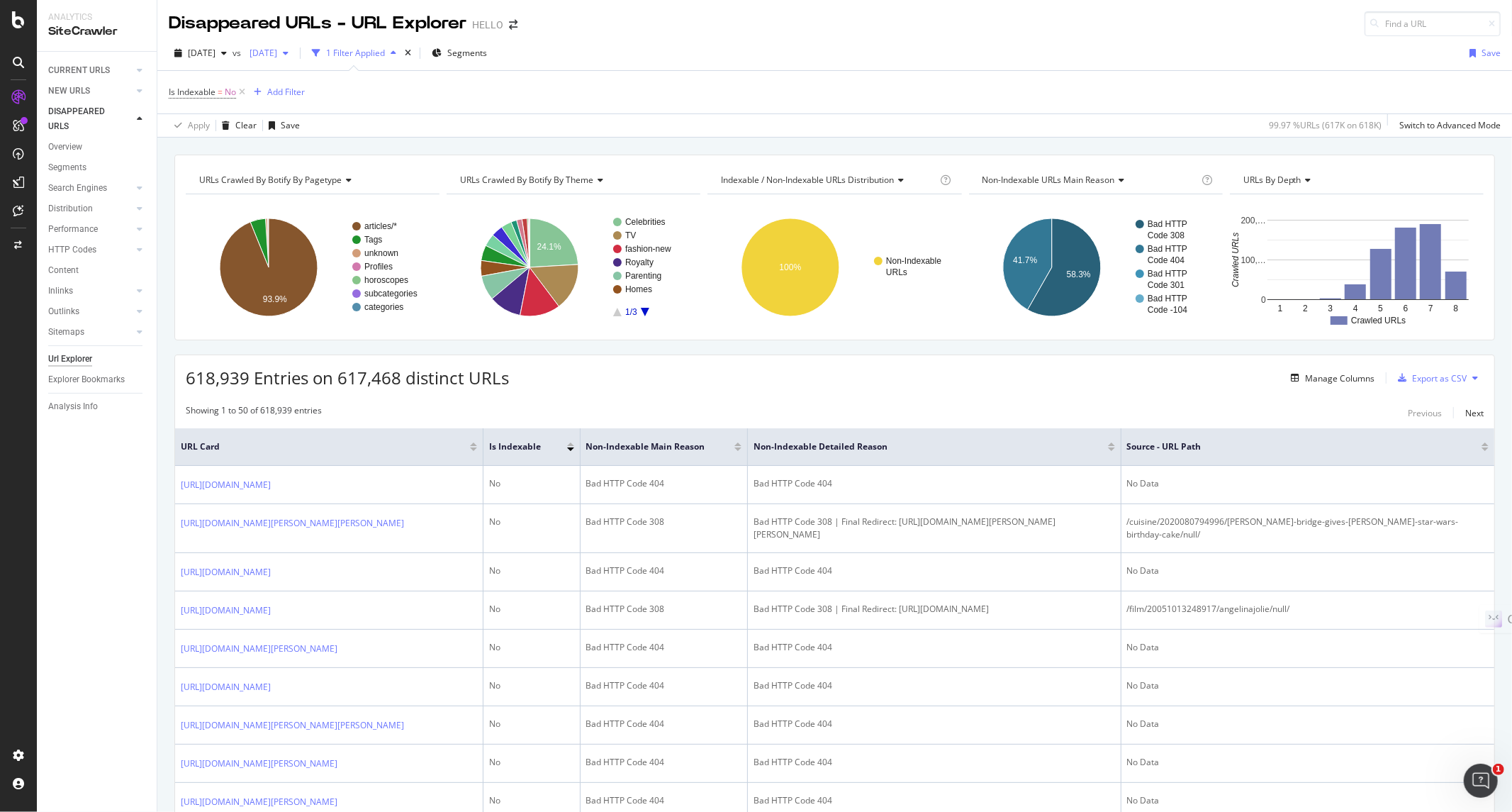
click at [277, 51] on span "[DATE]" at bounding box center [260, 53] width 33 height 12
click at [319, 129] on div "[DATE]" at bounding box center [313, 131] width 76 height 13
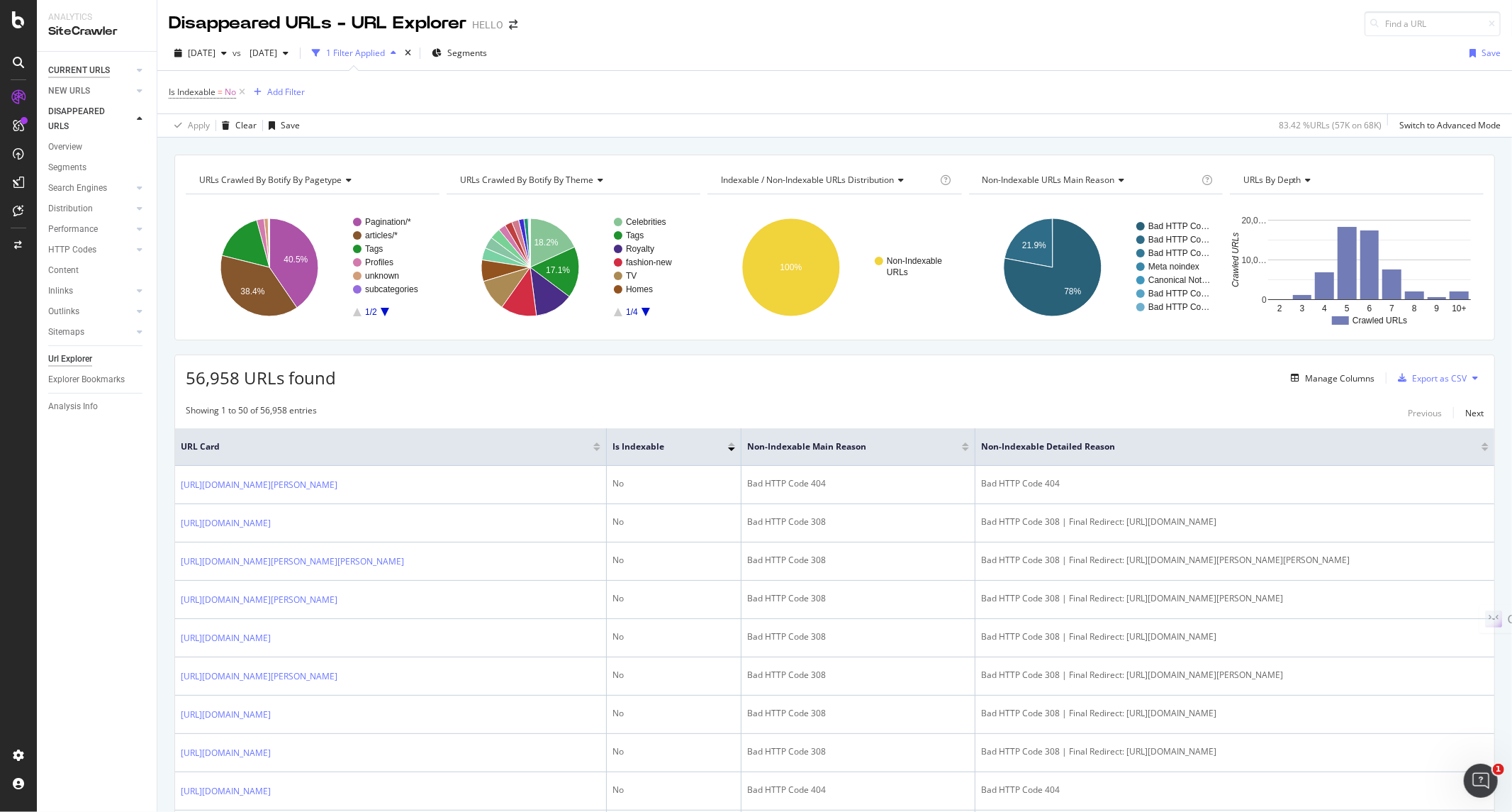
click at [80, 67] on div "CURRENT URLS" at bounding box center [79, 71] width 62 height 14
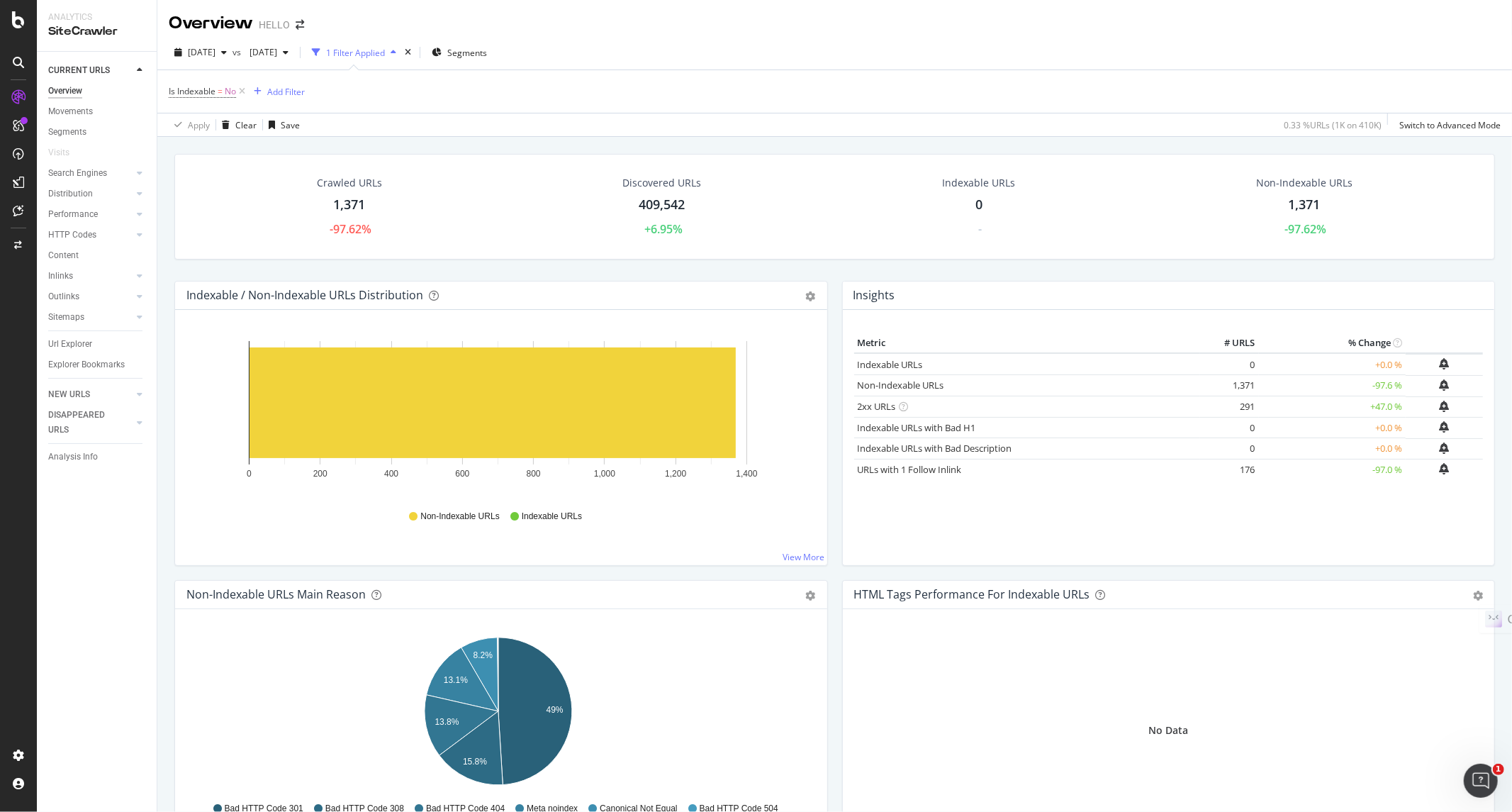
click at [1117, 211] on div "Indexable URLs 0 -" at bounding box center [979, 206] width 314 height 76
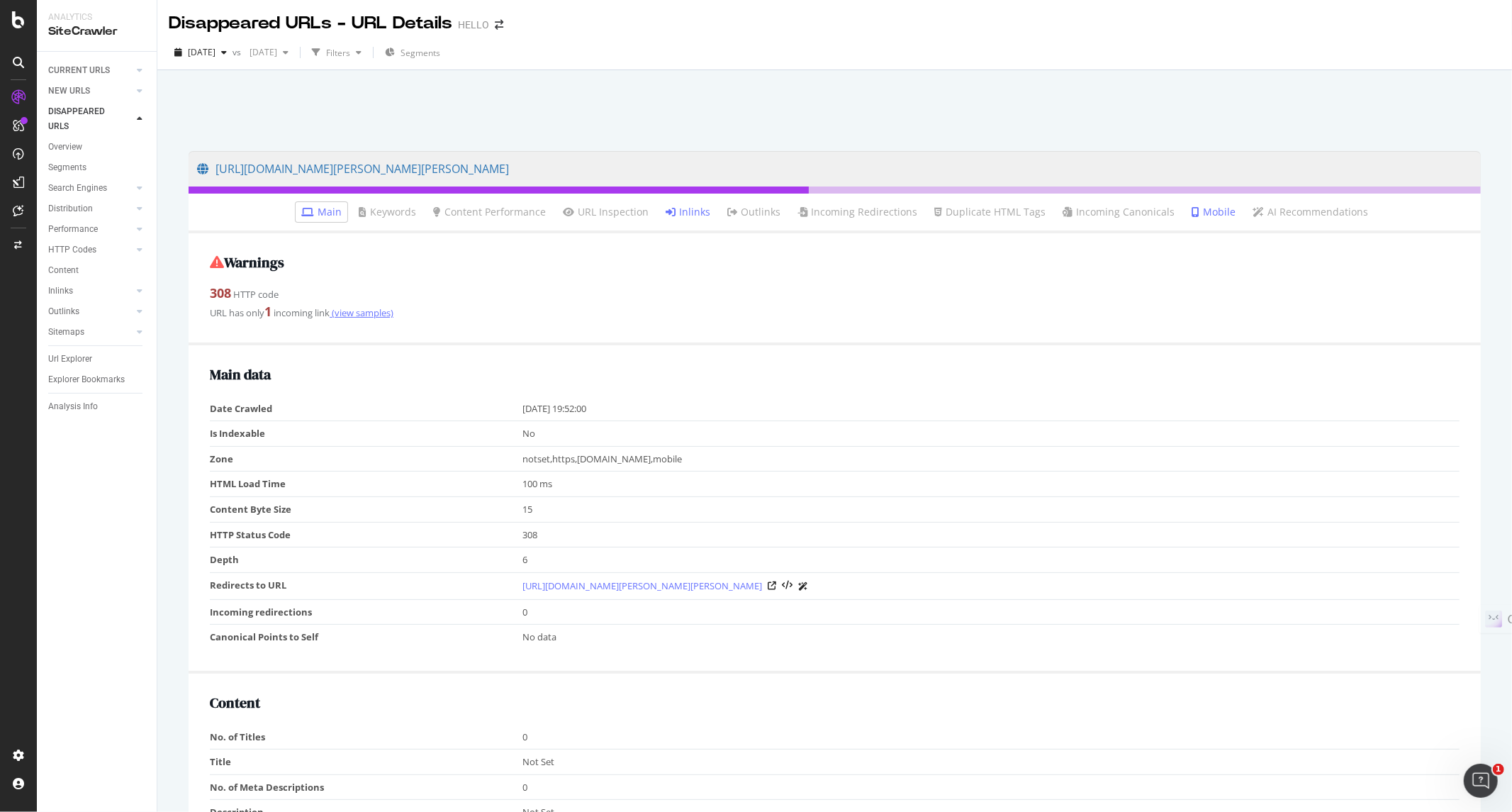
click at [380, 315] on link "(view samples)" at bounding box center [361, 312] width 63 height 13
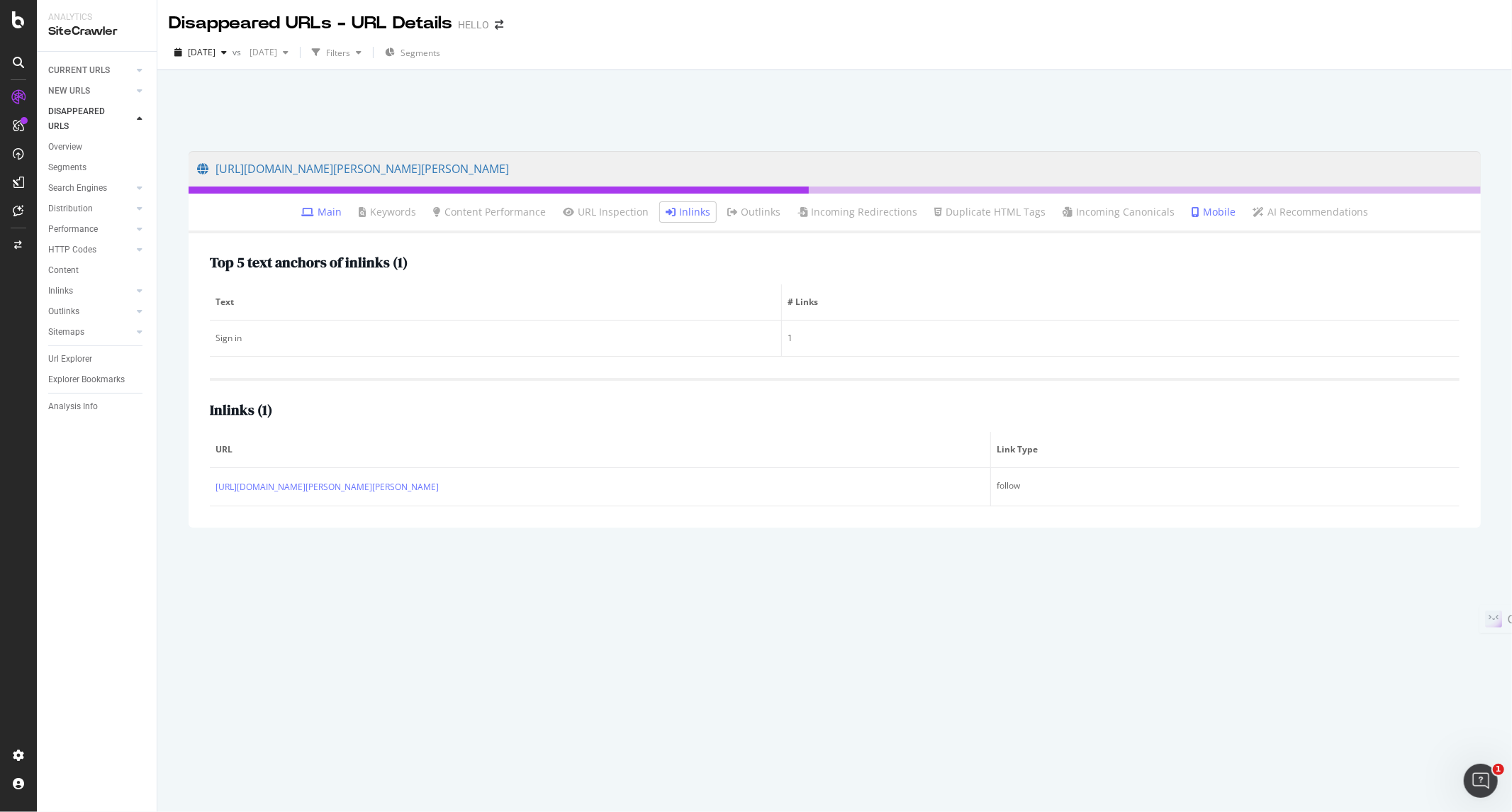
click at [1312, 53] on div "2025 Aug. 31st vs 2025 Jun. 1st Filters Segments" at bounding box center [835, 54] width 1354 height 28
